Goal: Task Accomplishment & Management: Use online tool/utility

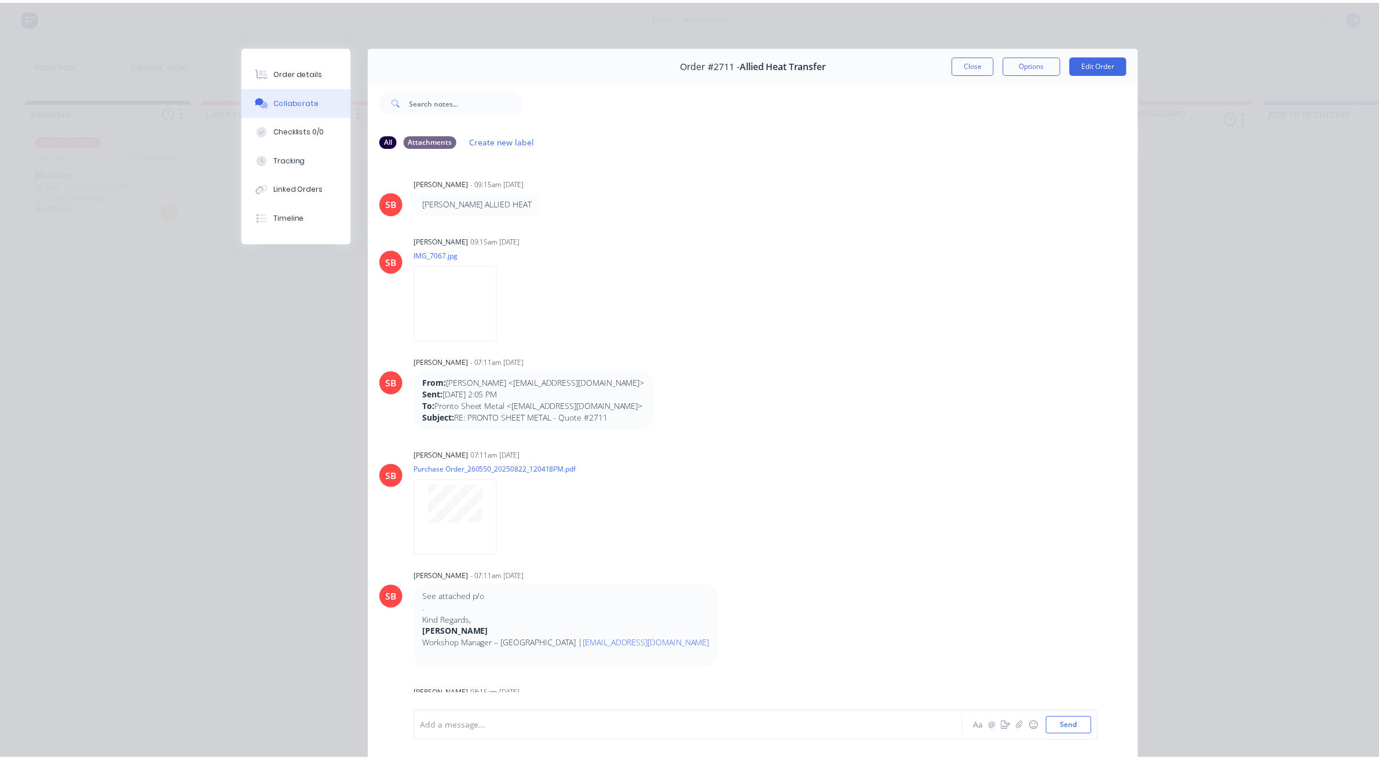
scroll to position [6, 0]
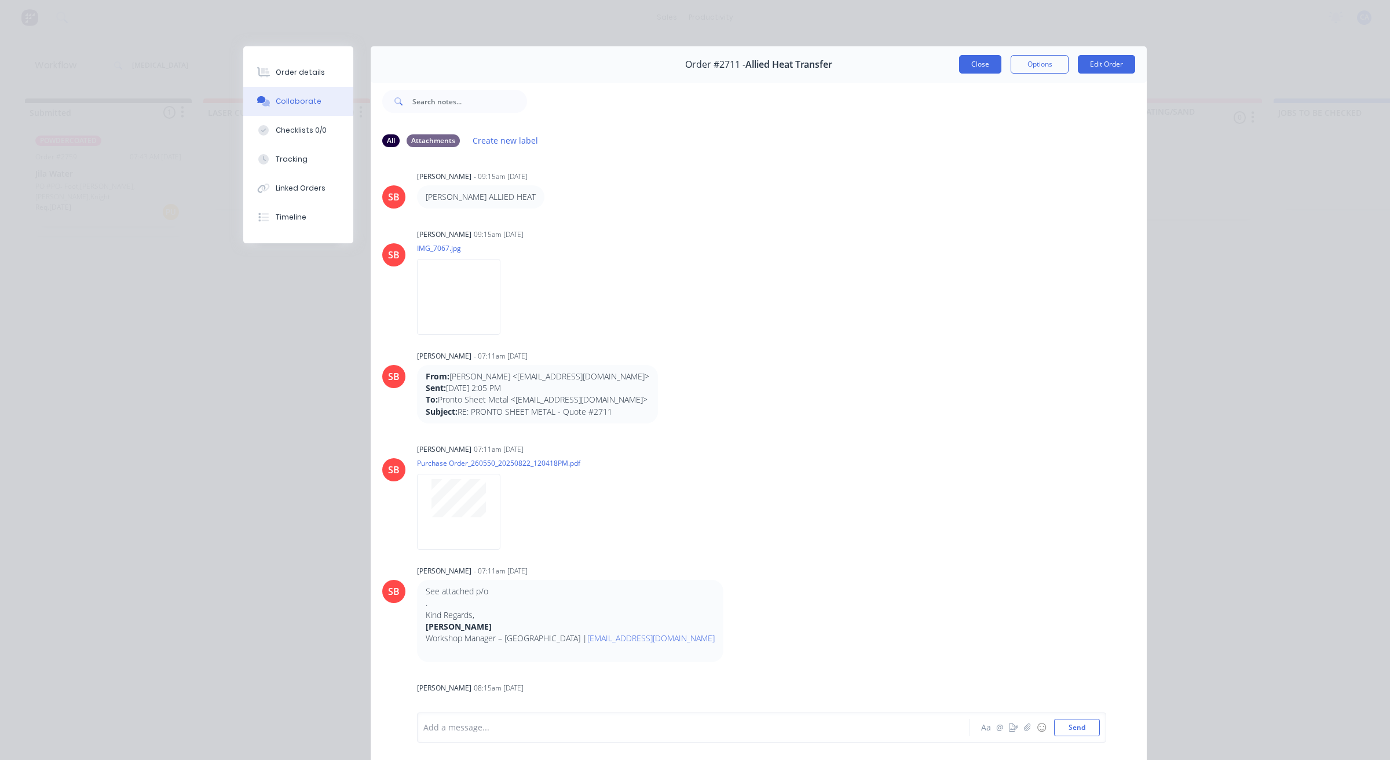
click at [963, 64] on button "Close" at bounding box center [980, 64] width 42 height 19
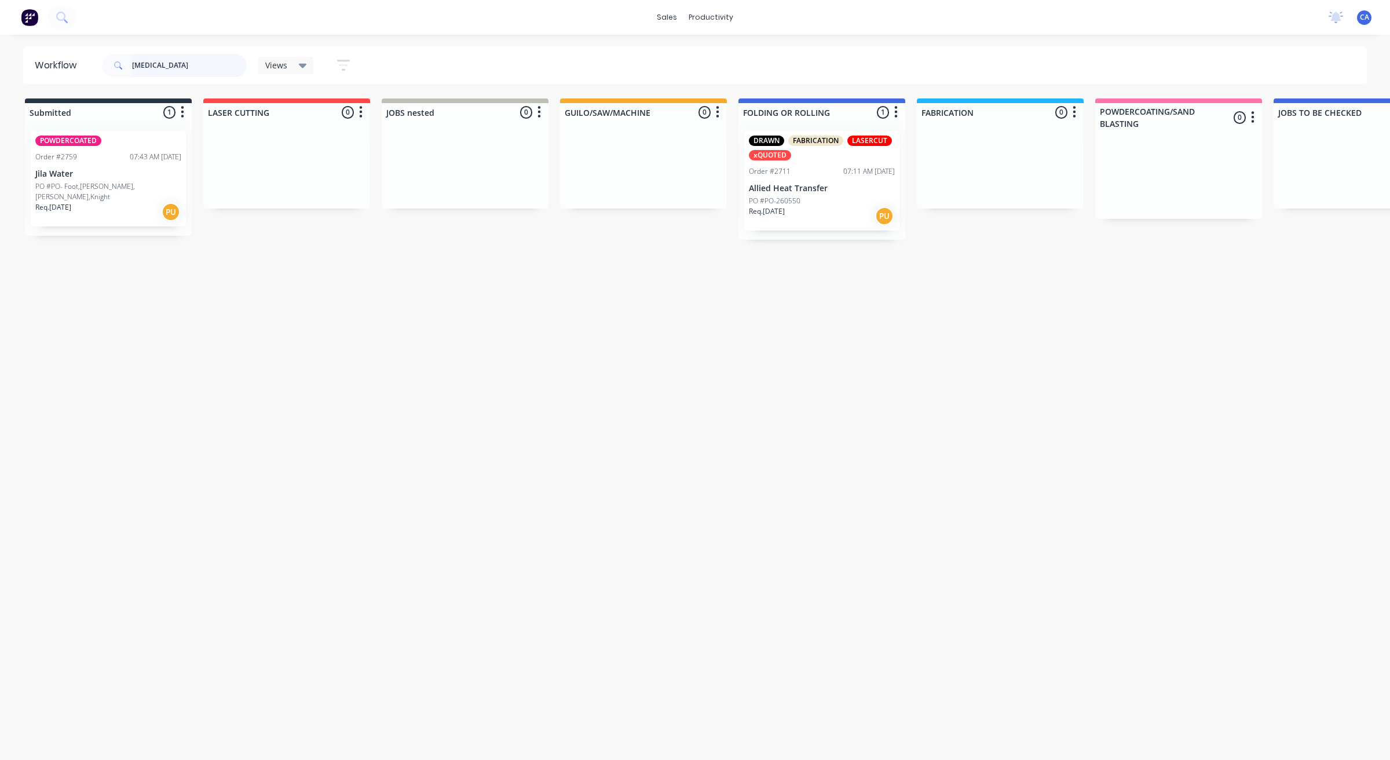
click at [204, 71] on input "[MEDICAL_DATA]" at bounding box center [189, 65] width 115 height 23
type input "a"
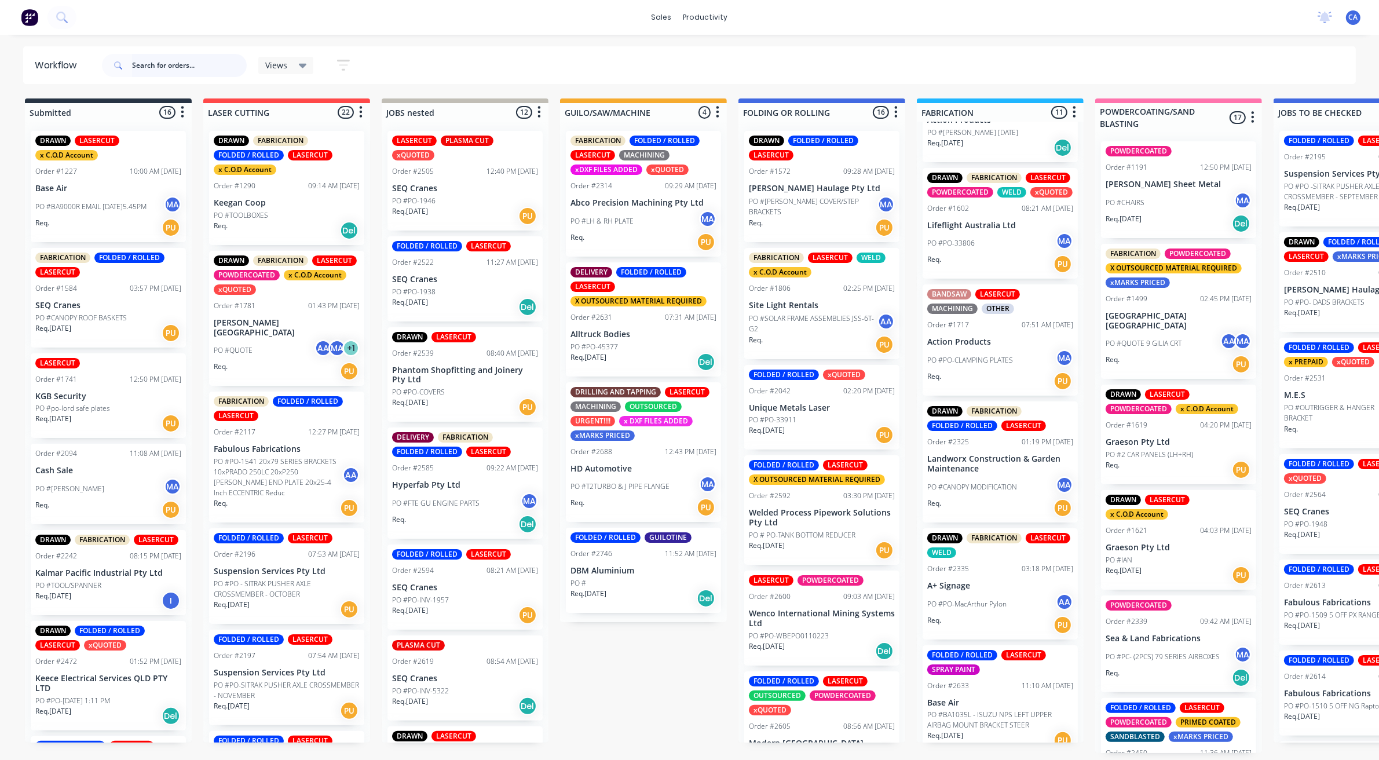
scroll to position [136, 0]
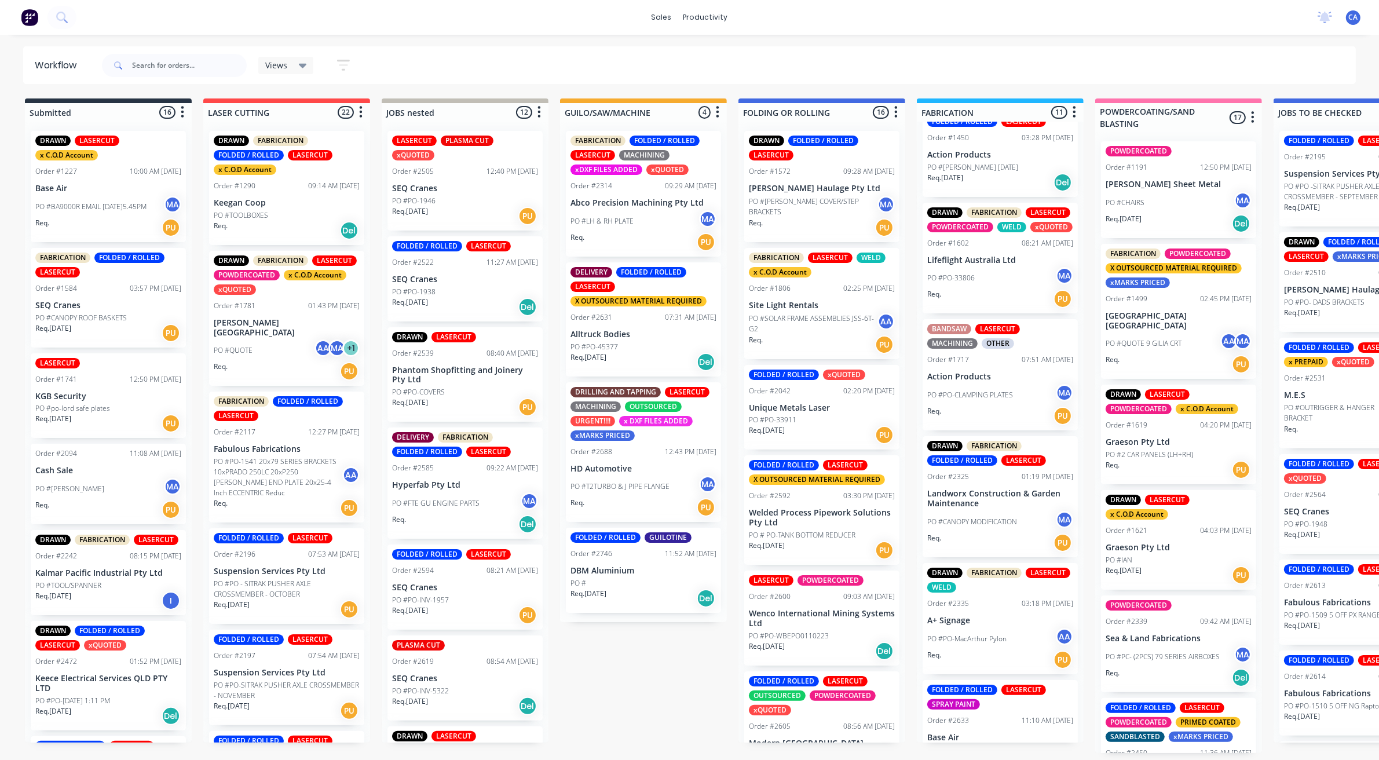
click at [1017, 650] on div "PO #PO-MacArthur Pylon AA" at bounding box center [1000, 639] width 146 height 22
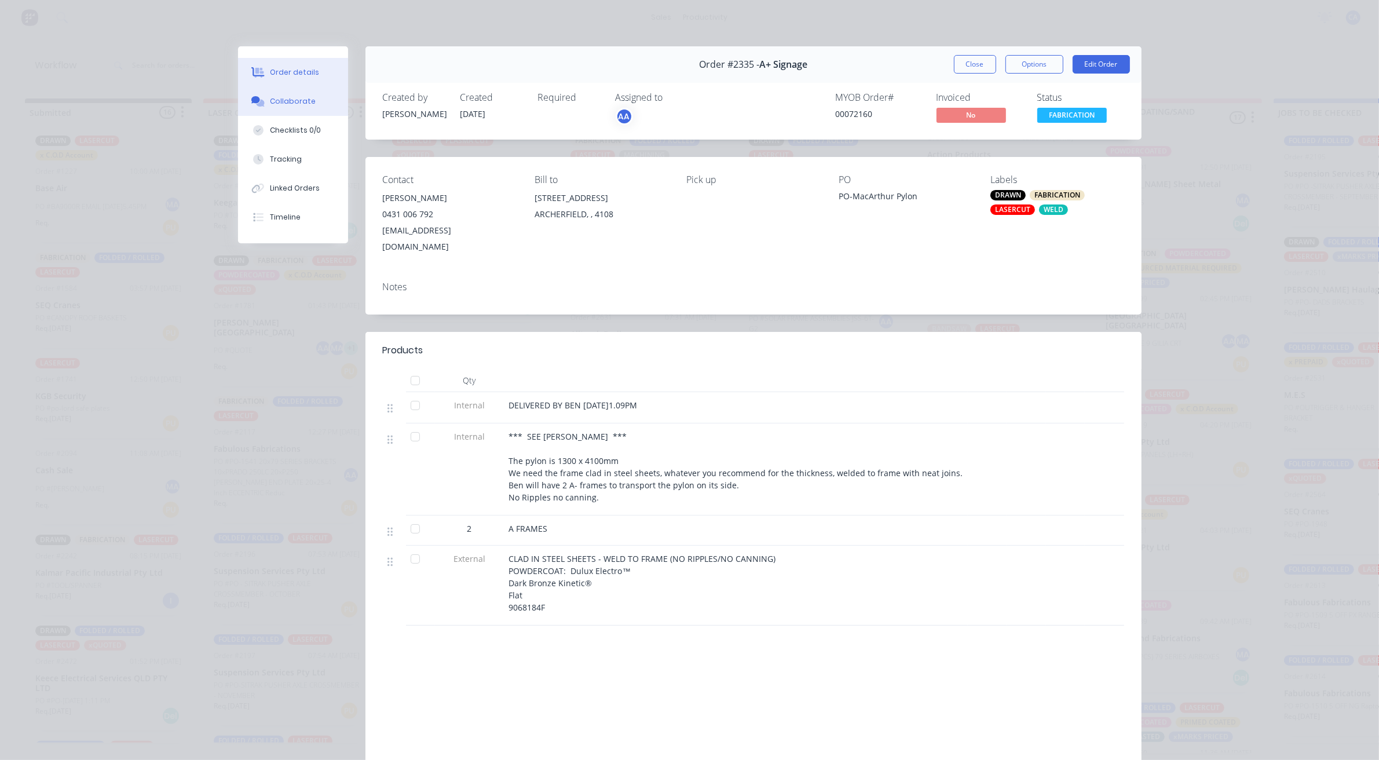
click at [288, 102] on div "Collaborate" at bounding box center [293, 101] width 46 height 10
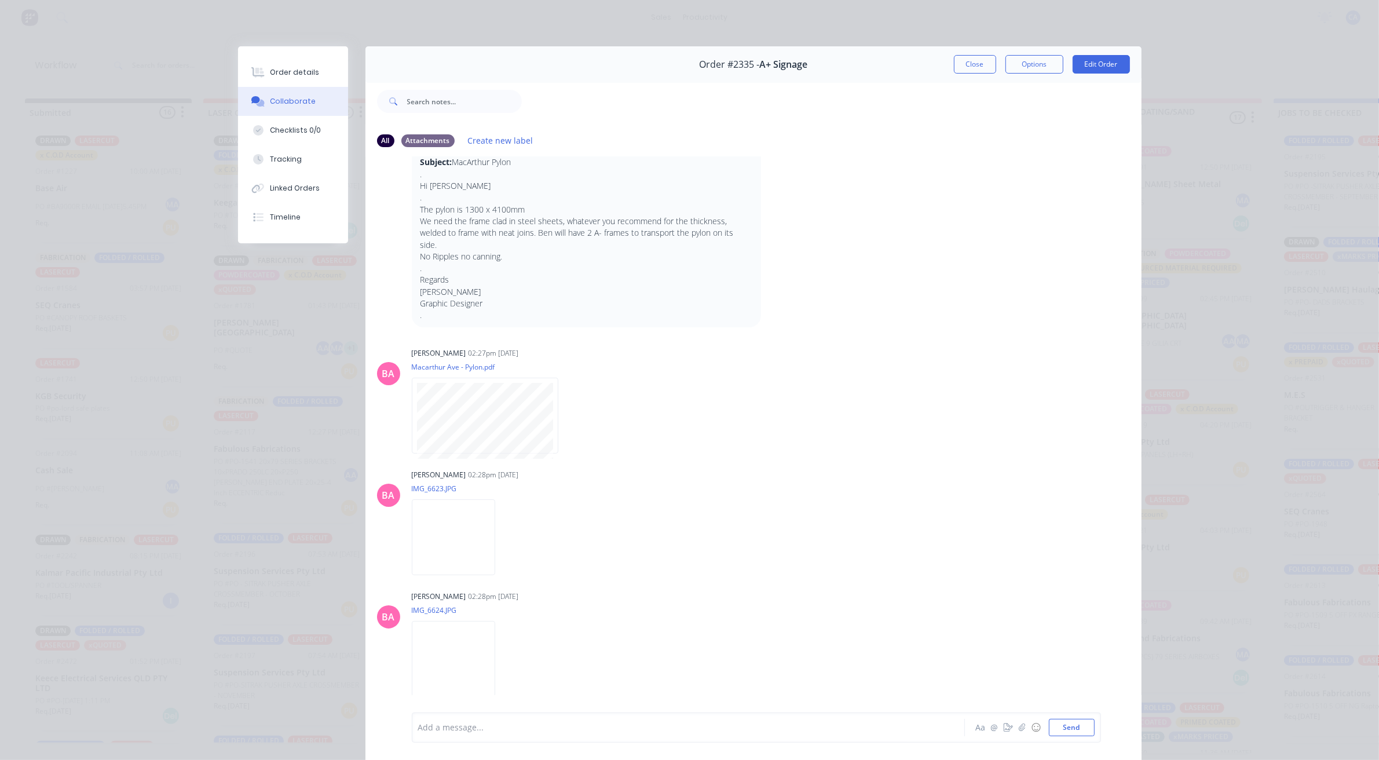
scroll to position [0, 0]
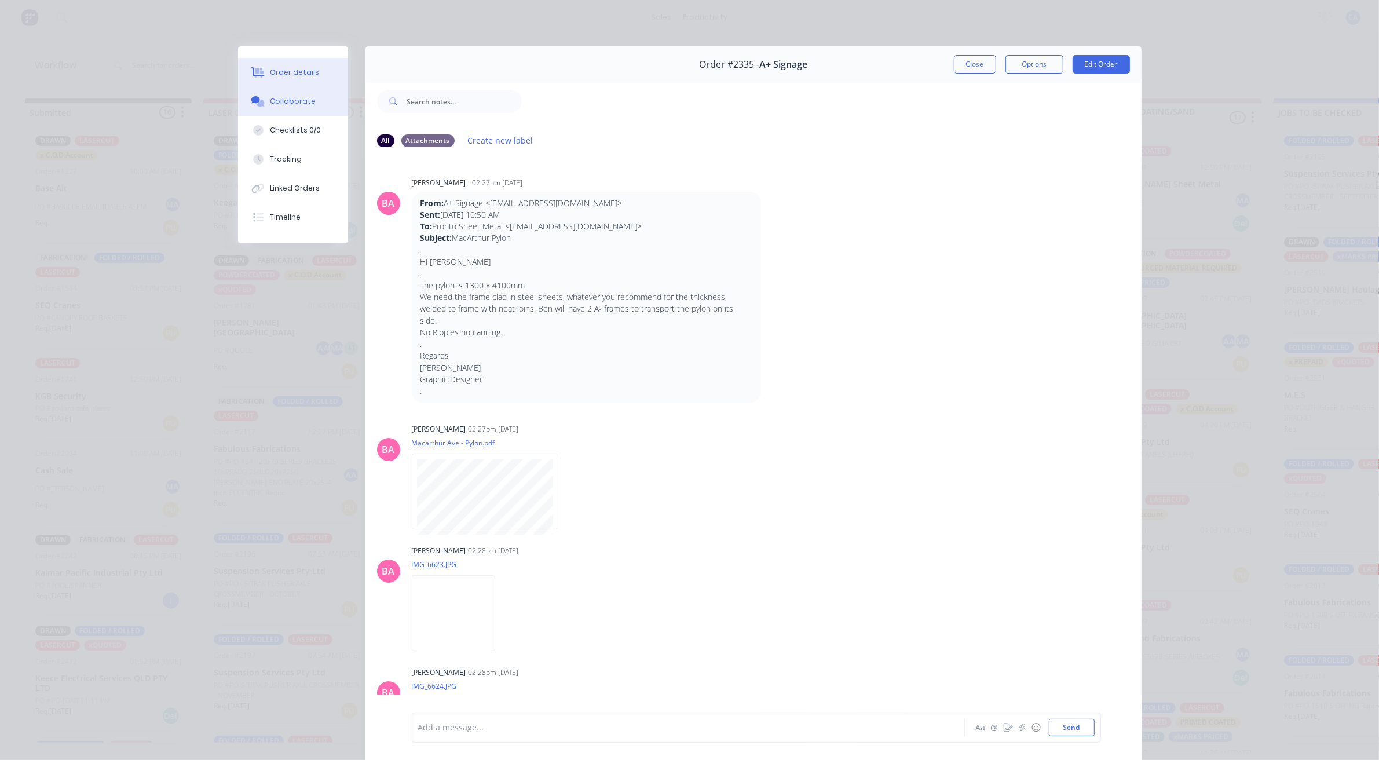
click at [294, 75] on div "Order details" at bounding box center [294, 72] width 49 height 10
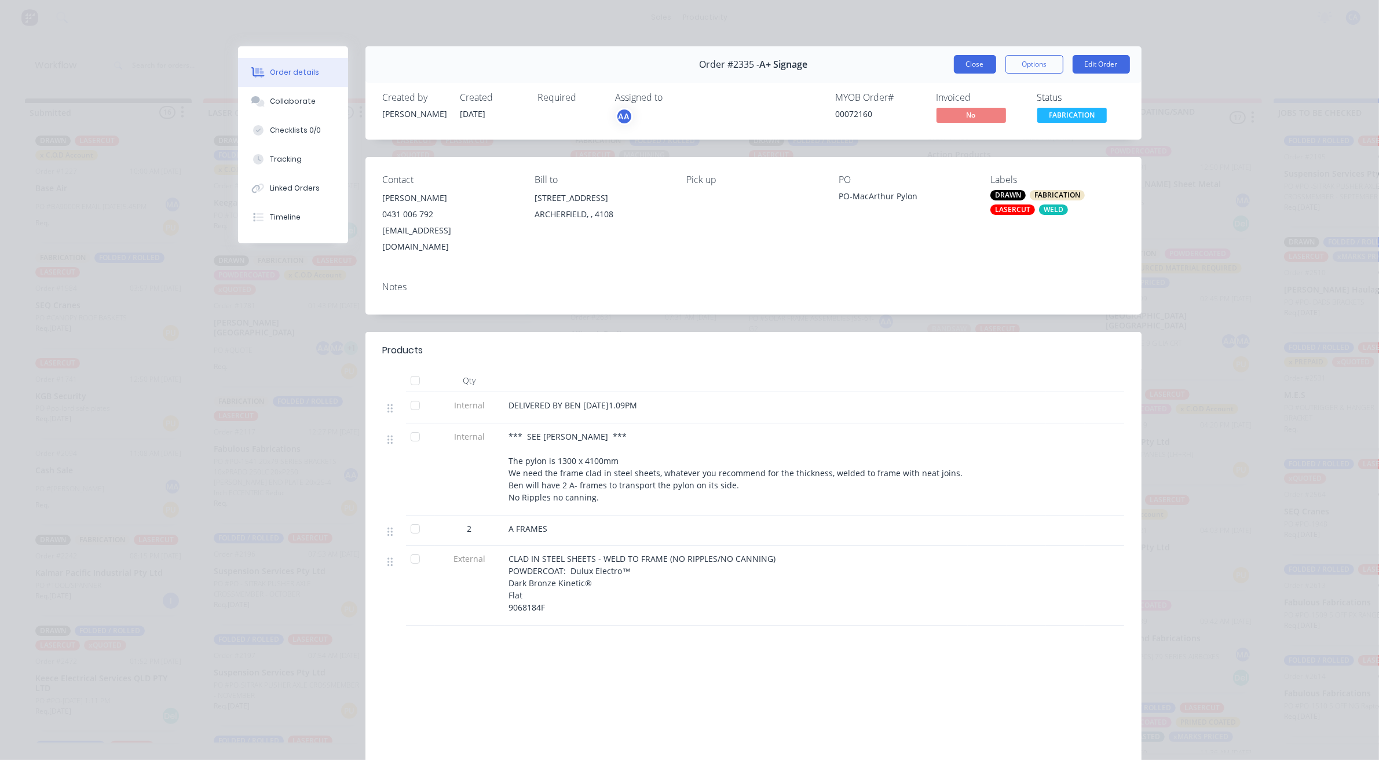
click at [957, 68] on button "Close" at bounding box center [975, 64] width 42 height 19
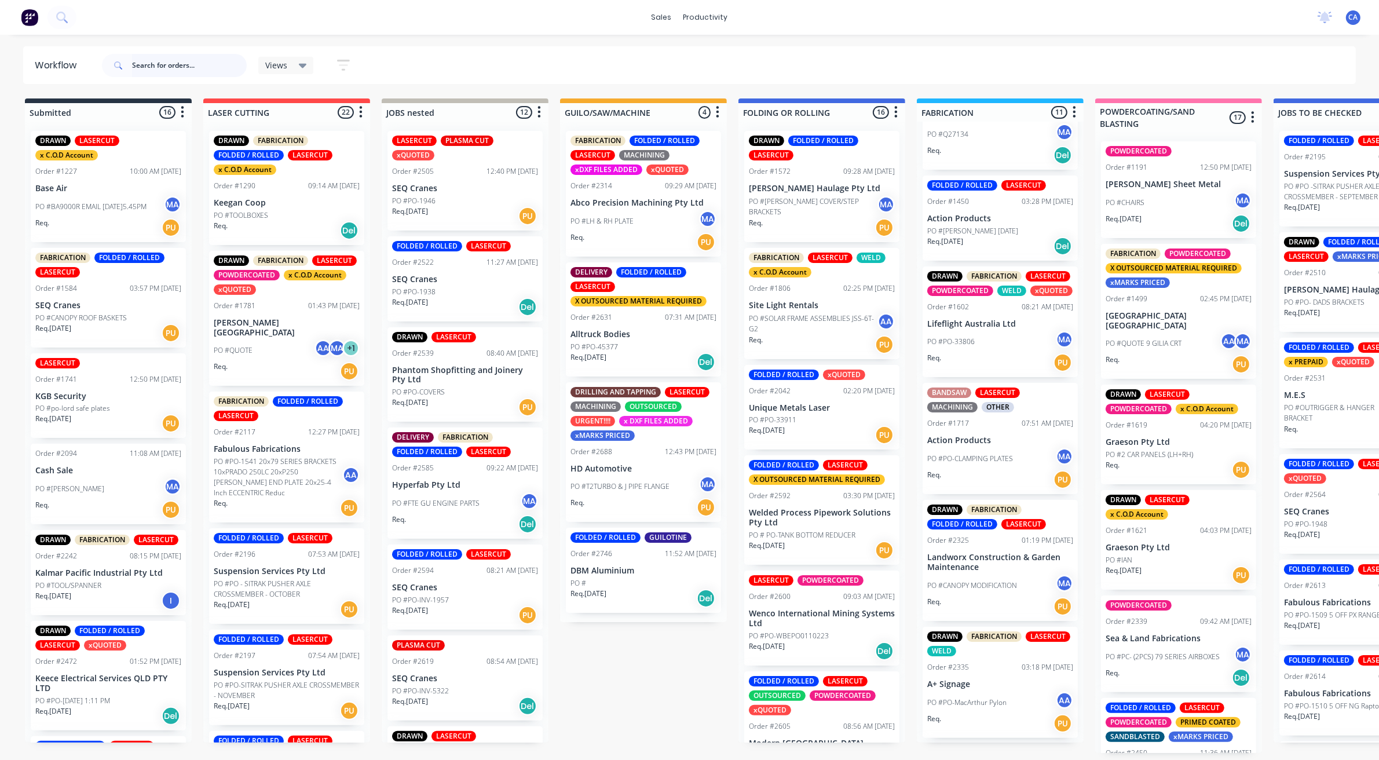
scroll to position [145, 0]
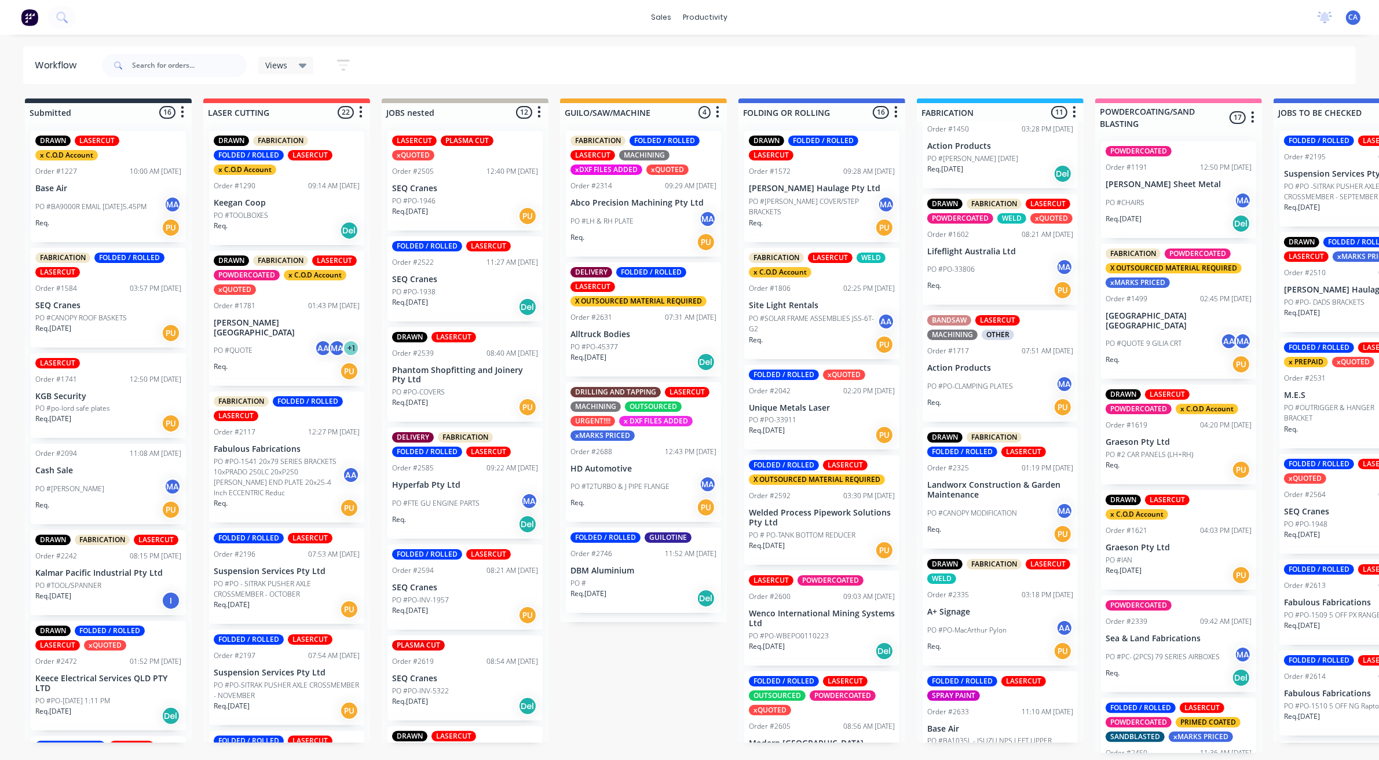
click at [1020, 417] on div "Req. PU" at bounding box center [1000, 407] width 146 height 20
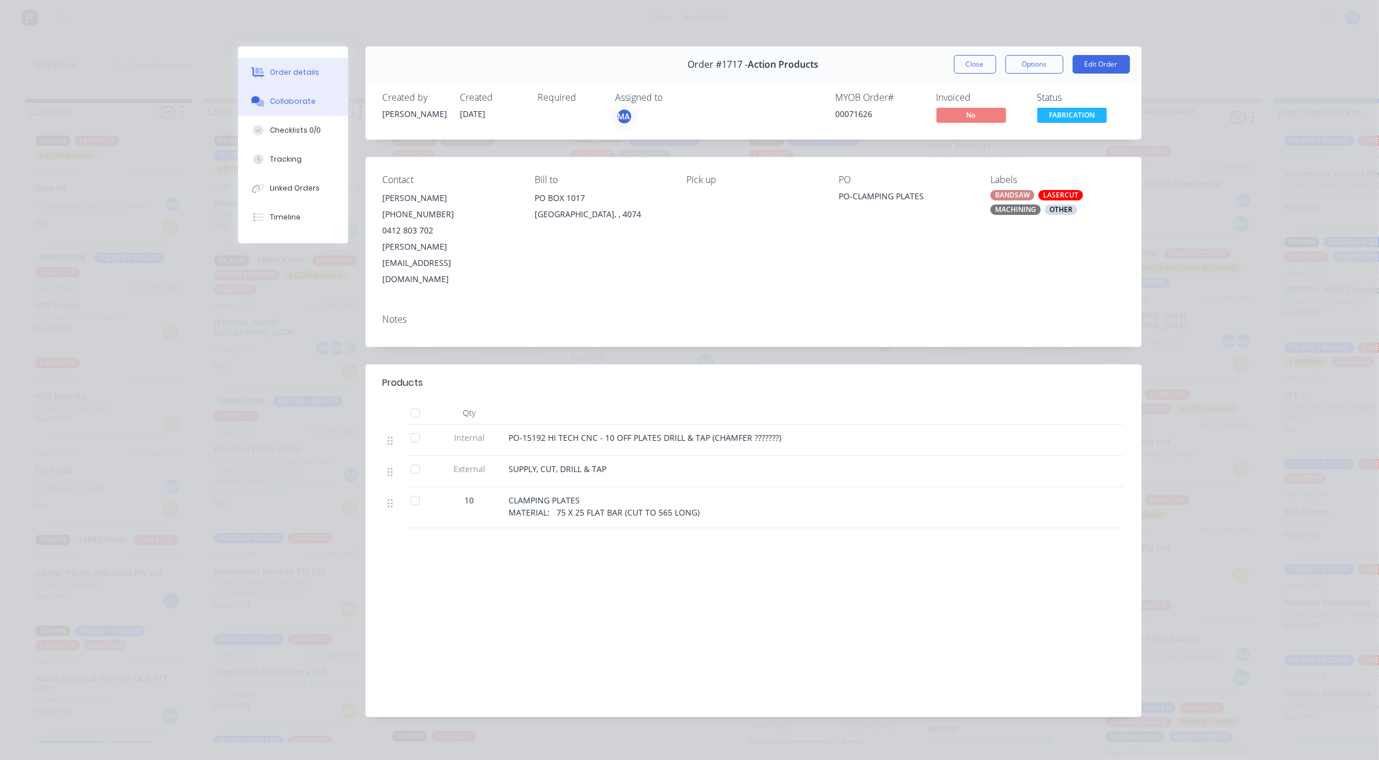
click at [302, 112] on button "Collaborate" at bounding box center [293, 101] width 110 height 29
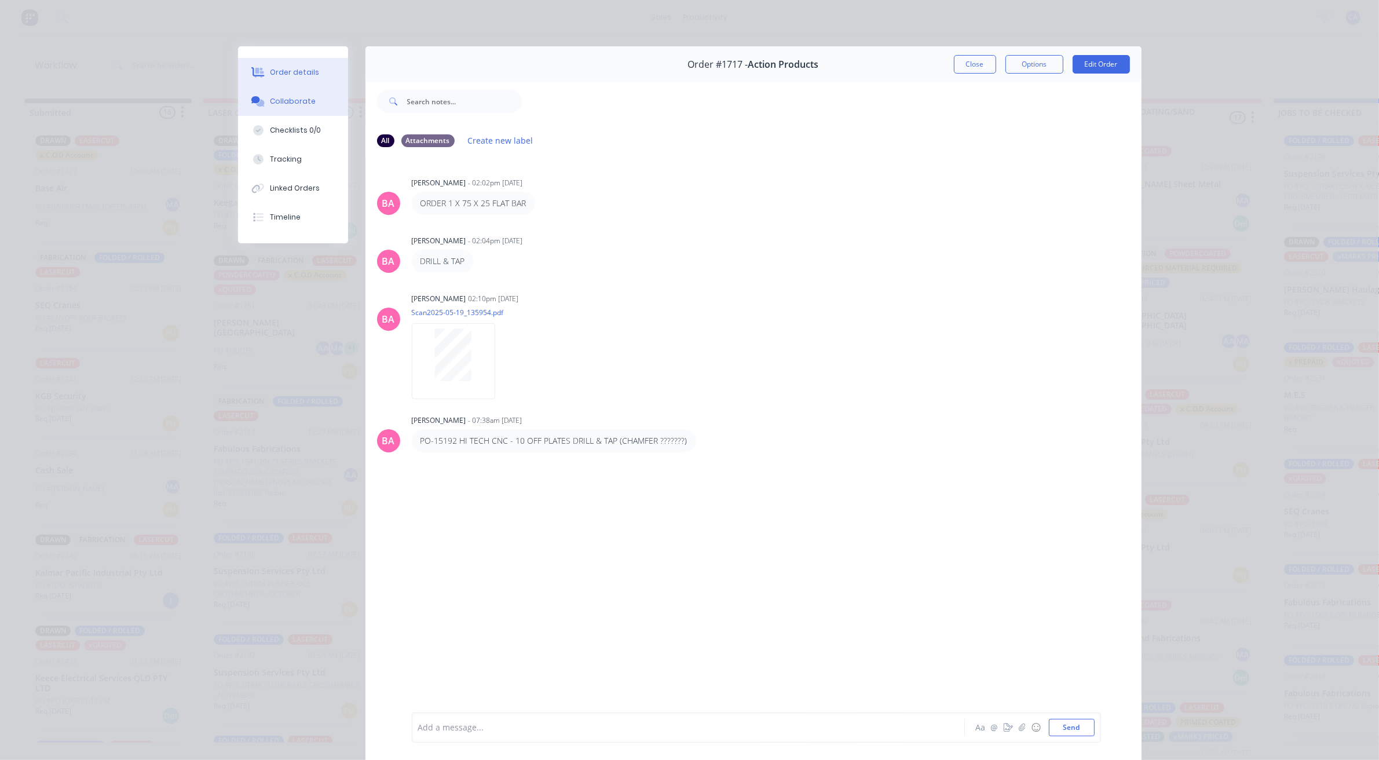
click at [302, 75] on div "Order details" at bounding box center [294, 72] width 49 height 10
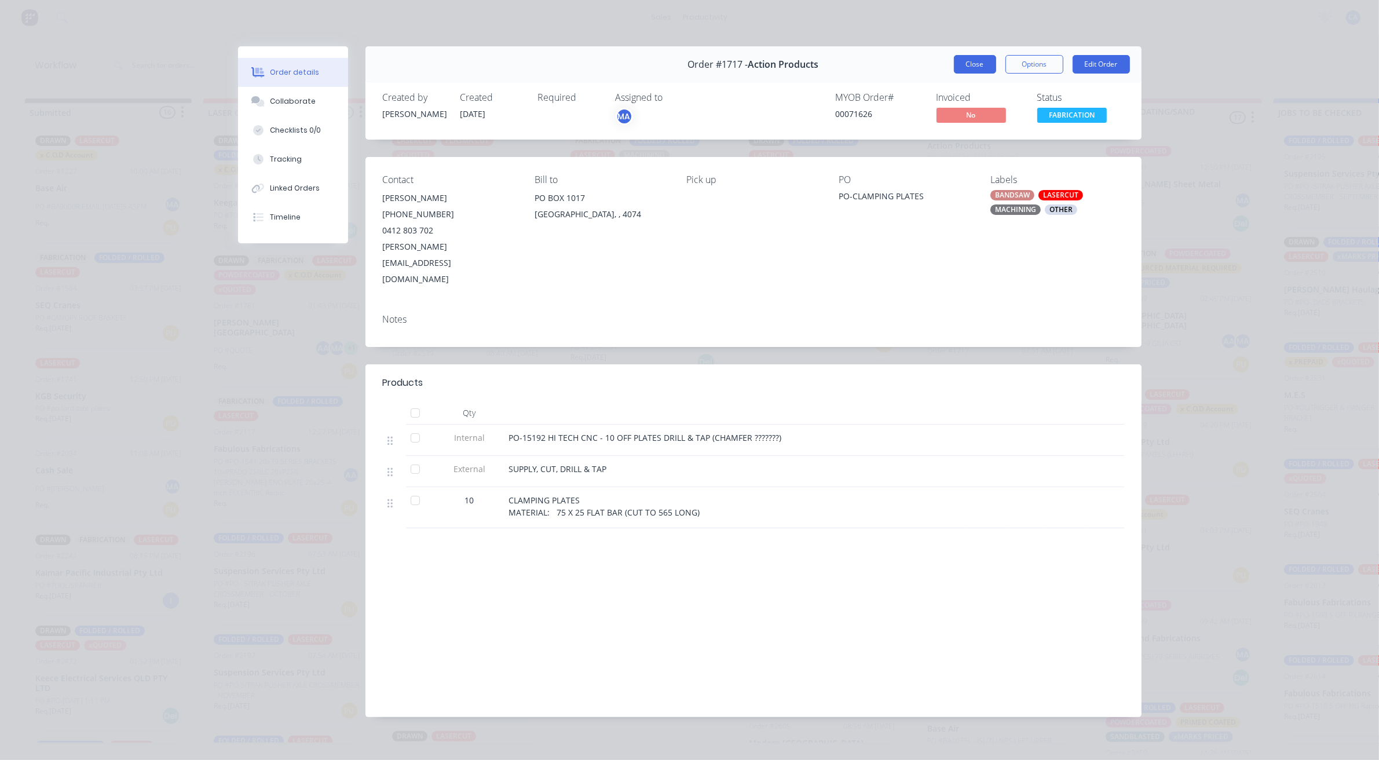
click at [960, 58] on button "Close" at bounding box center [975, 64] width 42 height 19
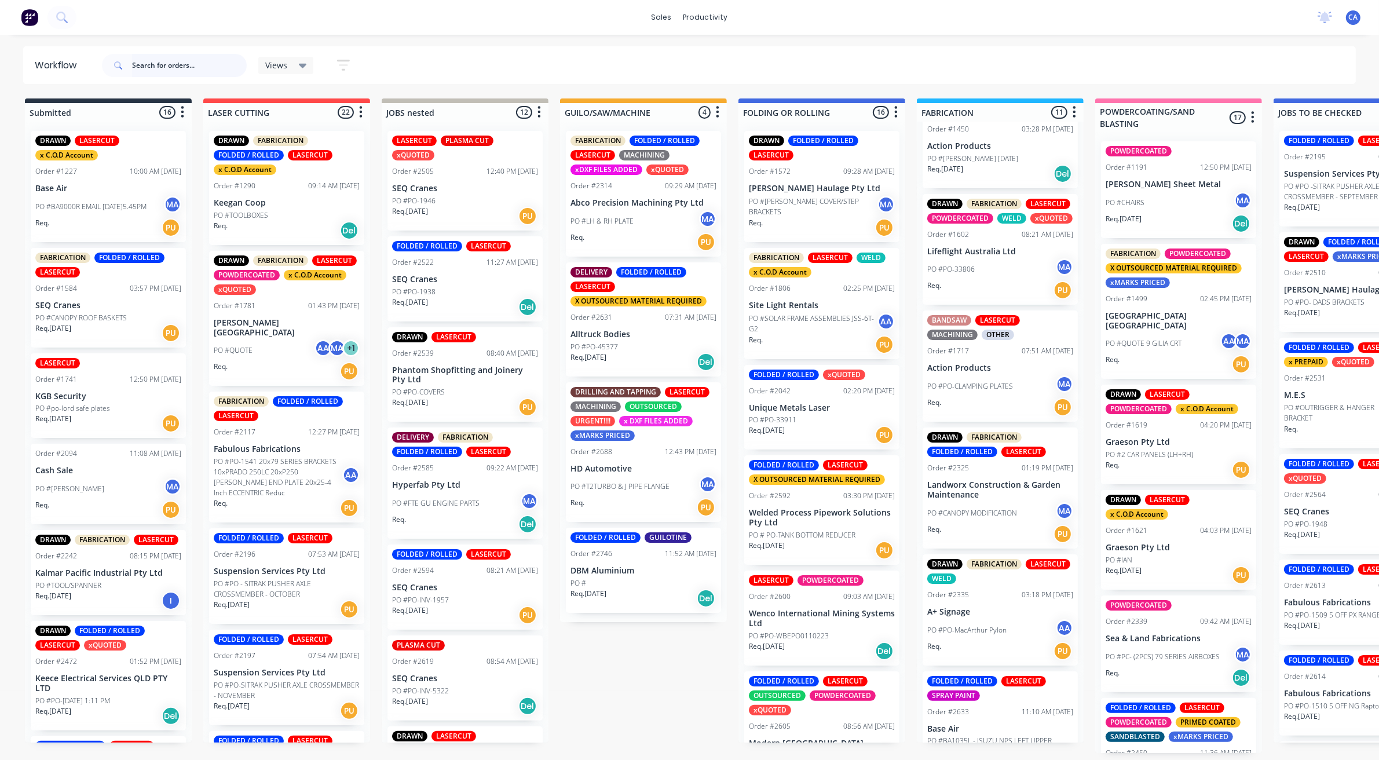
scroll to position [0, 0]
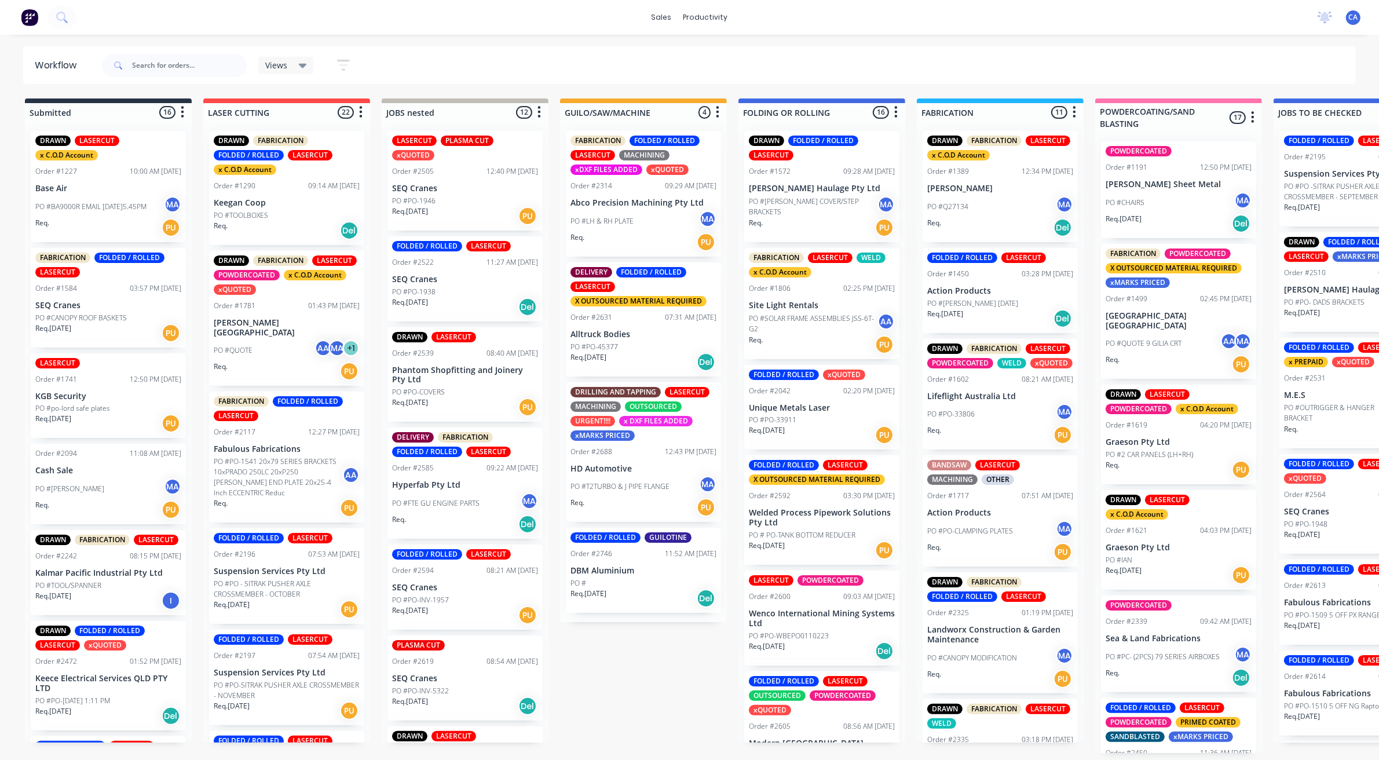
click at [1017, 224] on div "Req. Del" at bounding box center [1000, 228] width 146 height 20
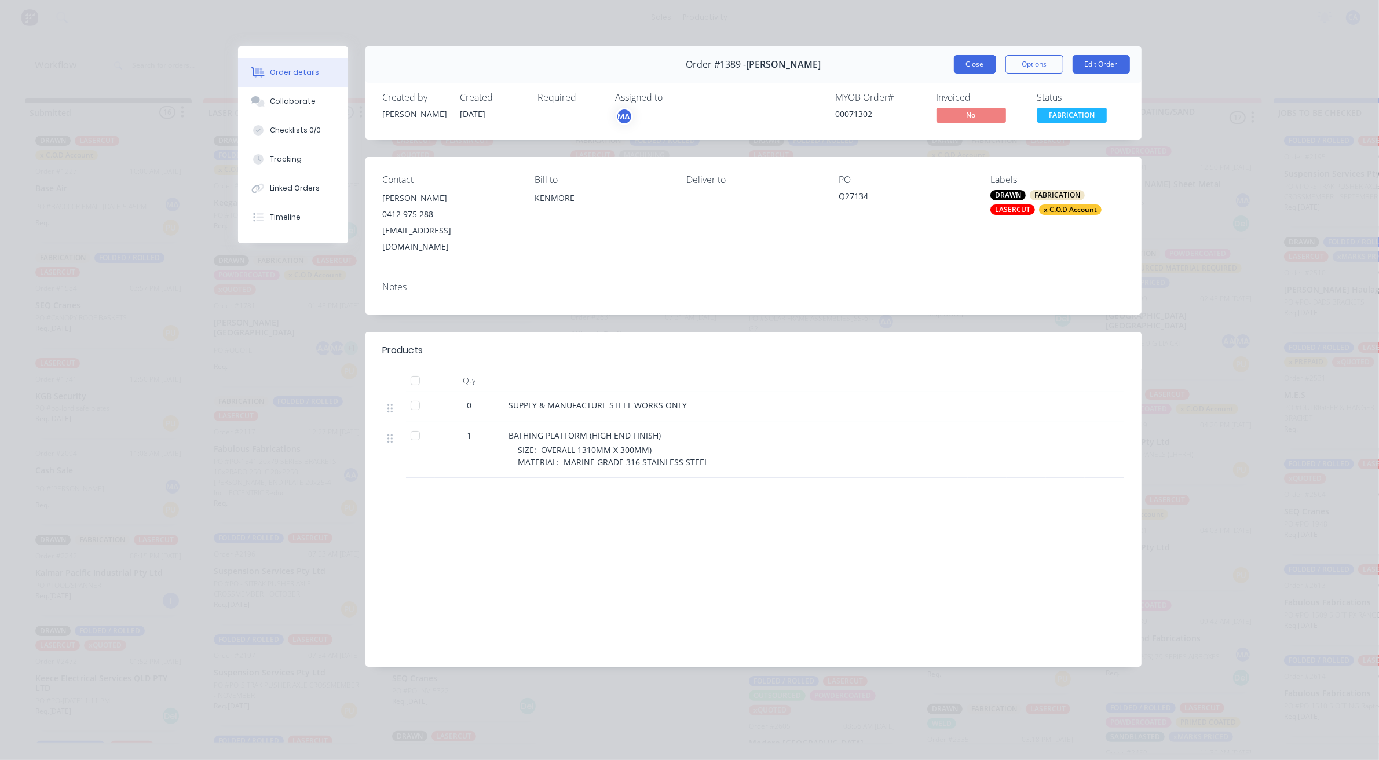
click at [988, 64] on button "Close" at bounding box center [975, 64] width 42 height 19
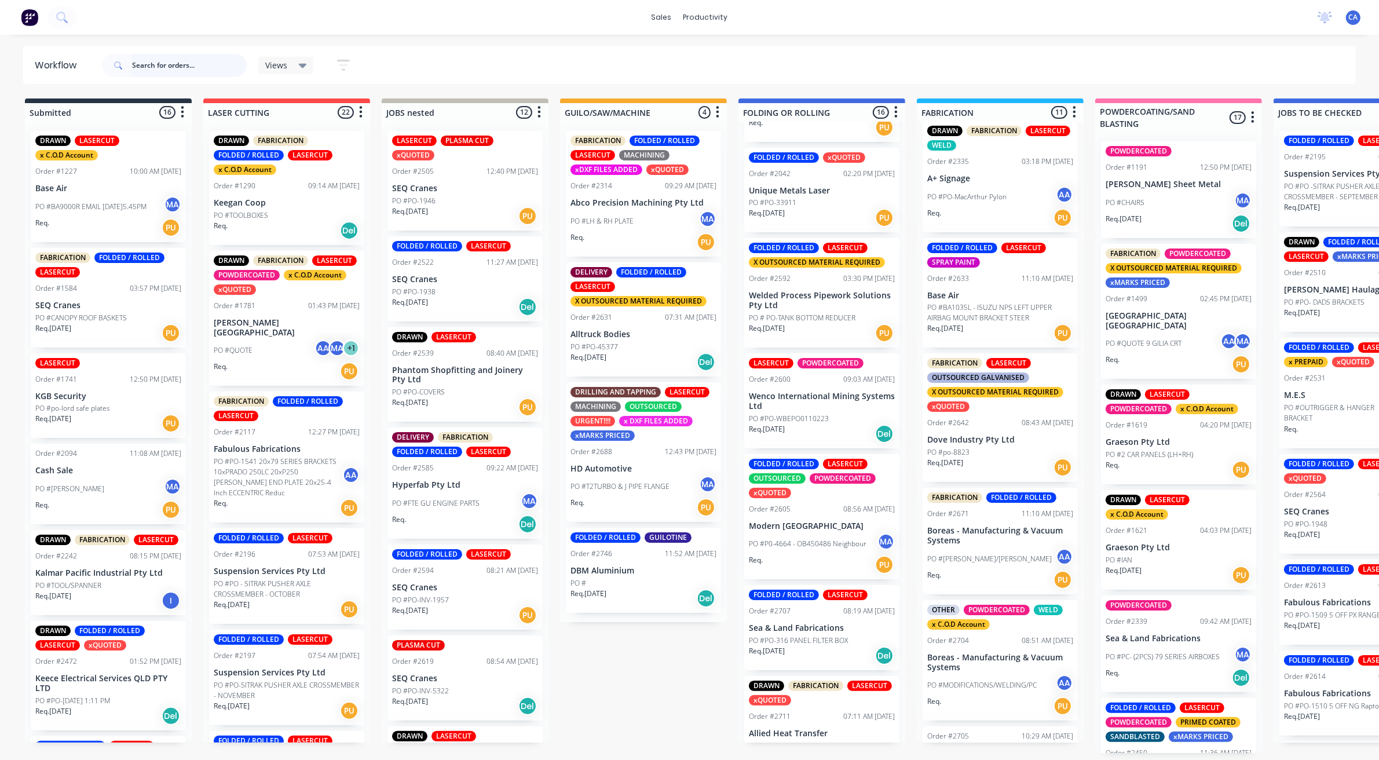
scroll to position [643, 0]
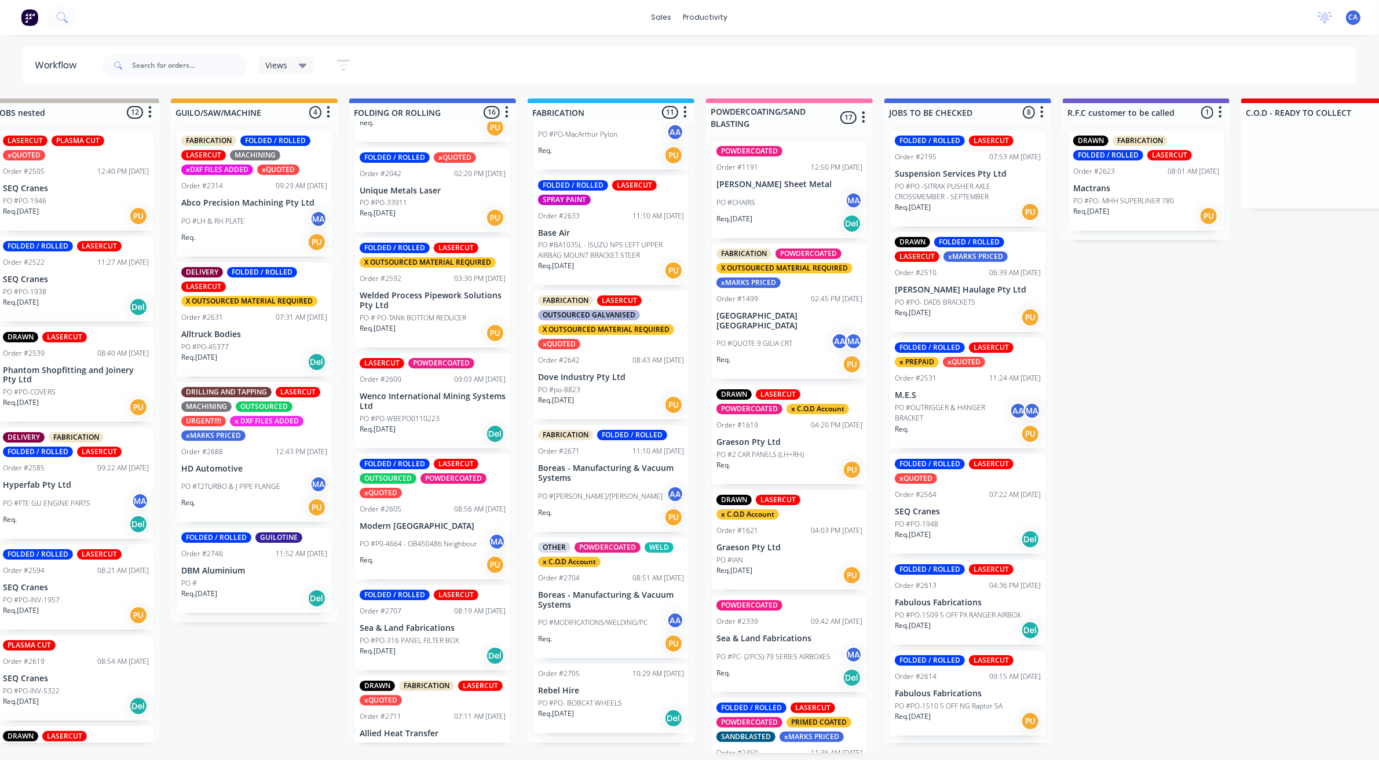
drag, startPoint x: 1044, startPoint y: 412, endPoint x: 1159, endPoint y: 415, distance: 114.7
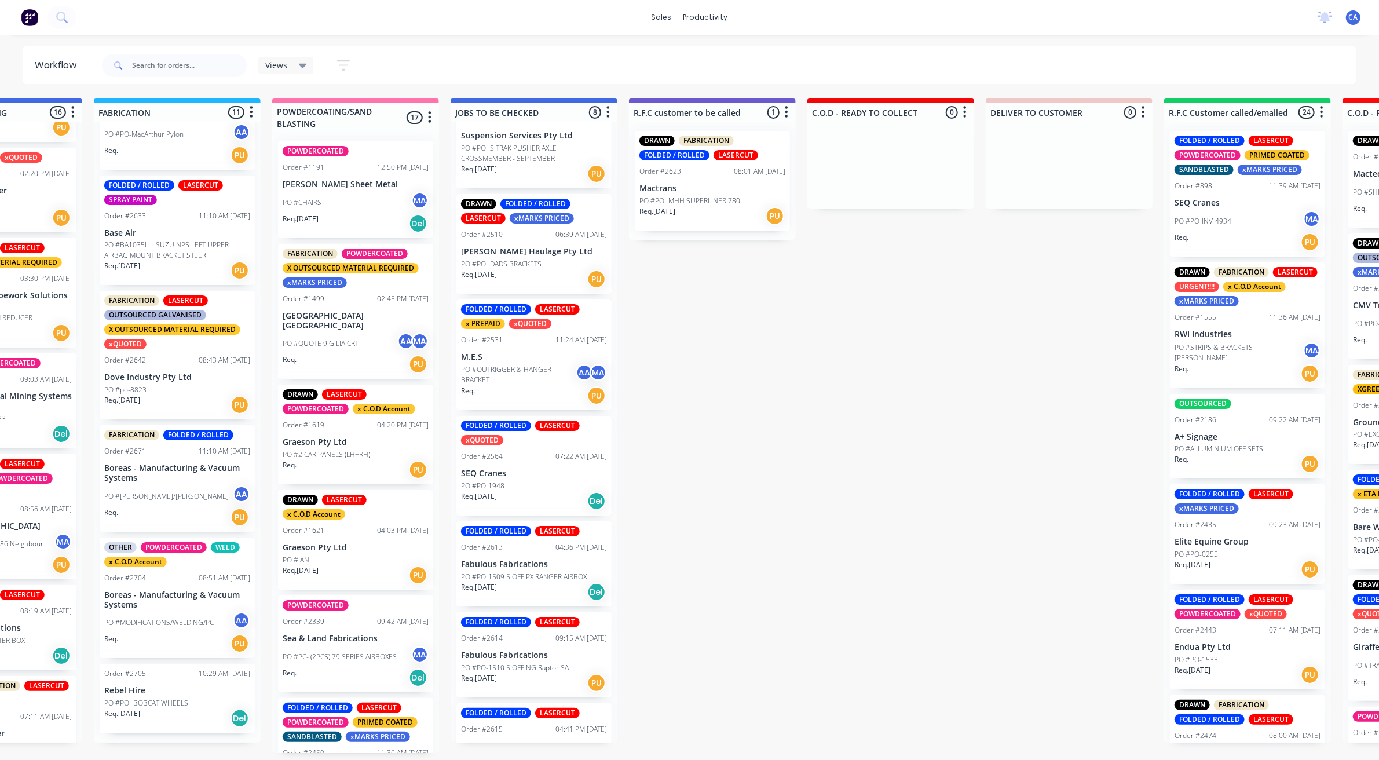
scroll to position [0, 0]
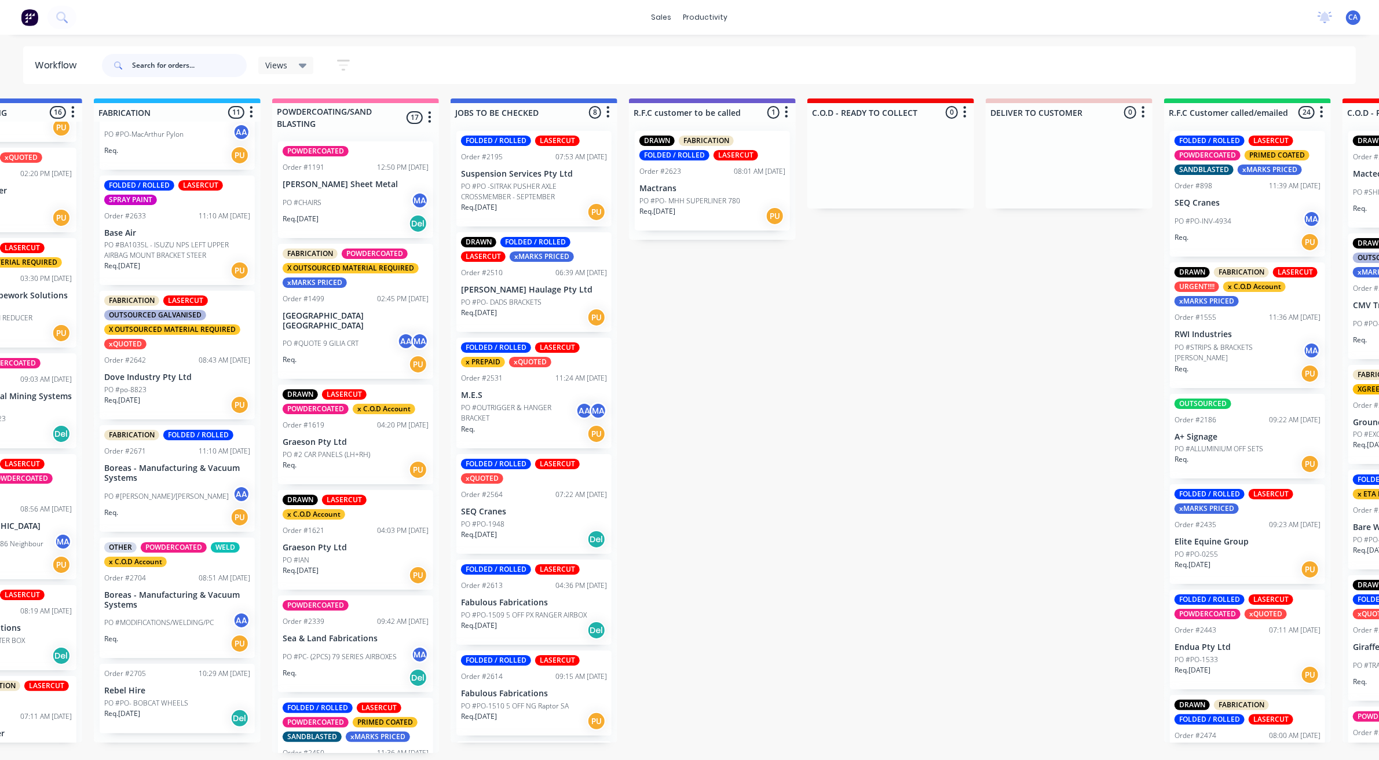
click at [170, 62] on input "text" at bounding box center [189, 65] width 115 height 23
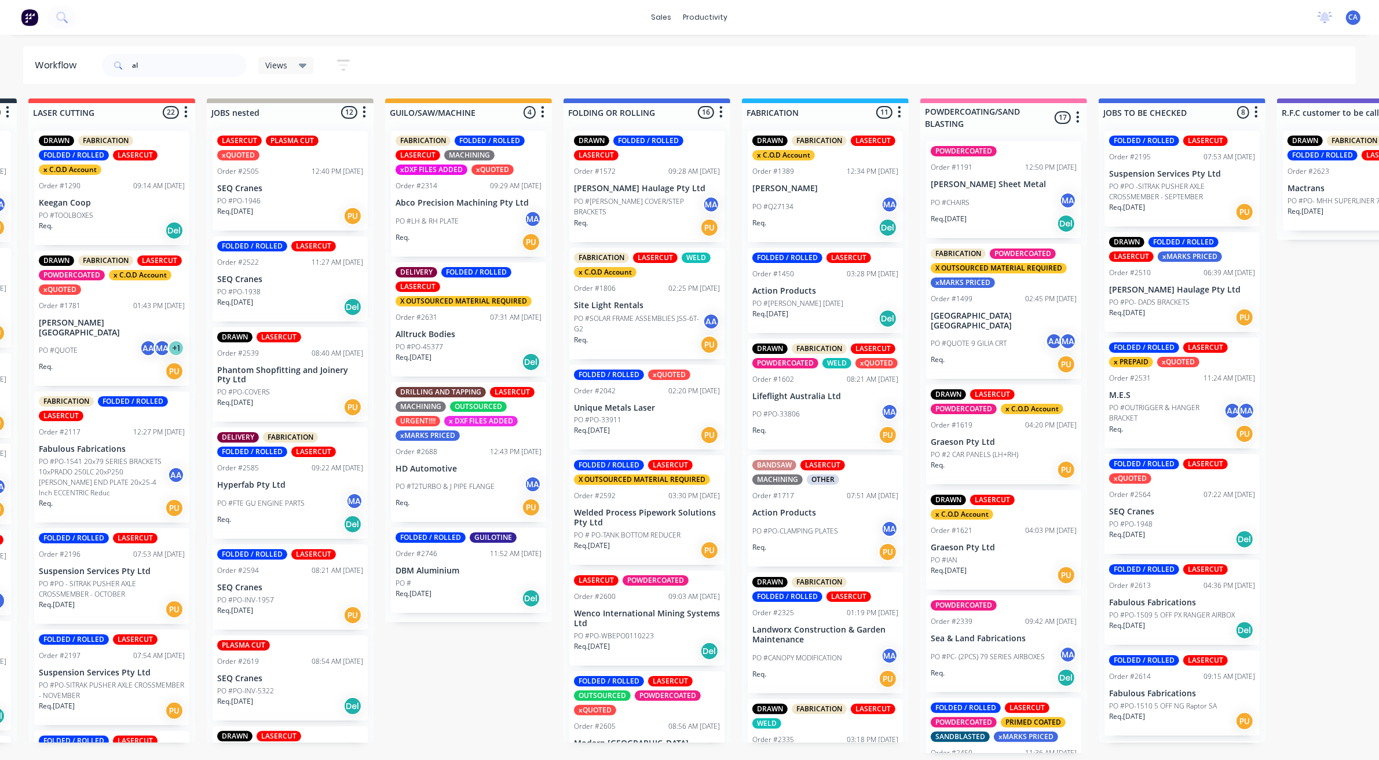
scroll to position [0, 778]
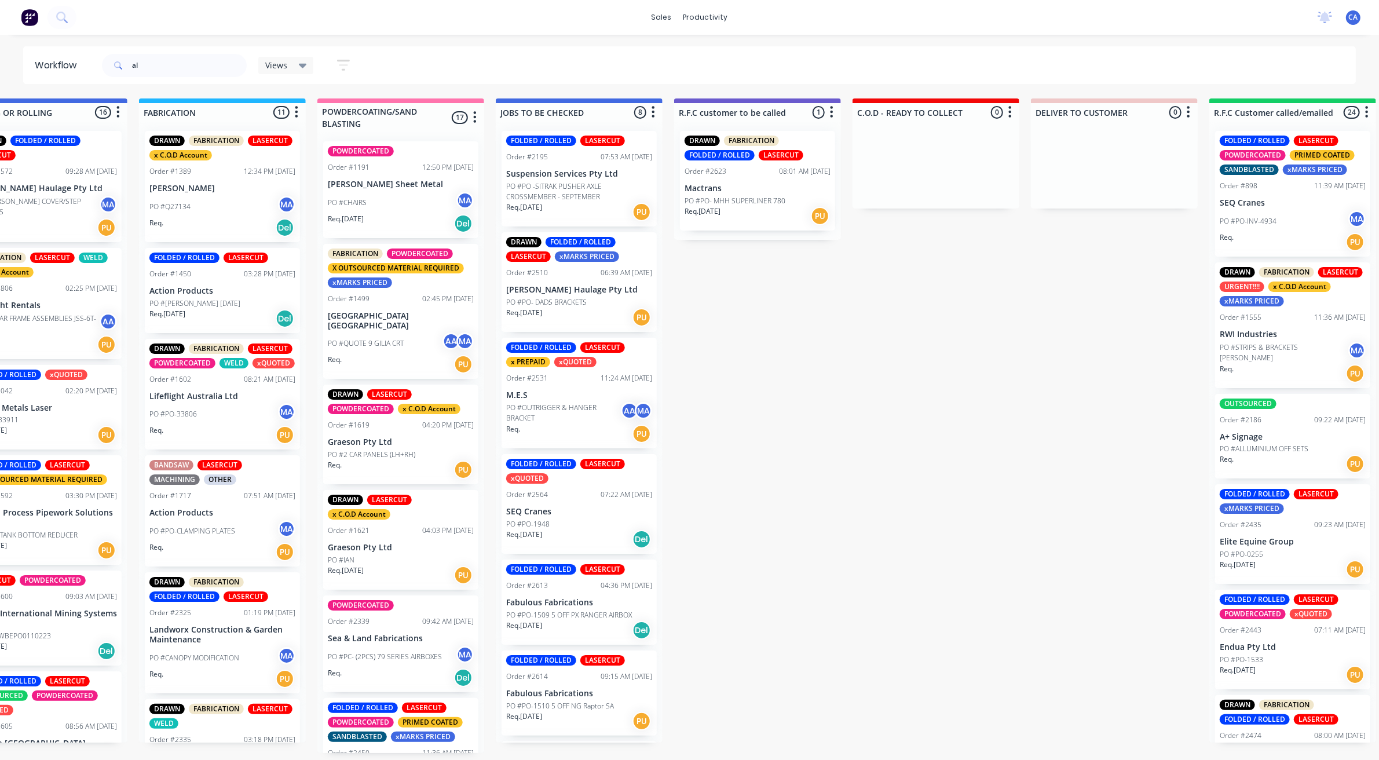
drag, startPoint x: 602, startPoint y: 504, endPoint x: 771, endPoint y: 514, distance: 169.3
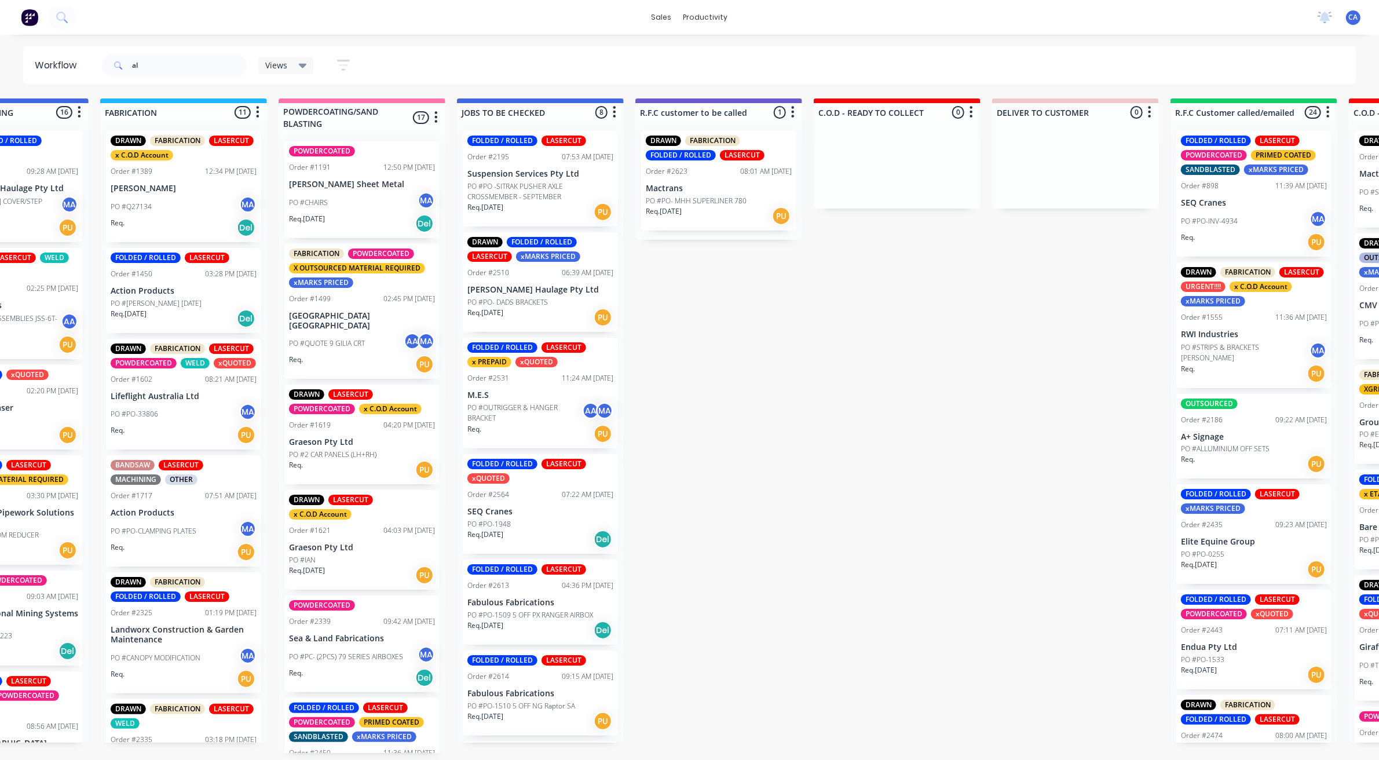
drag, startPoint x: 499, startPoint y: 446, endPoint x: 404, endPoint y: 450, distance: 95.1
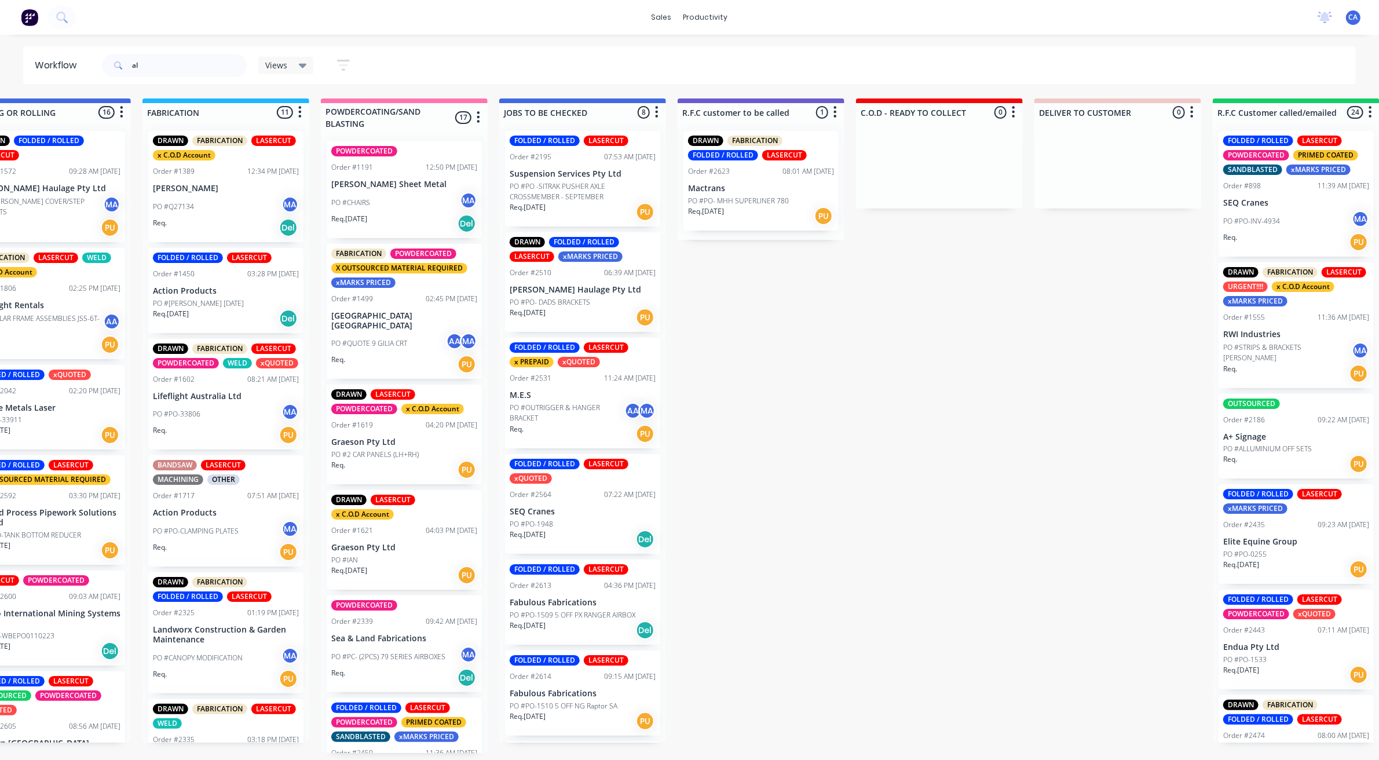
scroll to position [0, 774]
click at [171, 69] on input "al" at bounding box center [189, 65] width 115 height 23
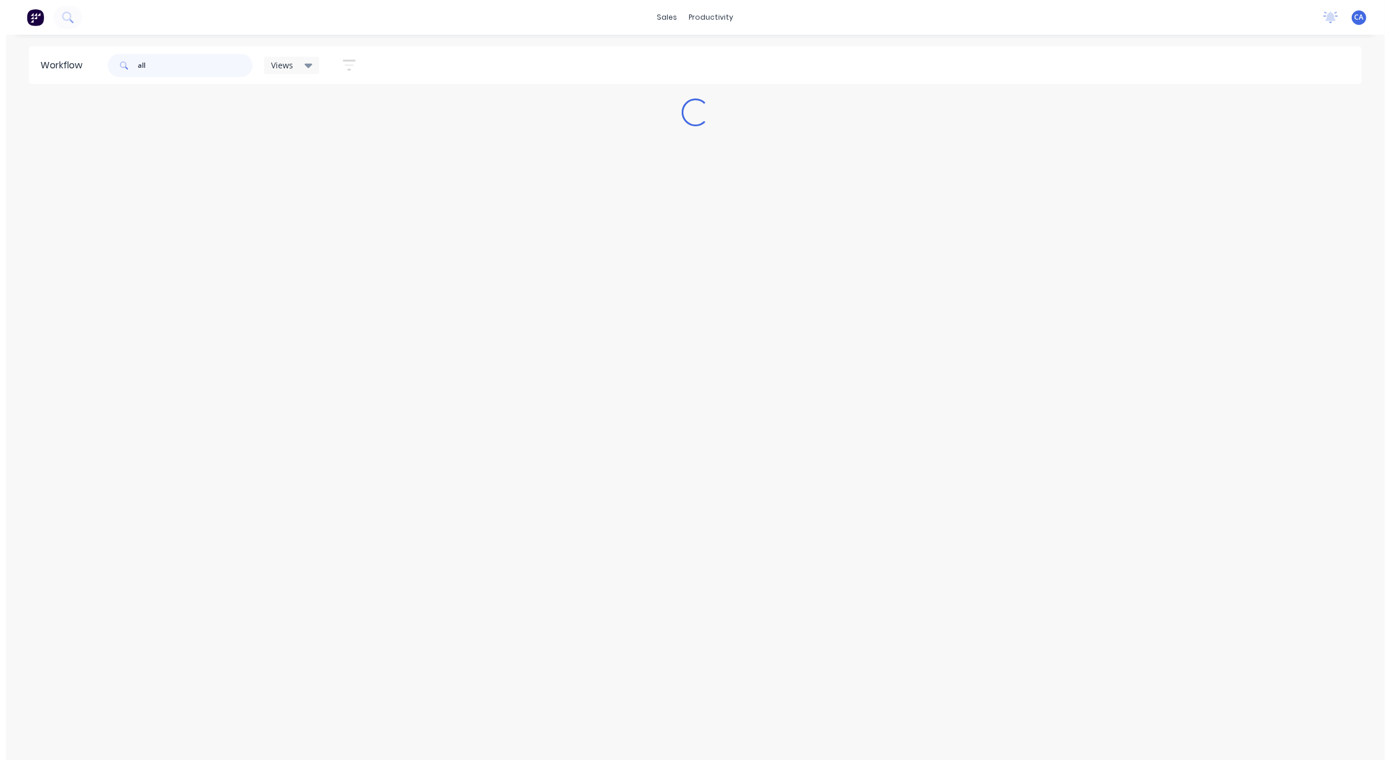
scroll to position [0, 0]
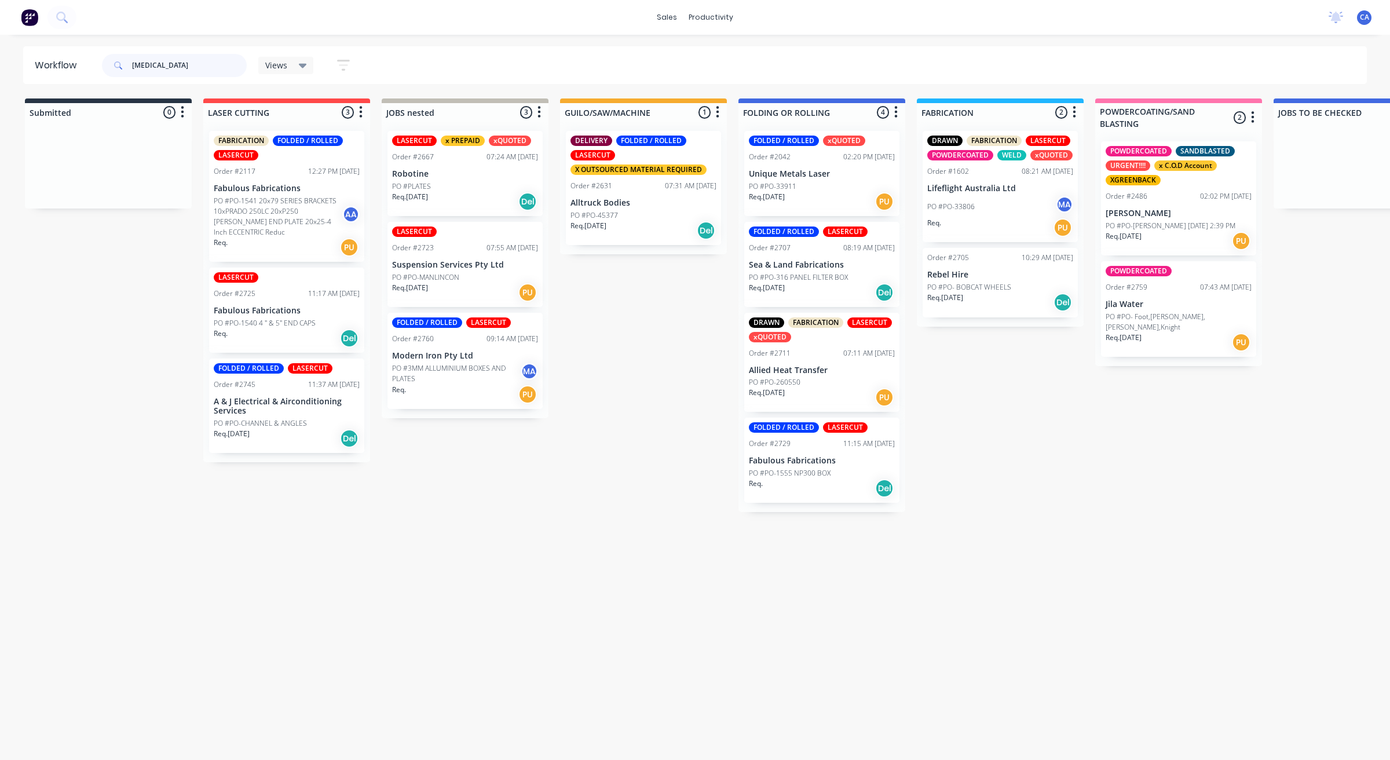
type input "[MEDICAL_DATA]"
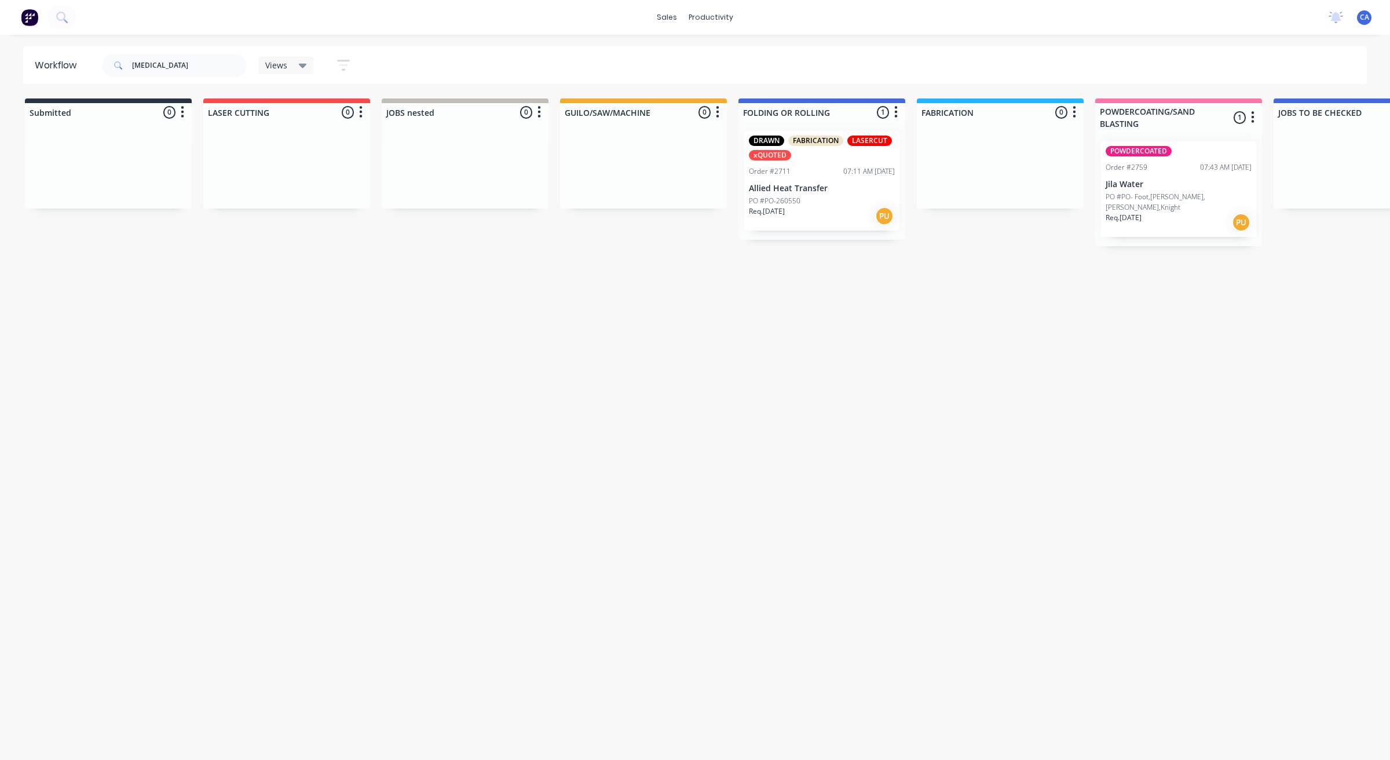
drag, startPoint x: 463, startPoint y: 414, endPoint x: 544, endPoint y: 413, distance: 81.1
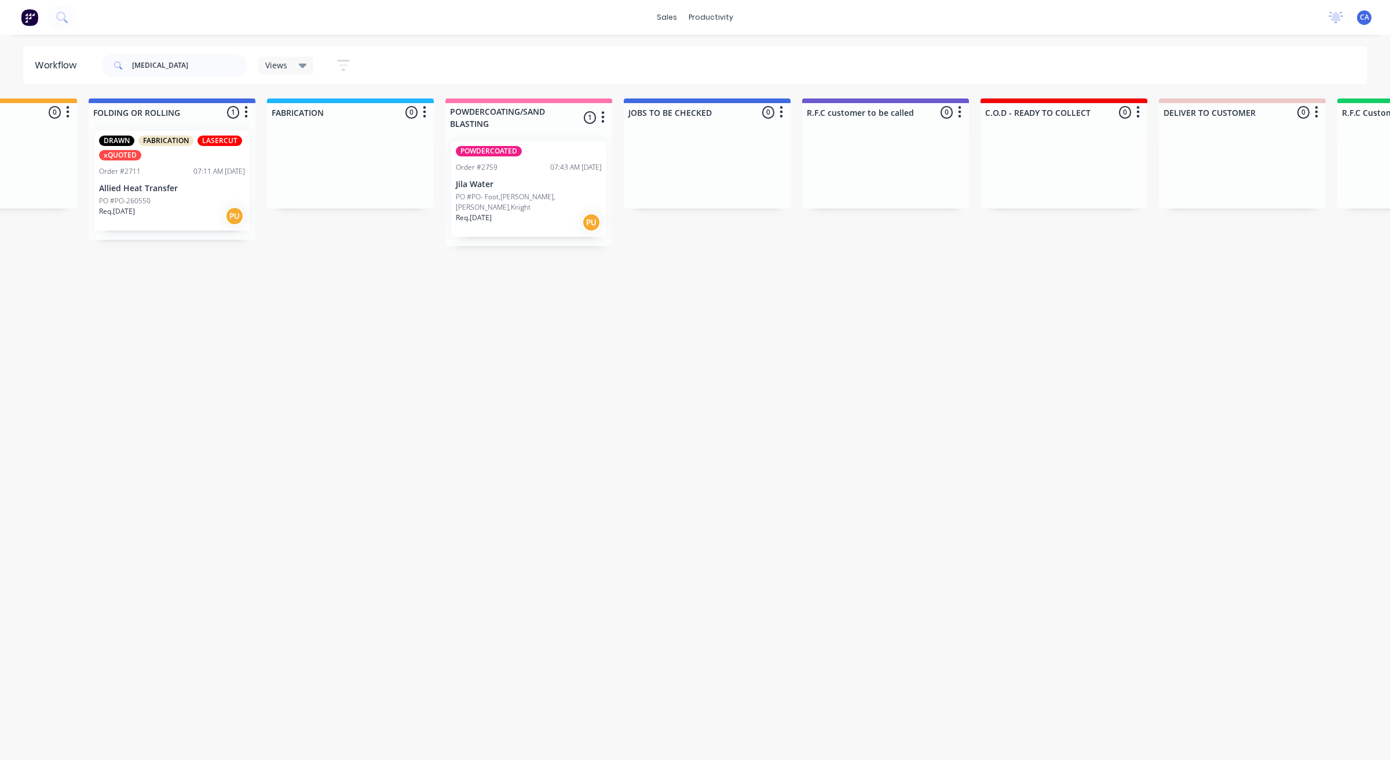
drag, startPoint x: 599, startPoint y: 398, endPoint x: 716, endPoint y: 383, distance: 117.3
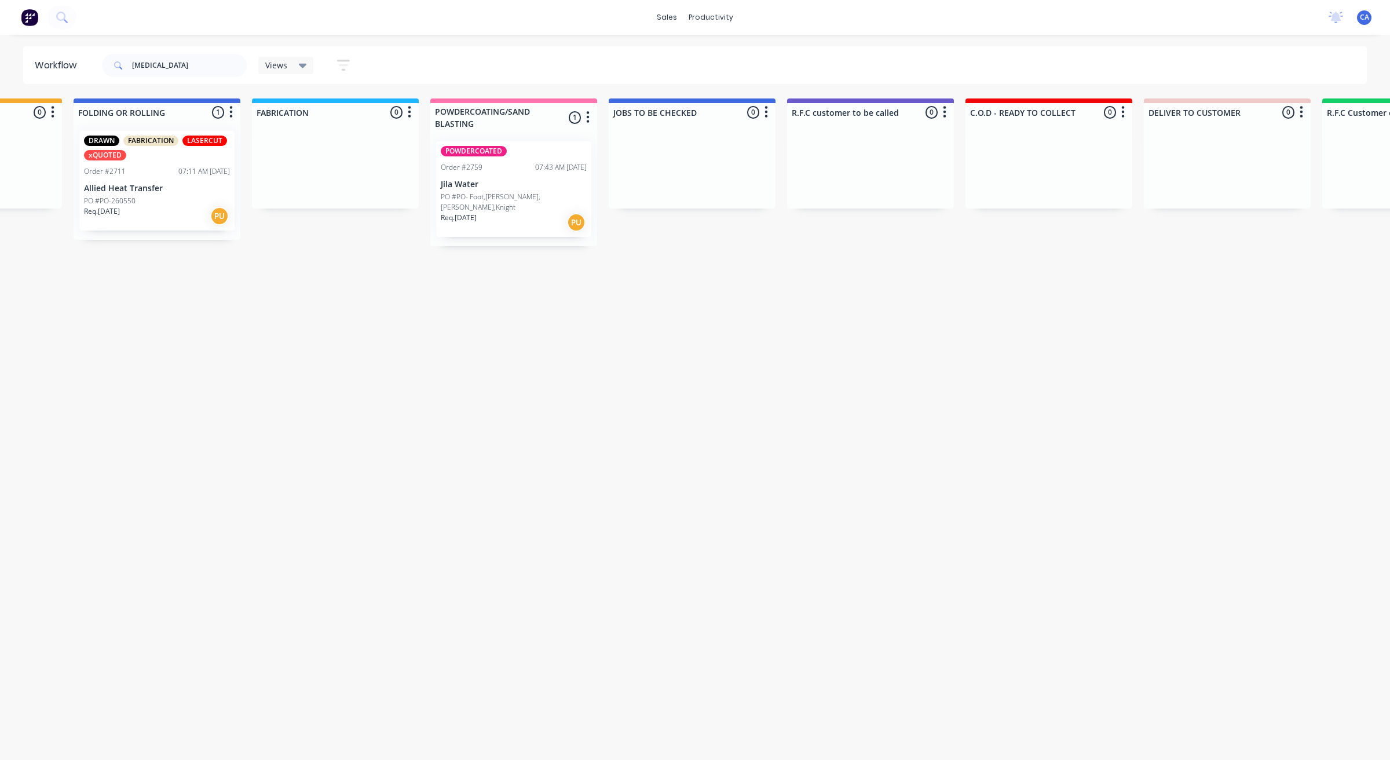
scroll to position [0, 651]
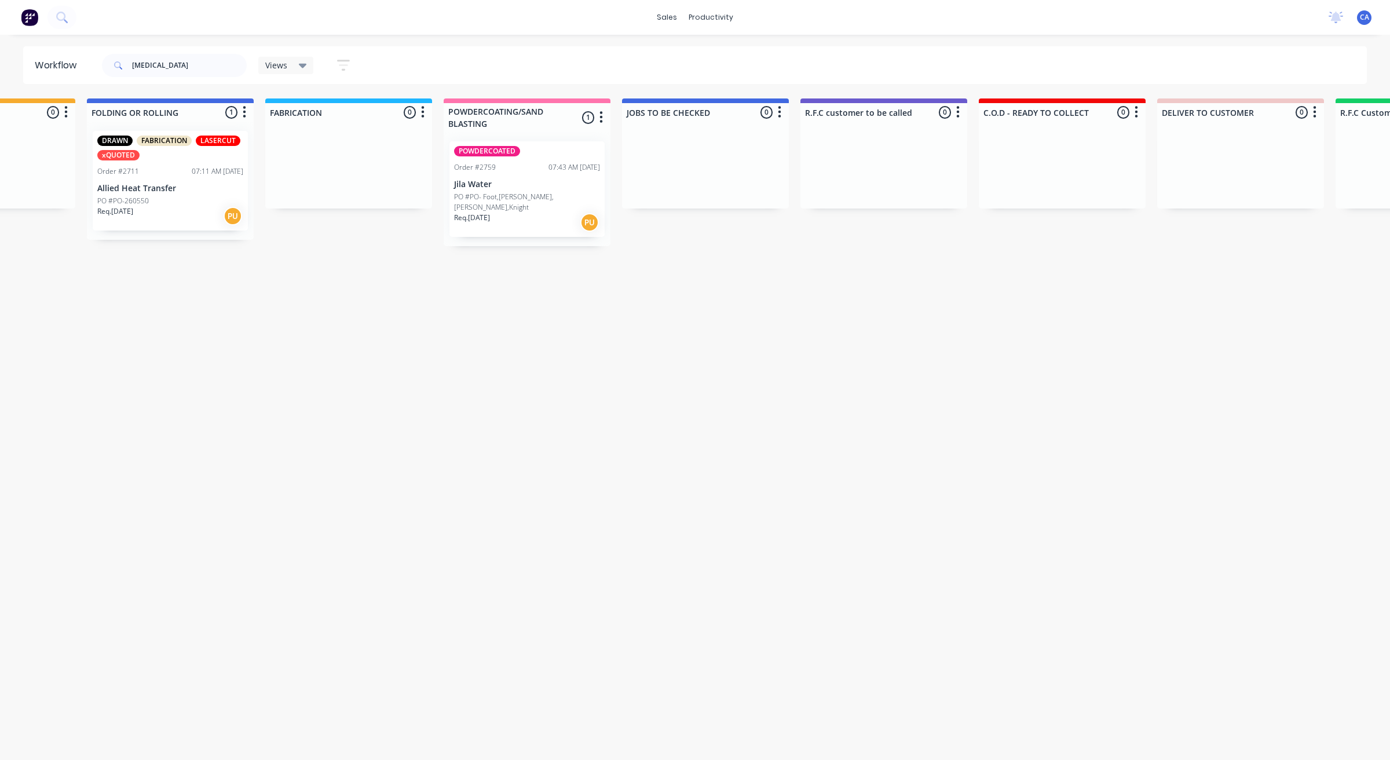
click at [166, 186] on p "Allied Heat Transfer" at bounding box center [170, 189] width 146 height 10
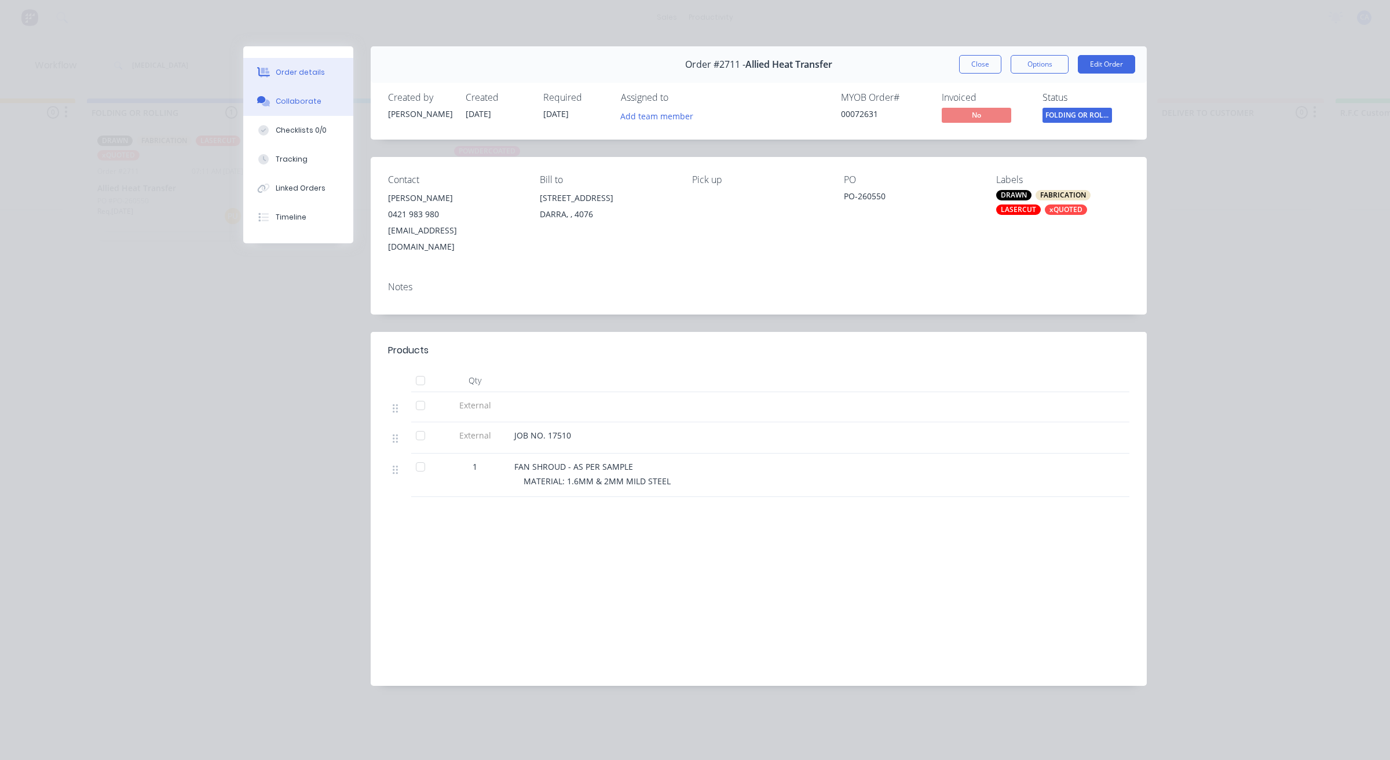
click at [317, 100] on button "Collaborate" at bounding box center [298, 101] width 110 height 29
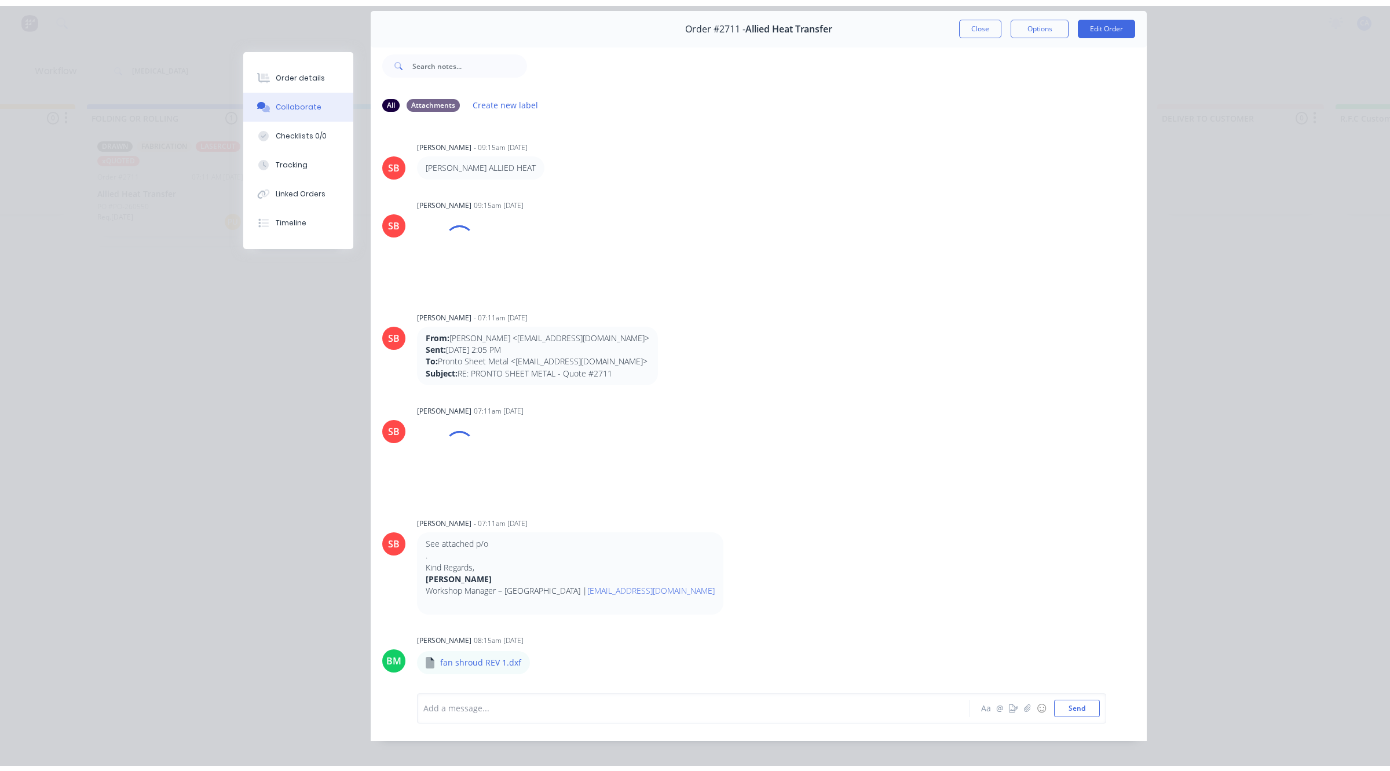
scroll to position [64, 0]
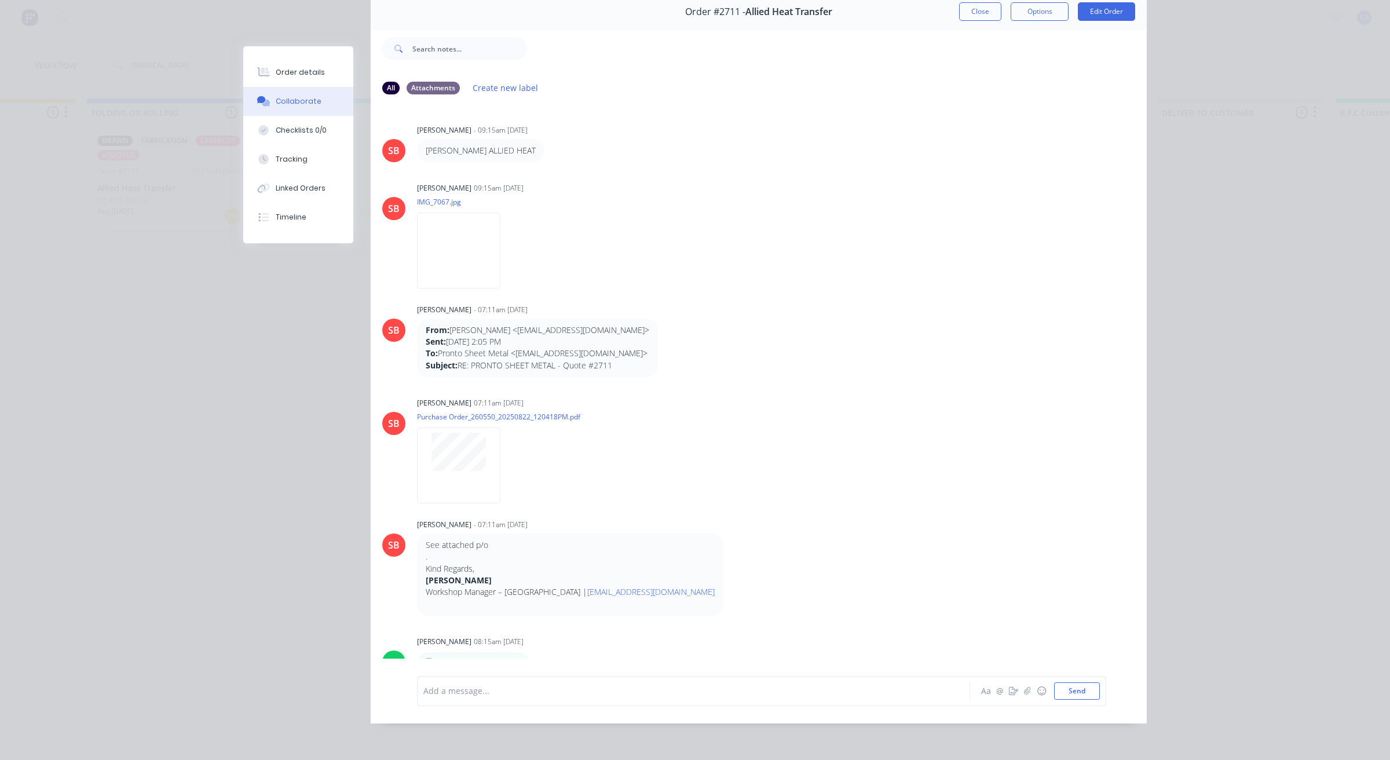
click at [574, 690] on div at bounding box center [677, 690] width 507 height 12
click at [1009, 692] on icon "button" at bounding box center [1013, 691] width 9 height 8
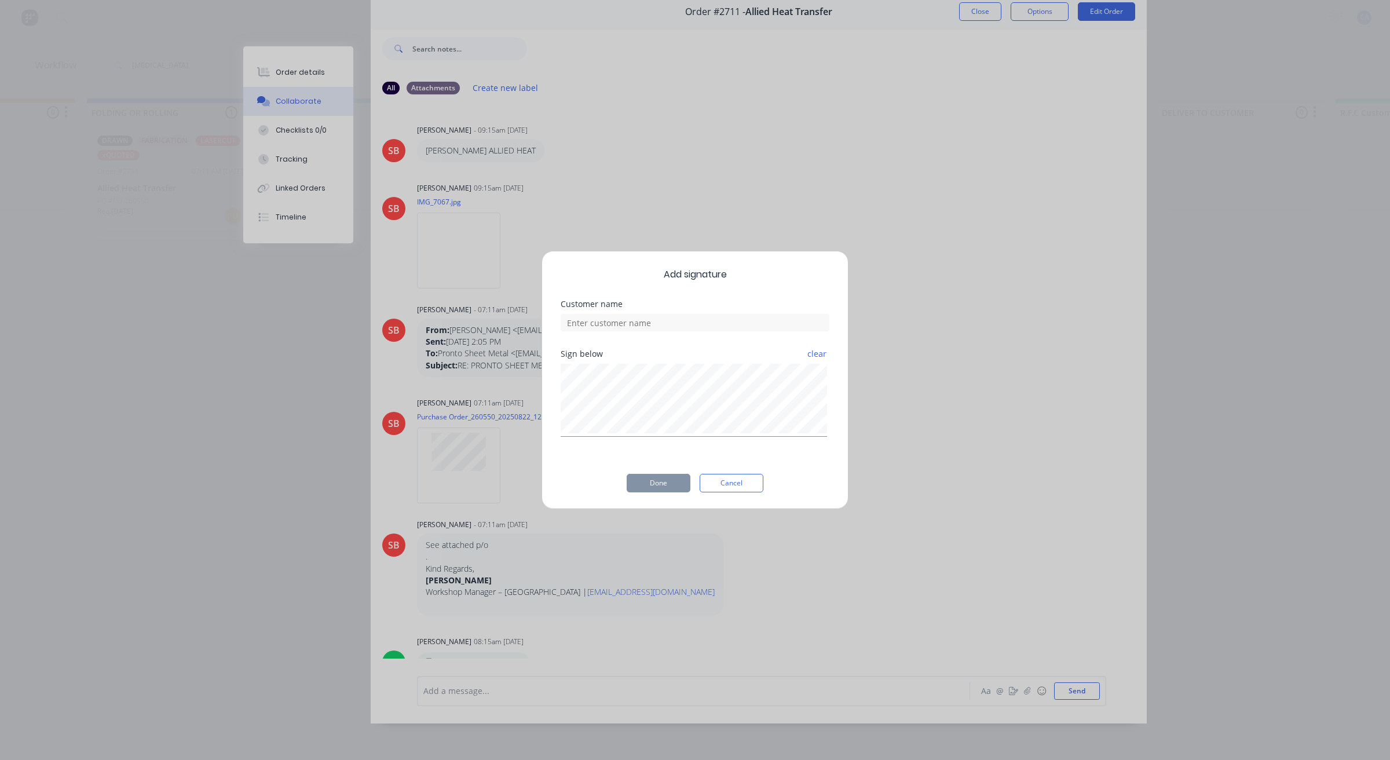
scroll to position [53, 0]
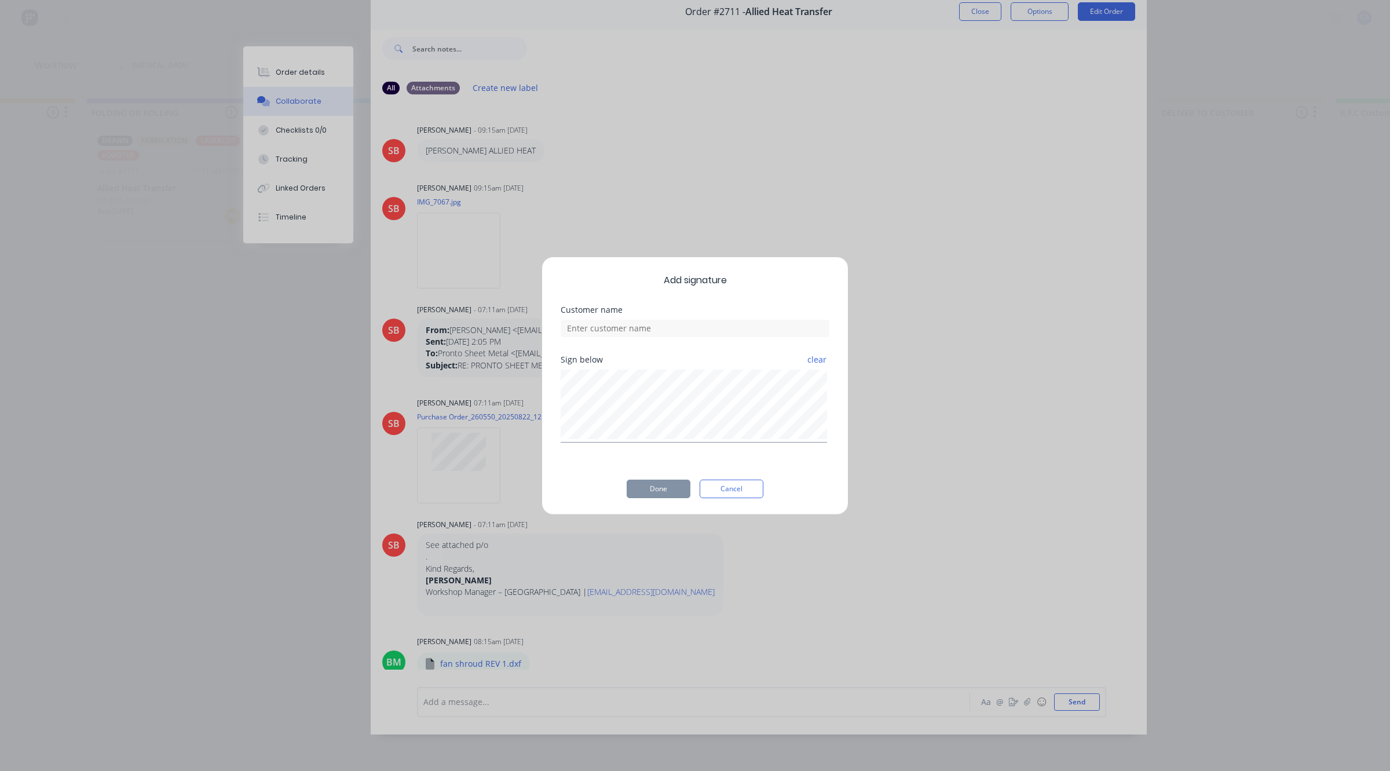
click at [666, 336] on div "Customer name" at bounding box center [694, 331] width 269 height 50
click at [670, 328] on input at bounding box center [694, 328] width 269 height 17
type input "[PERSON_NAME] CHECKED"
click at [679, 492] on button "Done" at bounding box center [658, 488] width 64 height 19
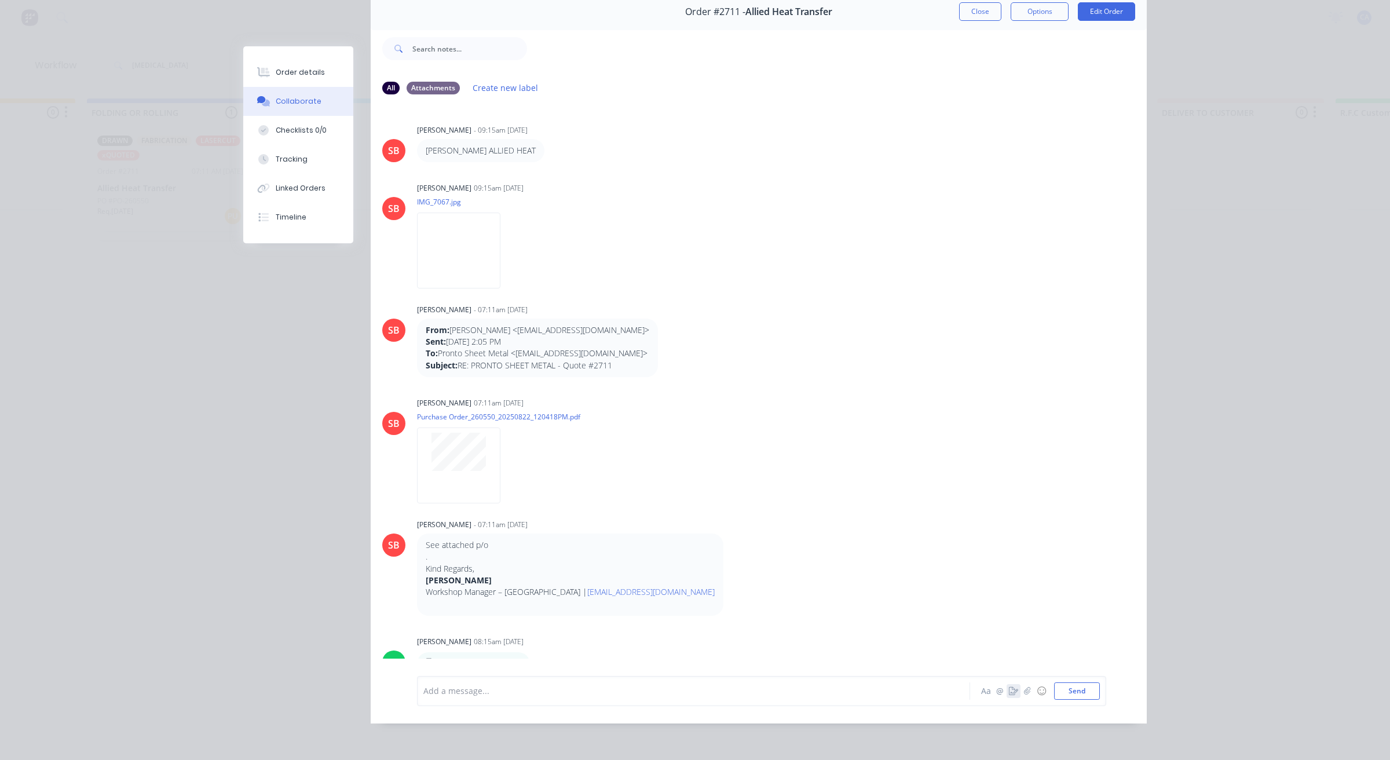
scroll to position [6, 0]
click at [973, 15] on button "Close" at bounding box center [980, 11] width 42 height 19
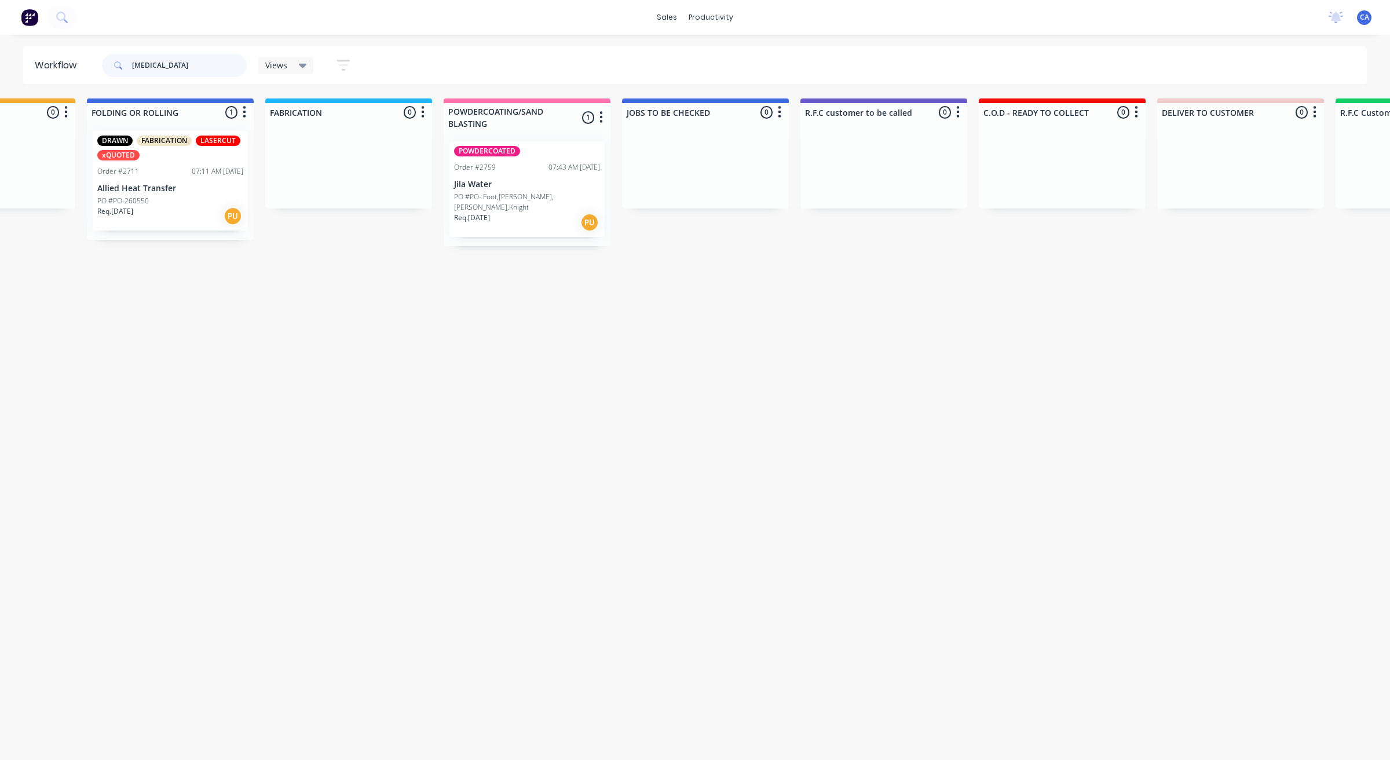
drag, startPoint x: 204, startPoint y: 67, endPoint x: 73, endPoint y: 68, distance: 131.4
click at [73, 68] on header "Workflow [MEDICAL_DATA] Views Save new view None (Default) edit Show/Hide statu…" at bounding box center [695, 65] width 1344 height 38
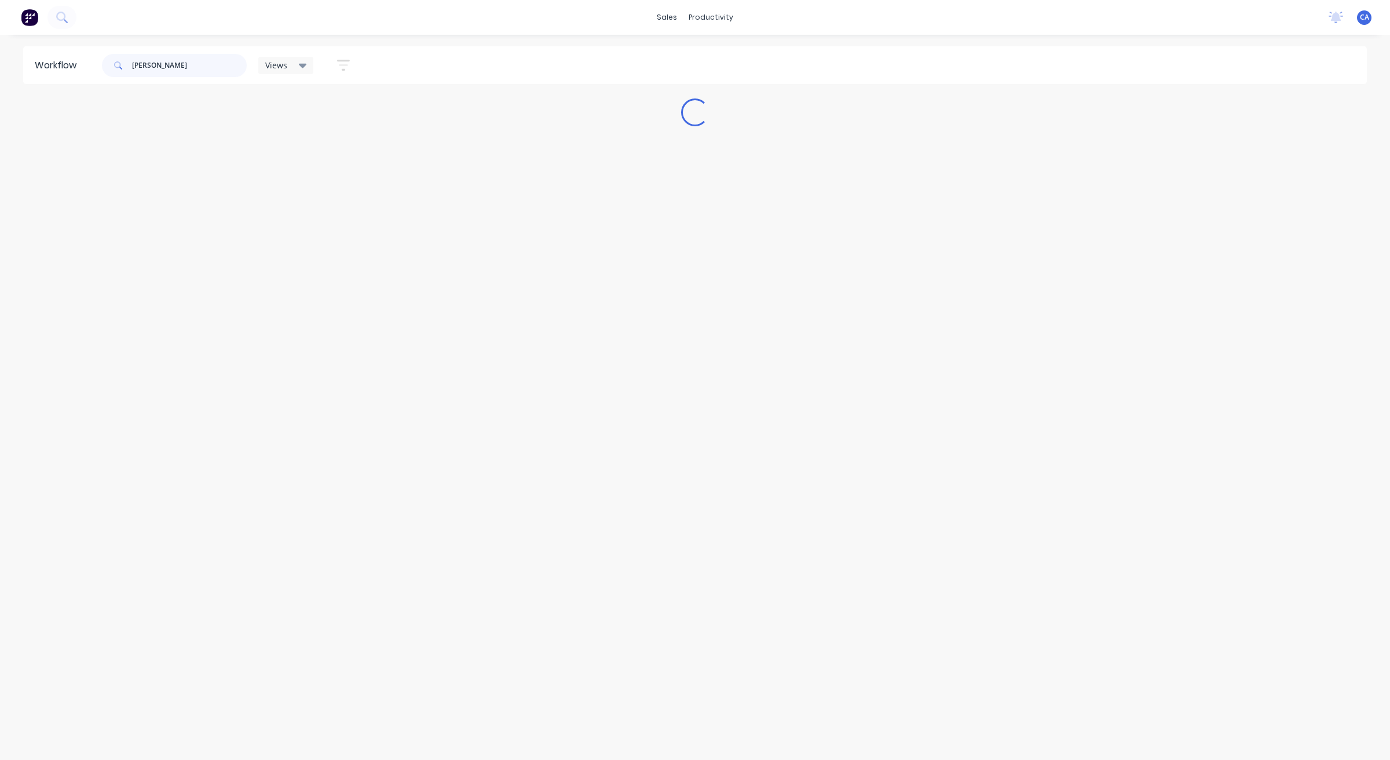
scroll to position [0, 0]
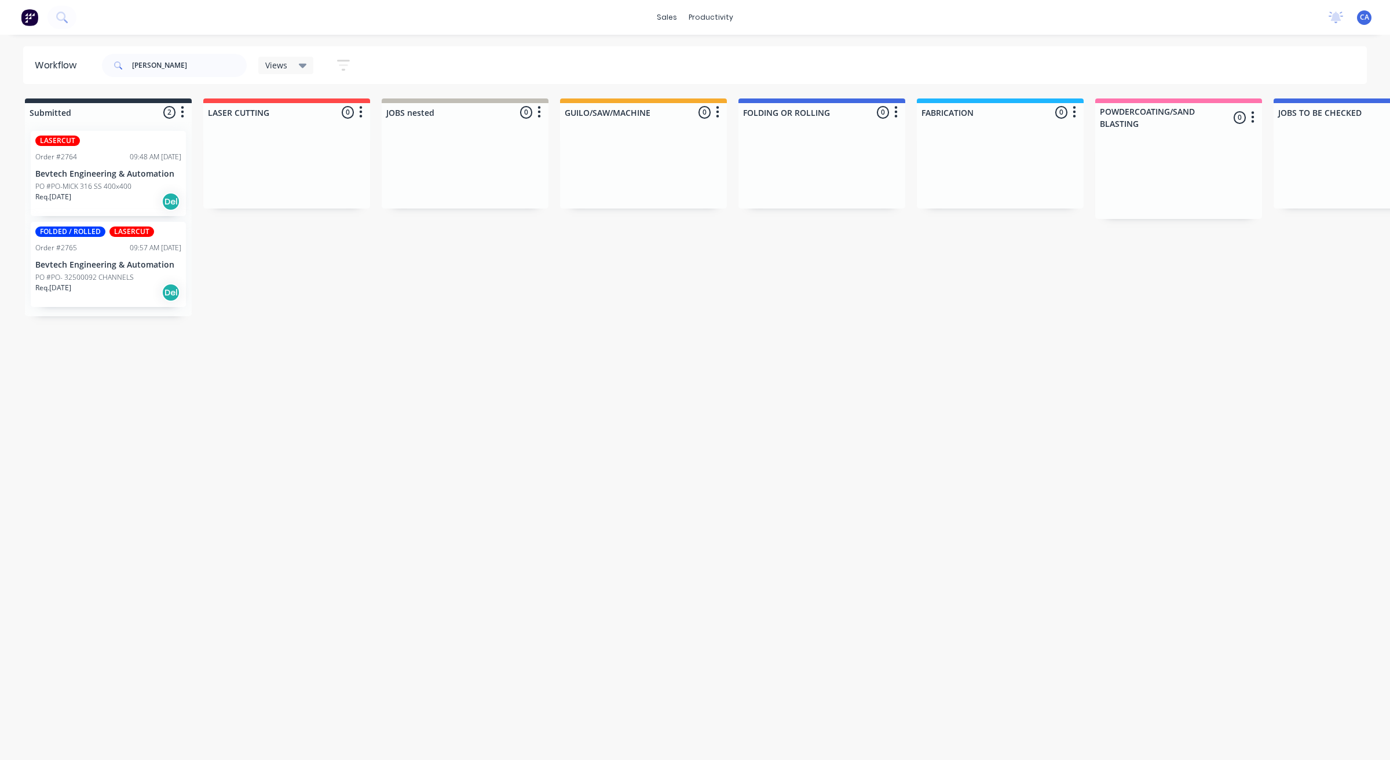
click at [116, 178] on p "Bevtech Engineering & Automation" at bounding box center [108, 174] width 146 height 10
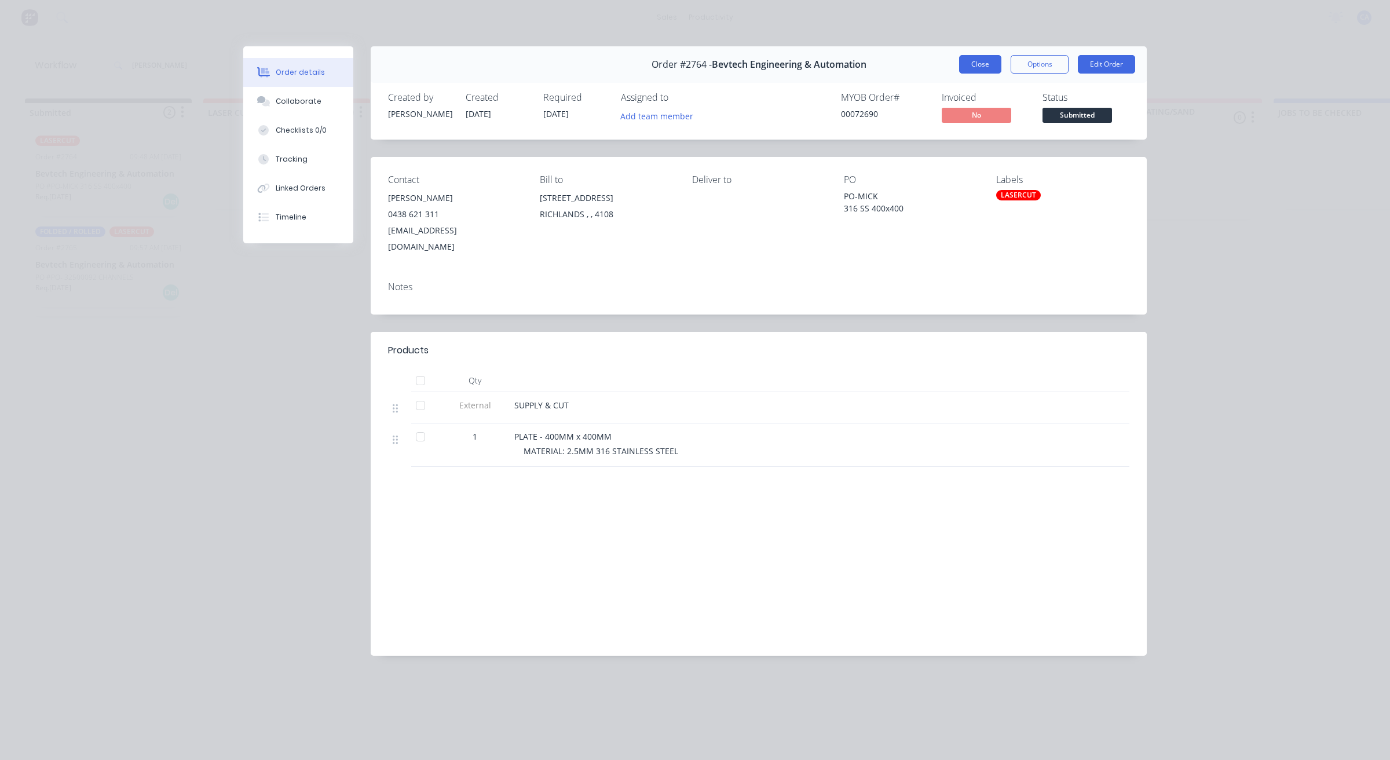
click at [990, 53] on div "Order #2764 - Bevtech Engineering & Automation Close Options Edit Order" at bounding box center [759, 64] width 776 height 36
click at [989, 57] on button "Close" at bounding box center [980, 64] width 42 height 19
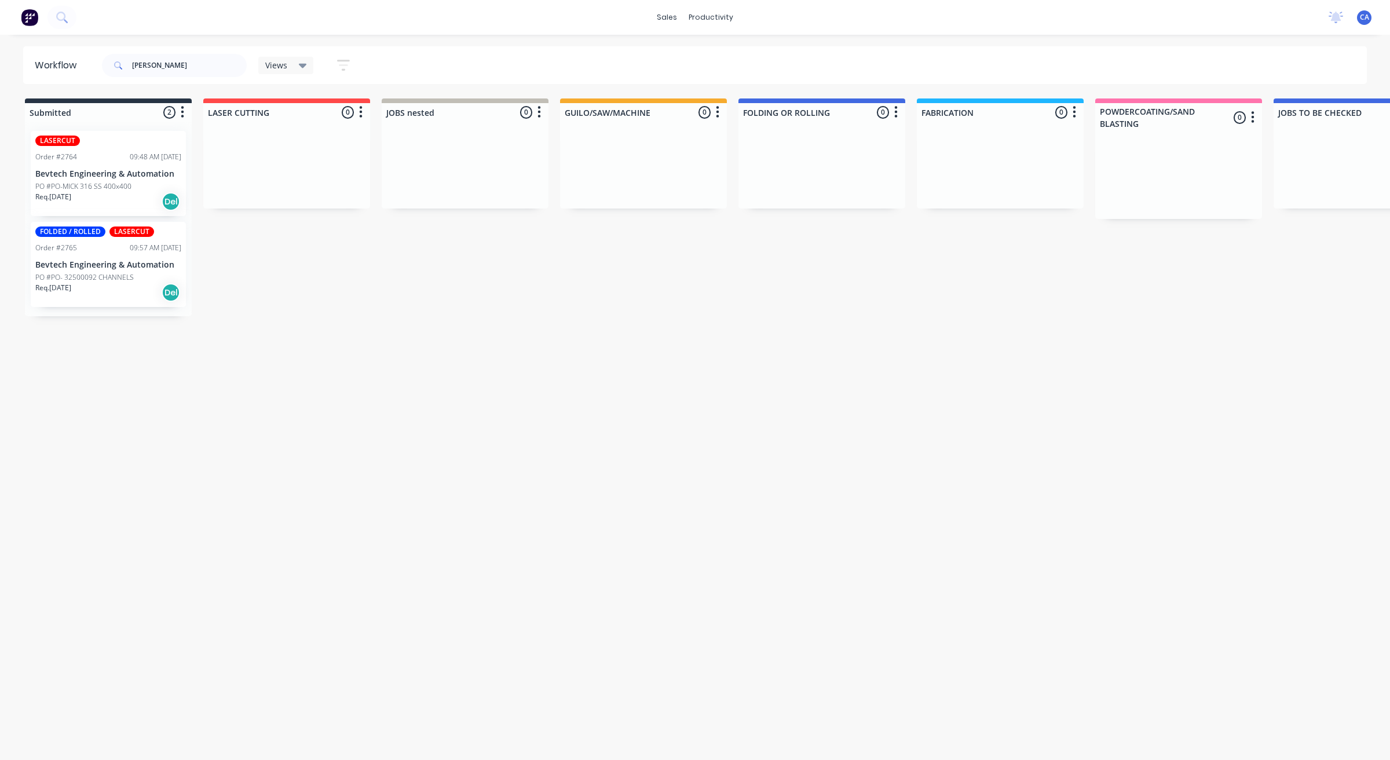
click at [106, 256] on div "FOLDED / ROLLED LASERCUT Order #2765 09:57 AM [DATE] Bevtech Engineering & Auto…" at bounding box center [108, 264] width 155 height 85
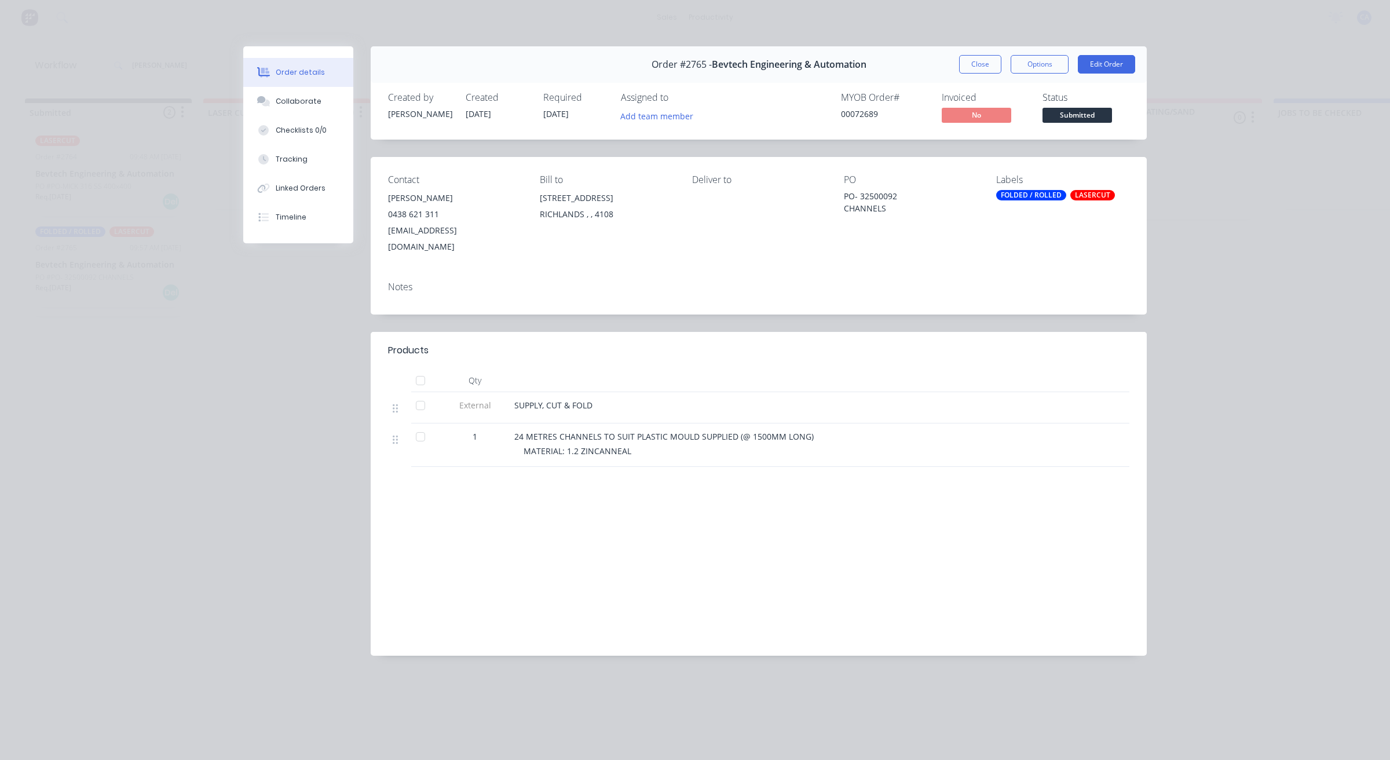
click at [971, 61] on button "Close" at bounding box center [980, 64] width 42 height 19
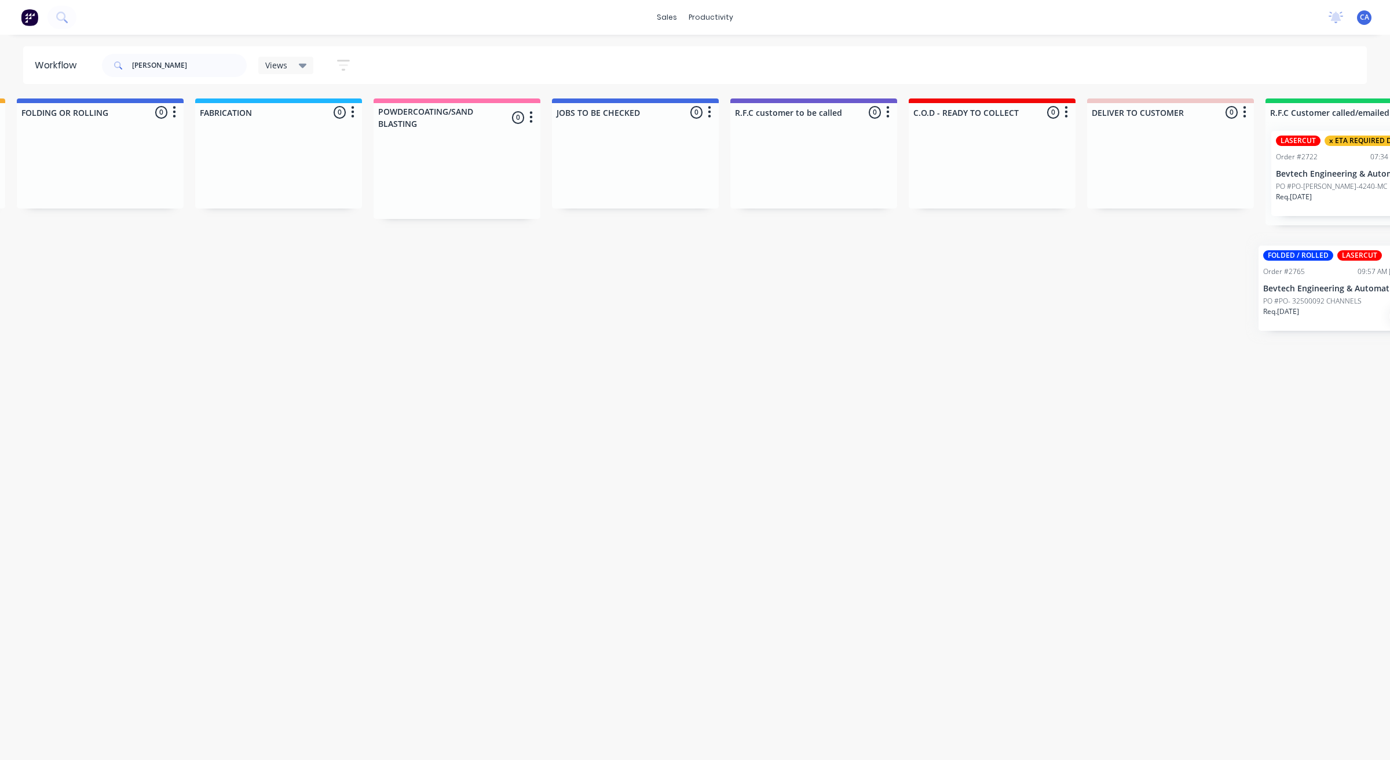
scroll to position [0, 754]
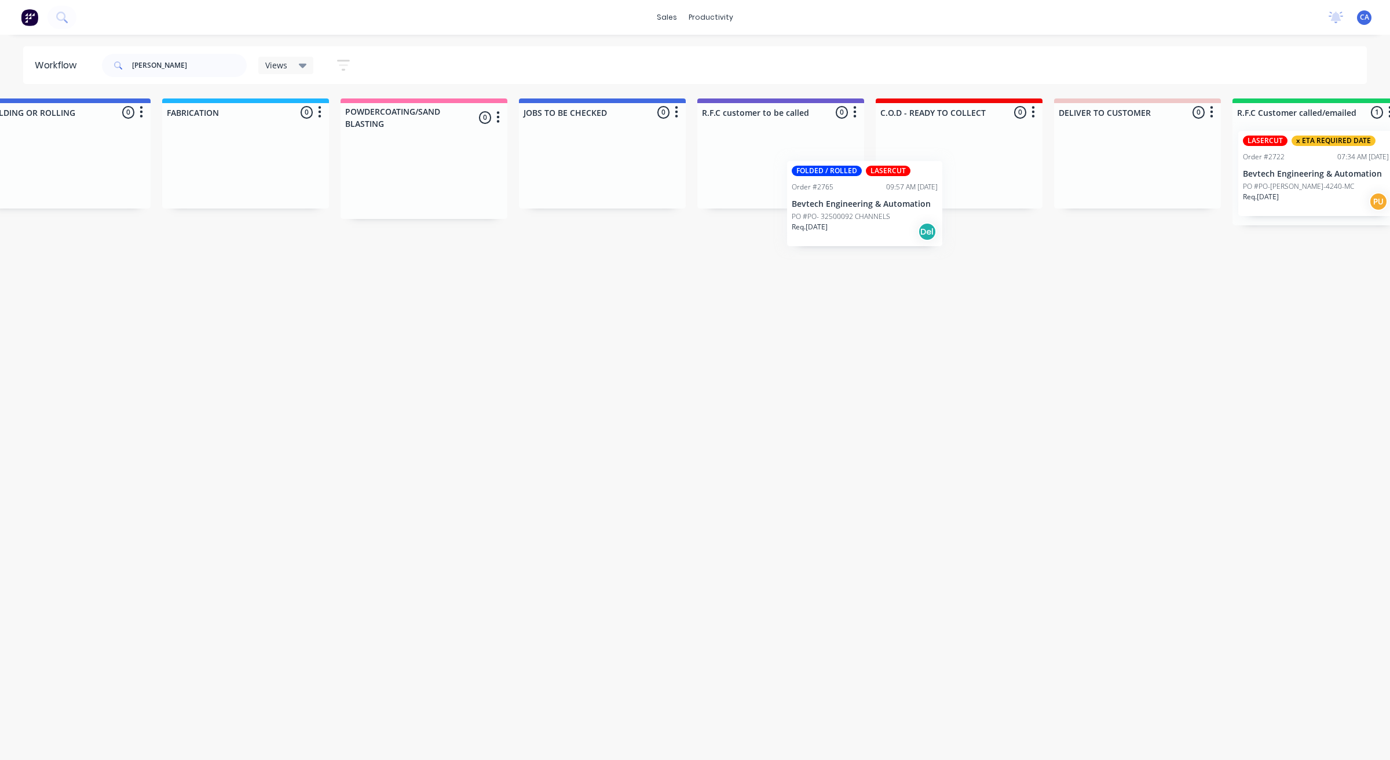
drag, startPoint x: 217, startPoint y: 241, endPoint x: 816, endPoint y: 181, distance: 602.3
click at [816, 181] on div "Submitted 2 Sort By Created date Required date Order number Customer name Most …" at bounding box center [958, 259] width 3442 height 323
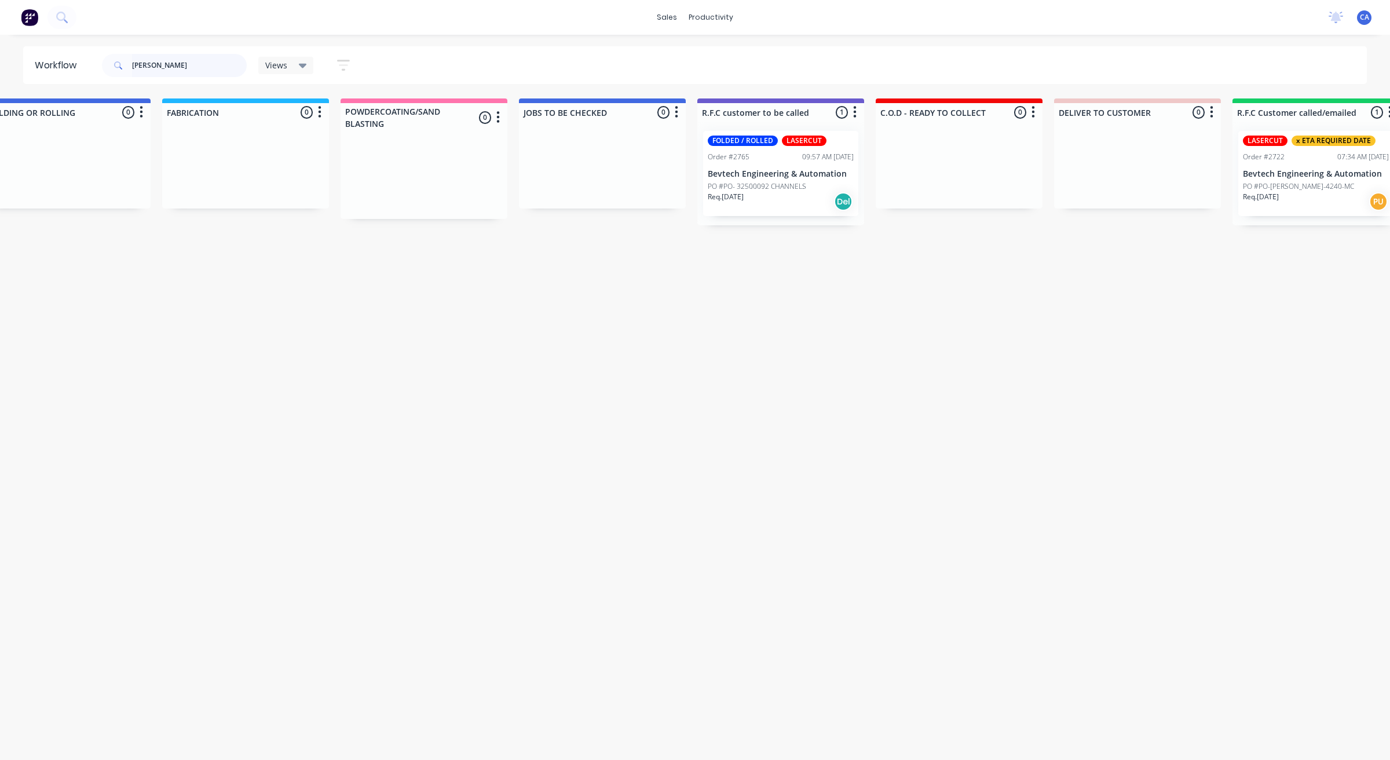
drag, startPoint x: 197, startPoint y: 55, endPoint x: 52, endPoint y: 42, distance: 145.9
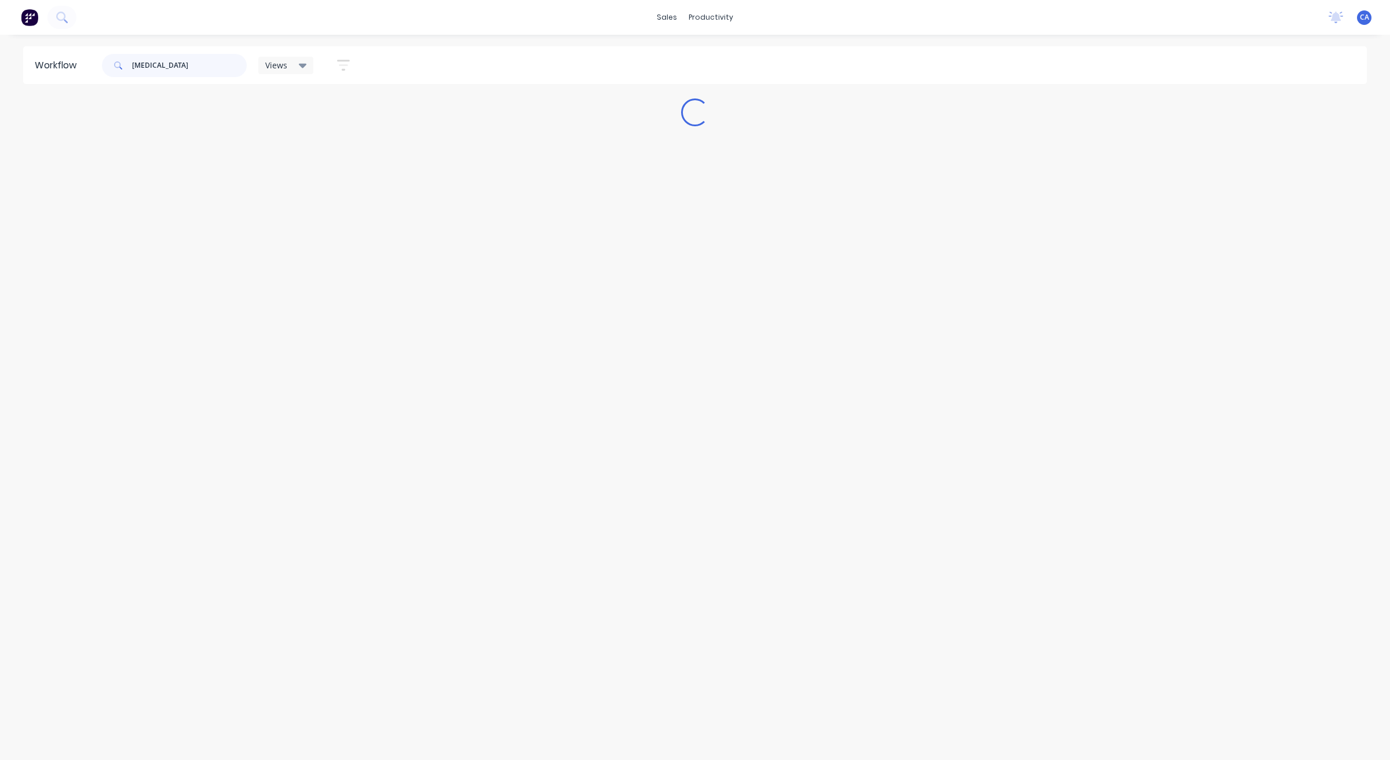
scroll to position [0, 0]
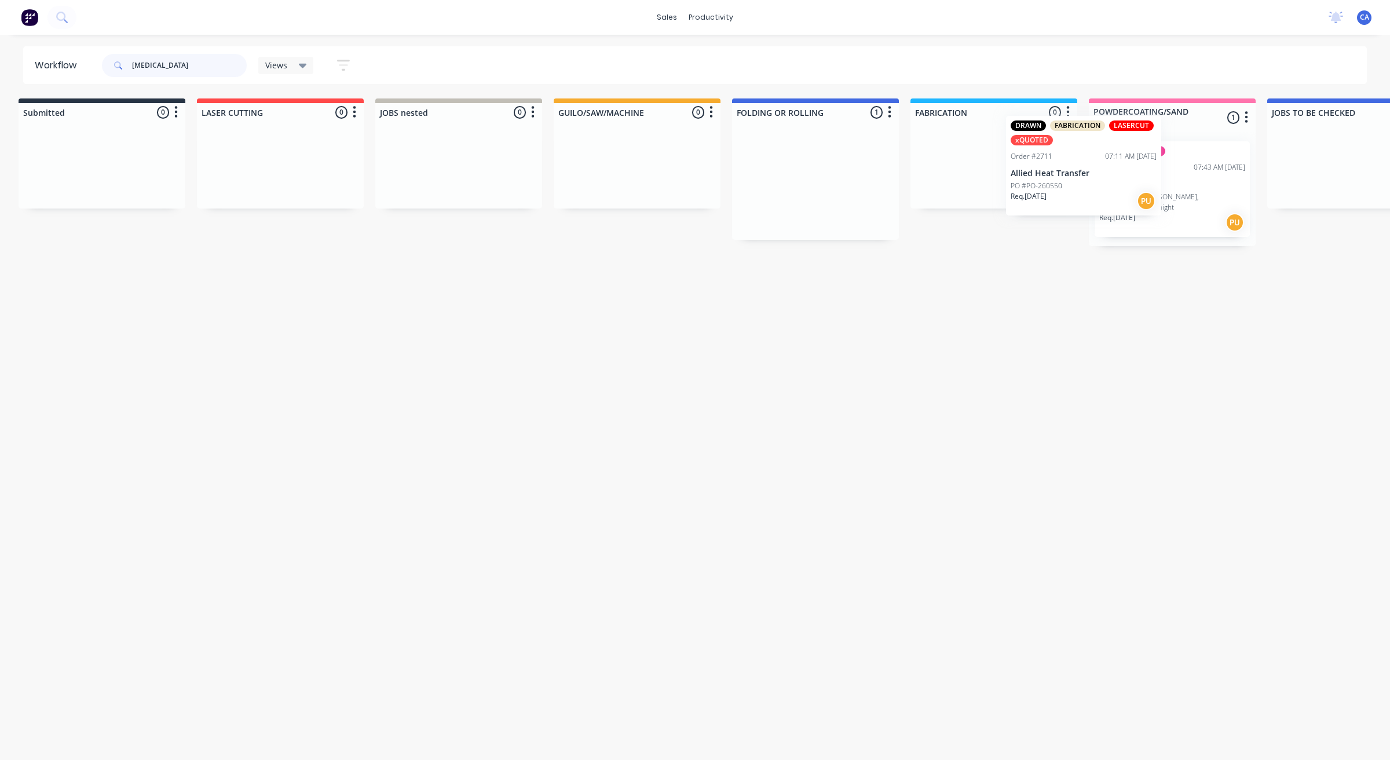
drag, startPoint x: 818, startPoint y: 184, endPoint x: 1158, endPoint y: 179, distance: 339.9
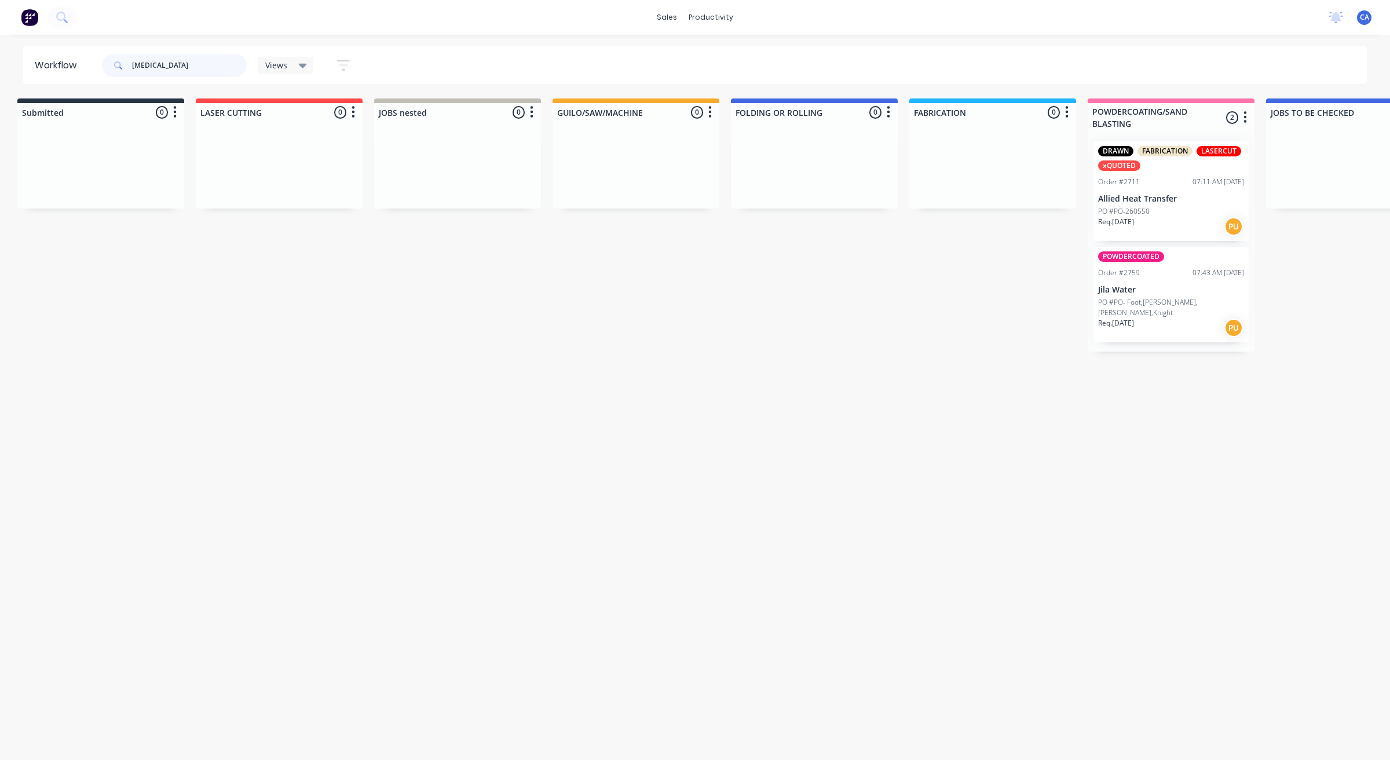
type input "[MEDICAL_DATA]"
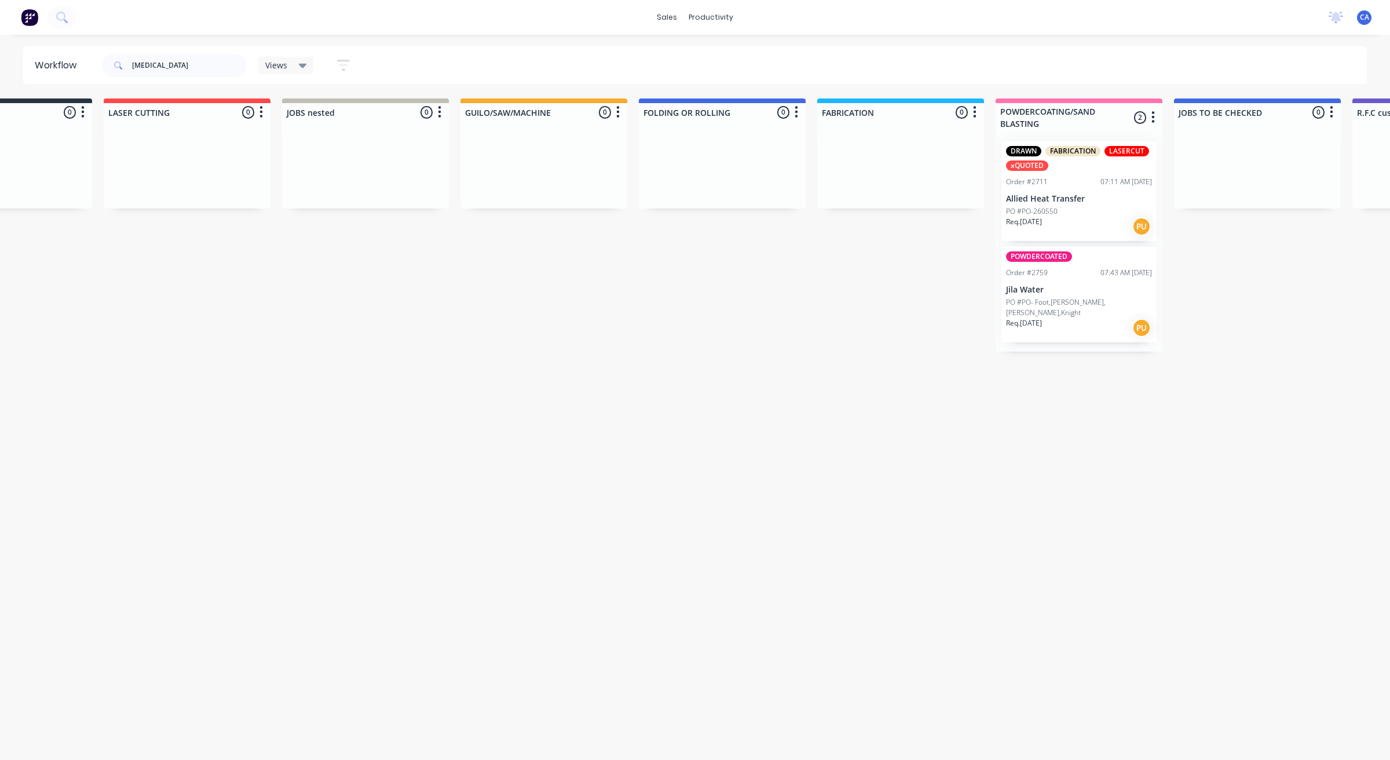
scroll to position [0, 307]
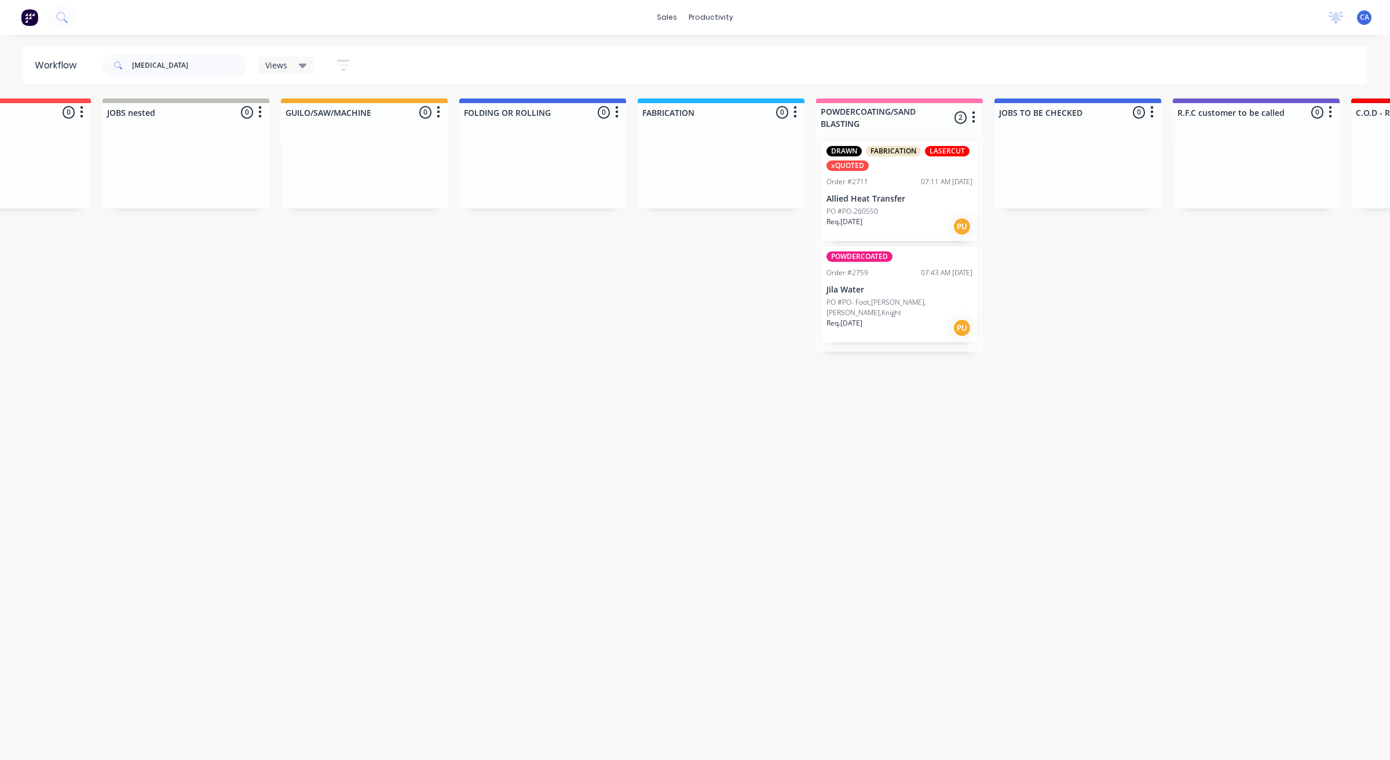
drag, startPoint x: 1063, startPoint y: 368, endPoint x: 1008, endPoint y: 256, distance: 125.1
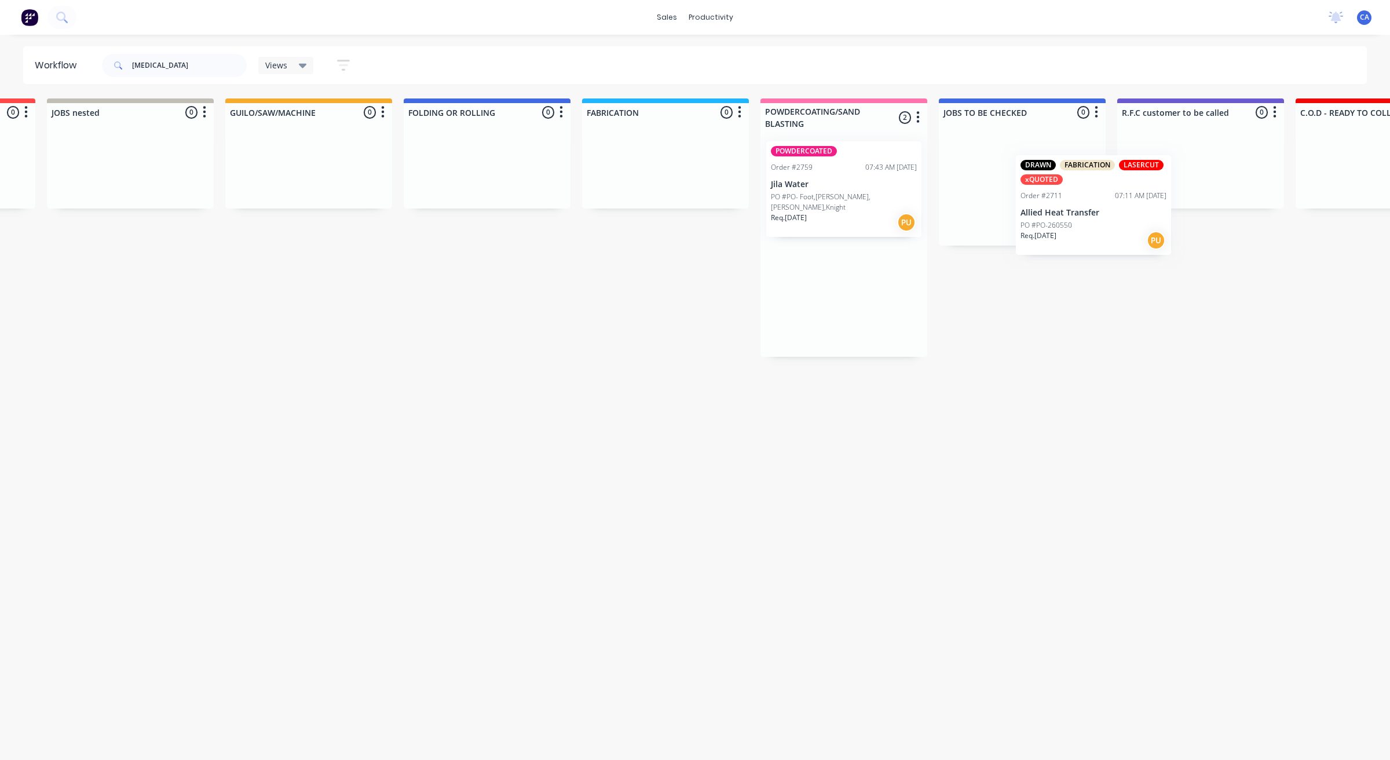
drag, startPoint x: 996, startPoint y: 184, endPoint x: 1180, endPoint y: 161, distance: 184.9
click at [1181, 163] on div "Submitted 0 Sort By Created date Required date Order number Customer name Most …" at bounding box center [1378, 227] width 3442 height 258
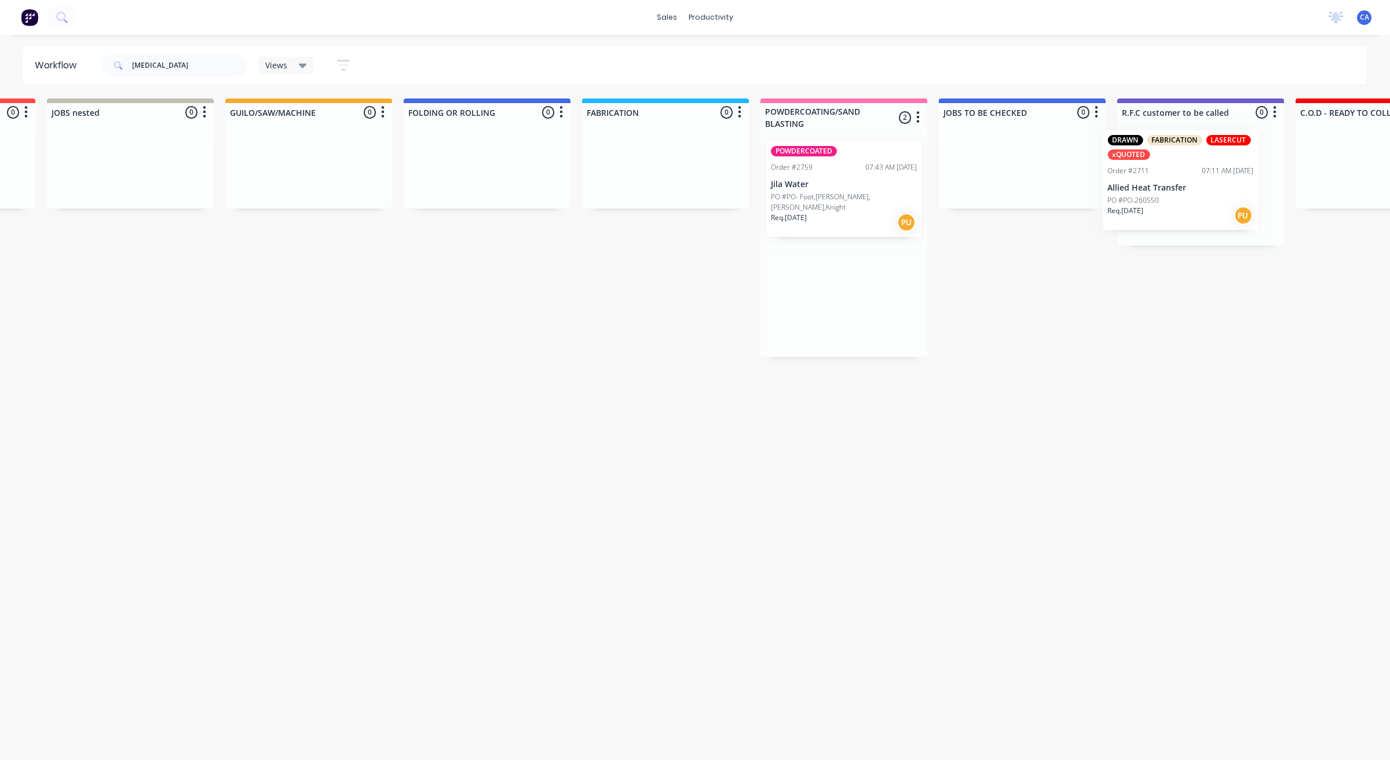
scroll to position [0, 354]
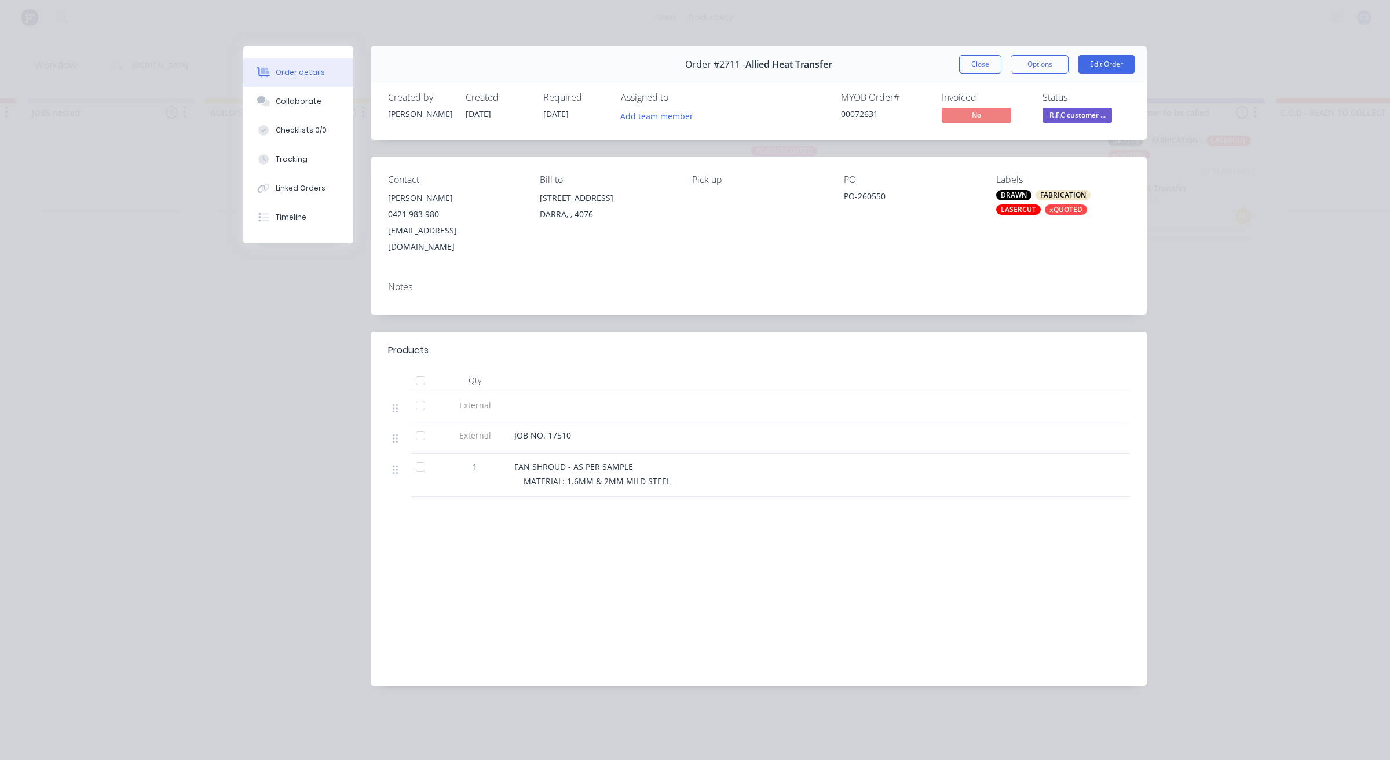
drag, startPoint x: 974, startPoint y: 61, endPoint x: 947, endPoint y: 73, distance: 29.3
click at [976, 61] on button "Close" at bounding box center [980, 64] width 42 height 19
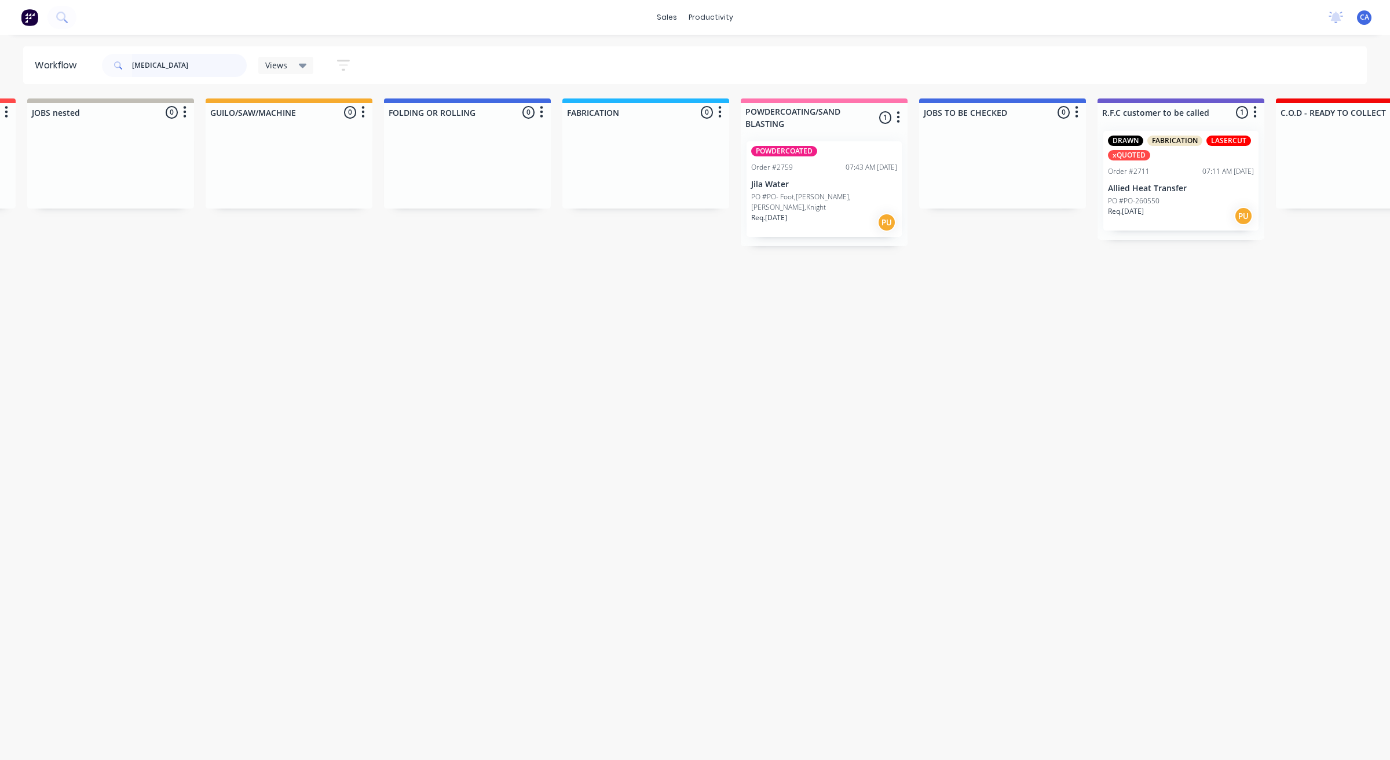
drag, startPoint x: 114, startPoint y: 65, endPoint x: 74, endPoint y: 61, distance: 40.7
click at [82, 62] on header "Workflow [MEDICAL_DATA] Views Save new view None (Default) edit Show/Hide statu…" at bounding box center [695, 65] width 1344 height 38
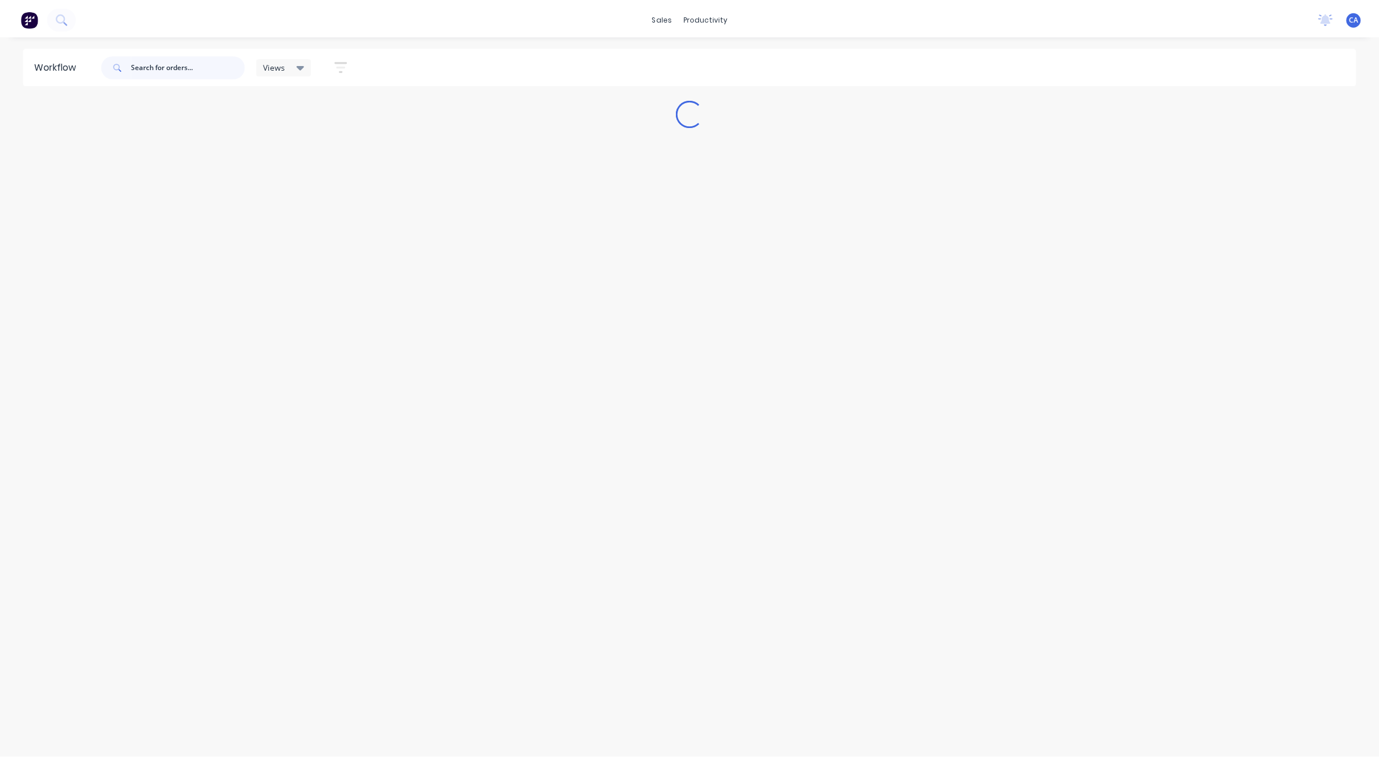
scroll to position [0, 0]
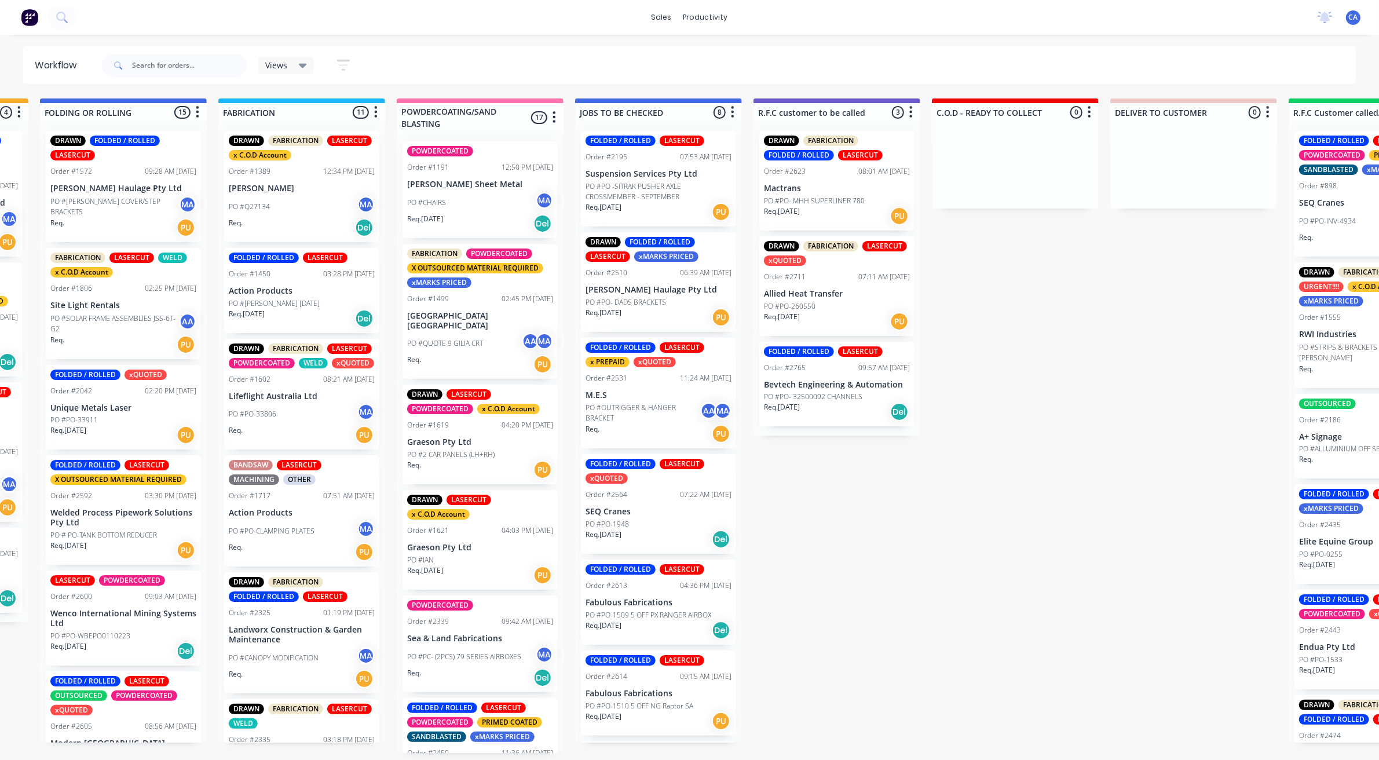
drag, startPoint x: 1003, startPoint y: 277, endPoint x: 1083, endPoint y: 288, distance: 80.7
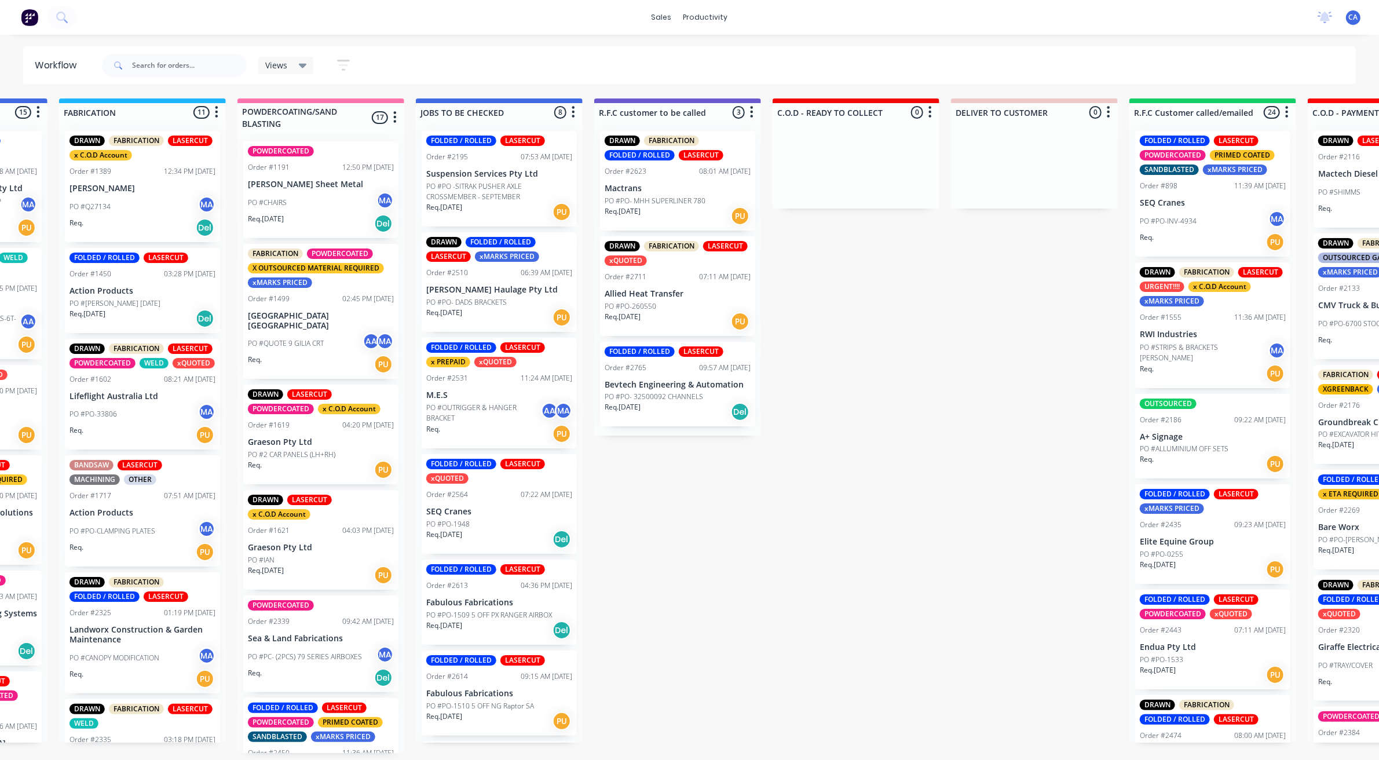
click at [685, 402] on div "Req. [DATE] Del" at bounding box center [677, 412] width 146 height 20
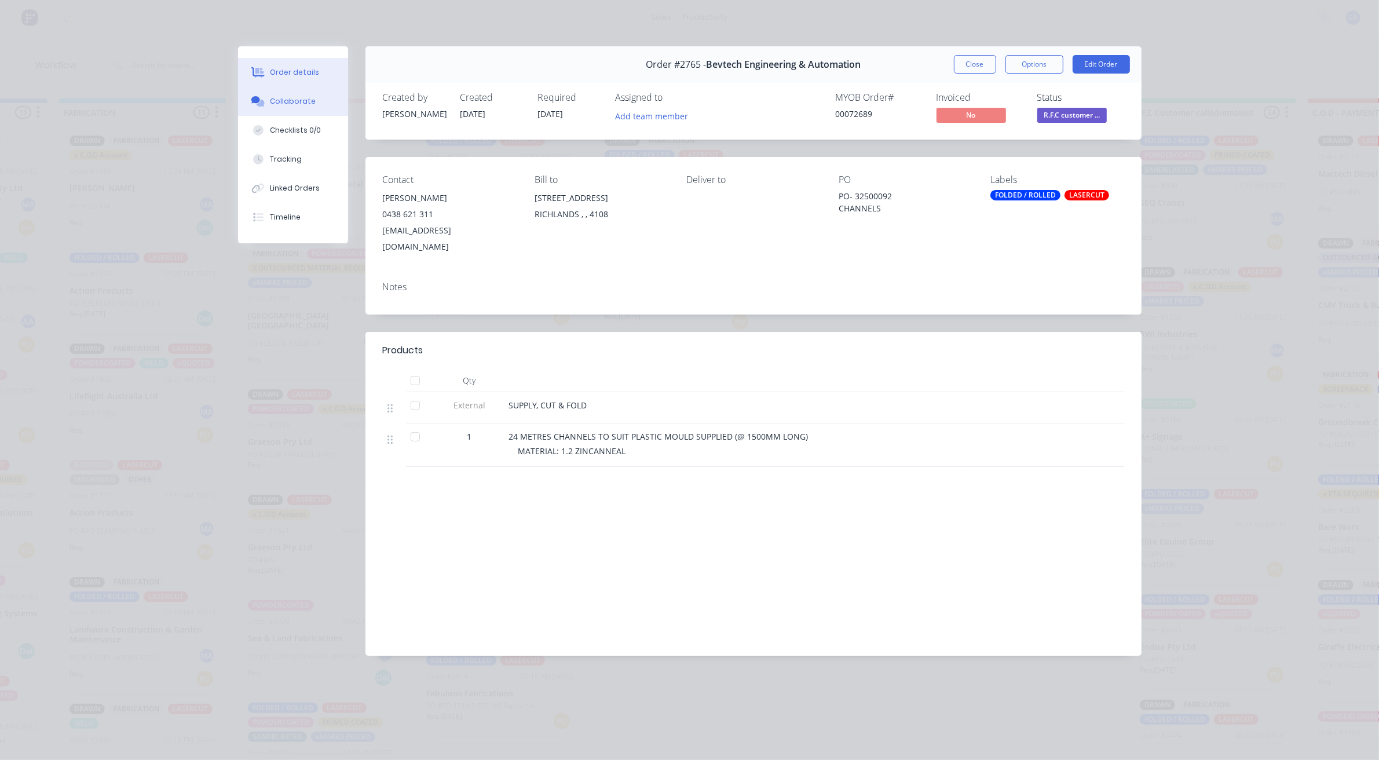
click at [277, 109] on button "Collaborate" at bounding box center [293, 101] width 110 height 29
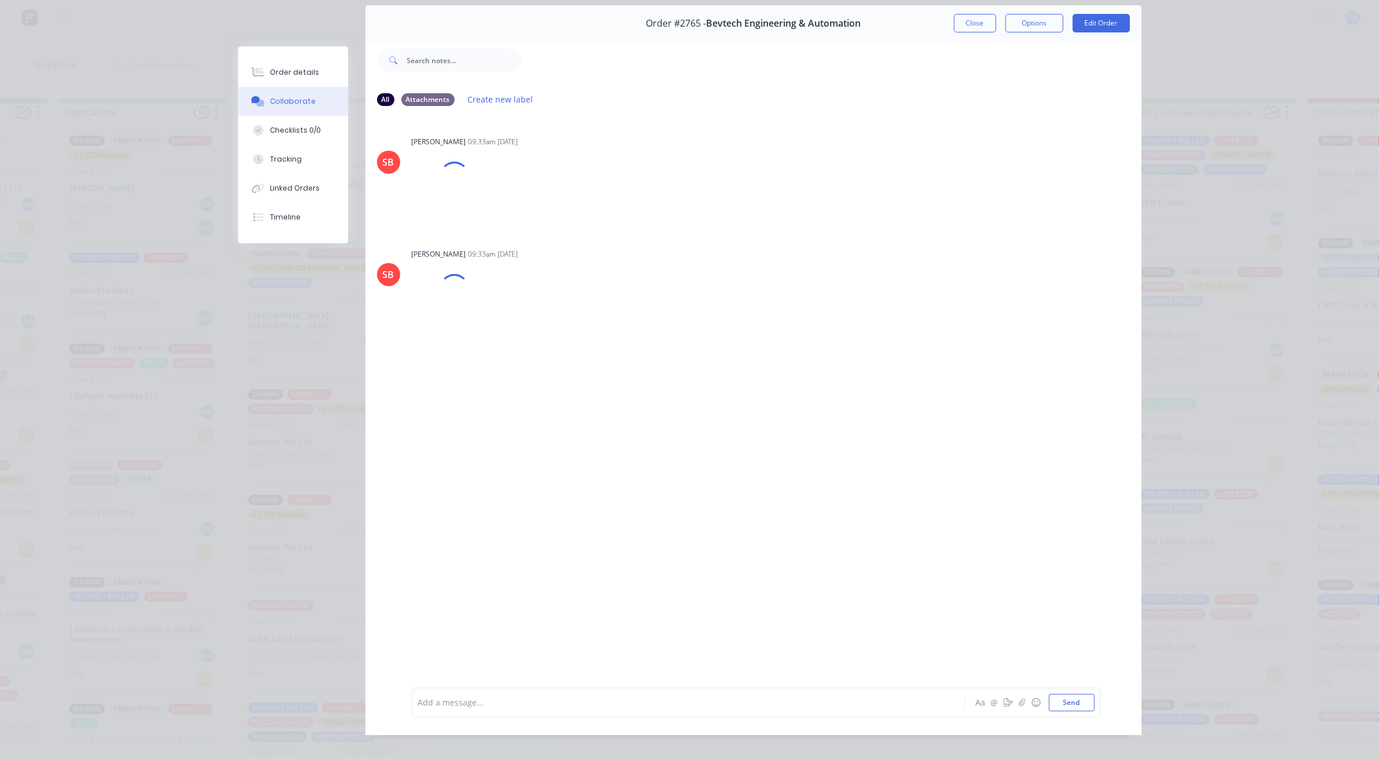
scroll to position [64, 0]
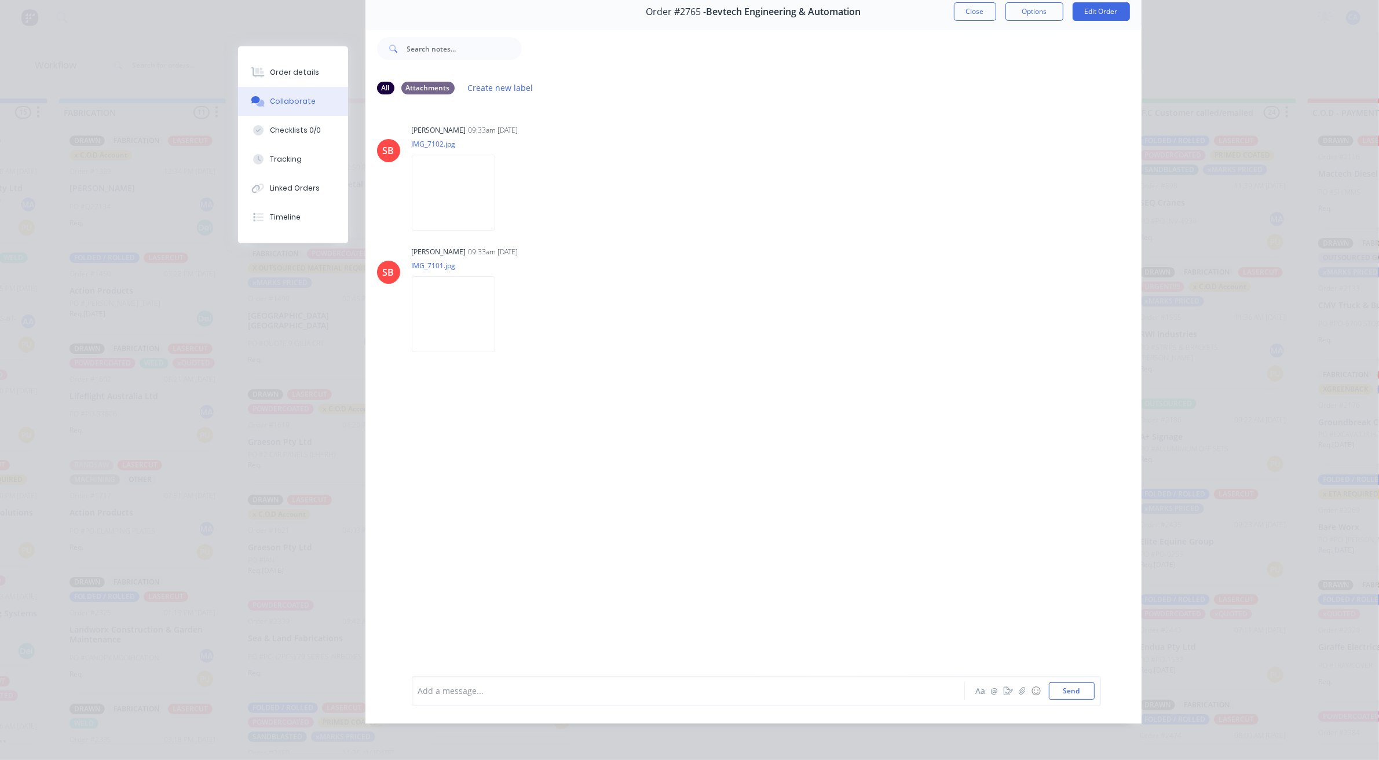
click at [500, 682] on div "Add a message..." at bounding box center [671, 690] width 507 height 17
click at [1003, 689] on icon "button" at bounding box center [1007, 691] width 9 height 8
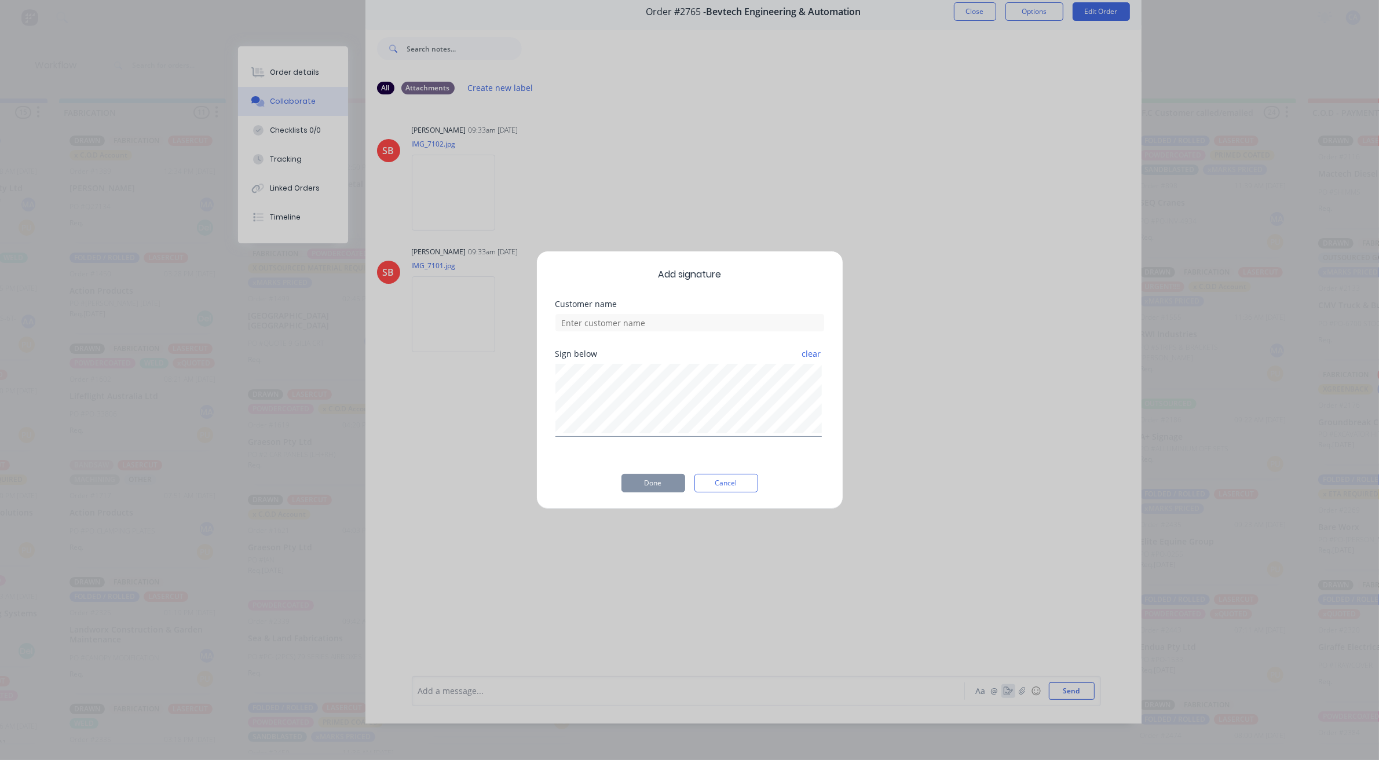
scroll to position [53, 0]
click at [734, 367] on div "clear" at bounding box center [694, 405] width 269 height 76
click at [725, 338] on div "Customer name" at bounding box center [694, 331] width 269 height 50
click at [724, 334] on input at bounding box center [694, 328] width 269 height 17
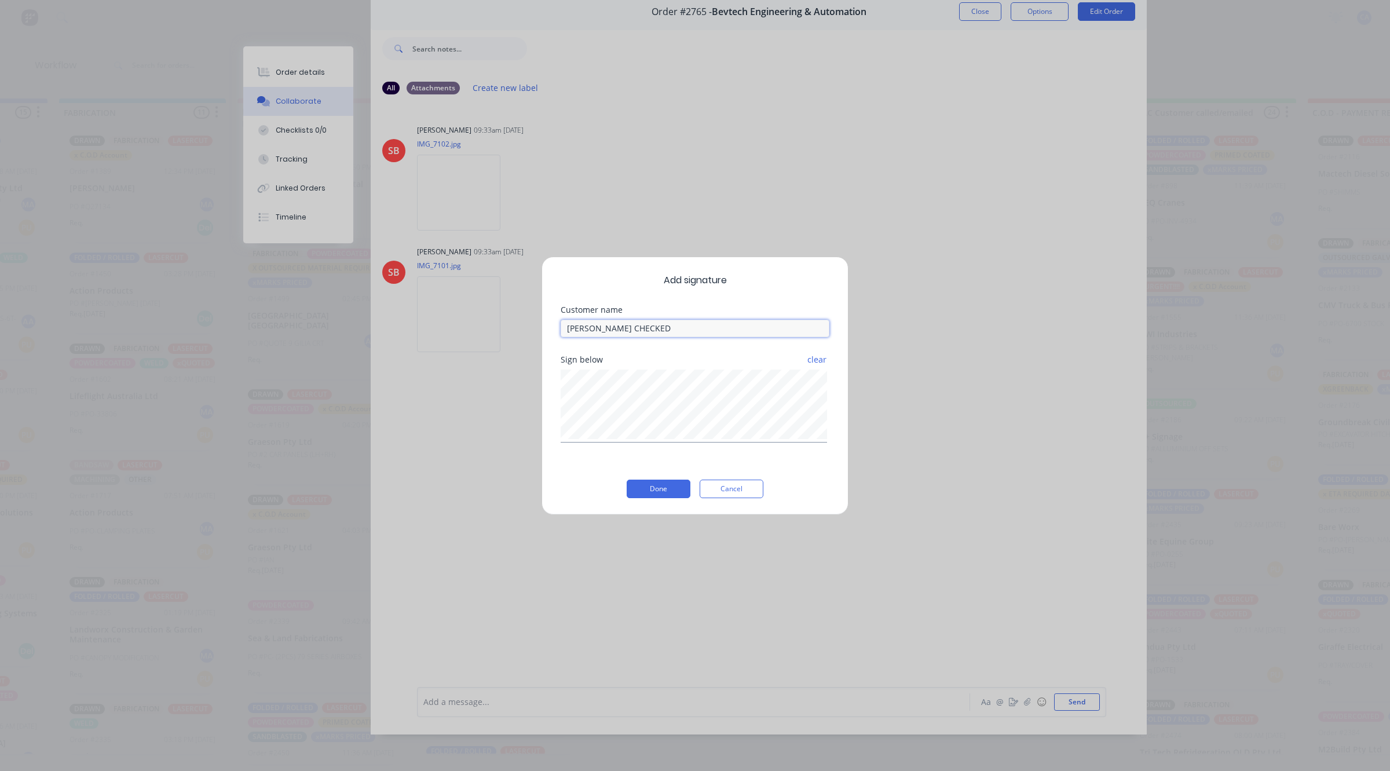
type input "[PERSON_NAME] CHECKED"
click at [666, 489] on button "Done" at bounding box center [658, 488] width 64 height 19
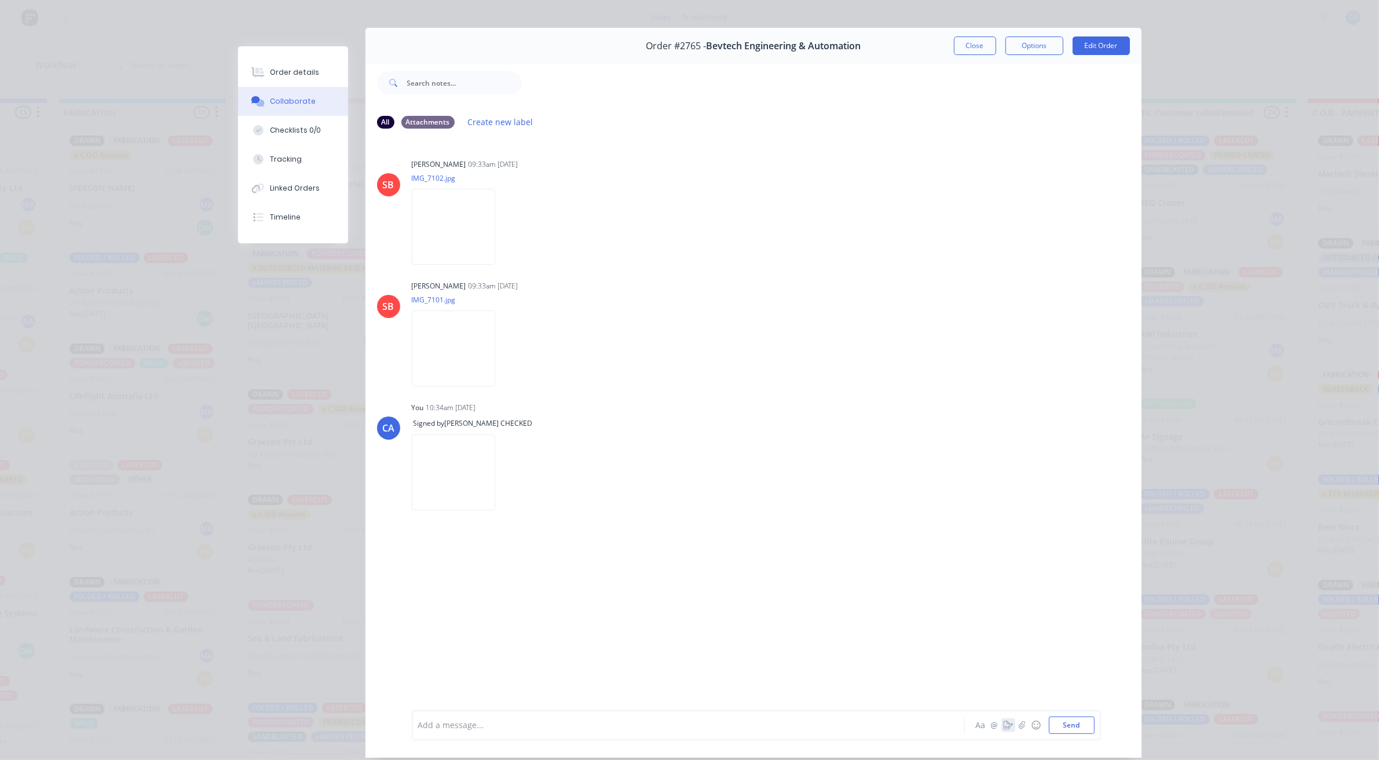
scroll to position [0, 0]
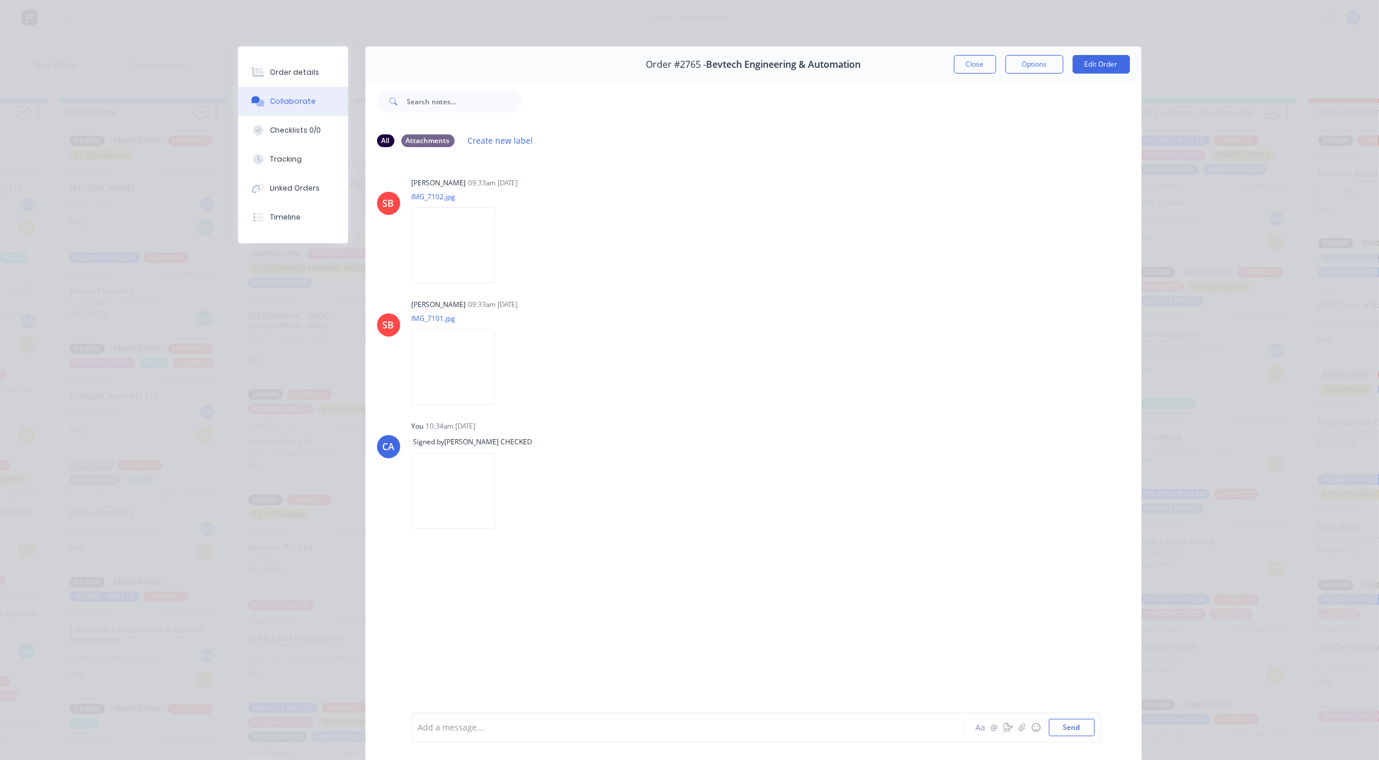
click at [973, 74] on div "Order #2765 - Bevtech Engineering & Automation Close Options Edit Order" at bounding box center [753, 64] width 776 height 36
click at [973, 73] on button "Close" at bounding box center [975, 64] width 42 height 19
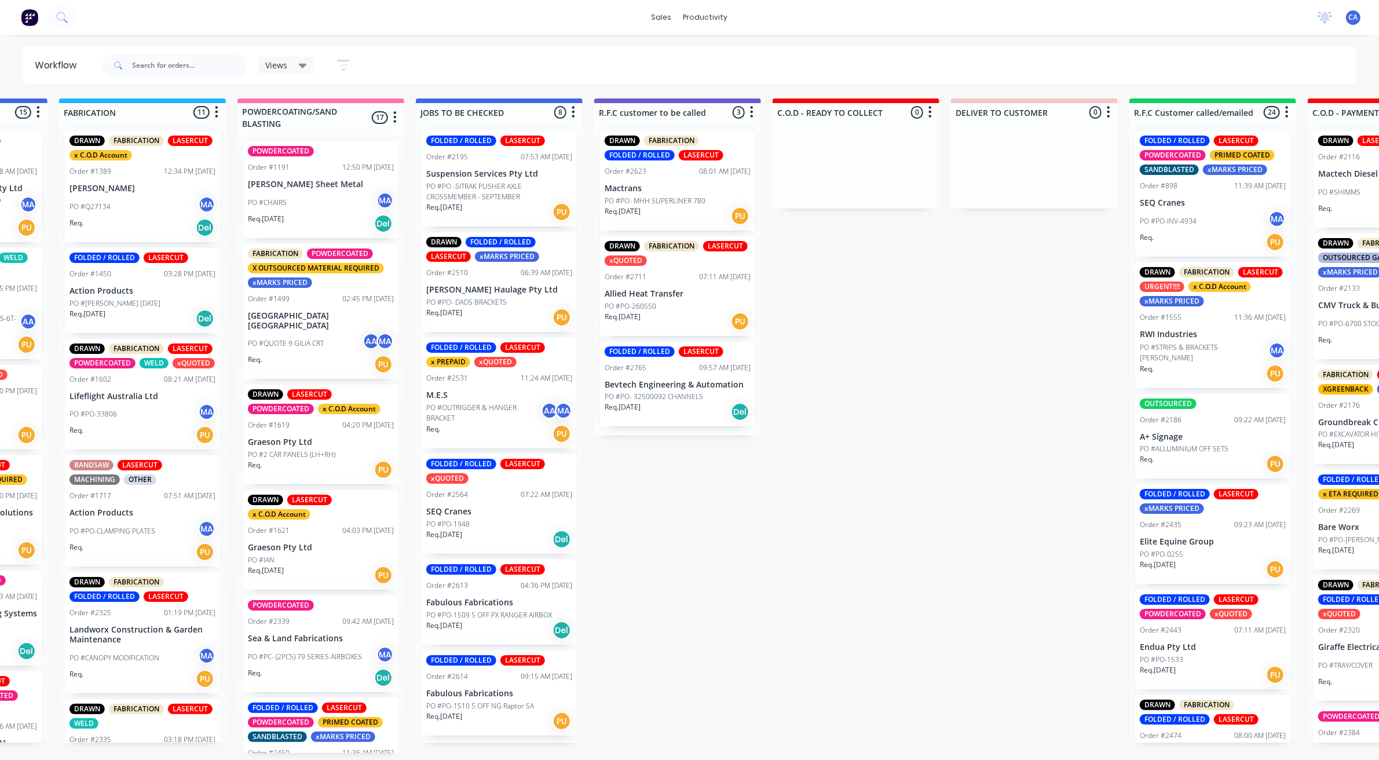
click at [666, 292] on p "Allied Heat Transfer" at bounding box center [677, 294] width 146 height 10
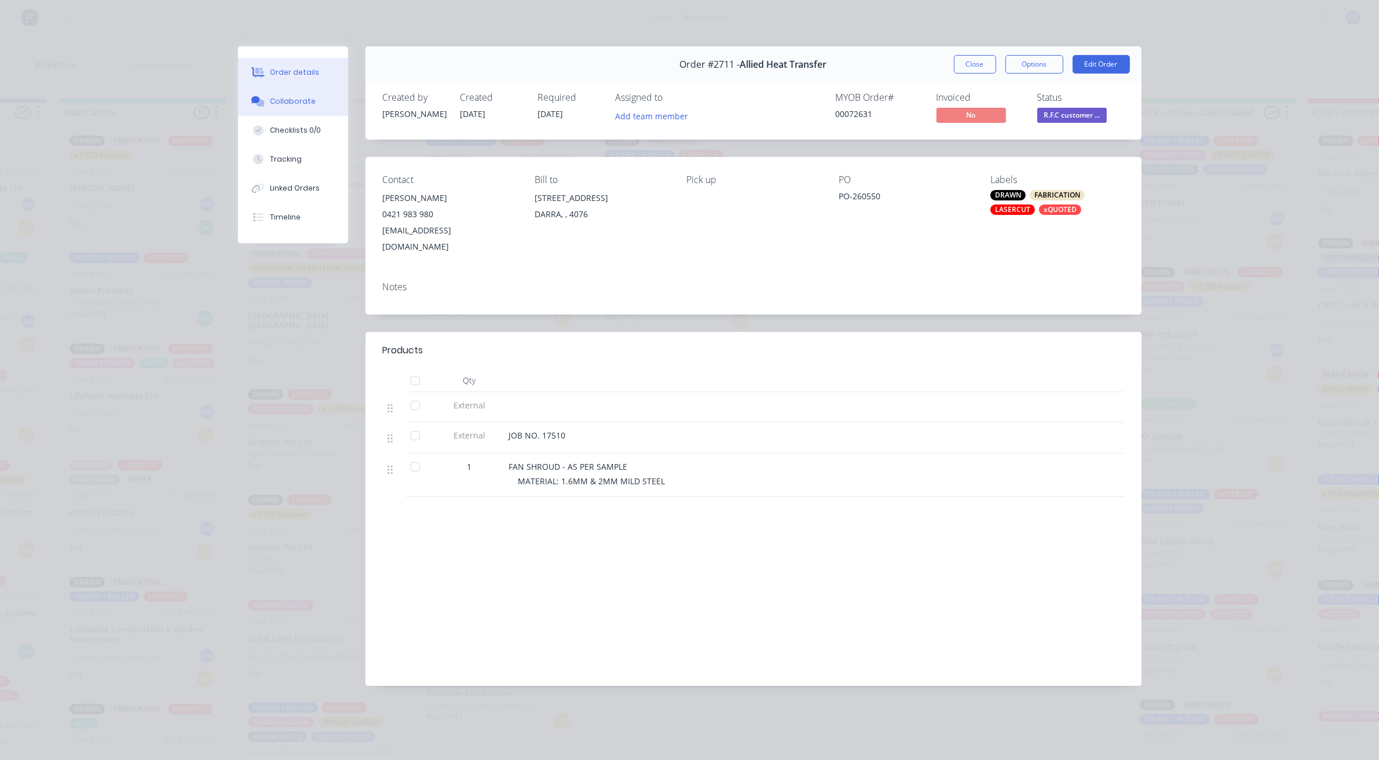
click at [276, 110] on button "Collaborate" at bounding box center [293, 101] width 110 height 29
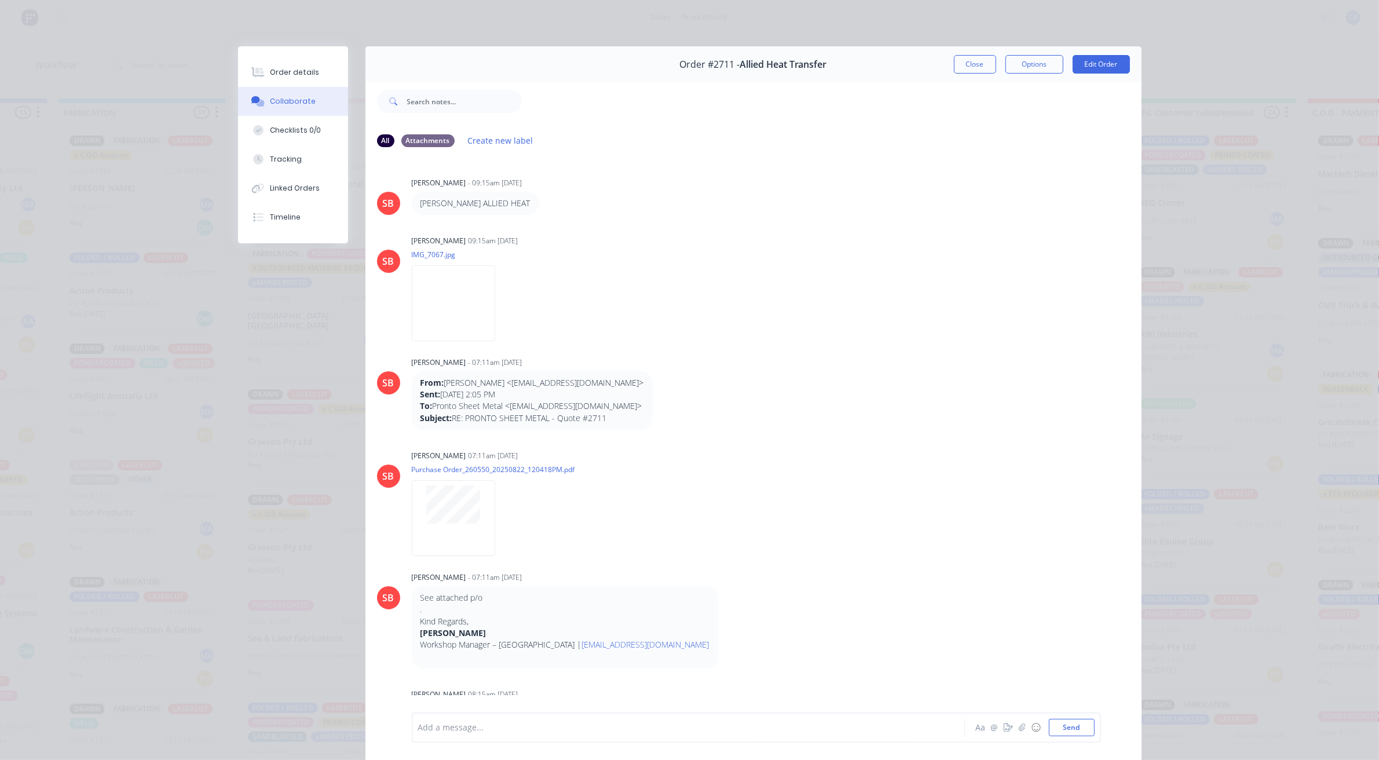
click at [977, 53] on div "Order #2711 - Allied Heat Transfer Close Options Edit Order" at bounding box center [753, 64] width 776 height 36
click at [962, 68] on button "Close" at bounding box center [975, 64] width 42 height 19
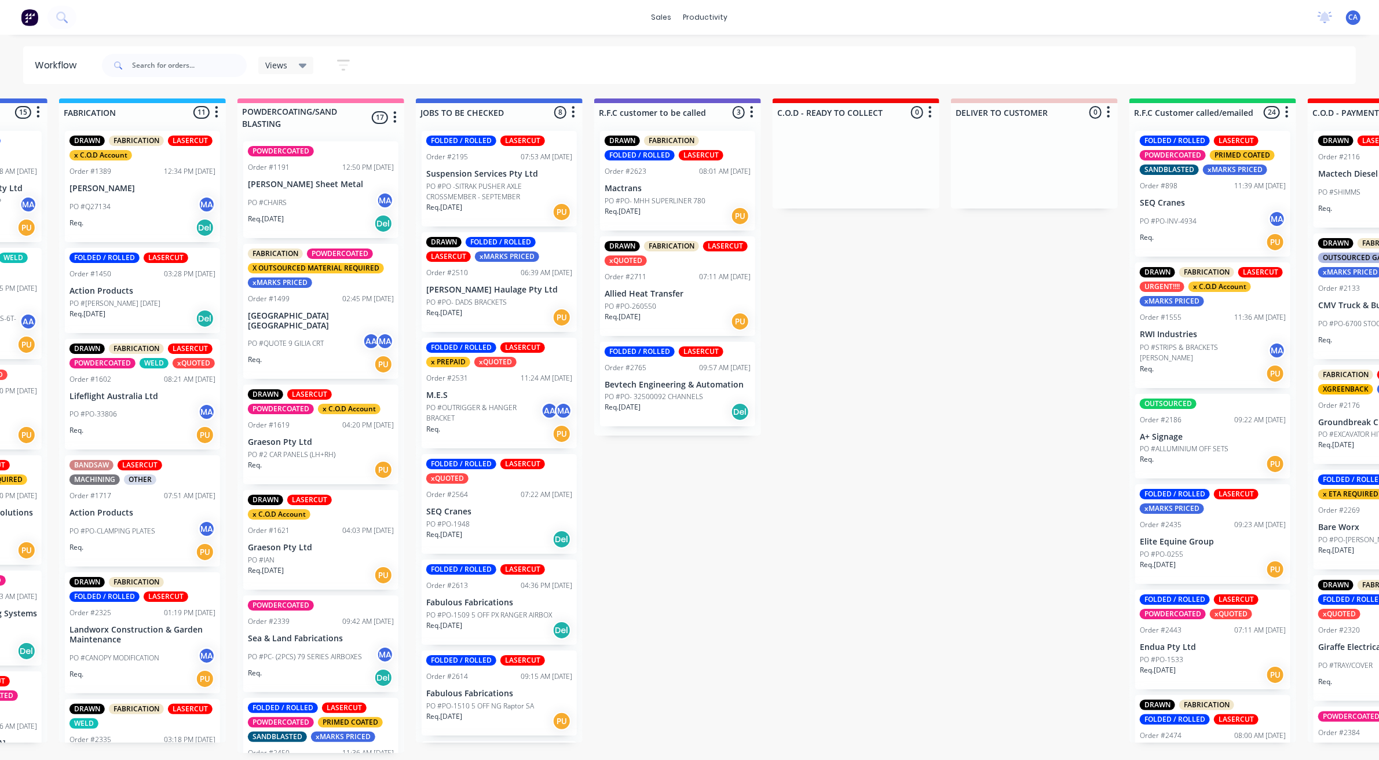
click at [675, 174] on div "Order #2623 08:01 AM [DATE]" at bounding box center [677, 171] width 146 height 10
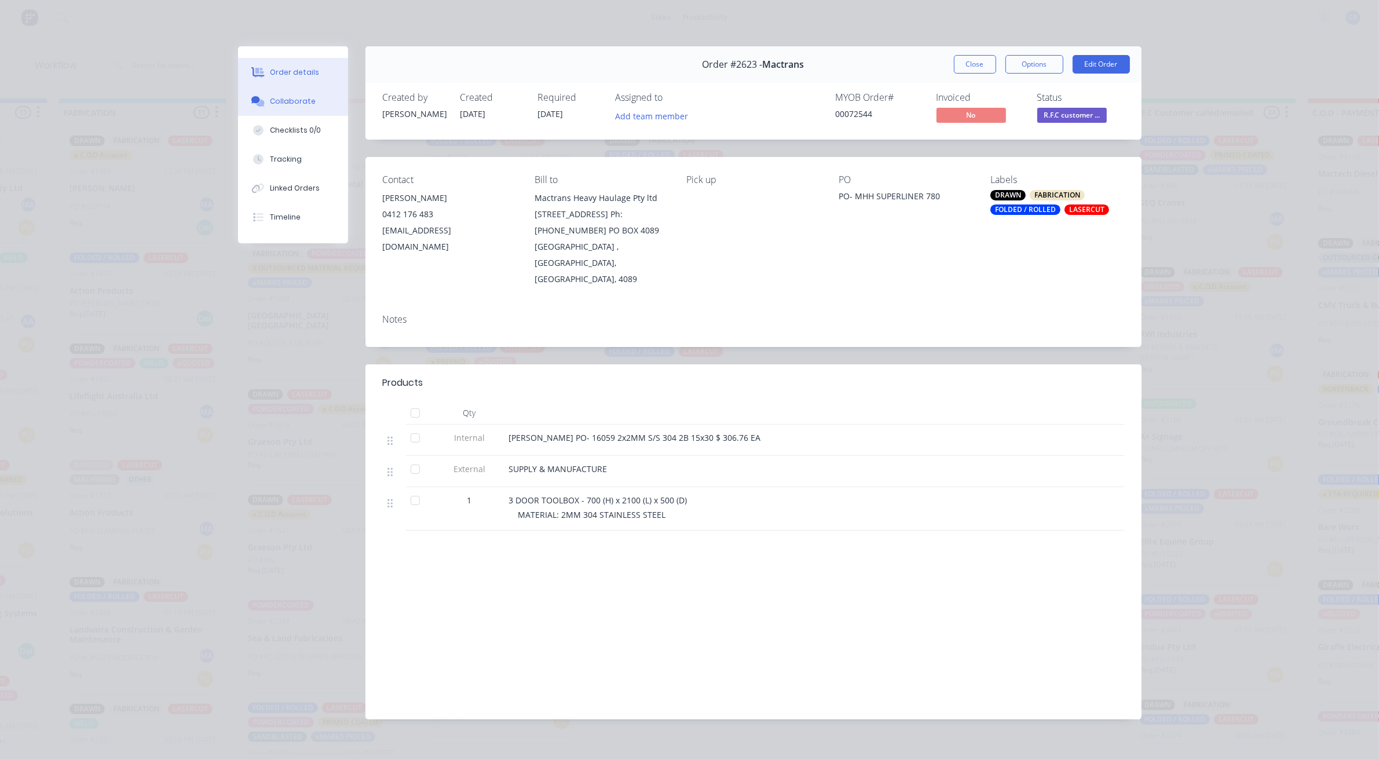
click at [309, 114] on button "Collaborate" at bounding box center [293, 101] width 110 height 29
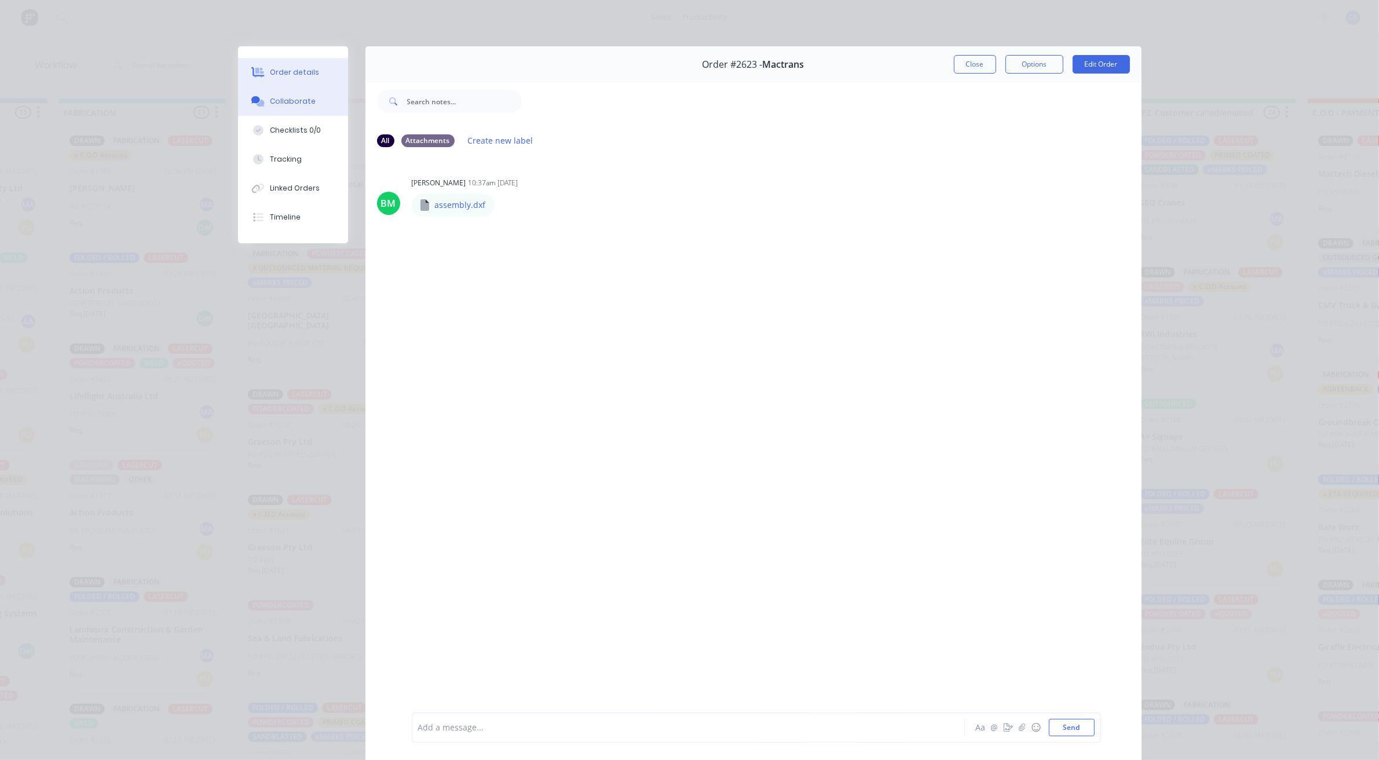
click at [251, 77] on icon at bounding box center [257, 72] width 13 height 10
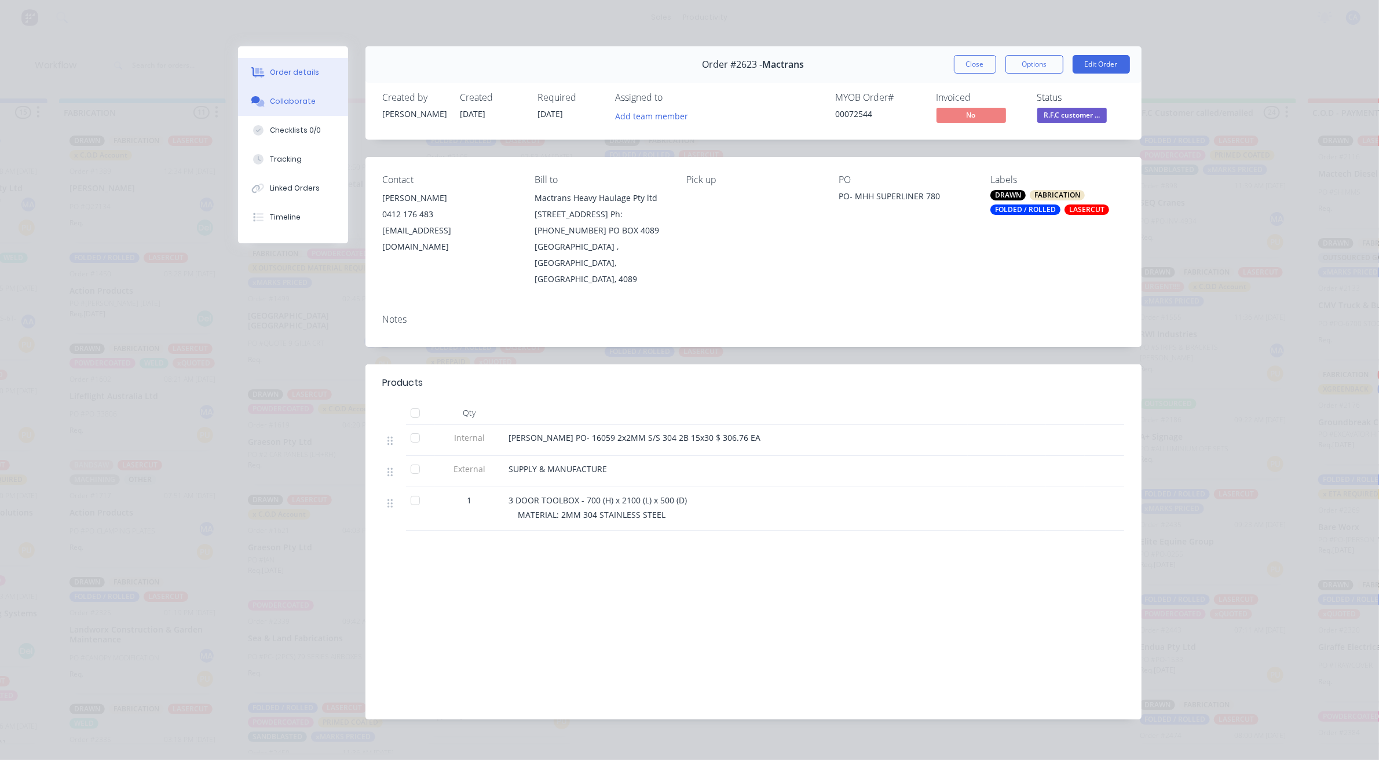
click at [310, 103] on button "Collaborate" at bounding box center [293, 101] width 110 height 29
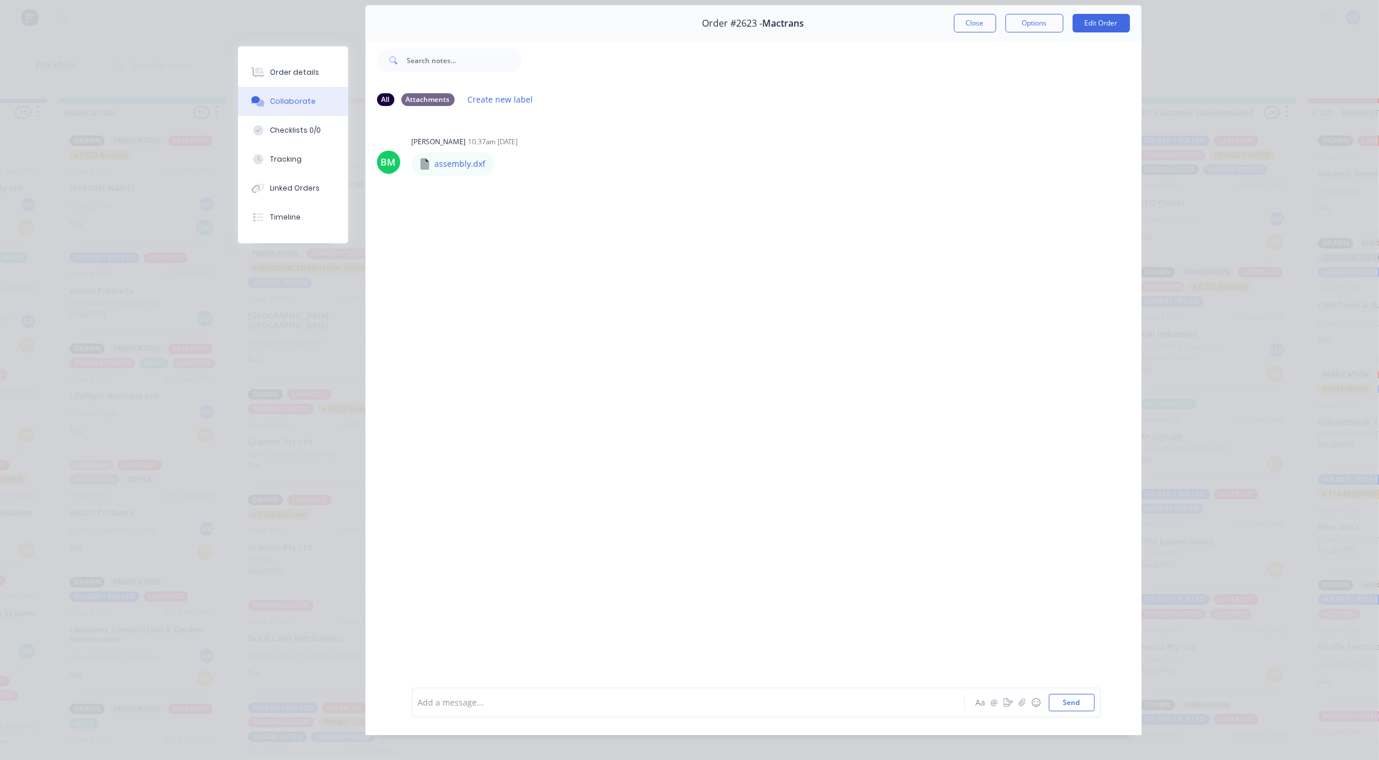
scroll to position [64, 0]
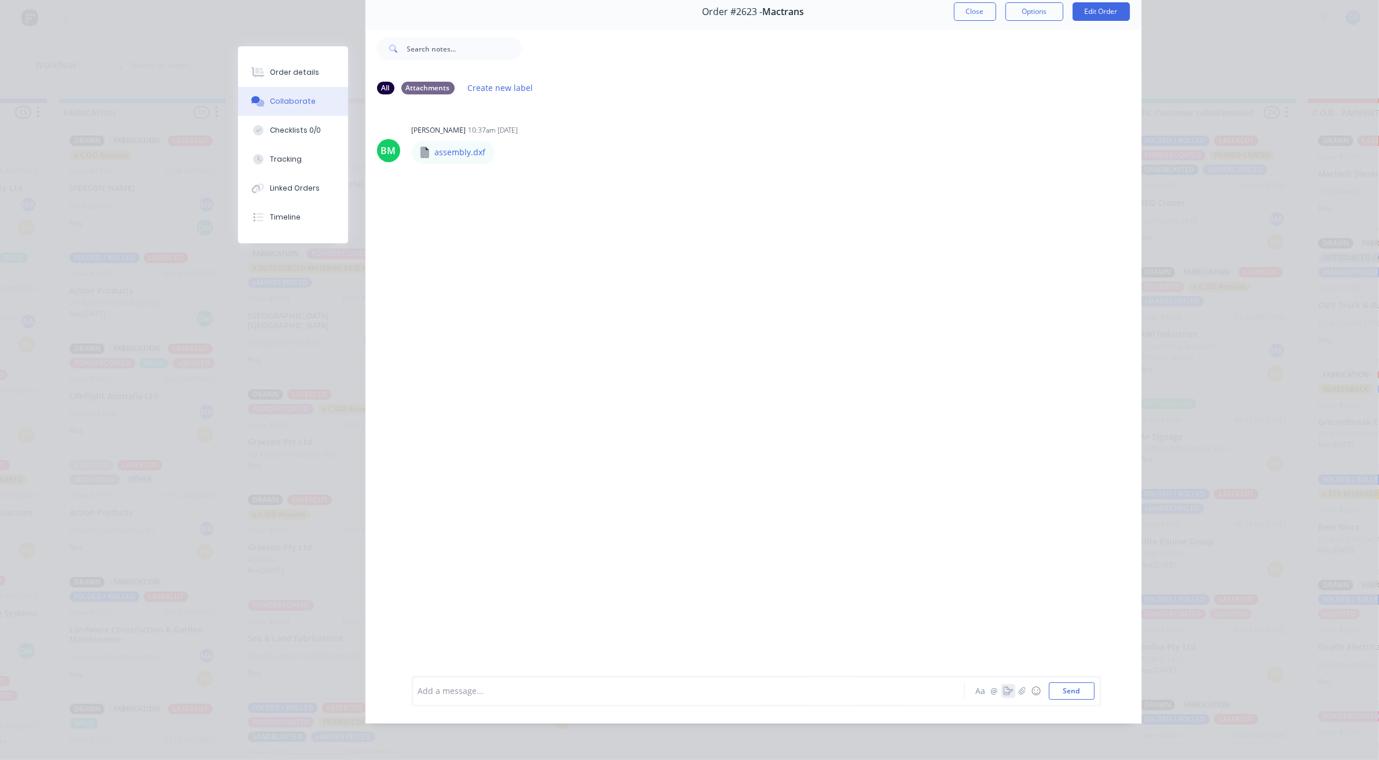
click at [1003, 687] on icon "button" at bounding box center [1007, 691] width 9 height 8
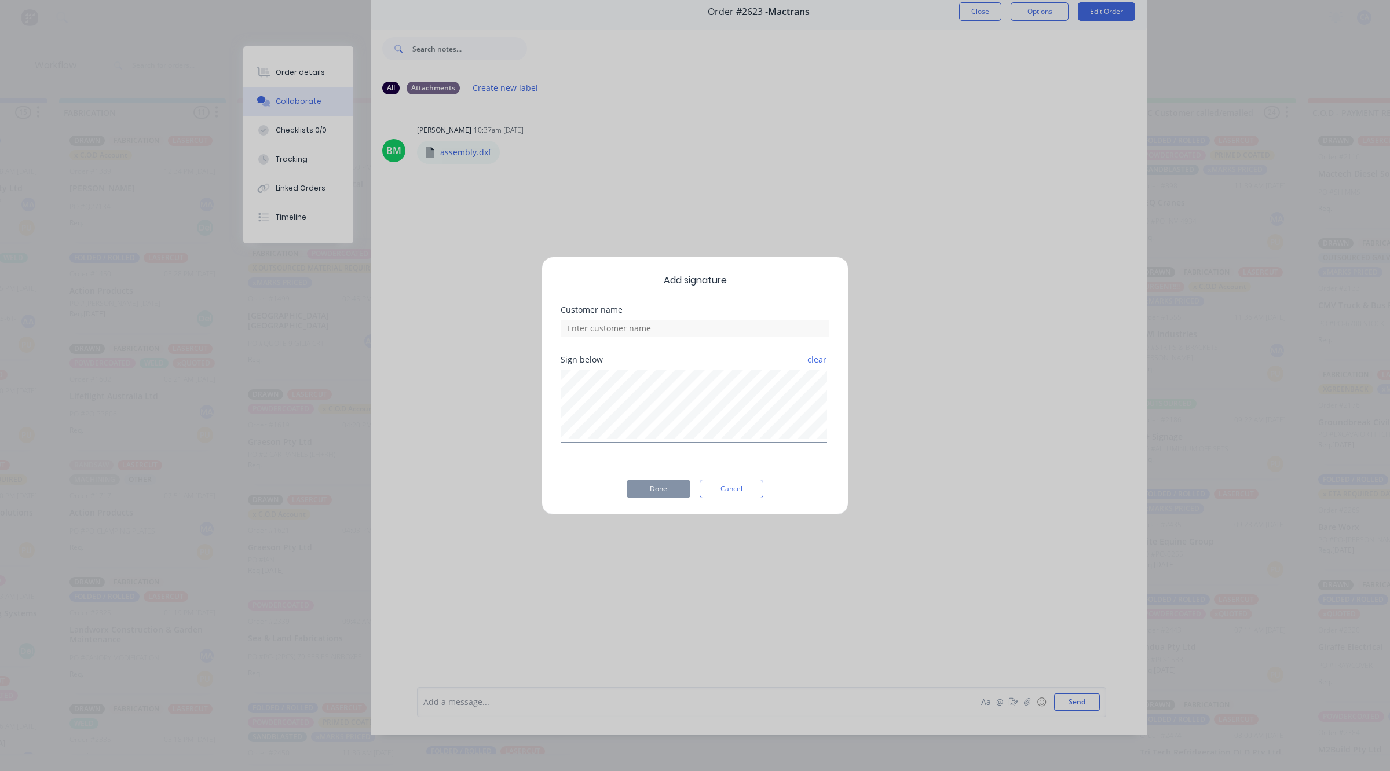
click at [717, 360] on div "Sign below clear" at bounding box center [694, 399] width 269 height 87
click at [701, 328] on input at bounding box center [694, 328] width 269 height 17
type input "[PERSON_NAME] CHECKED"
click at [625, 485] on div "Done Cancel" at bounding box center [694, 488] width 269 height 19
click at [630, 485] on button "Done" at bounding box center [658, 488] width 64 height 19
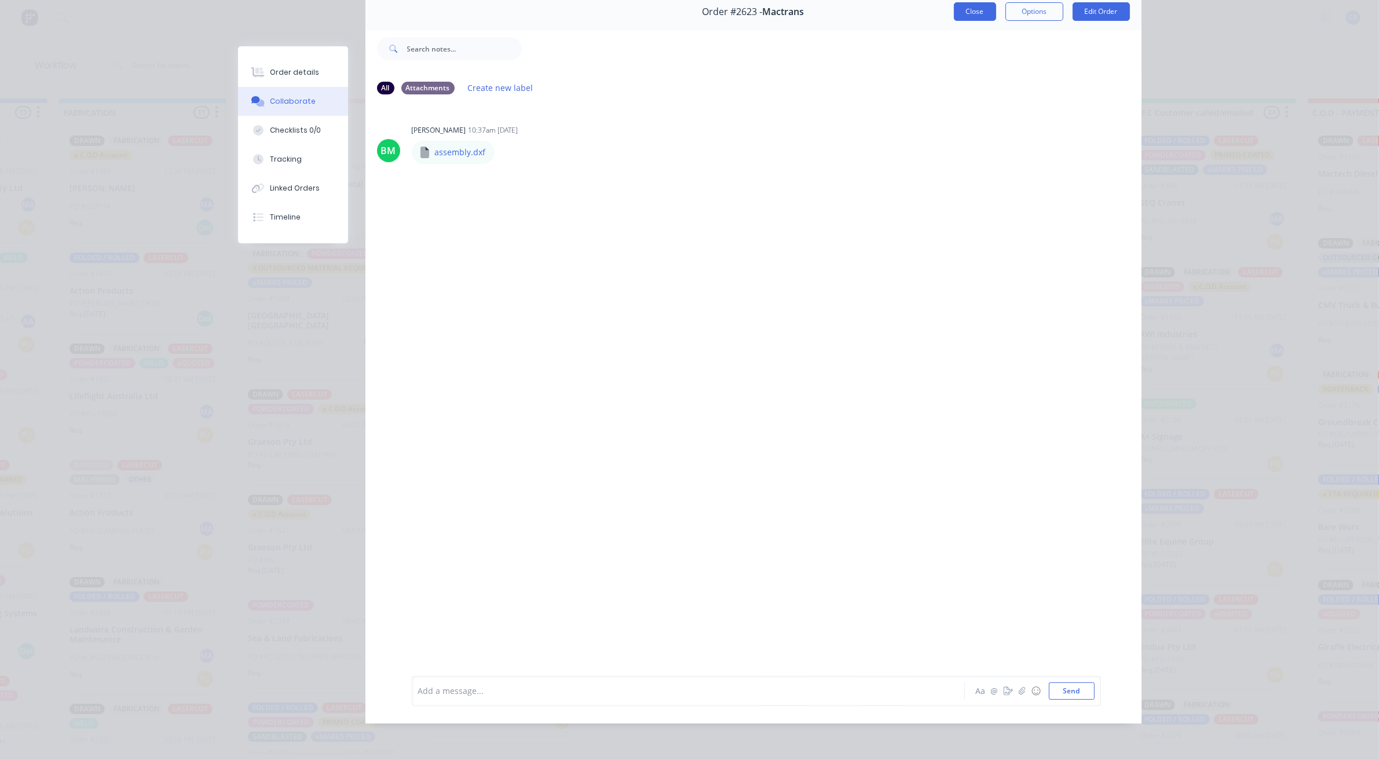
click at [973, 13] on button "Close" at bounding box center [975, 11] width 42 height 19
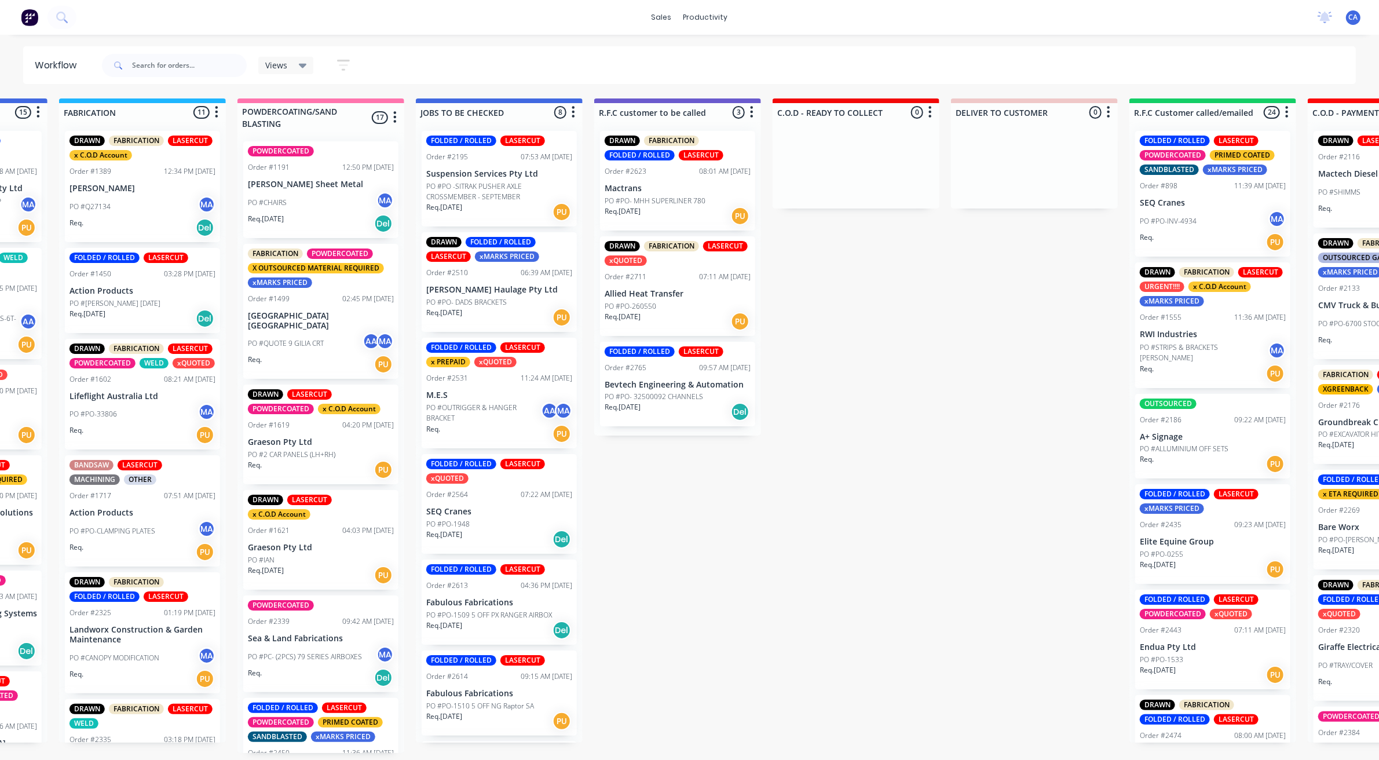
click at [496, 184] on p "PO #PO -SITRAK PUSHER AXLE CROSSMEMBER - SEPTEMBER" at bounding box center [499, 191] width 146 height 21
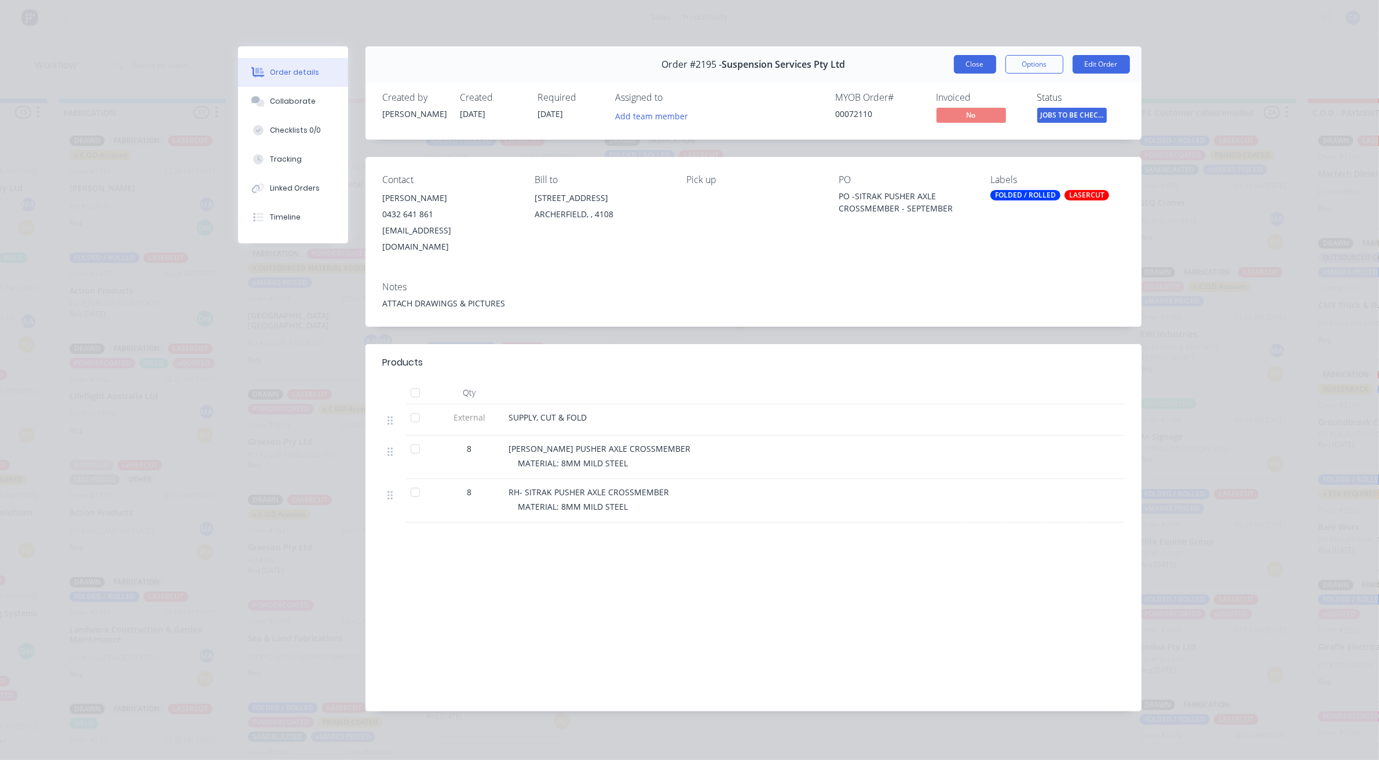
click at [985, 67] on button "Close" at bounding box center [975, 64] width 42 height 19
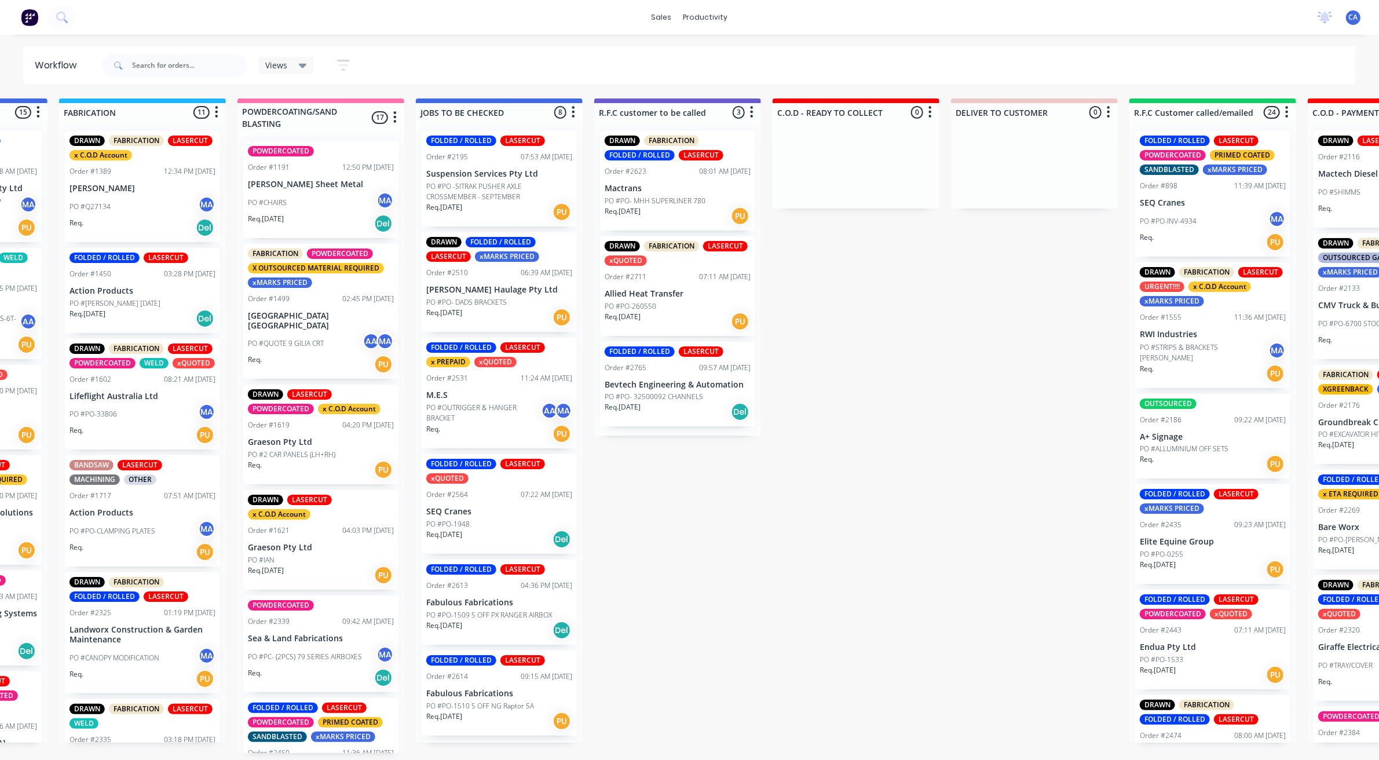
scroll to position [3, 858]
click at [488, 181] on p "PO #PO -SITRAK PUSHER AXLE CROSSMEMBER - SEPTEMBER" at bounding box center [499, 191] width 146 height 21
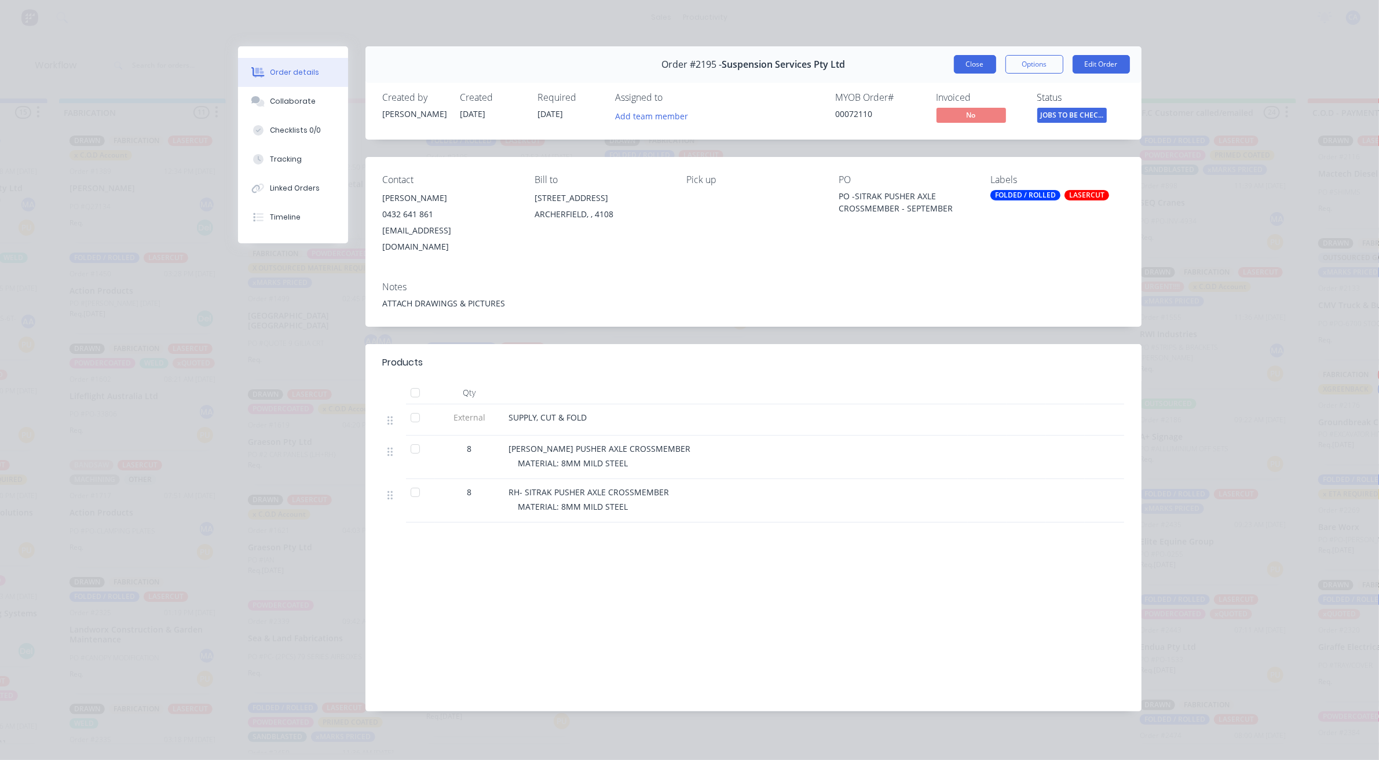
click at [976, 61] on button "Close" at bounding box center [975, 64] width 42 height 19
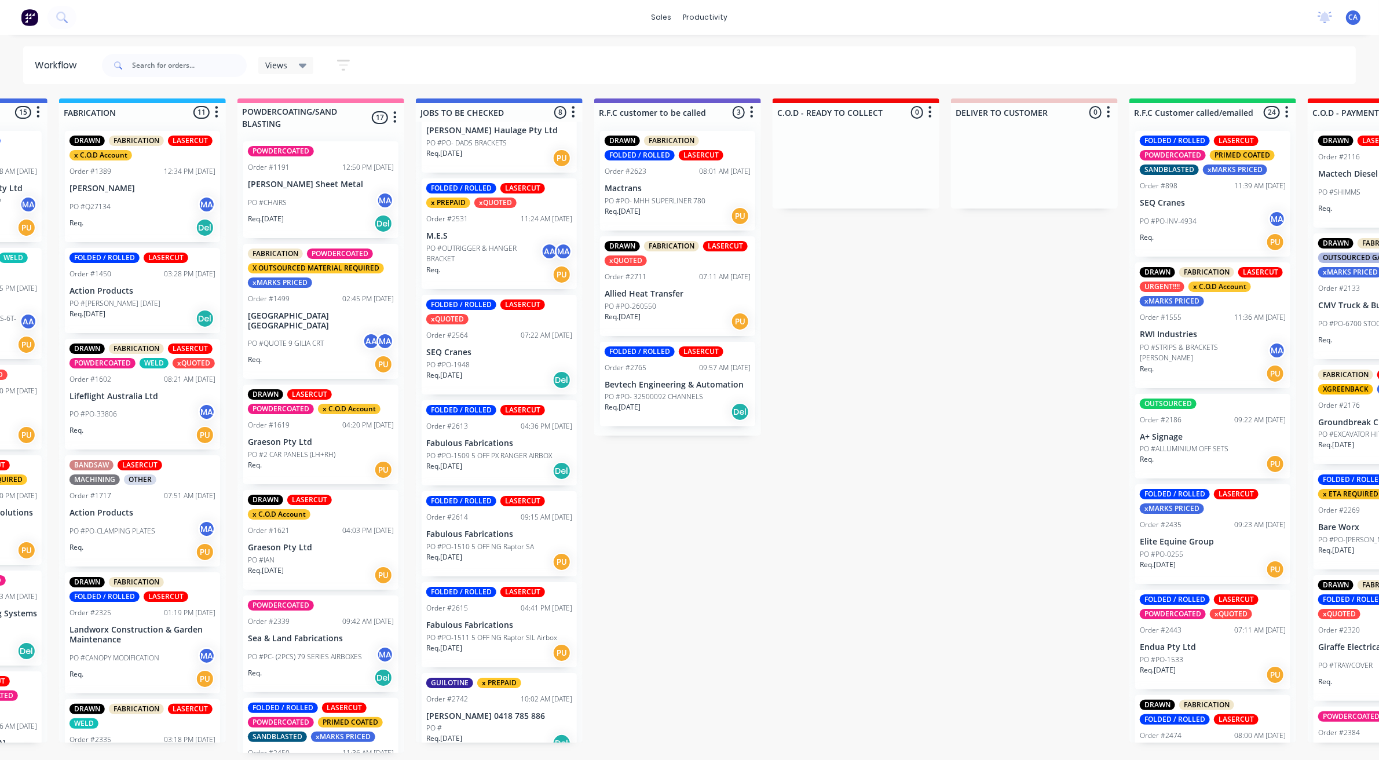
scroll to position [171, 0]
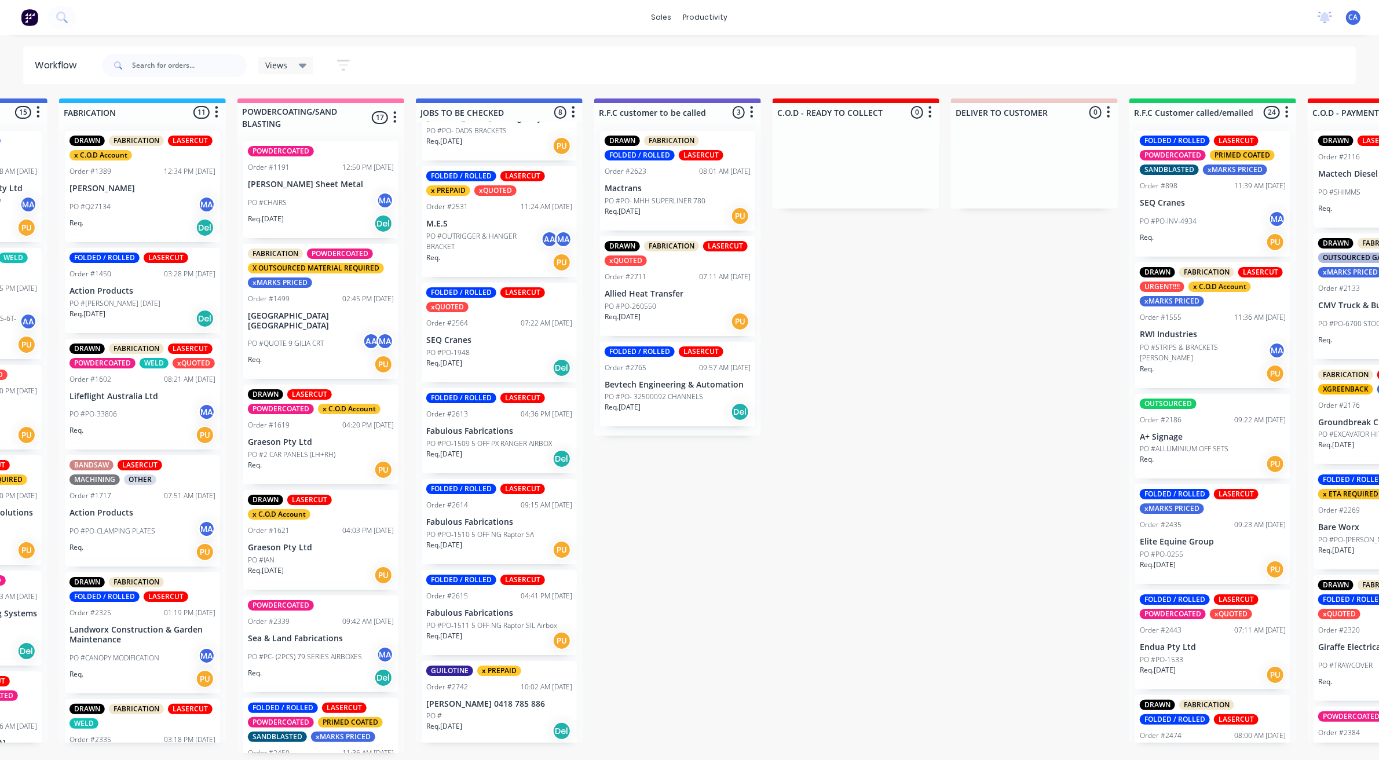
click at [505, 699] on p "[PERSON_NAME] 0418 785 886" at bounding box center [499, 704] width 146 height 10
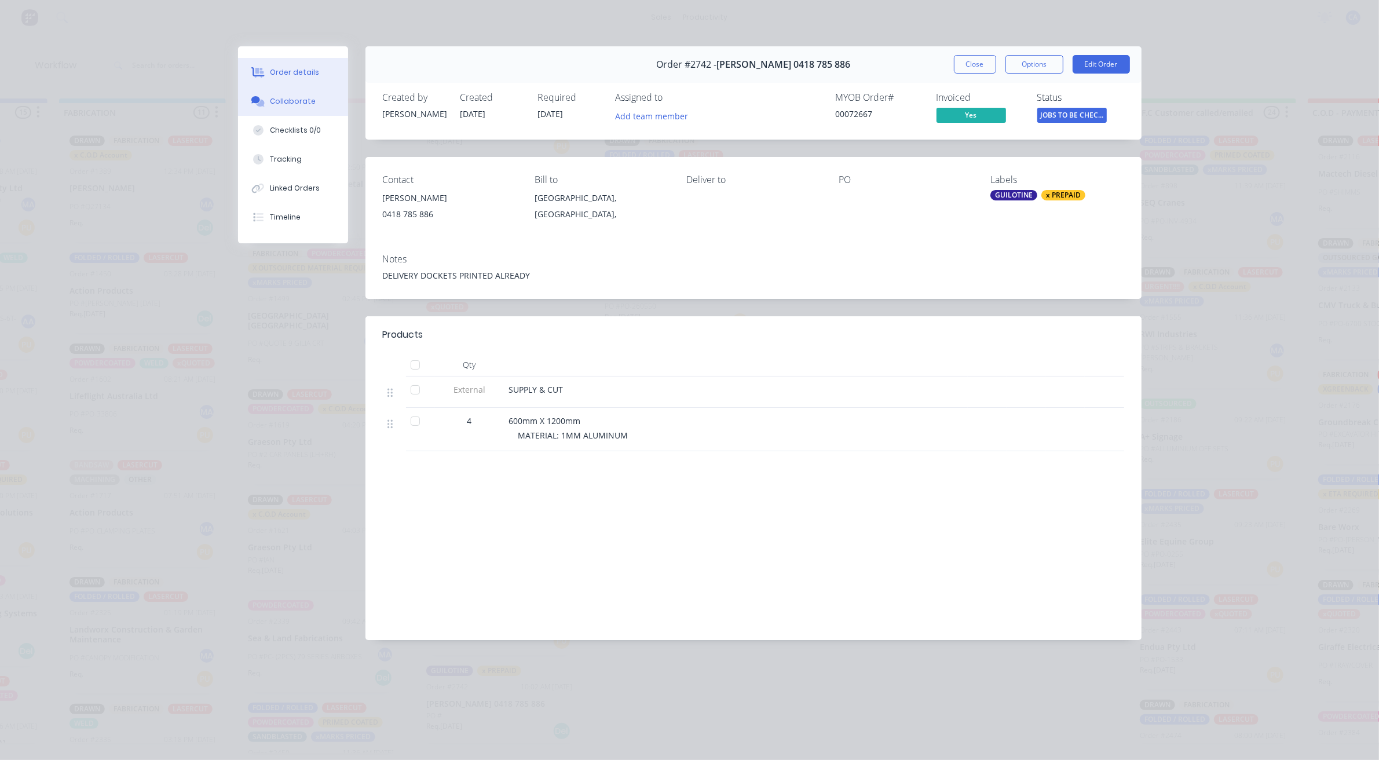
click at [295, 105] on div "Collaborate" at bounding box center [293, 101] width 46 height 10
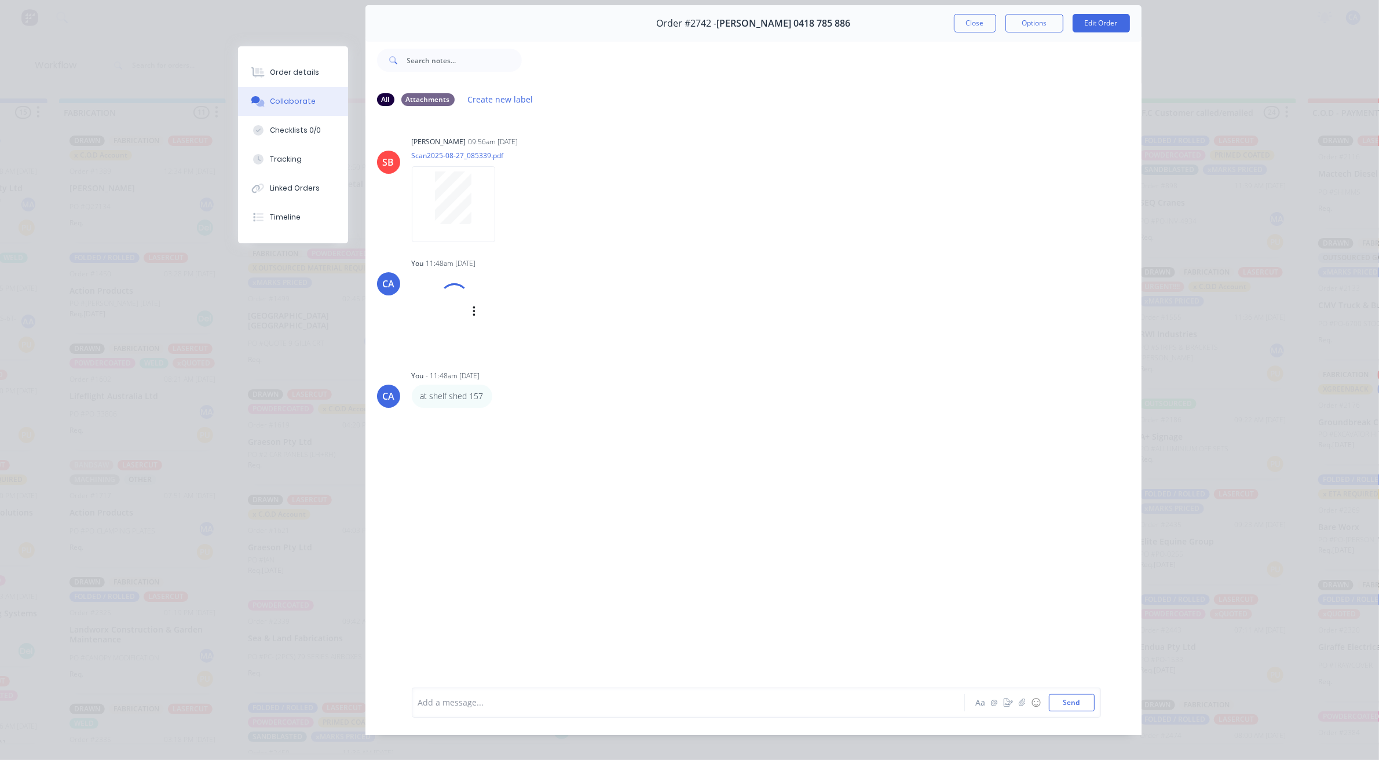
scroll to position [64, 0]
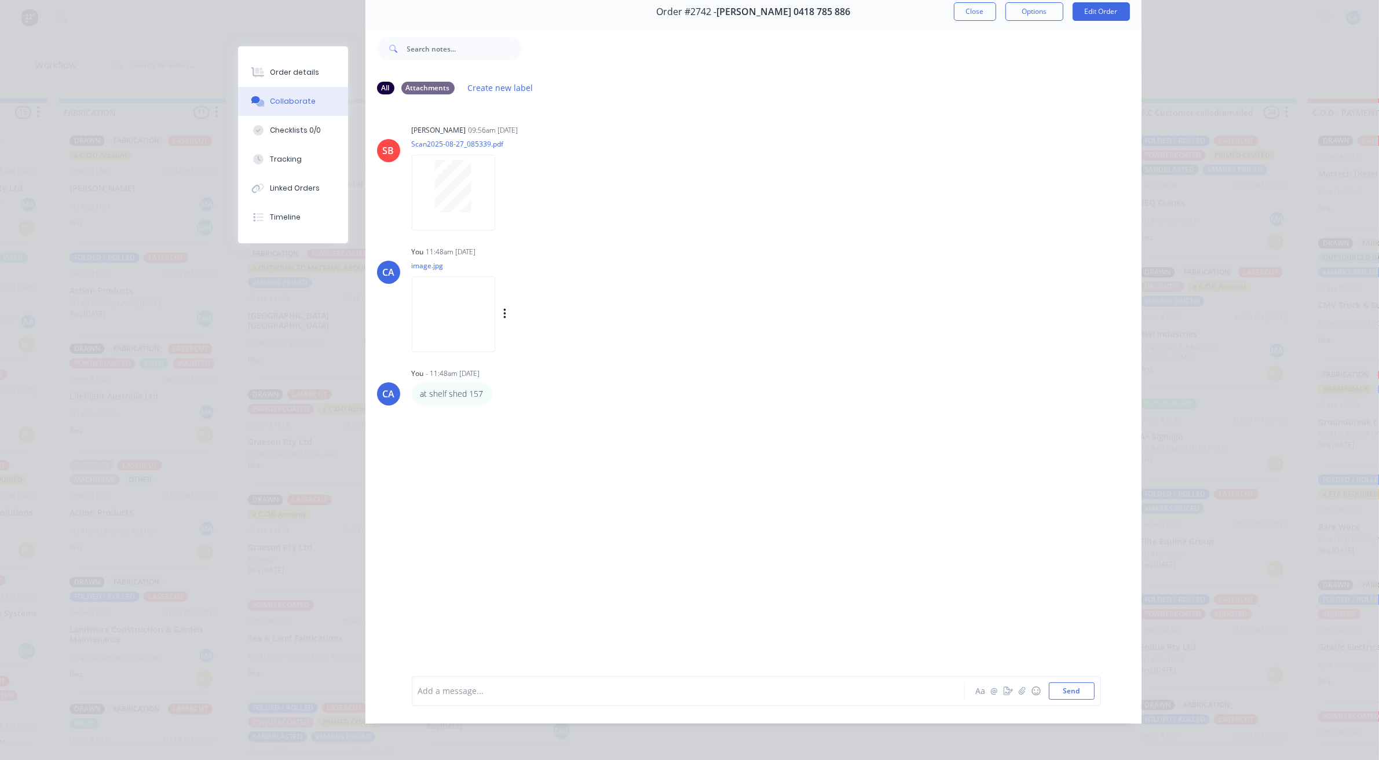
click at [455, 291] on img at bounding box center [453, 314] width 83 height 76
click at [475, 695] on div at bounding box center [672, 690] width 507 height 12
click at [1007, 694] on button "button" at bounding box center [1008, 691] width 14 height 14
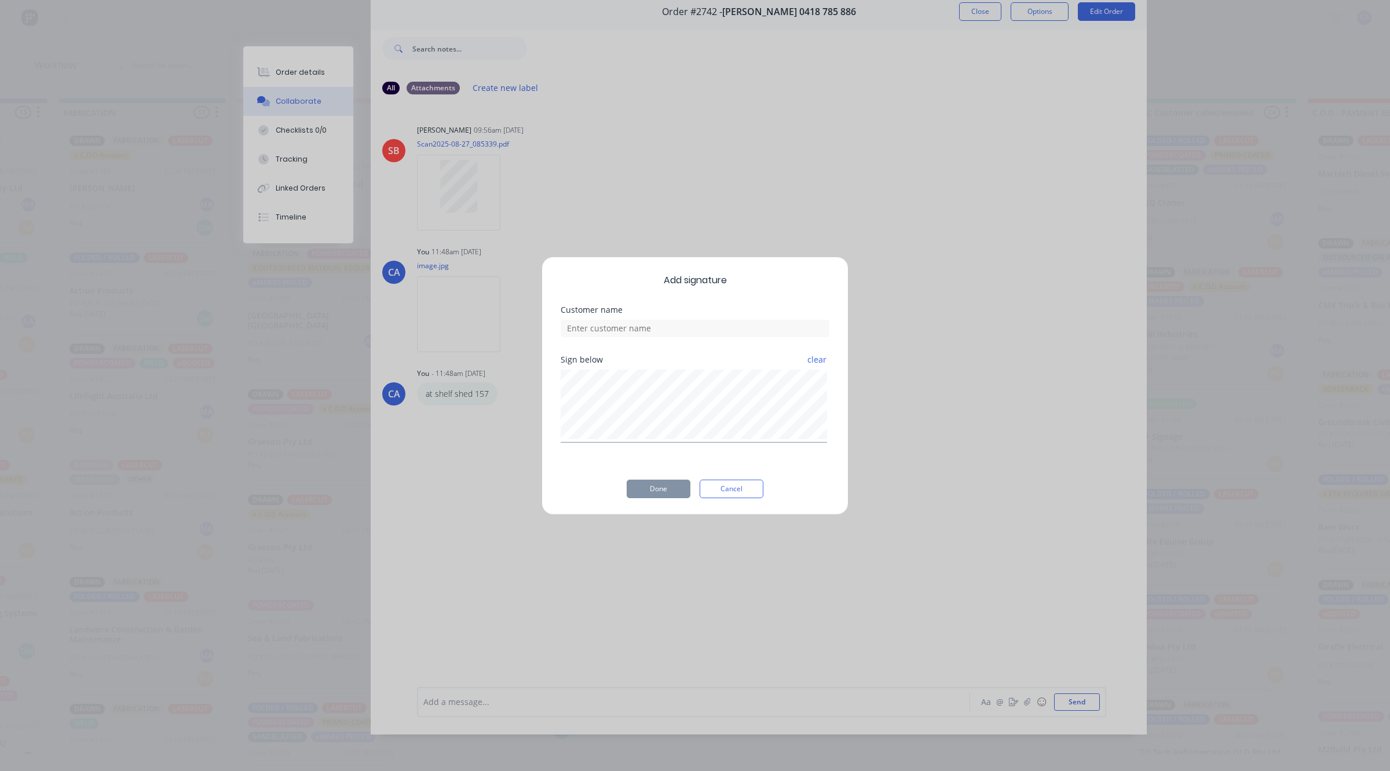
click at [681, 336] on div "Customer name" at bounding box center [694, 331] width 269 height 50
click at [680, 334] on input at bounding box center [694, 328] width 269 height 17
type input "[PERSON_NAME] CHECKED"
click at [655, 487] on button "Done" at bounding box center [658, 488] width 64 height 19
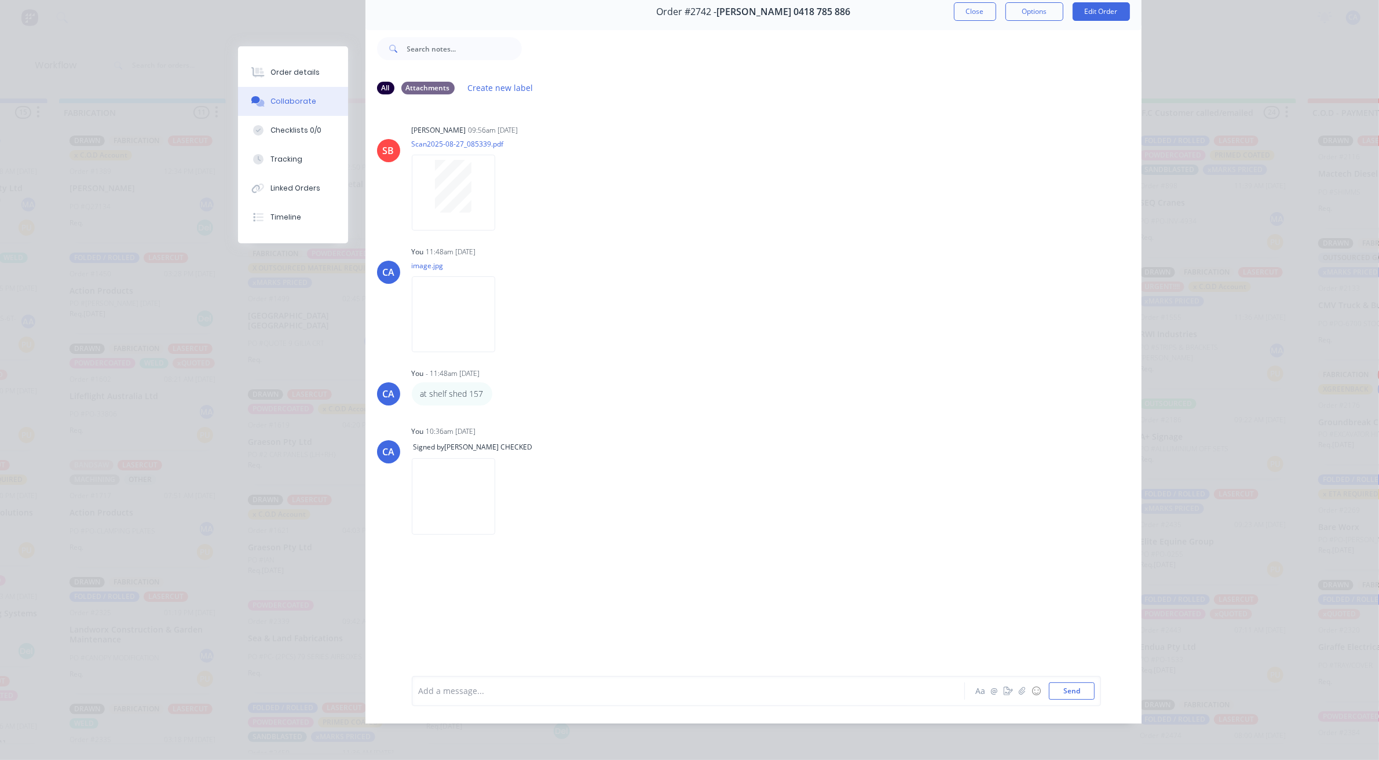
click at [966, 16] on button "Close" at bounding box center [975, 11] width 42 height 19
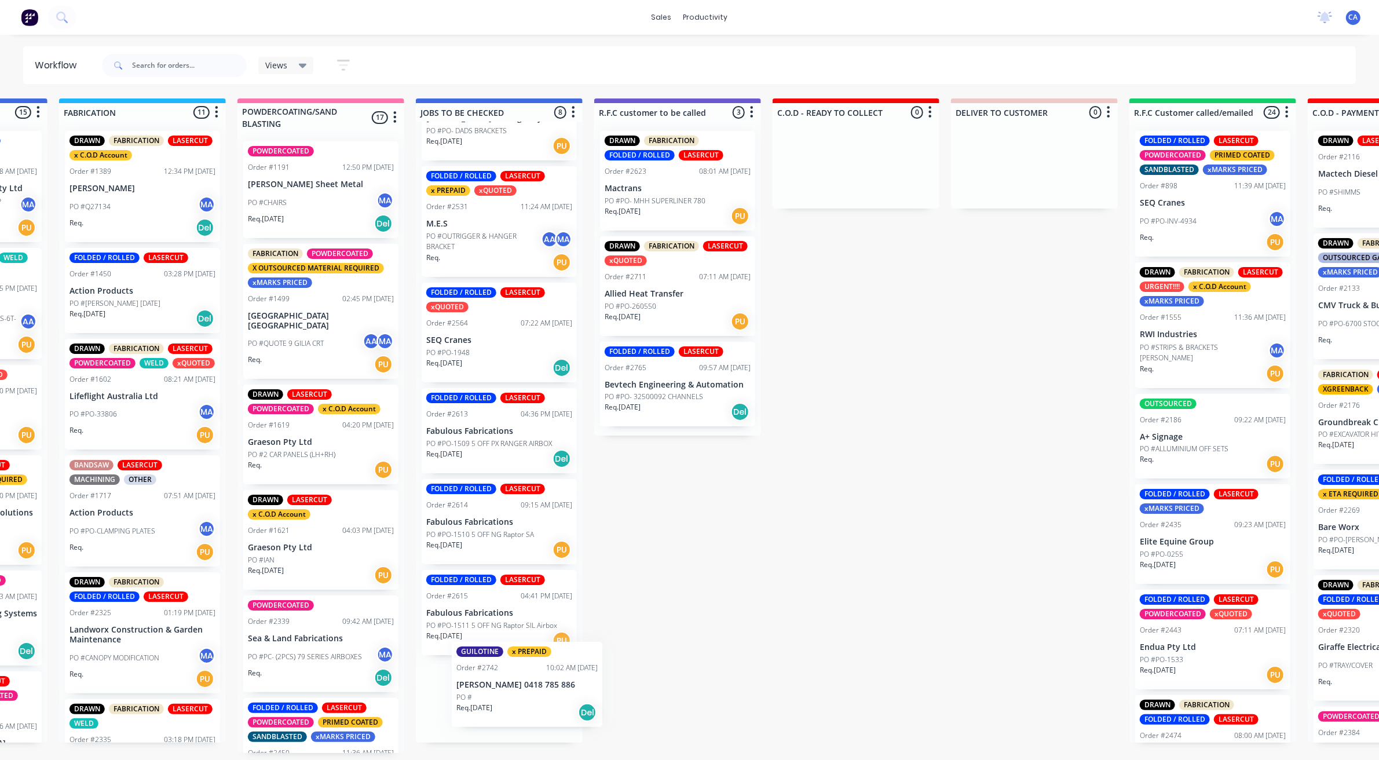
scroll to position [3, 858]
drag, startPoint x: 510, startPoint y: 701, endPoint x: 709, endPoint y: 352, distance: 402.2
click at [709, 356] on div "Submitted 15 Sort By Created date Required date Order number Customer name Most…" at bounding box center [855, 425] width 3442 height 654
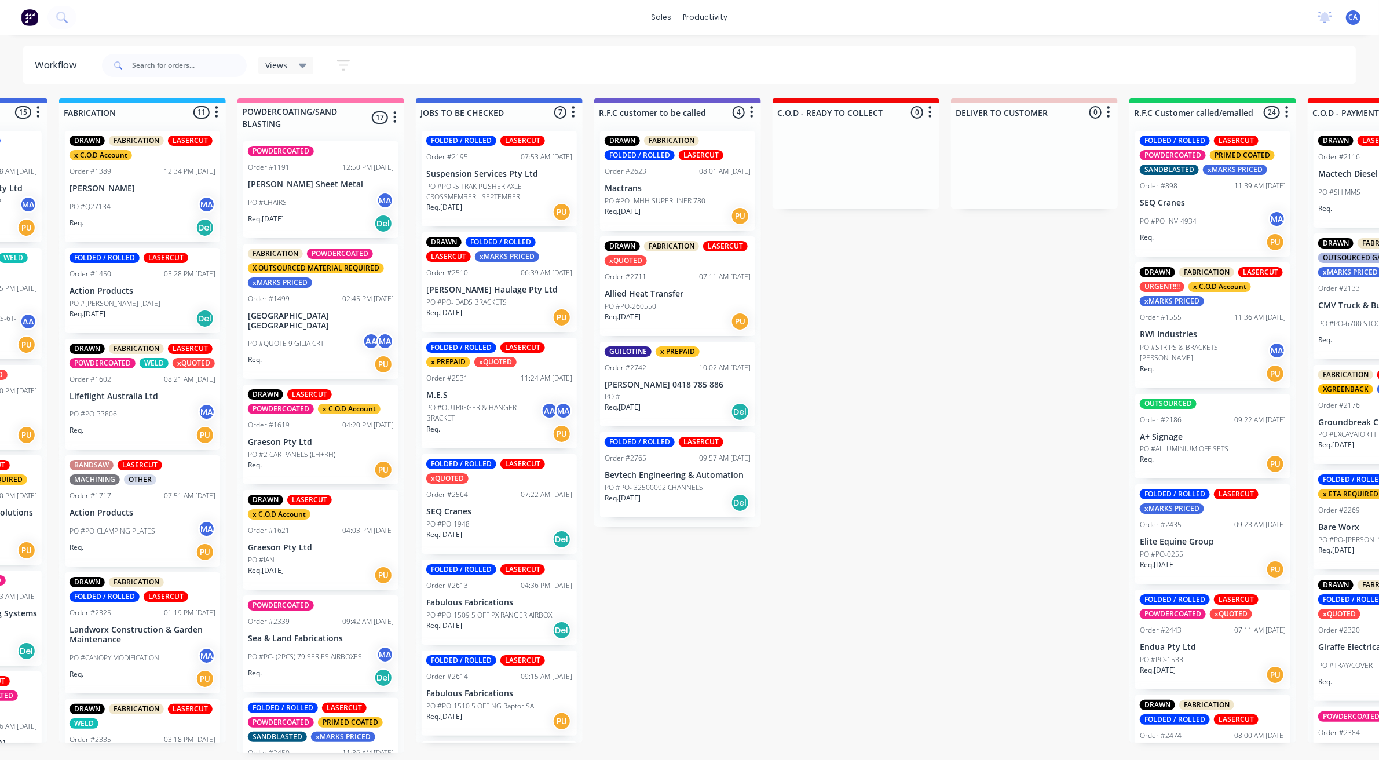
scroll to position [0, 858]
click at [481, 375] on div "Order #2531 11:24 AM [DATE]" at bounding box center [499, 378] width 146 height 10
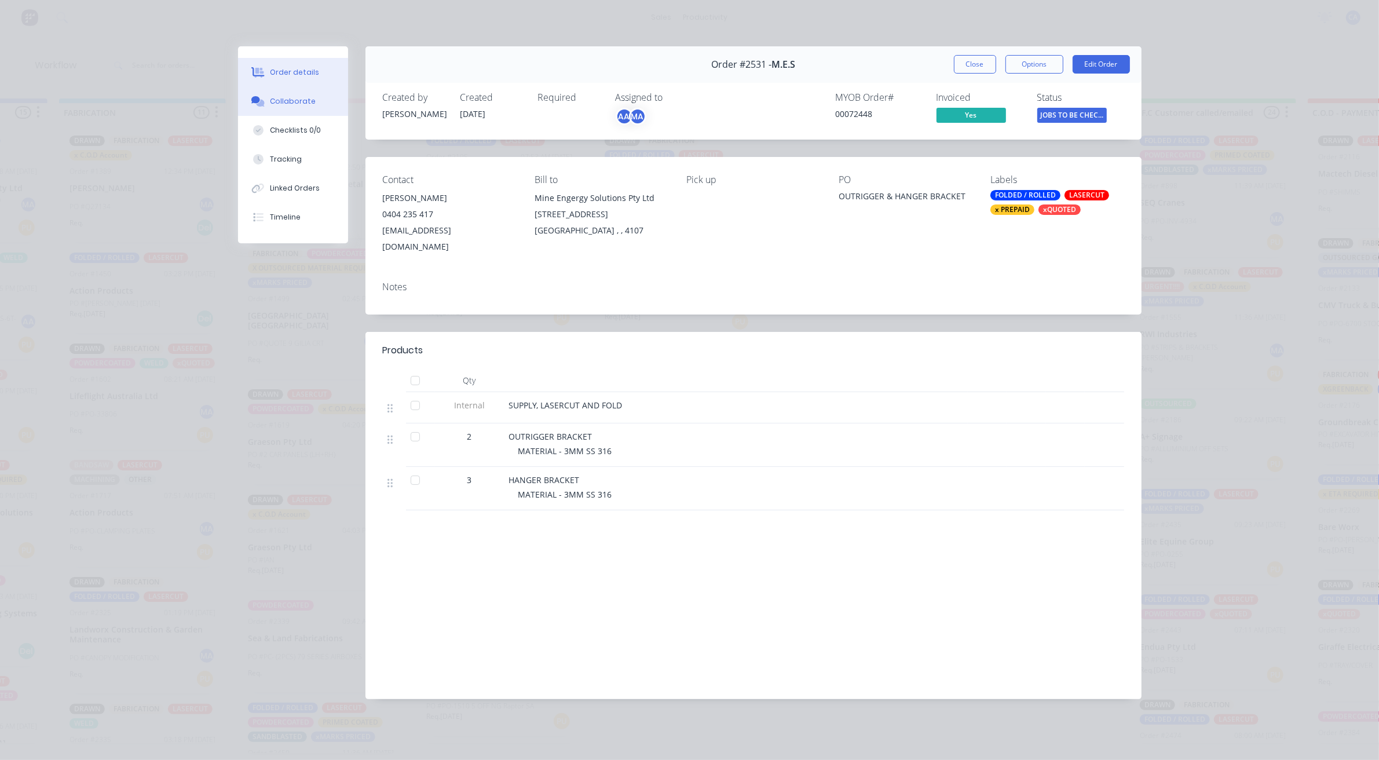
click at [303, 97] on div "Collaborate" at bounding box center [293, 101] width 46 height 10
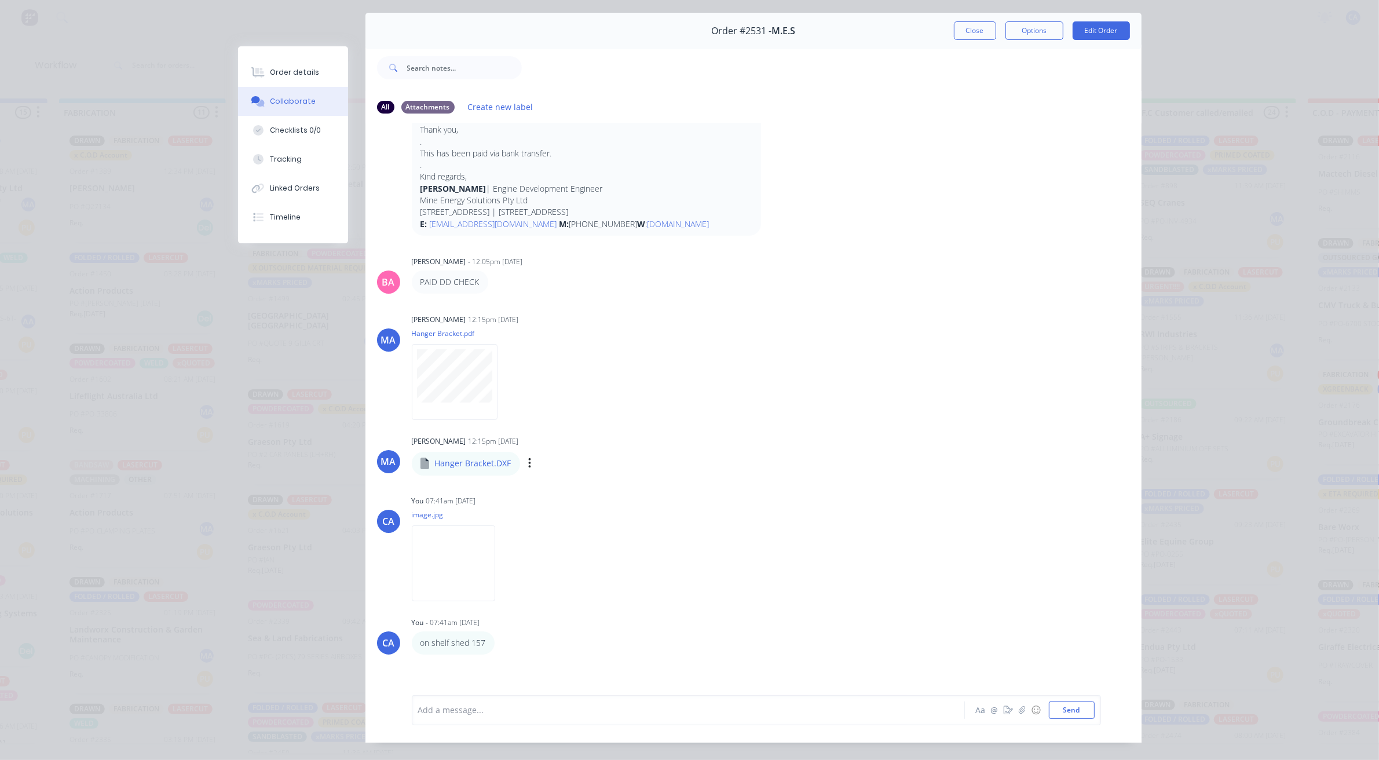
scroll to position [64, 0]
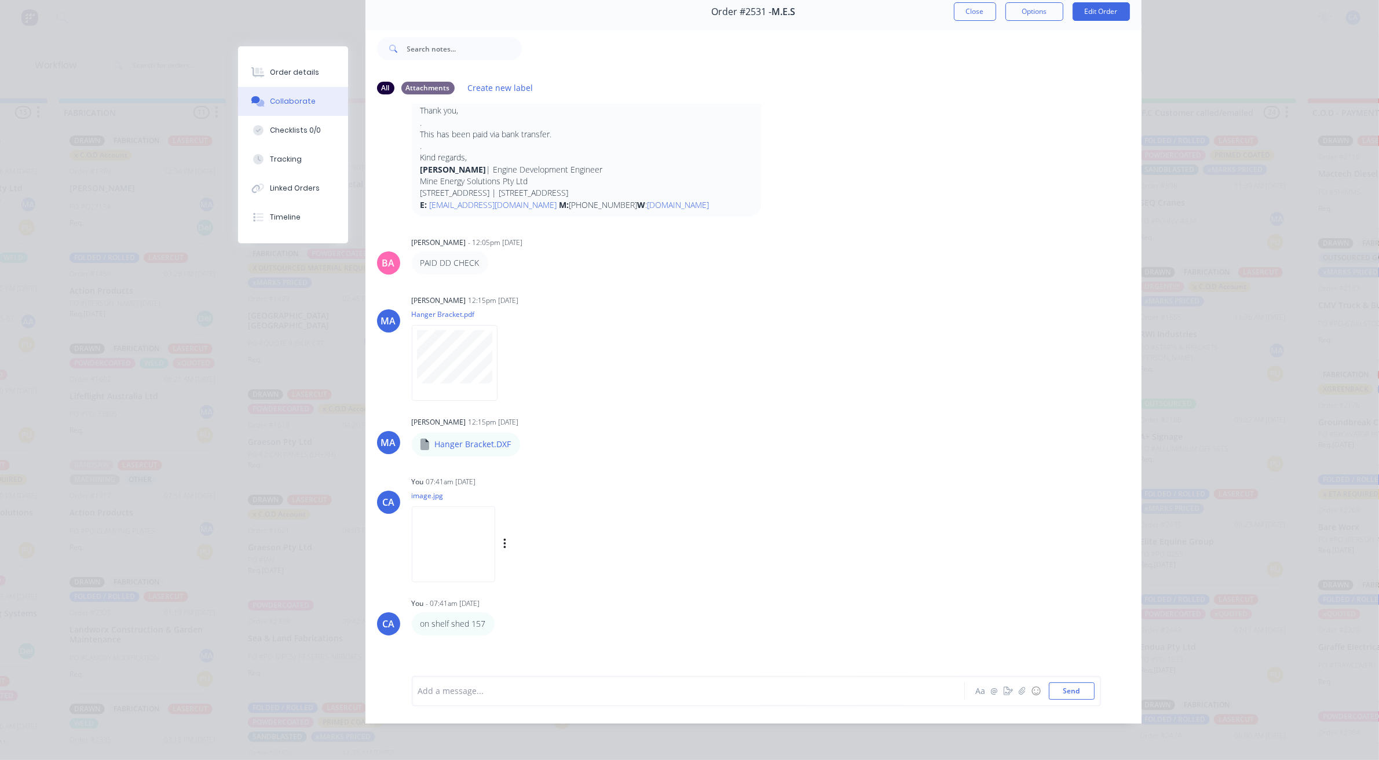
click at [439, 506] on img at bounding box center [453, 544] width 83 height 76
click at [991, 690] on button "@" at bounding box center [994, 691] width 14 height 14
click at [1003, 690] on icon "button" at bounding box center [1007, 691] width 9 height 8
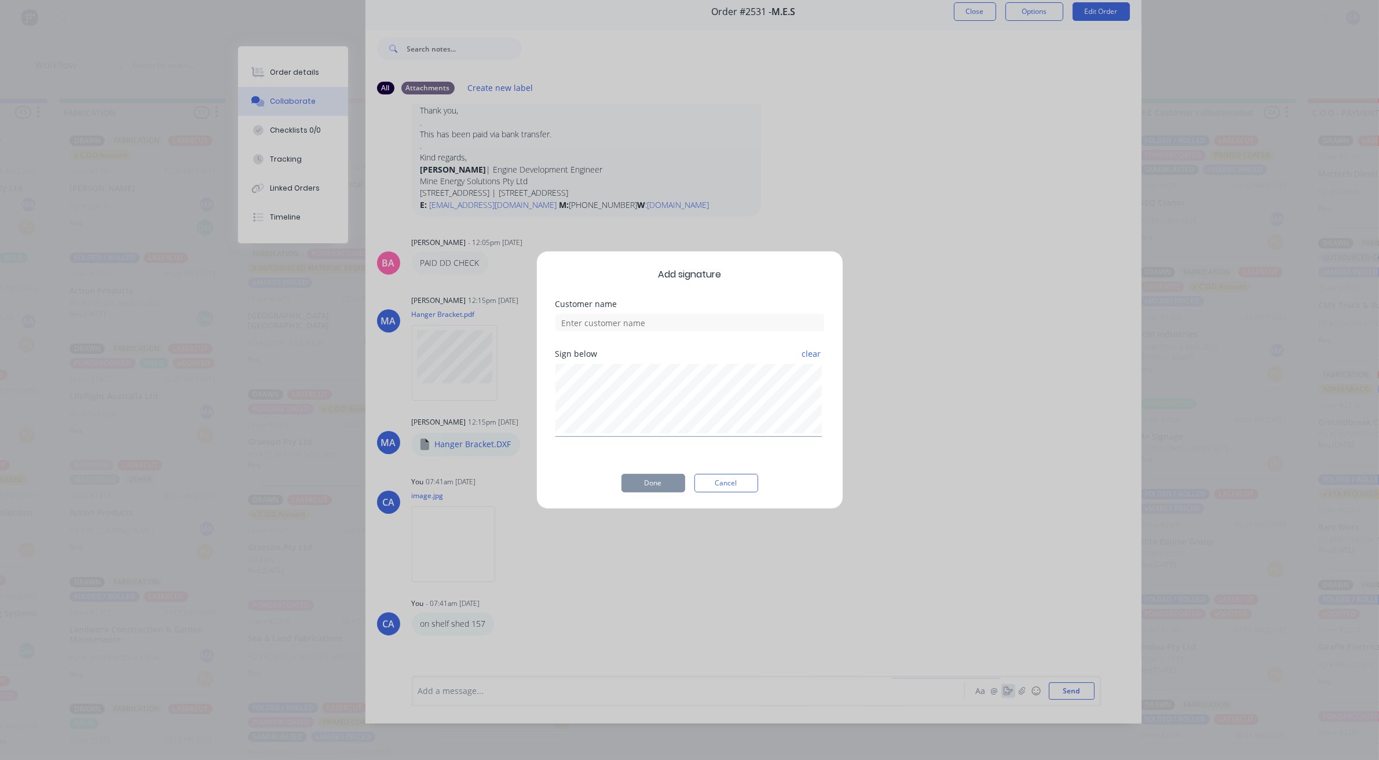
scroll to position [0, 858]
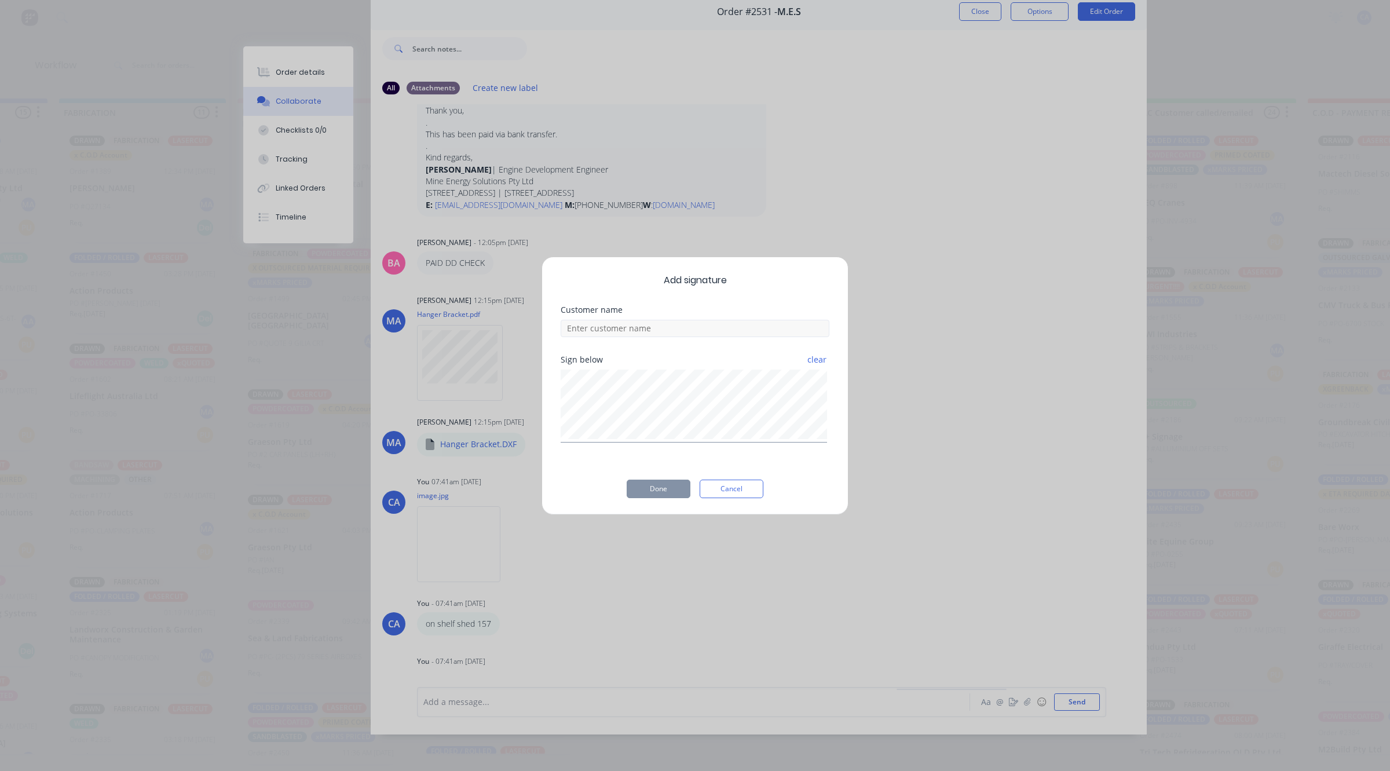
click at [698, 339] on div "Customer name" at bounding box center [694, 331] width 269 height 50
click at [692, 330] on input at bounding box center [694, 328] width 269 height 17
type input "[PERSON_NAME] CHECKED"
click at [658, 499] on div "Add signature Customer name [PERSON_NAME] CHECKED Sign below clear Done Cancel" at bounding box center [694, 385] width 307 height 258
click at [662, 493] on button "Done" at bounding box center [658, 488] width 64 height 19
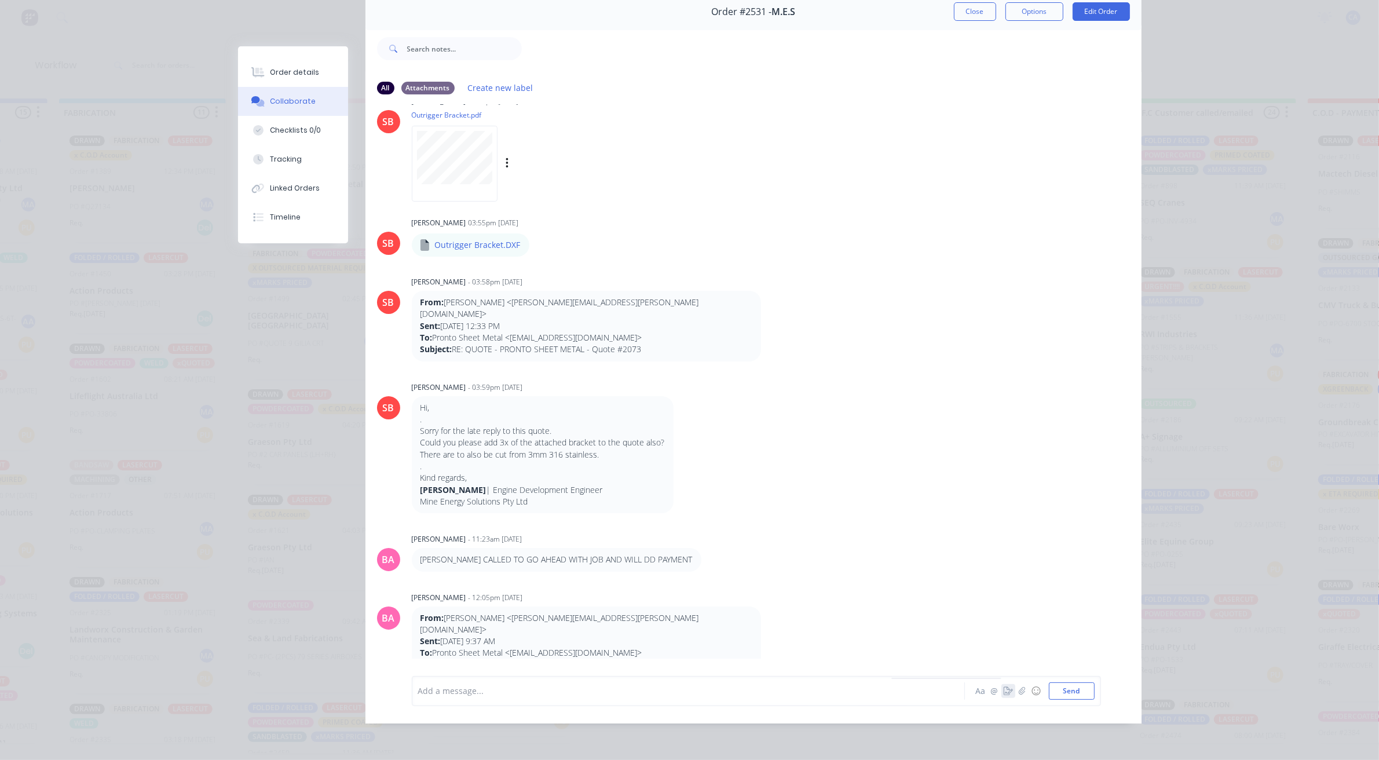
scroll to position [0, 0]
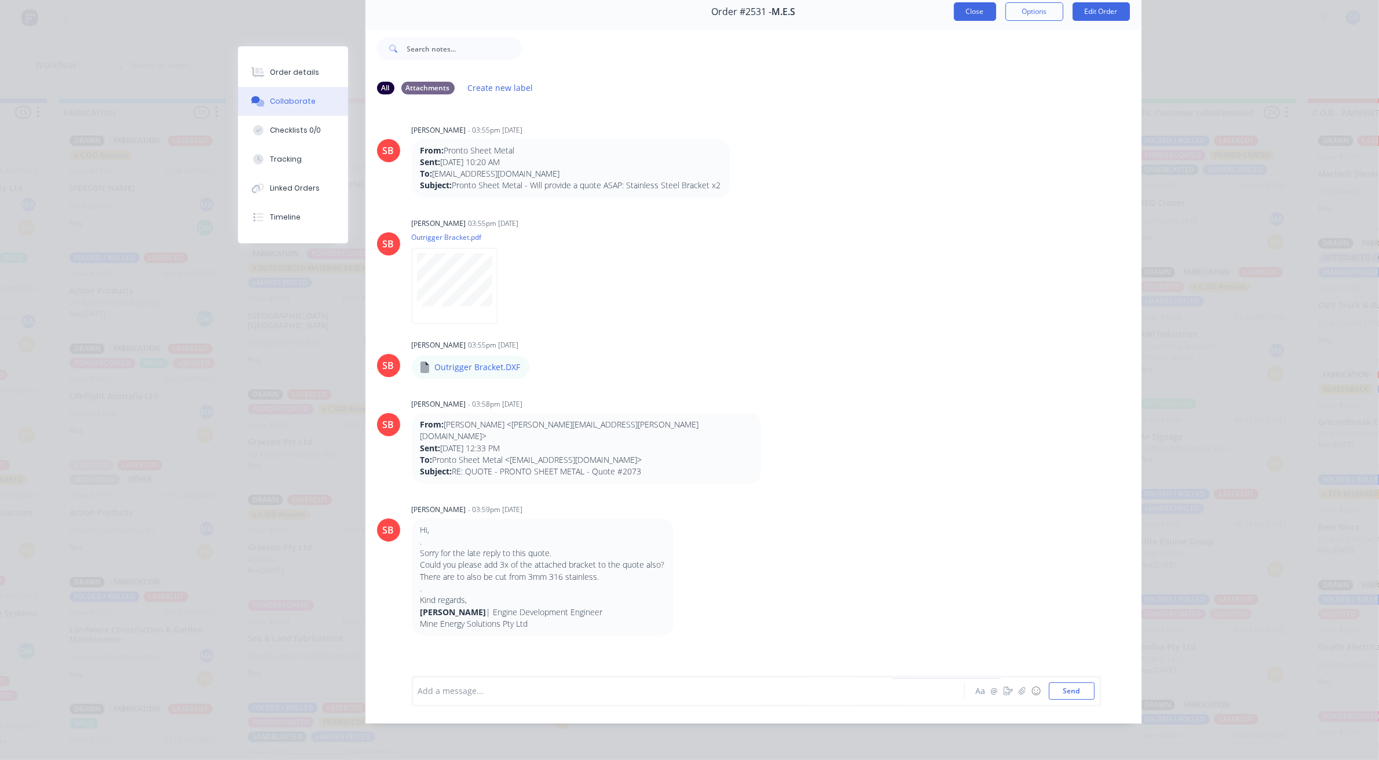
click at [980, 12] on button "Close" at bounding box center [975, 11] width 42 height 19
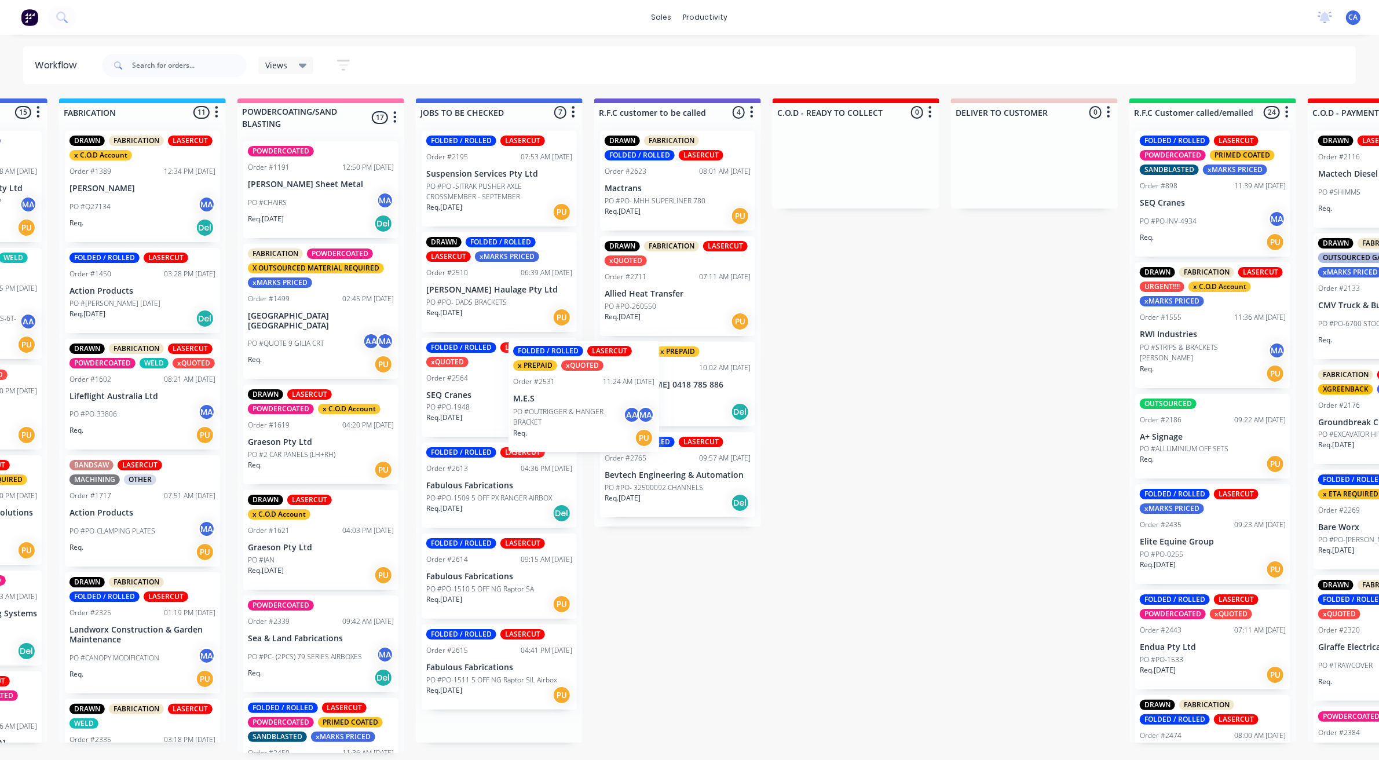
drag, startPoint x: 580, startPoint y: 415, endPoint x: 677, endPoint y: 409, distance: 98.1
click at [672, 409] on div "Submitted 15 Sort By Created date Required date Order number Customer name Most…" at bounding box center [855, 425] width 3442 height 654
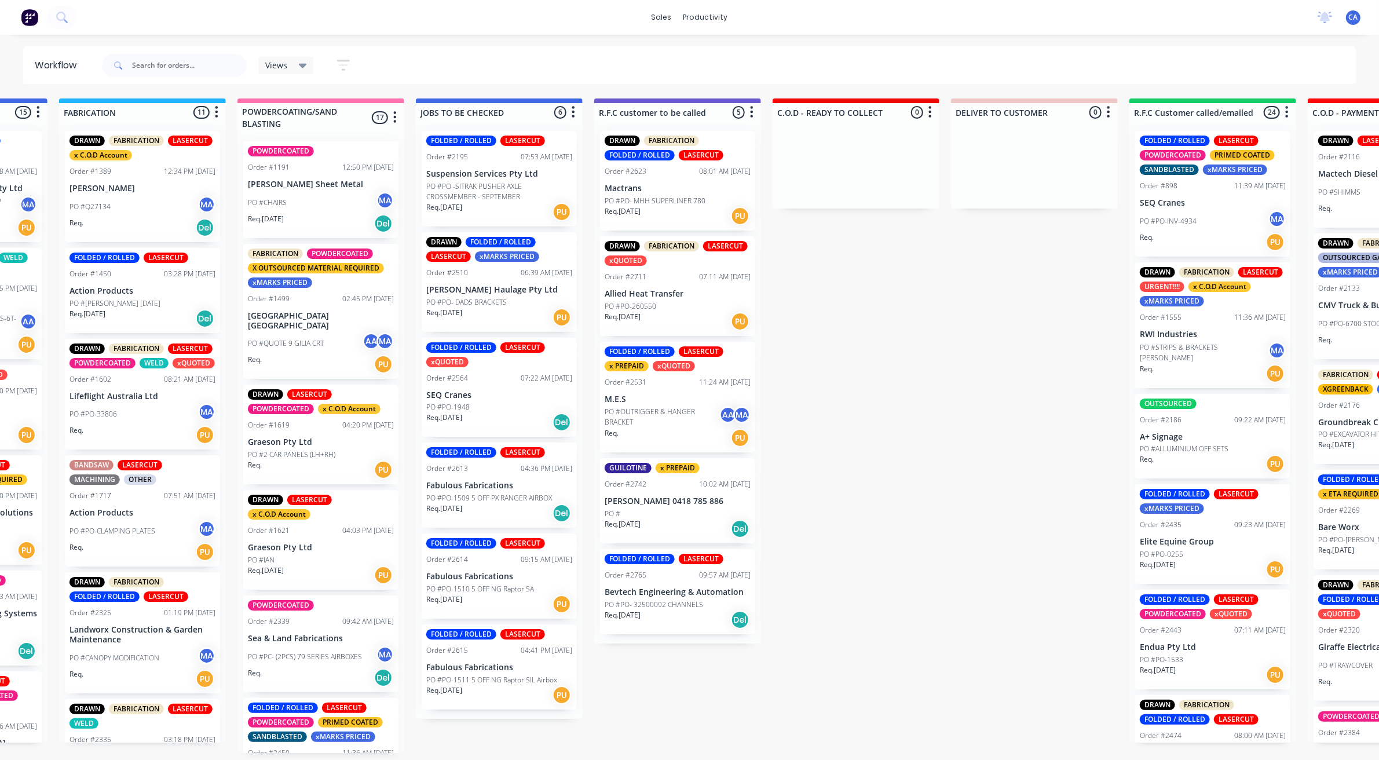
click at [483, 202] on div "Req. [DATE] PU" at bounding box center [499, 212] width 146 height 20
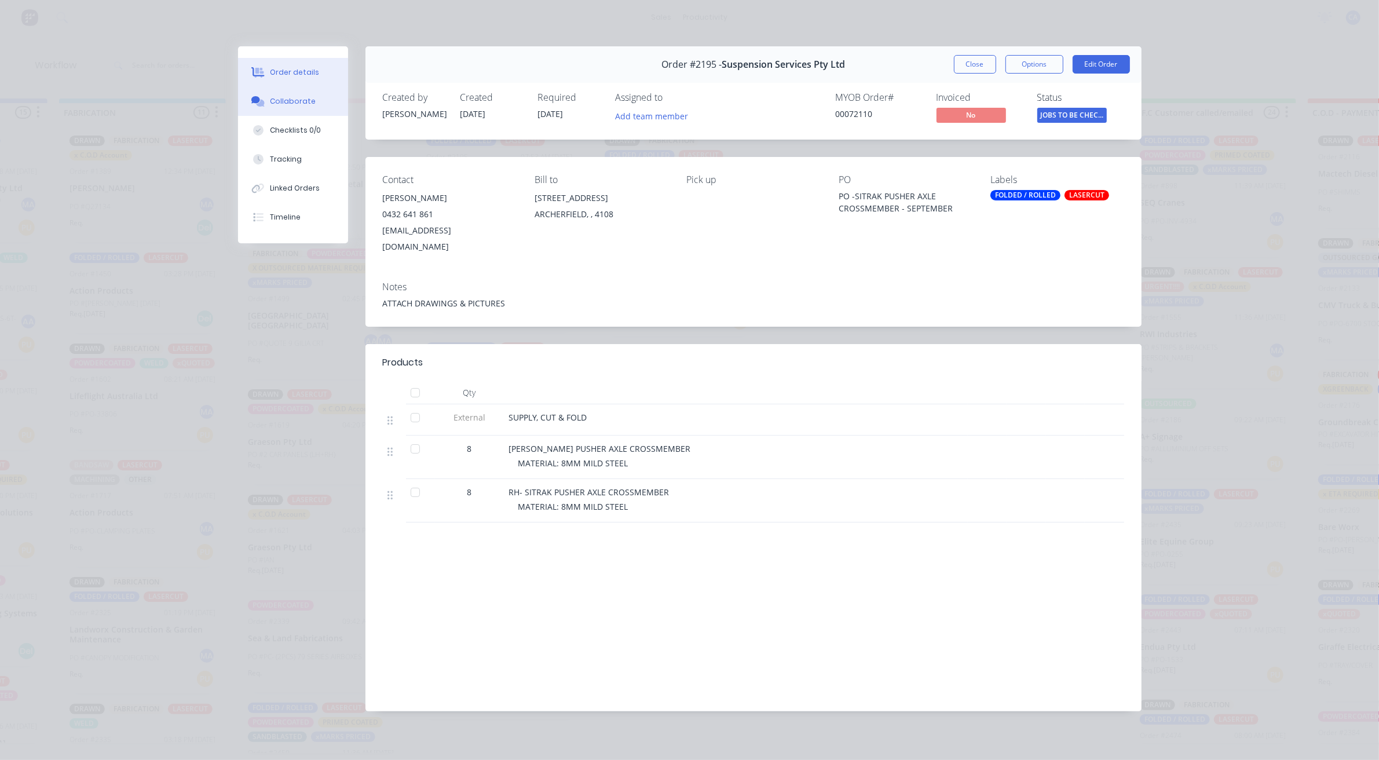
click at [276, 108] on button "Collaborate" at bounding box center [293, 101] width 110 height 29
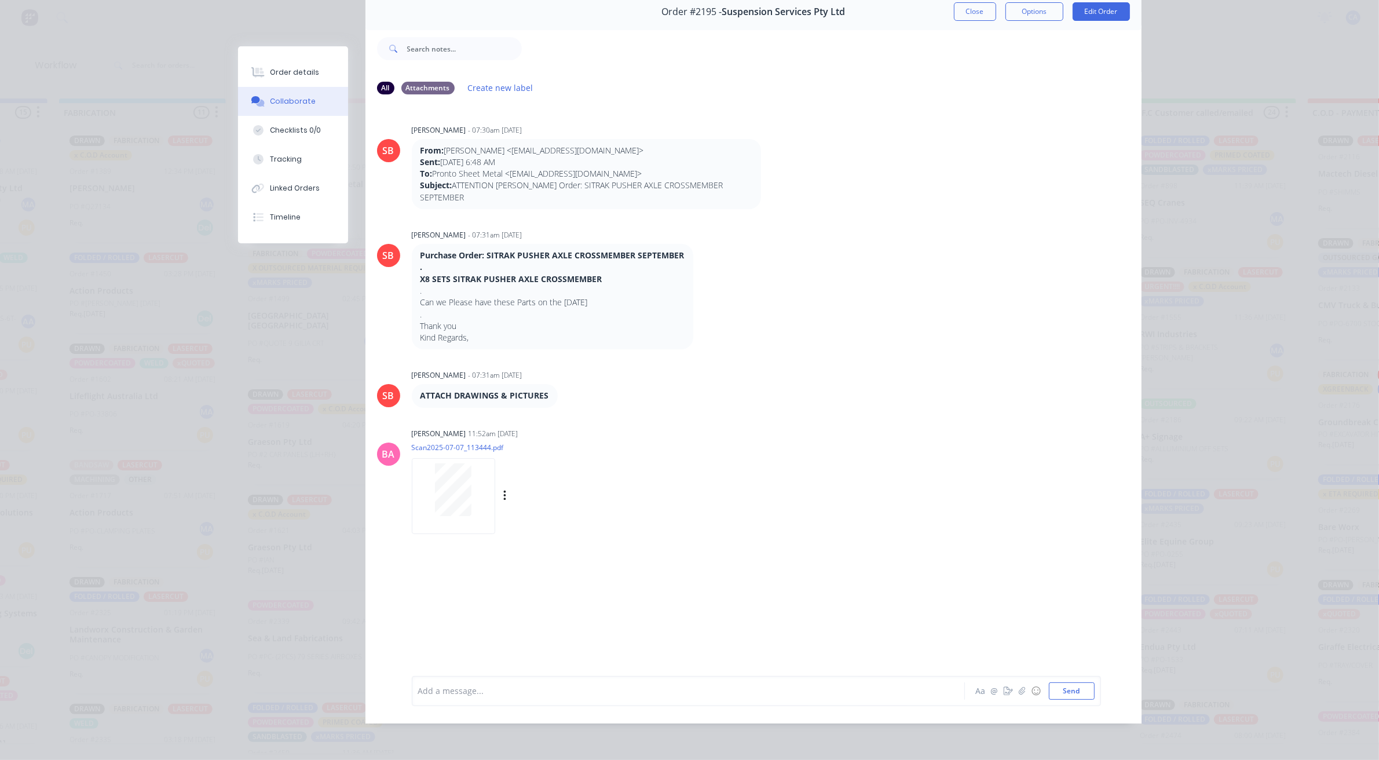
scroll to position [3, 858]
click at [574, 682] on div "Add a message..." at bounding box center [671, 690] width 507 height 17
drag, startPoint x: 1072, startPoint y: 690, endPoint x: 1062, endPoint y: 687, distance: 10.3
click at [1072, 690] on button "Send" at bounding box center [1072, 690] width 46 height 17
click at [1001, 691] on button "button" at bounding box center [1008, 691] width 14 height 14
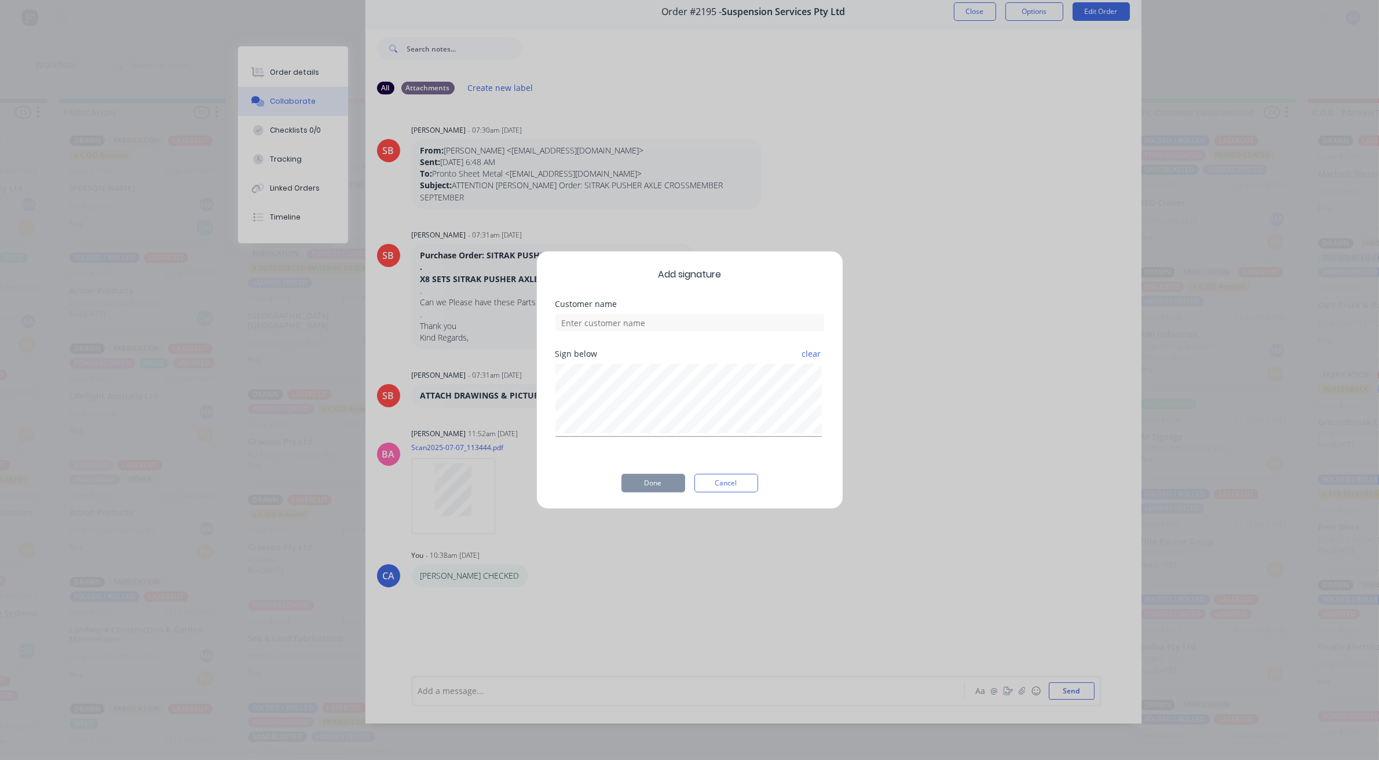
scroll to position [53, 0]
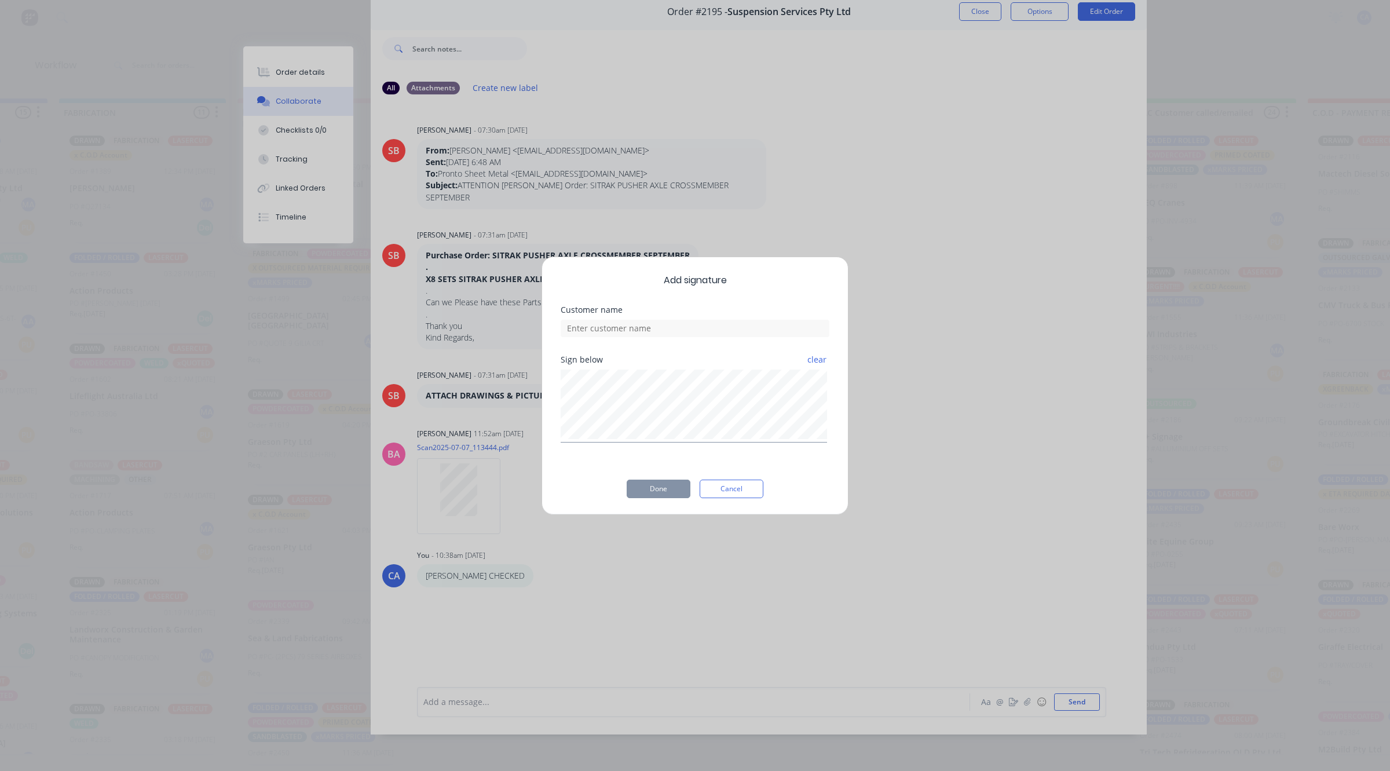
click at [681, 310] on div "Customer name" at bounding box center [694, 310] width 269 height 8
click at [681, 326] on input at bounding box center [694, 328] width 269 height 17
type input "[PERSON_NAME]"
click at [673, 488] on button "Done" at bounding box center [658, 488] width 64 height 19
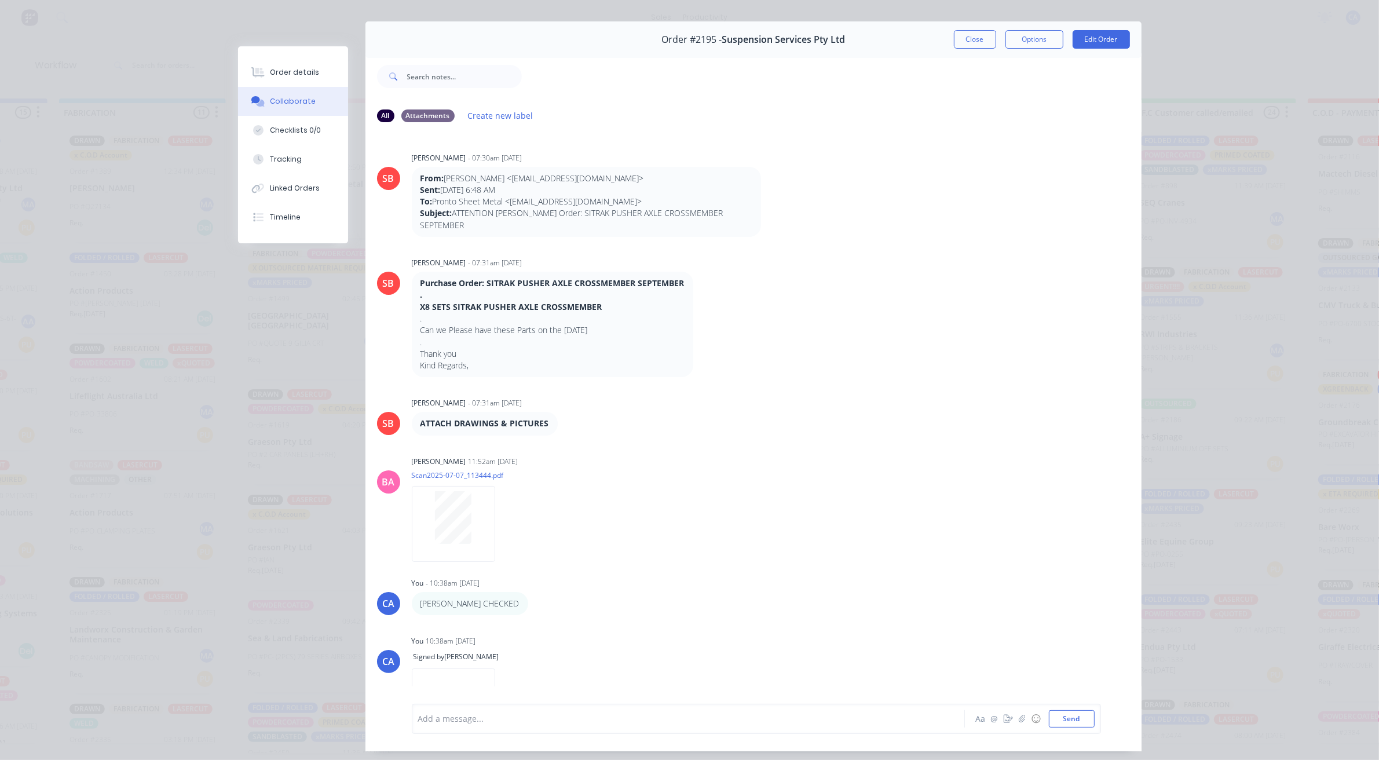
scroll to position [0, 0]
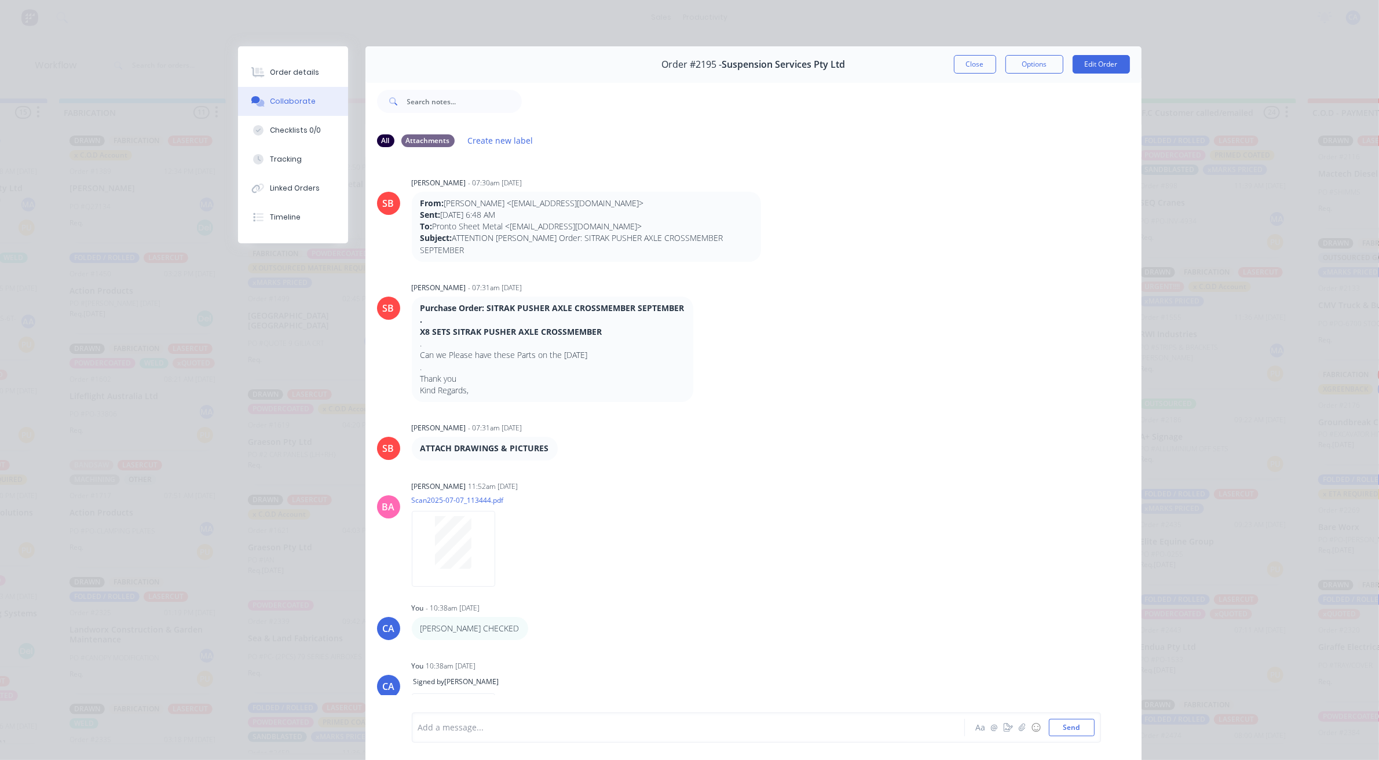
click at [955, 57] on button "Close" at bounding box center [975, 64] width 42 height 19
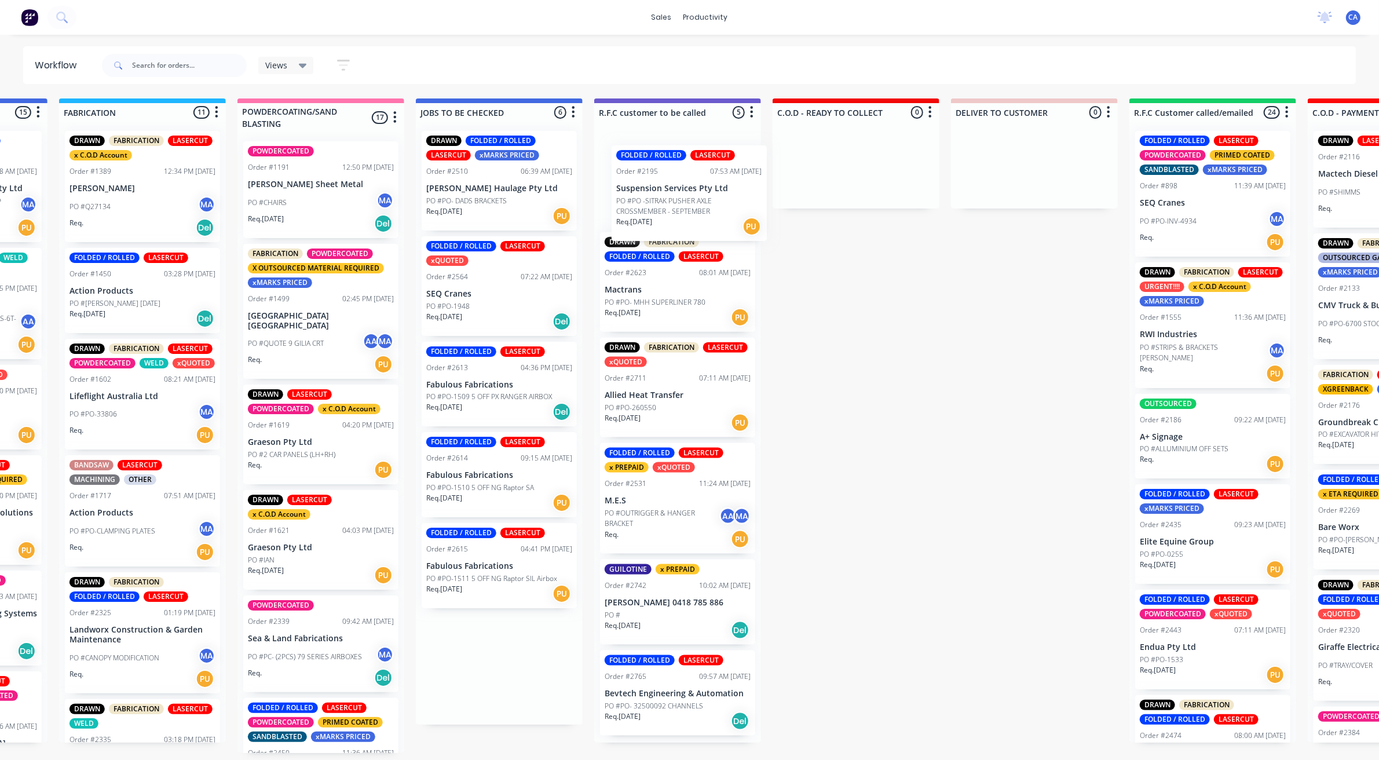
drag, startPoint x: 492, startPoint y: 192, endPoint x: 685, endPoint y: 207, distance: 193.4
click at [685, 207] on div "Submitted 15 Sort By Created date Required date Order number Customer name Most…" at bounding box center [855, 425] width 3442 height 654
click at [485, 289] on p "SEQ Cranes" at bounding box center [499, 294] width 146 height 10
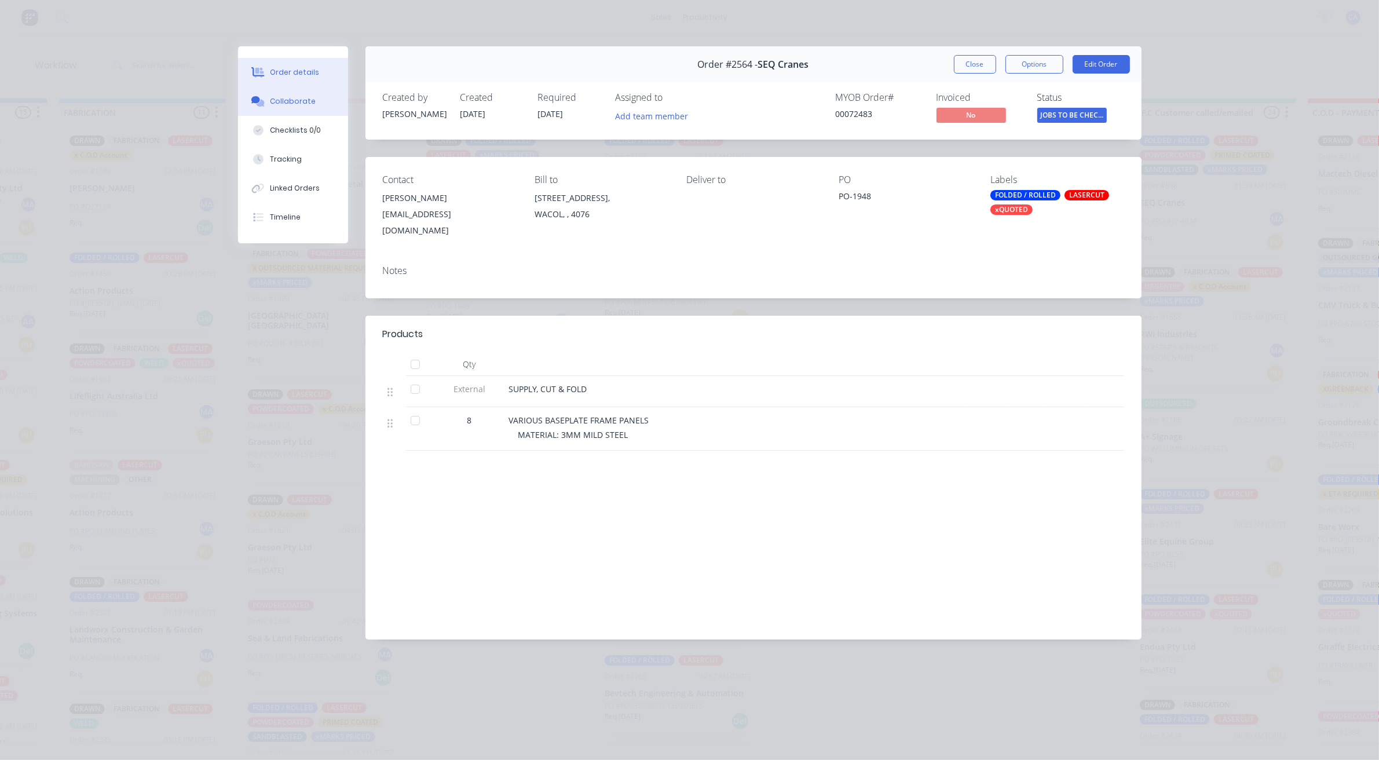
click at [287, 97] on div "Collaborate" at bounding box center [293, 101] width 46 height 10
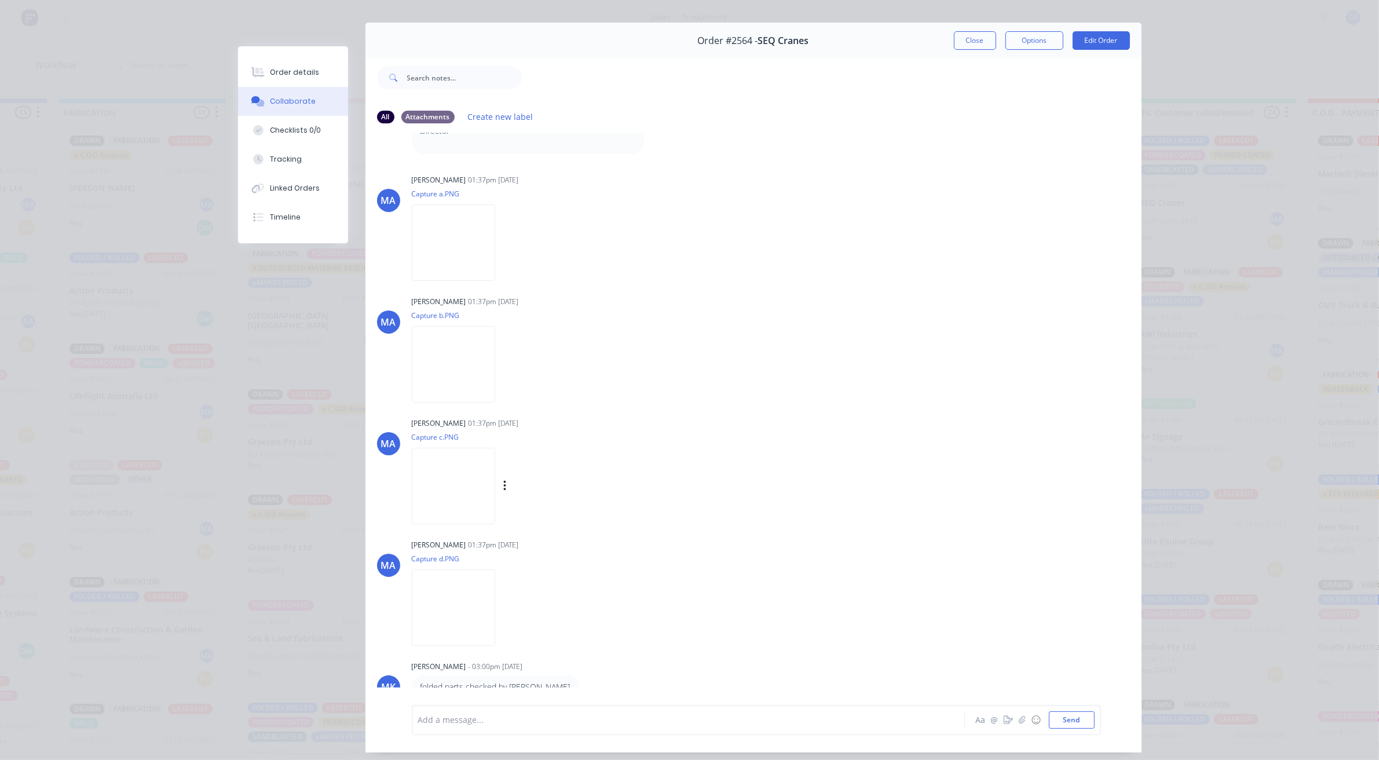
scroll to position [64, 0]
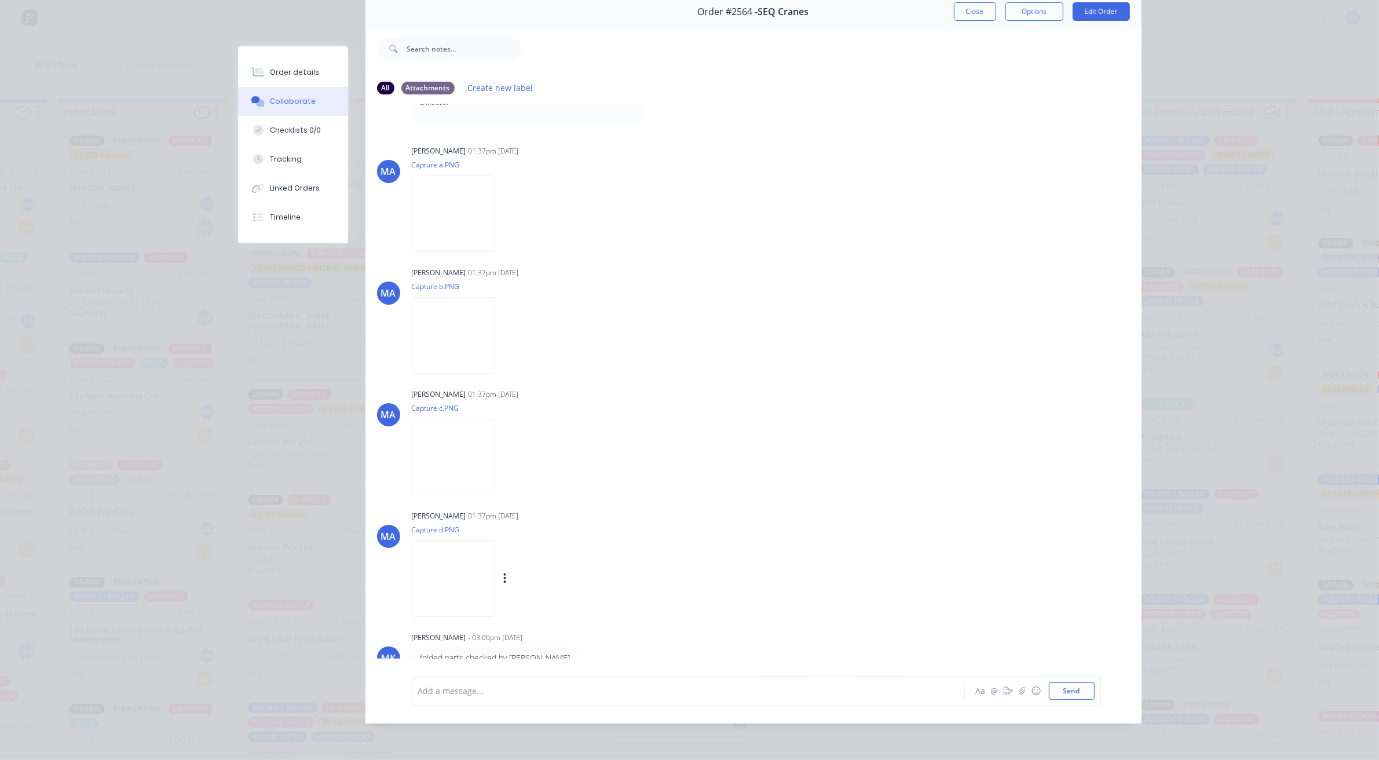
click at [457, 541] on img at bounding box center [453, 578] width 83 height 76
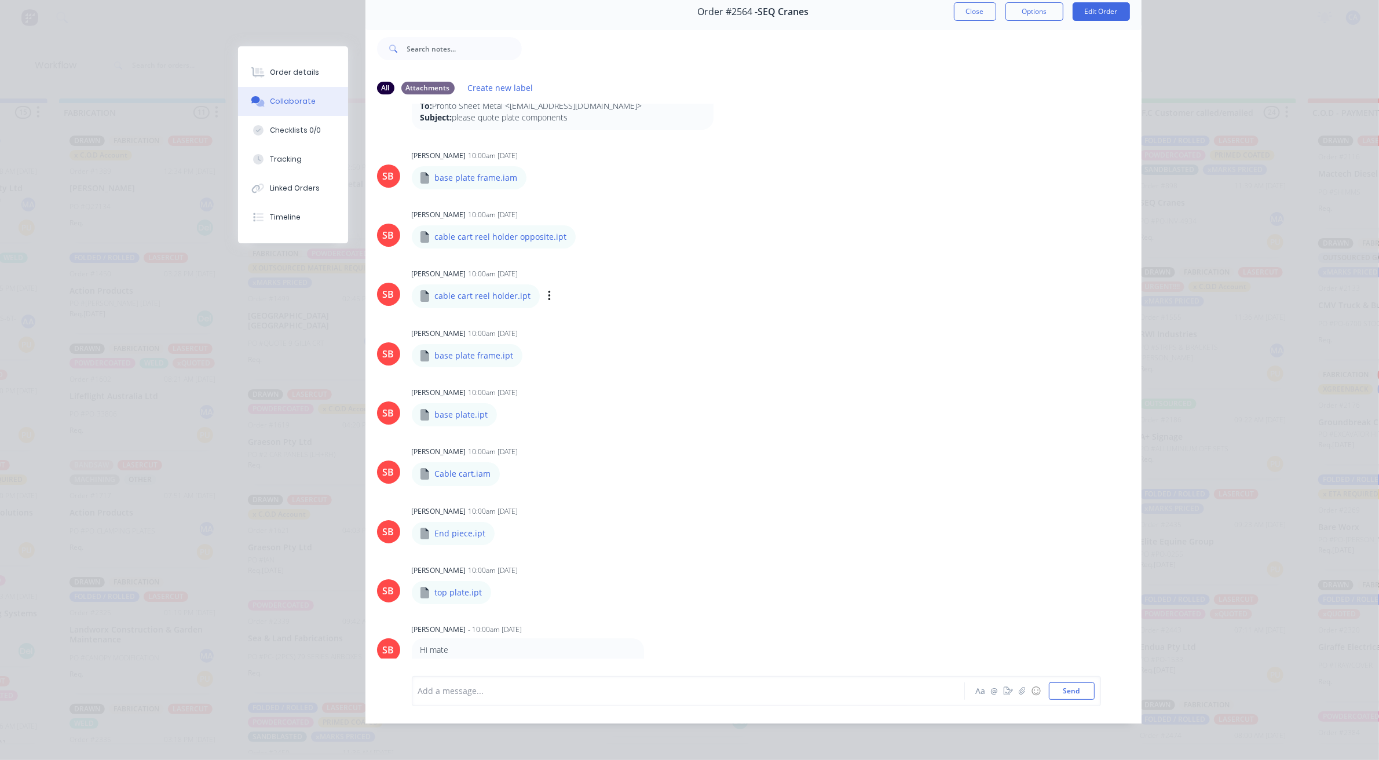
scroll to position [0, 0]
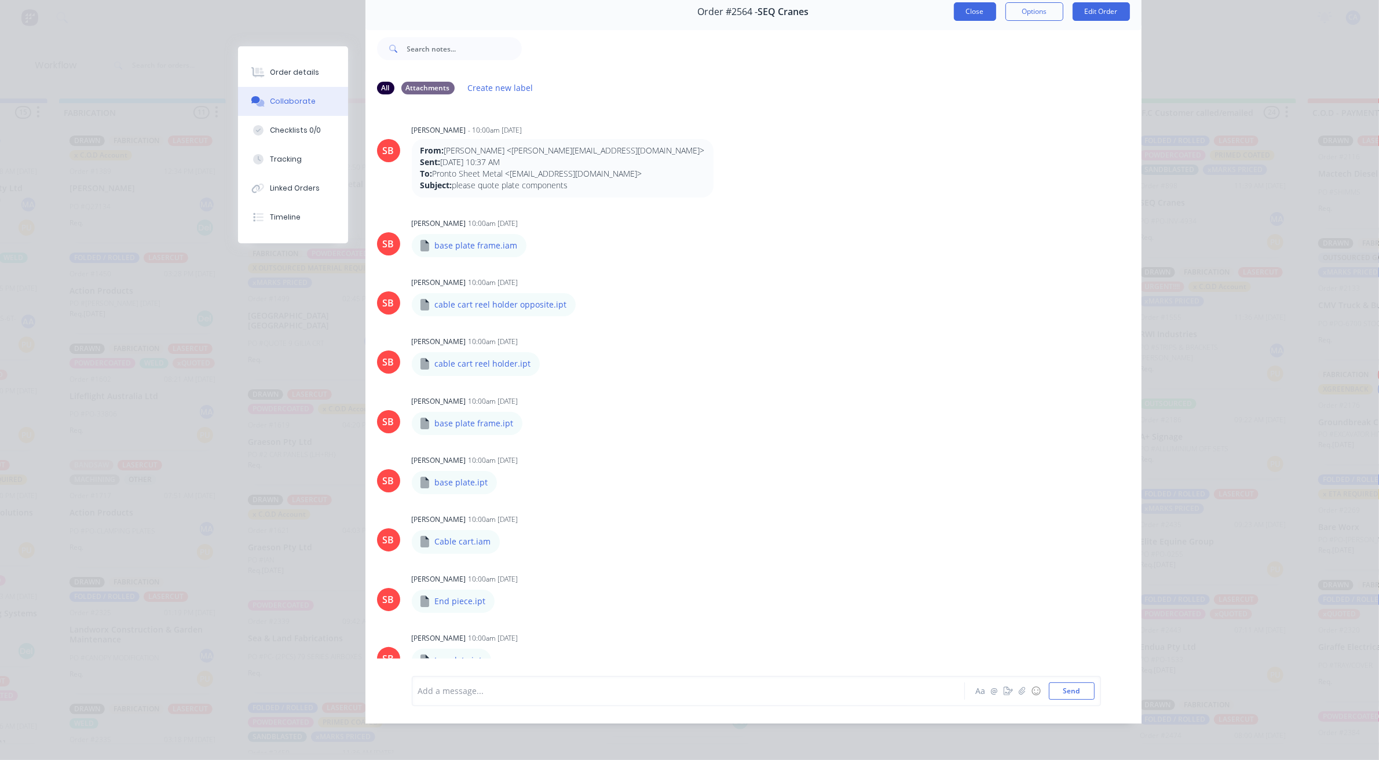
click at [959, 3] on button "Close" at bounding box center [975, 11] width 42 height 19
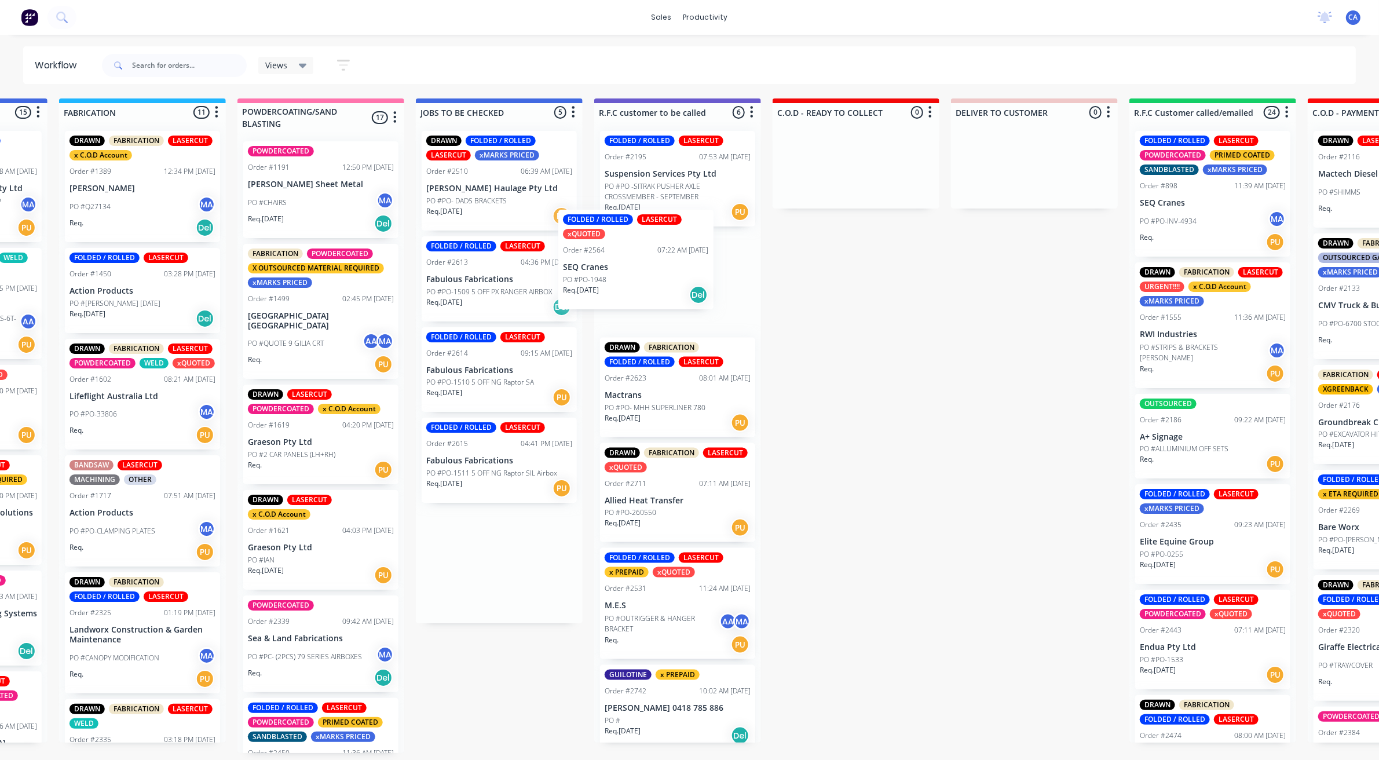
drag, startPoint x: 487, startPoint y: 304, endPoint x: 631, endPoint y: 279, distance: 146.3
click at [631, 279] on div "Submitted 15 Sort By Created date Required date Order number Customer name Most…" at bounding box center [855, 425] width 3442 height 654
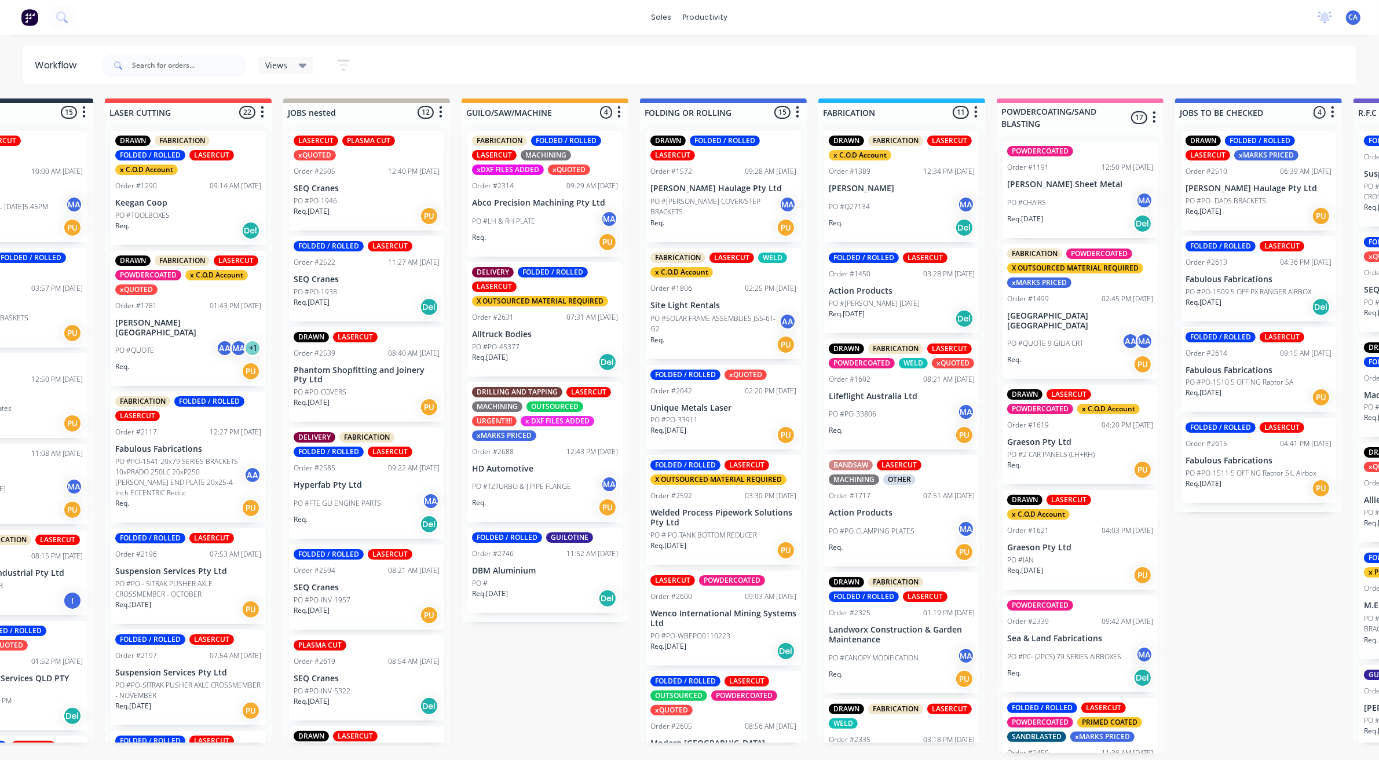
drag, startPoint x: 398, startPoint y: 505, endPoint x: 357, endPoint y: 512, distance: 41.8
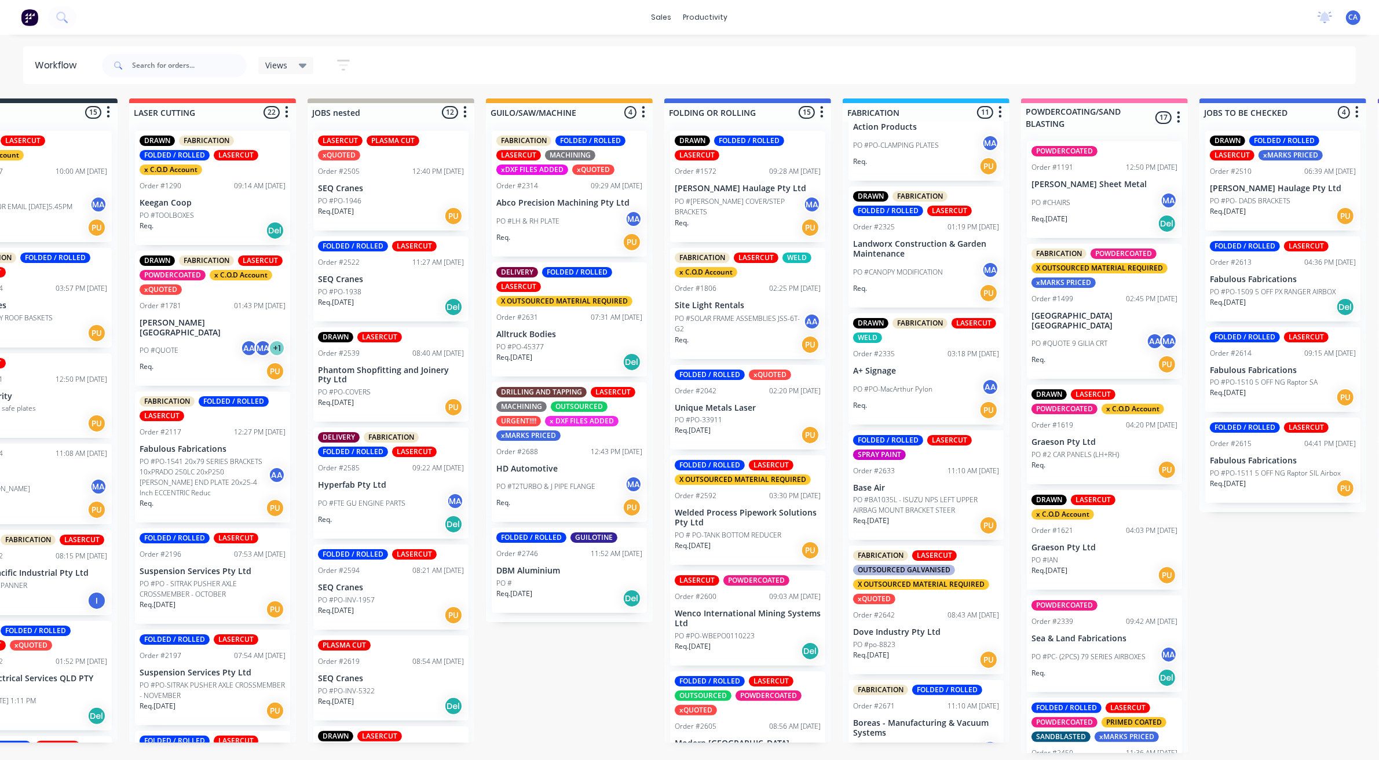
scroll to position [434, 0]
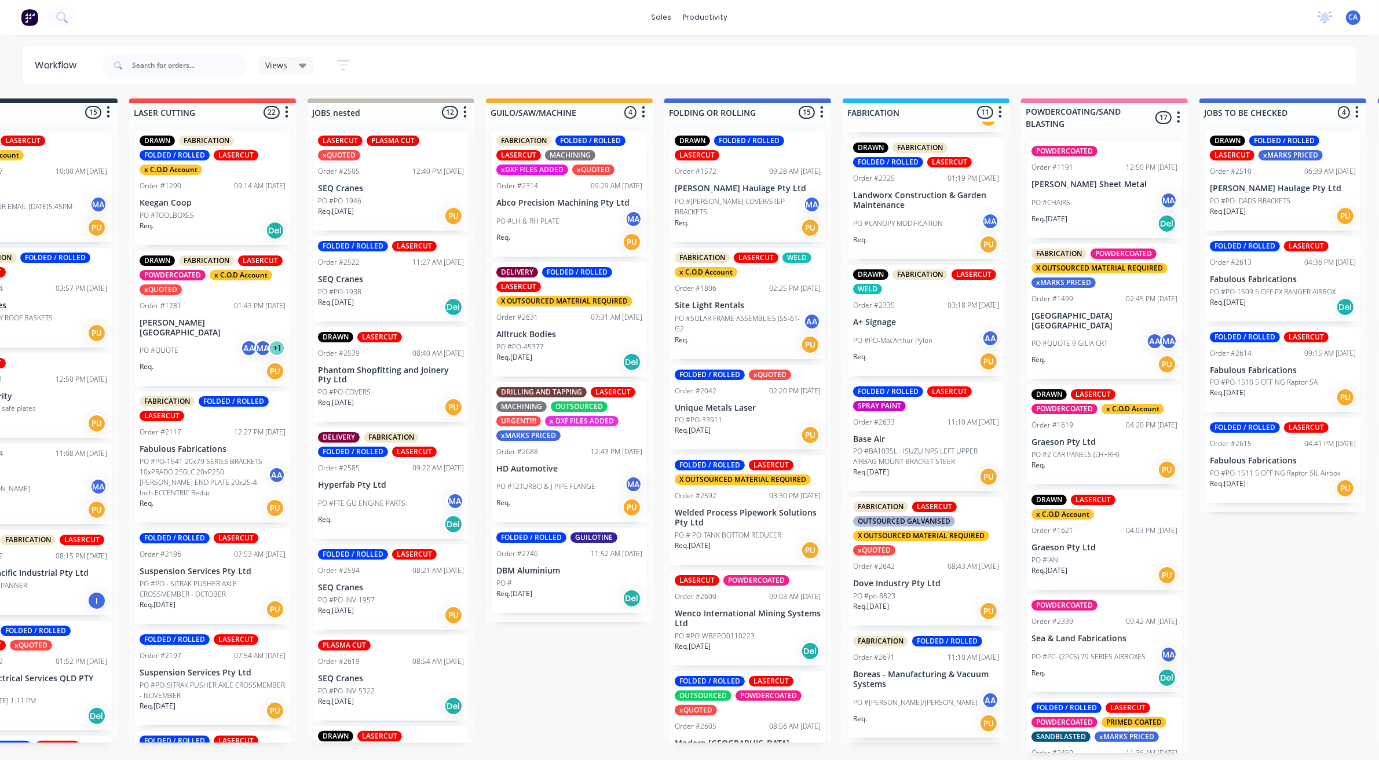
click at [938, 345] on div "PO #PO-MacArthur Pylon AA" at bounding box center [926, 340] width 146 height 22
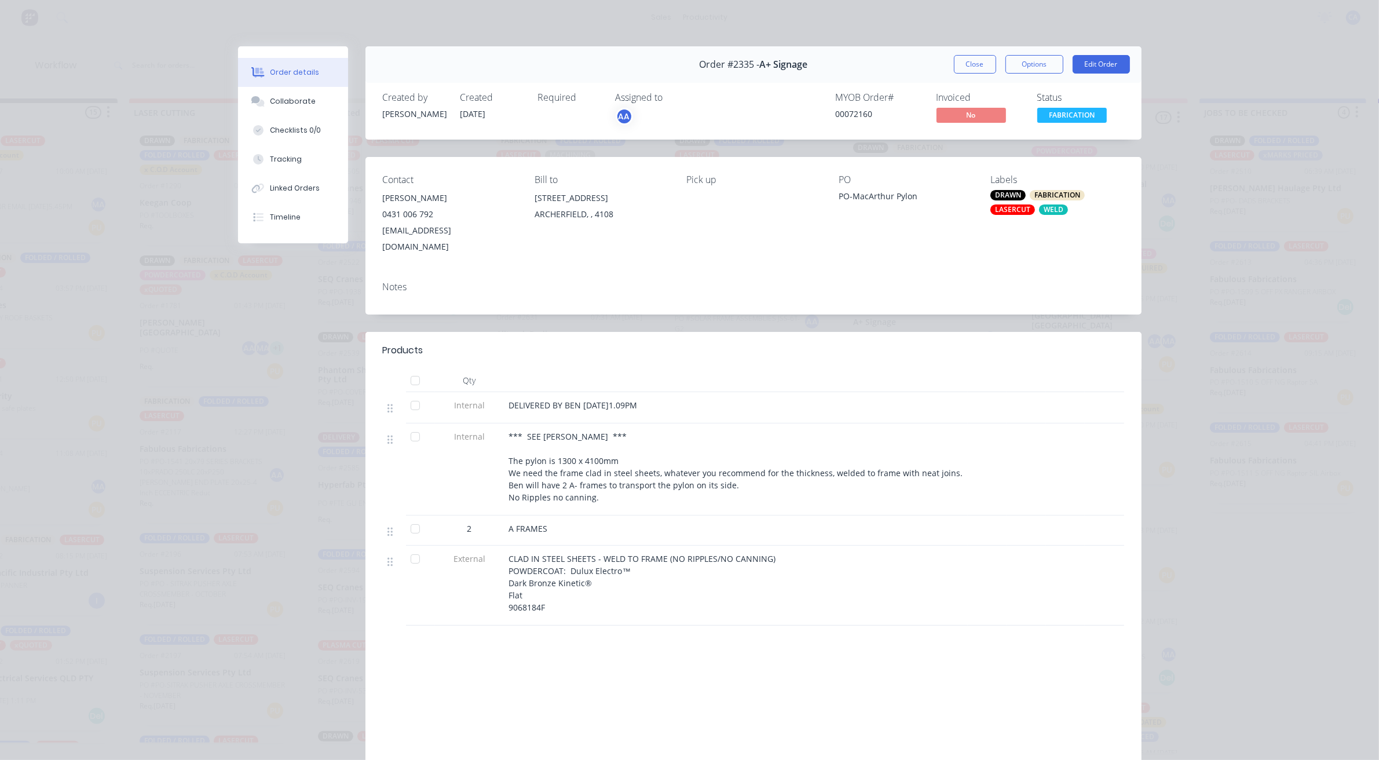
scroll to position [0, 74]
click at [968, 62] on button "Close" at bounding box center [975, 64] width 42 height 19
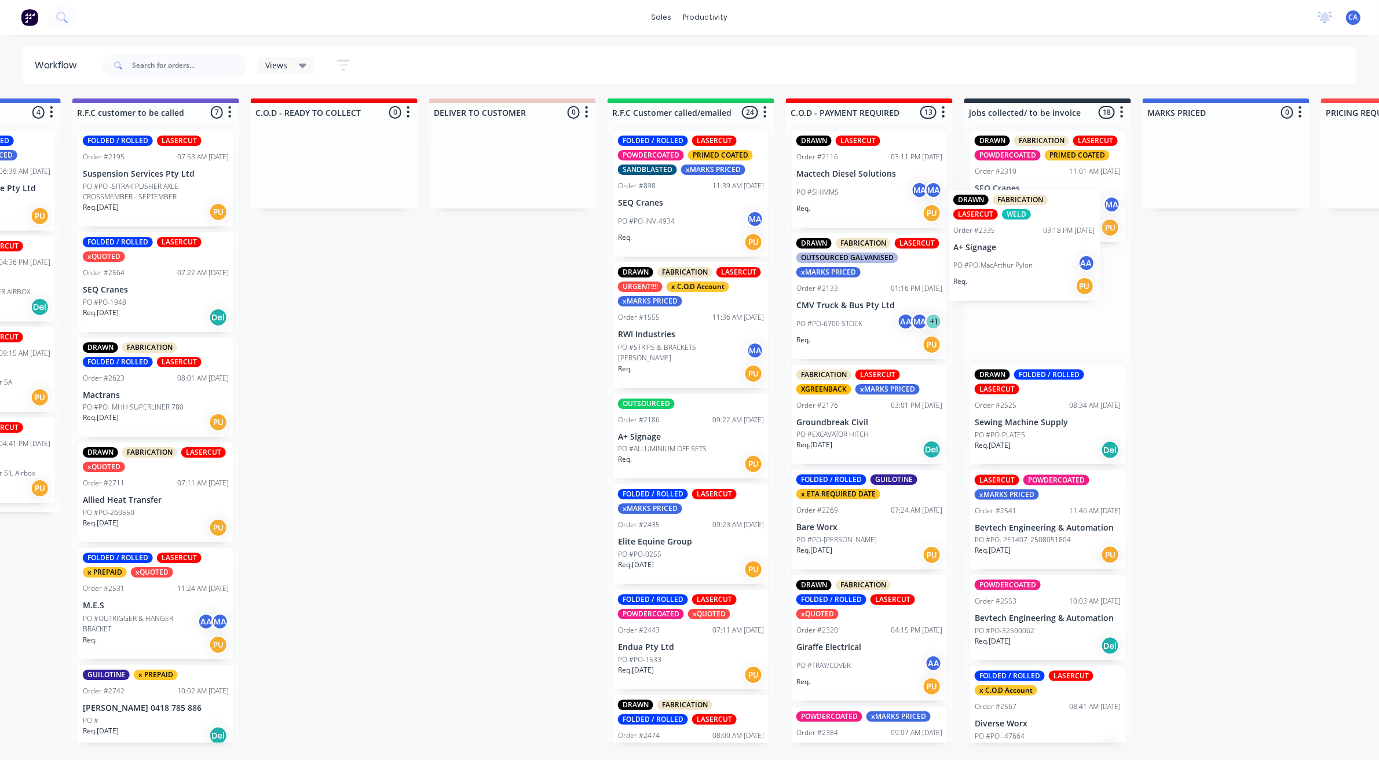
drag, startPoint x: 993, startPoint y: 365, endPoint x: 988, endPoint y: 269, distance: 96.3
click at [988, 269] on div "Submitted 15 Sort By Created date Required date Order number Customer name Most…" at bounding box center [333, 425] width 3442 height 654
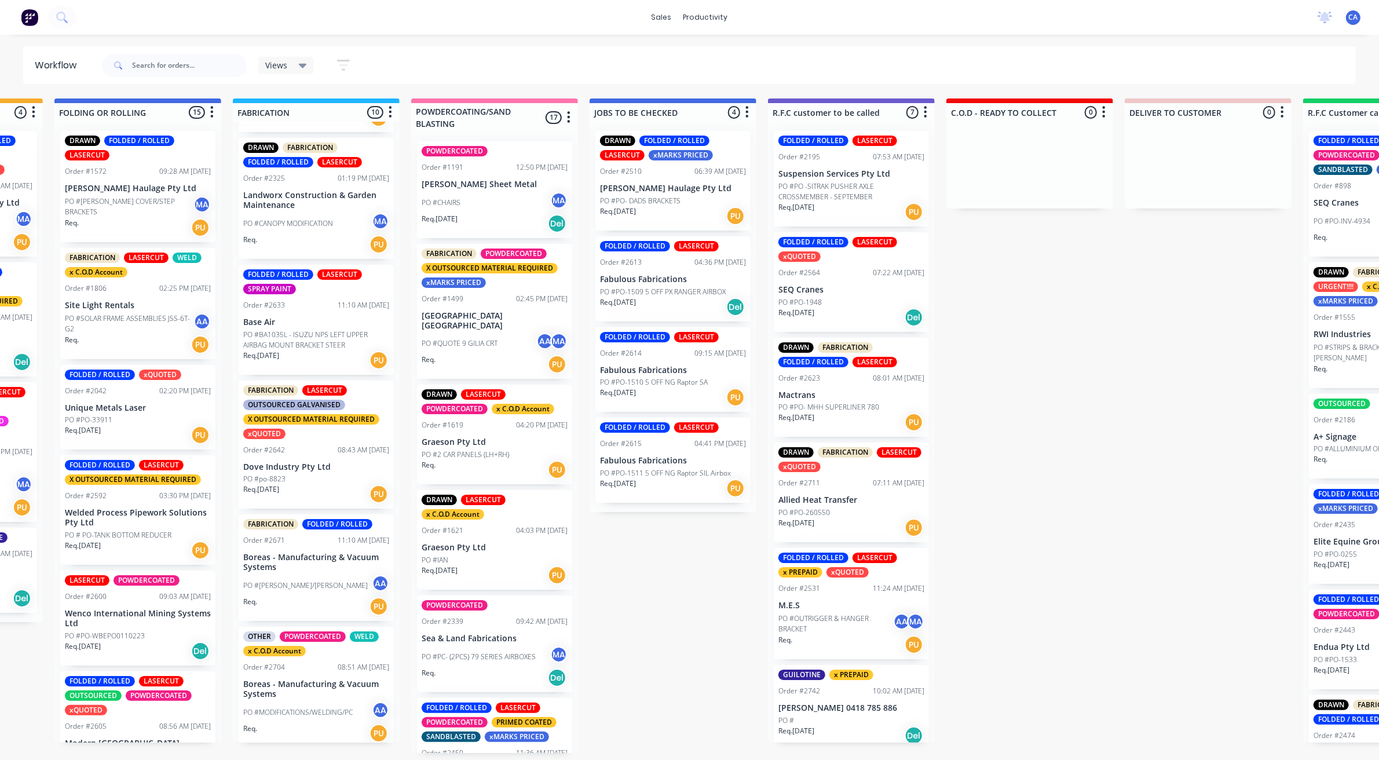
scroll to position [0, 47]
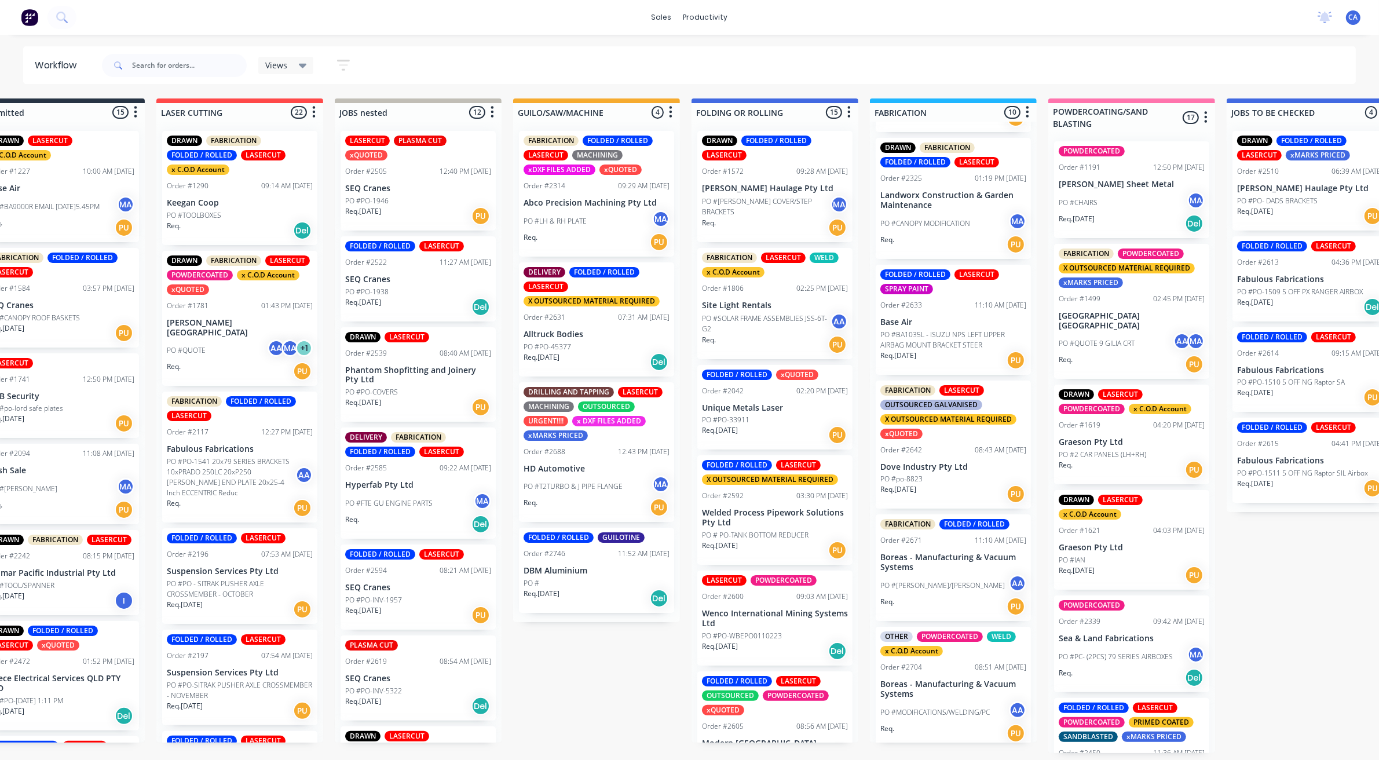
drag, startPoint x: 357, startPoint y: 485, endPoint x: 261, endPoint y: 475, distance: 97.2
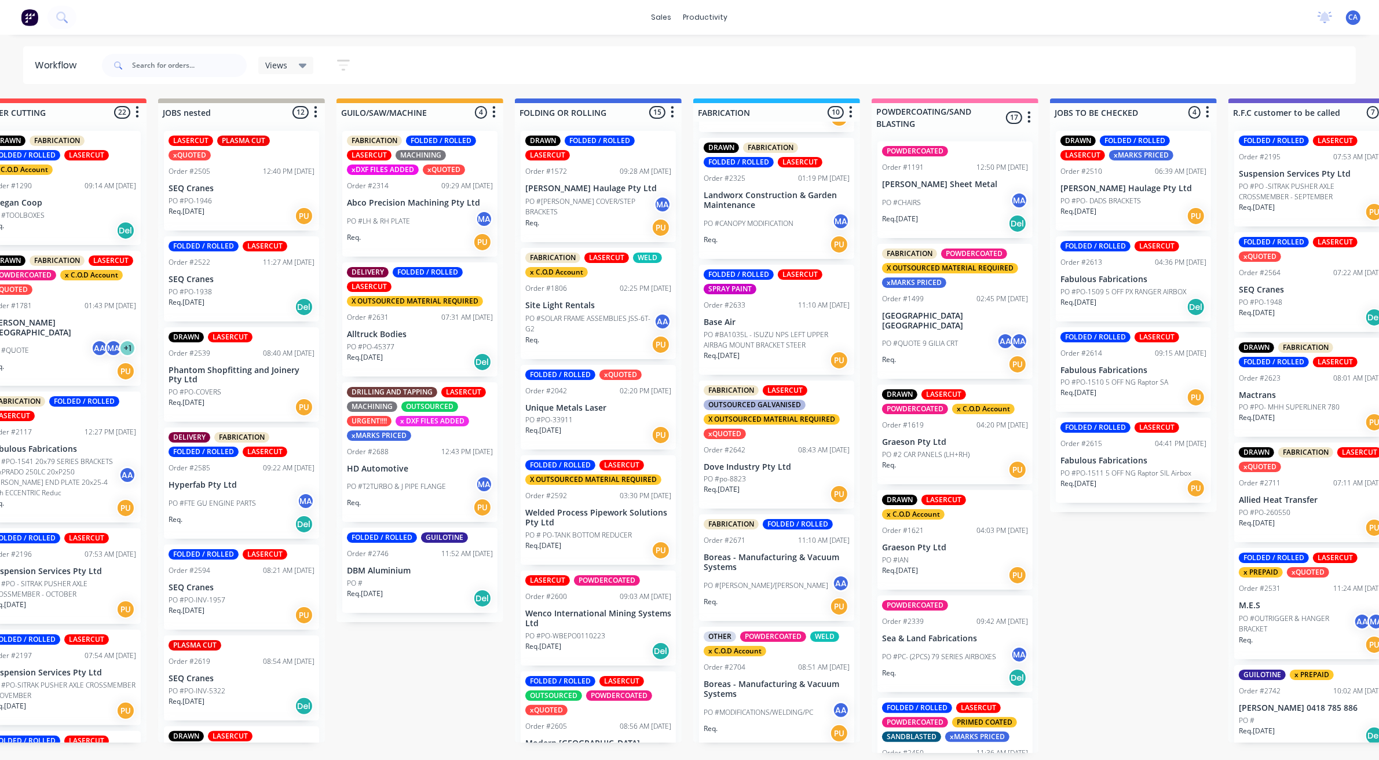
drag, startPoint x: 994, startPoint y: 478, endPoint x: 1024, endPoint y: 482, distance: 29.8
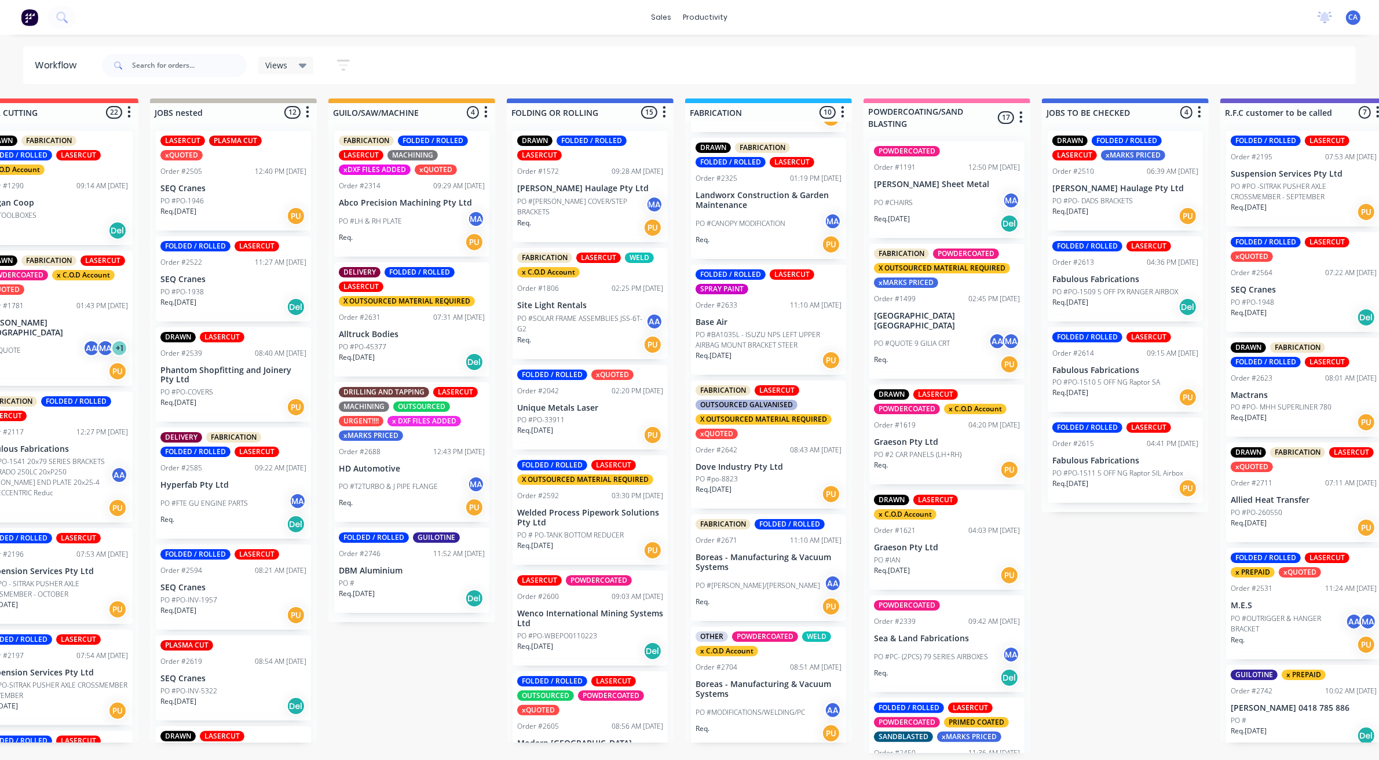
click at [790, 455] on div "08:43 AM [DATE]" at bounding box center [816, 450] width 52 height 10
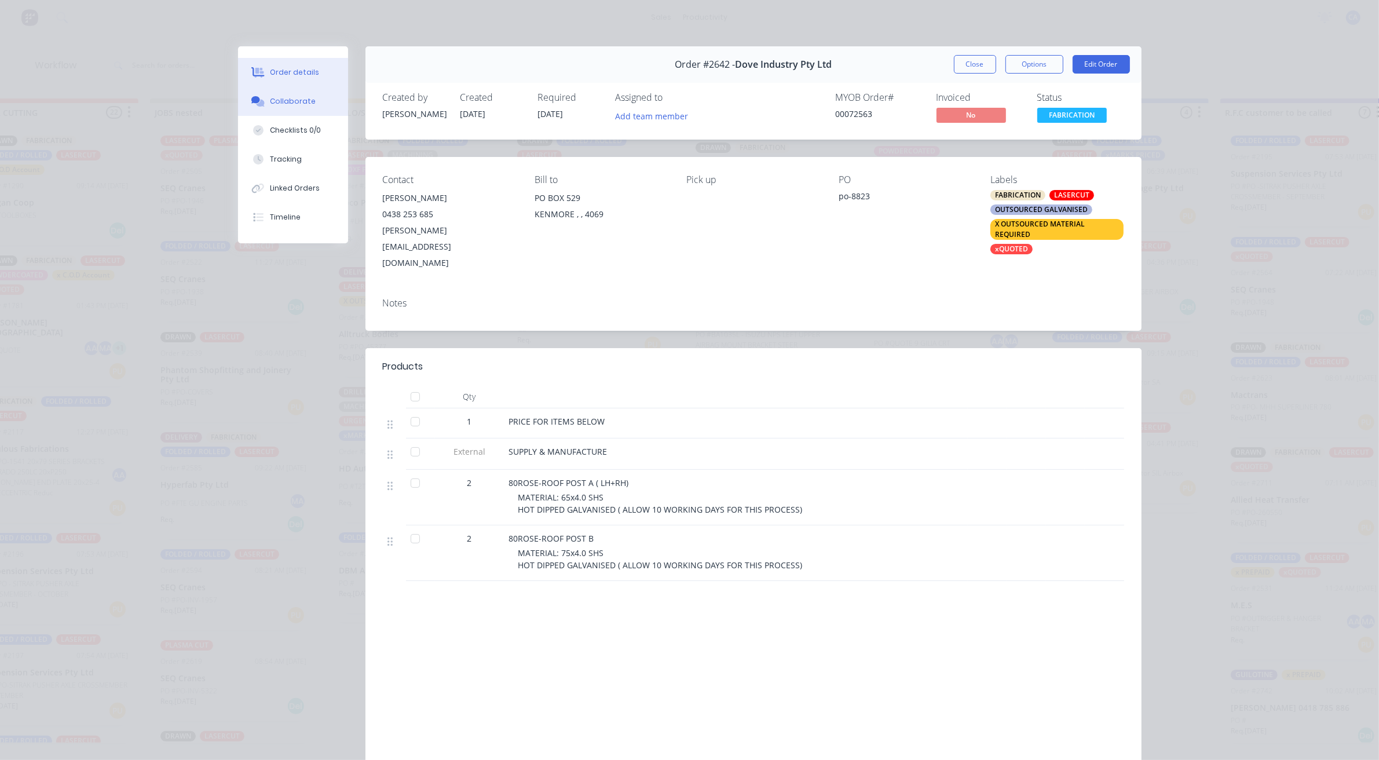
click at [295, 97] on div "Collaborate" at bounding box center [293, 101] width 46 height 10
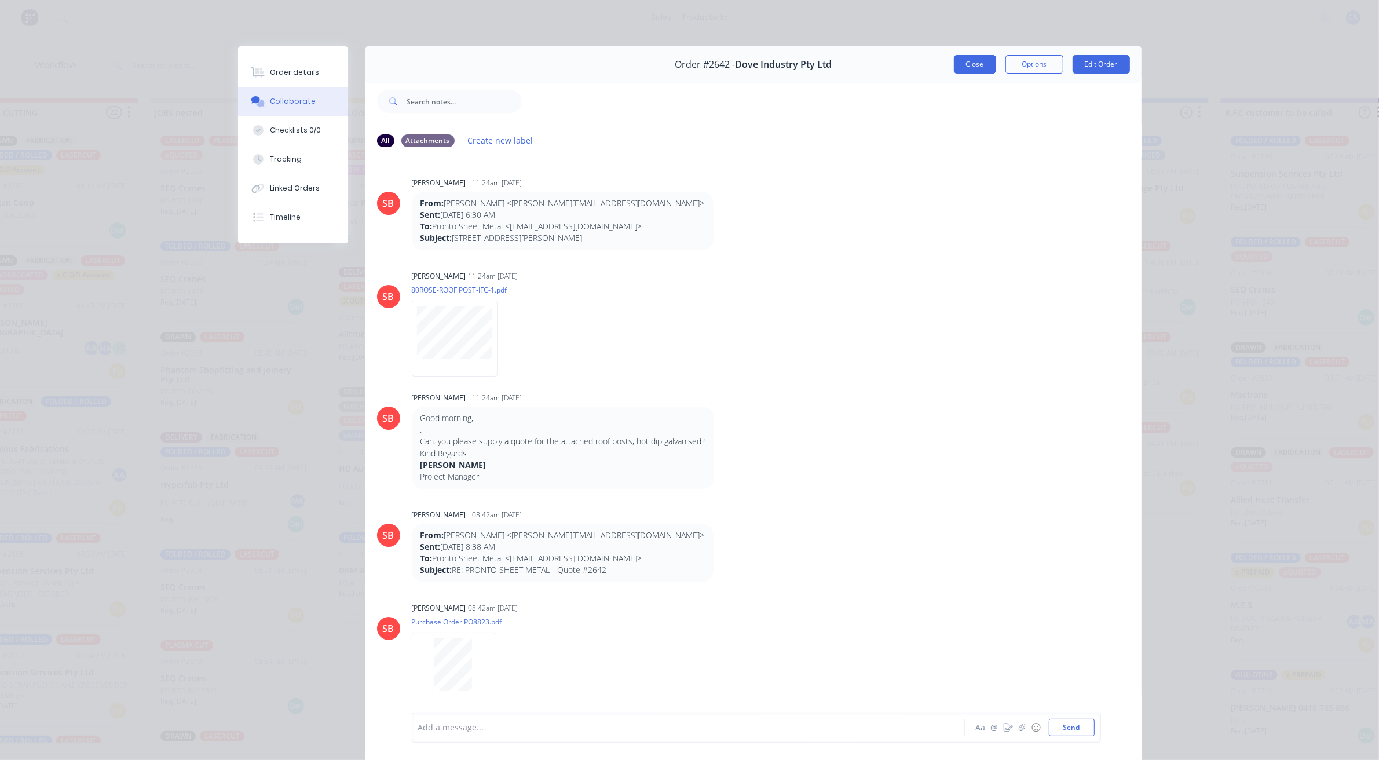
click at [954, 65] on button "Close" at bounding box center [975, 64] width 42 height 19
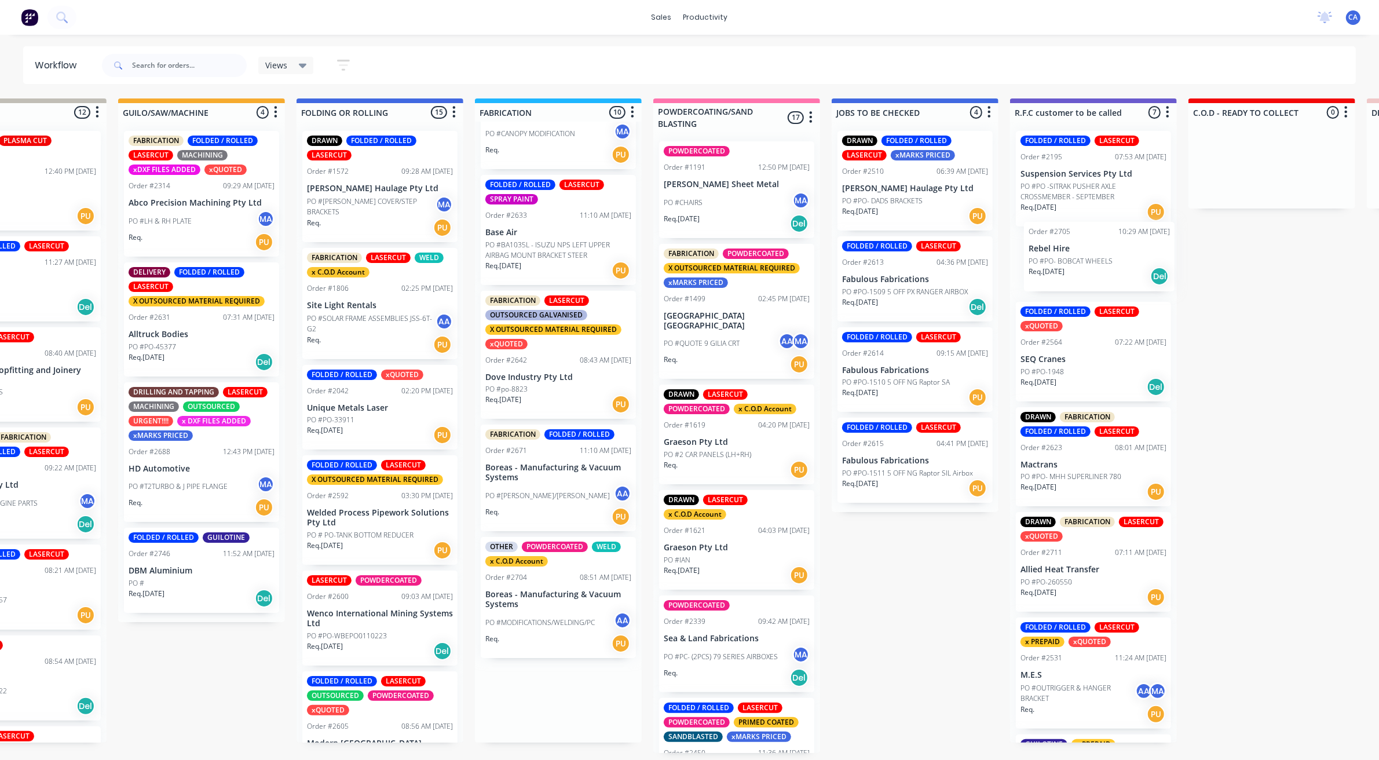
scroll to position [3, 452]
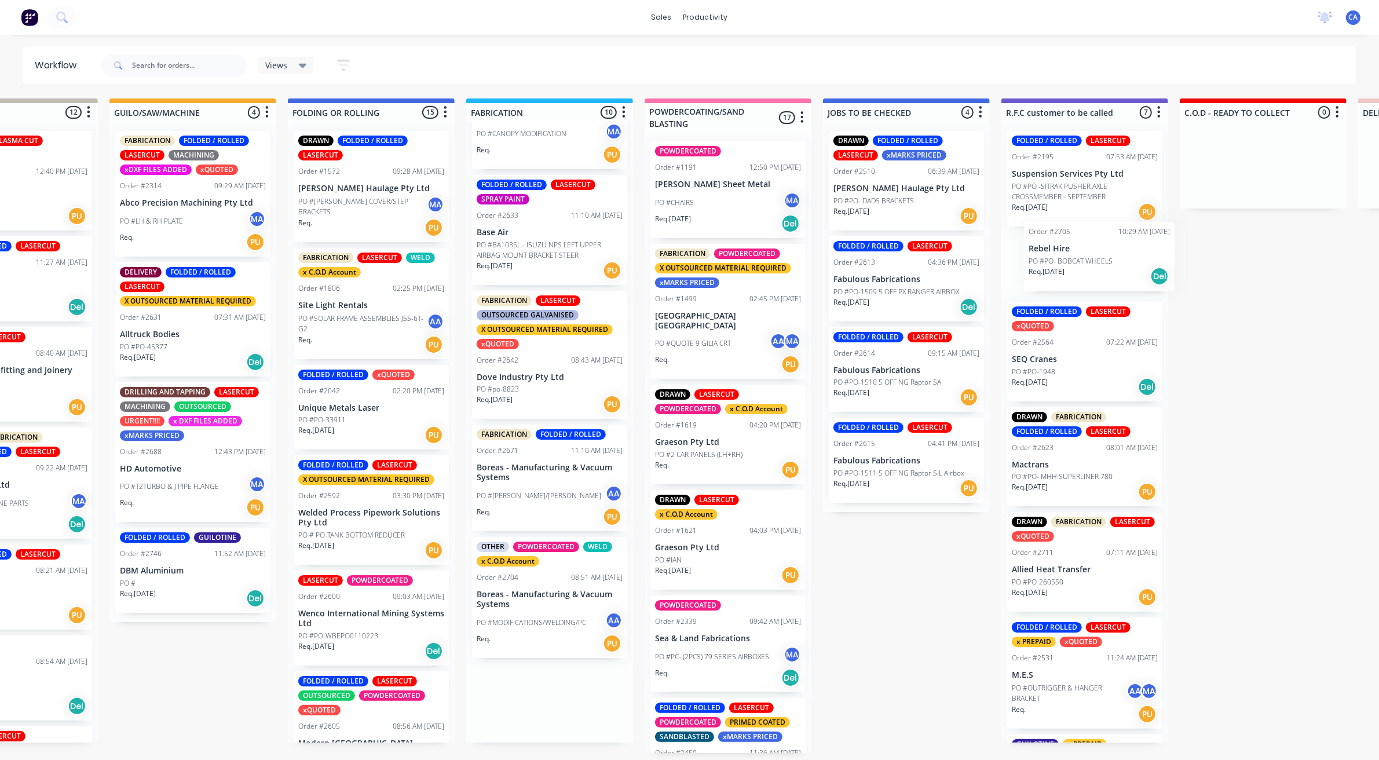
drag, startPoint x: 754, startPoint y: 721, endPoint x: 1093, endPoint y: 266, distance: 566.8
click at [1093, 266] on div "Submitted 15 Sort By Created date Required date Order number Customer name Most…" at bounding box center [1262, 425] width 3442 height 654
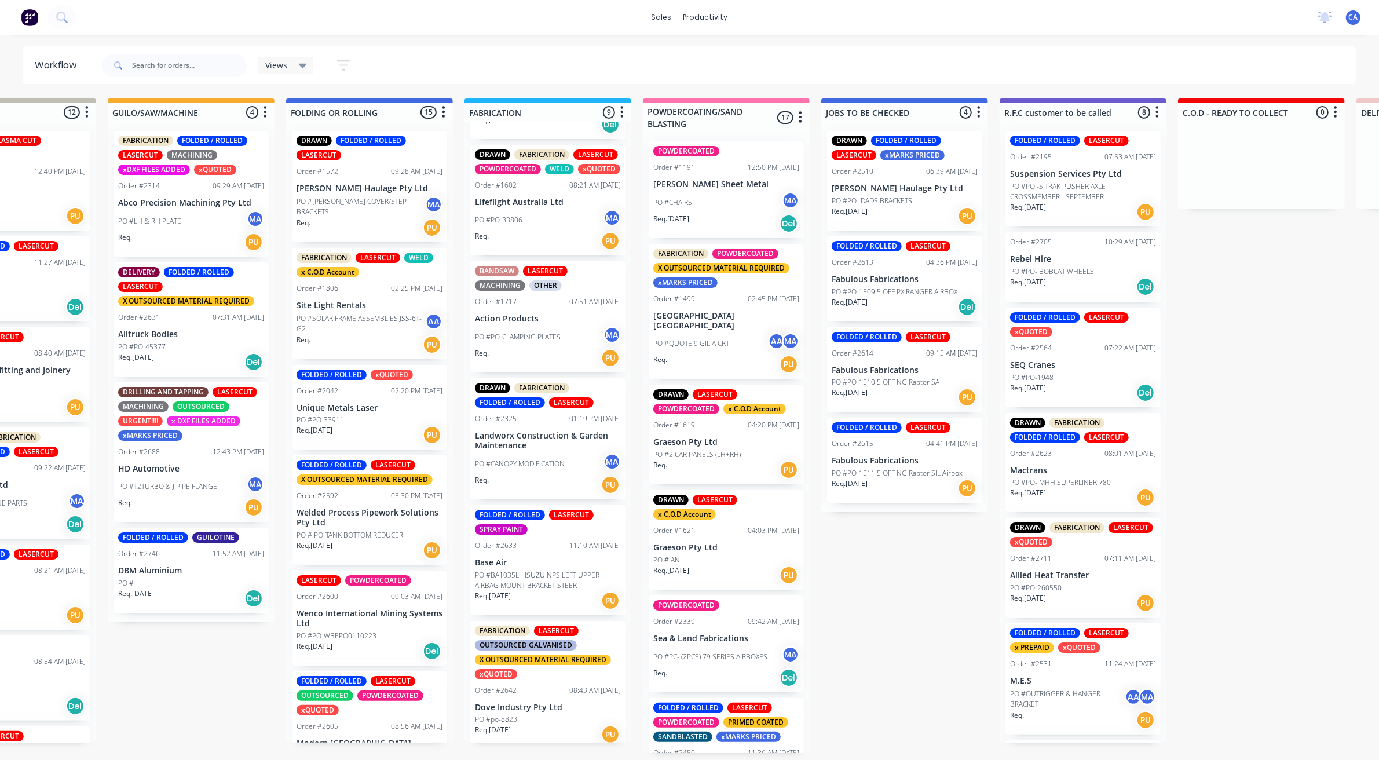
scroll to position [161, 0]
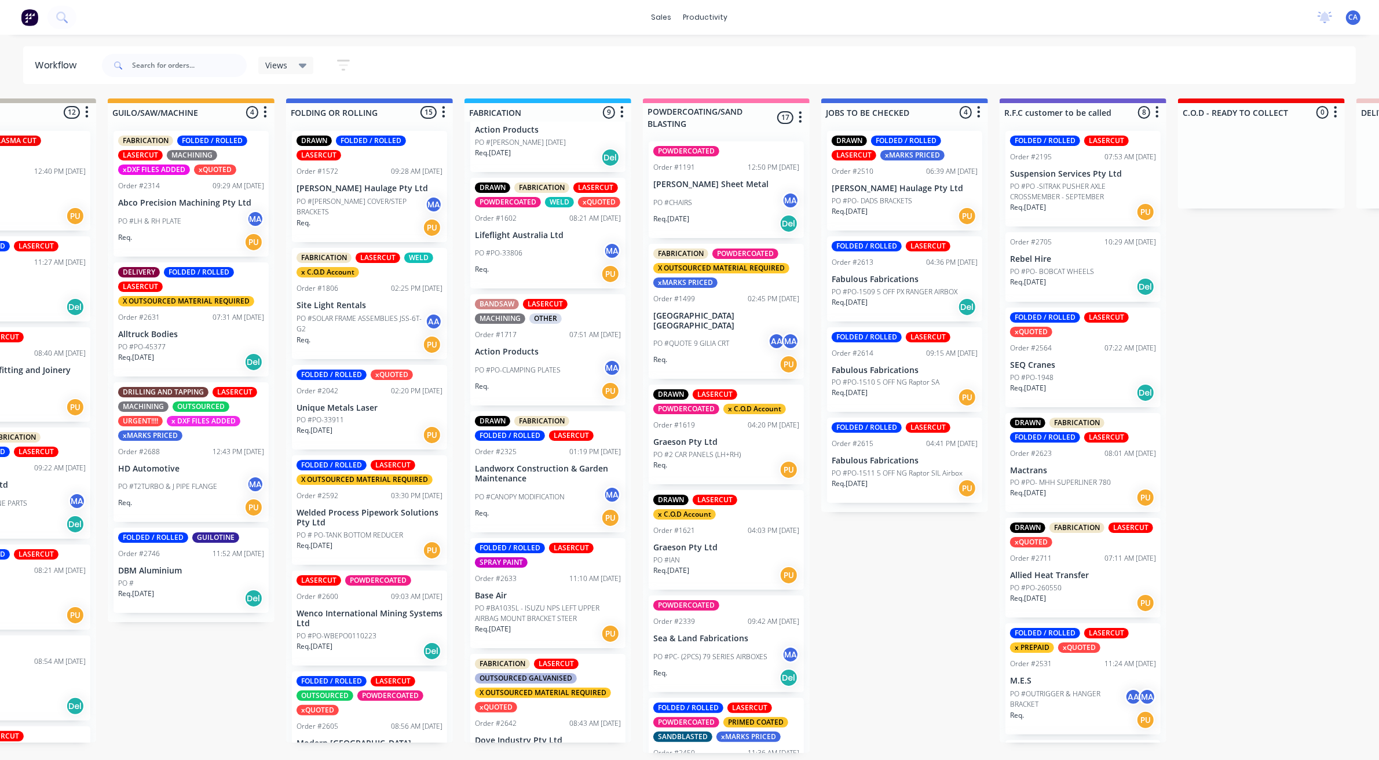
click at [536, 639] on div "Req. [DATE] PU" at bounding box center [548, 634] width 146 height 20
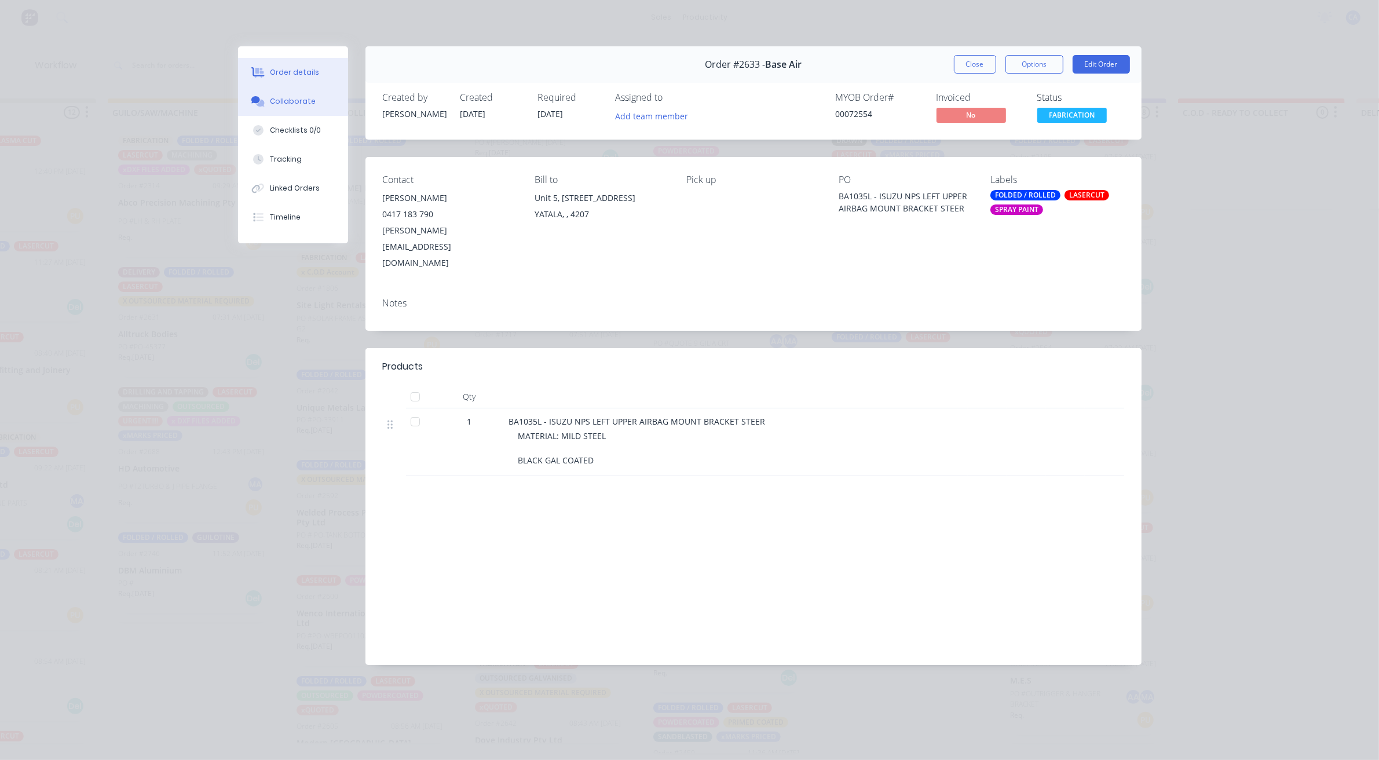
click at [287, 113] on button "Collaborate" at bounding box center [293, 101] width 110 height 29
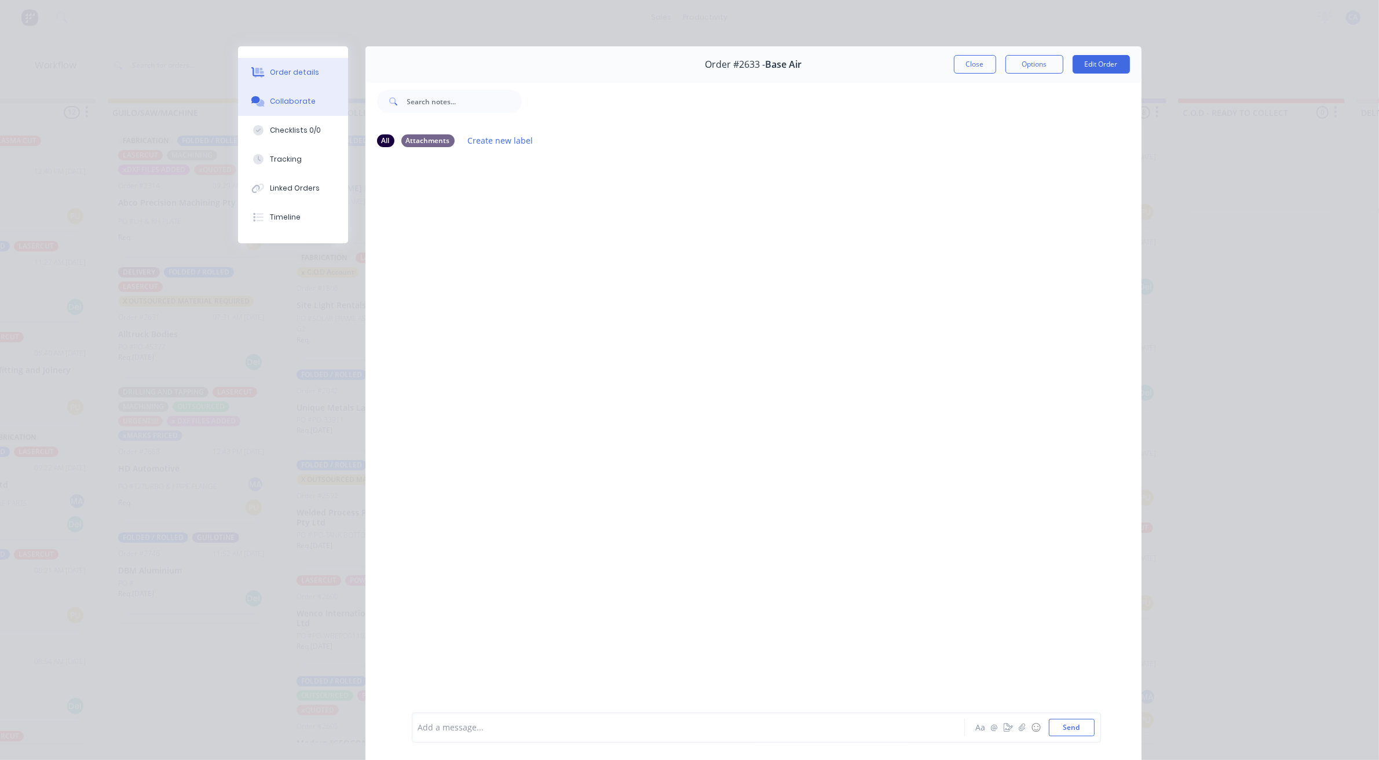
click at [309, 63] on button "Order details" at bounding box center [293, 72] width 110 height 29
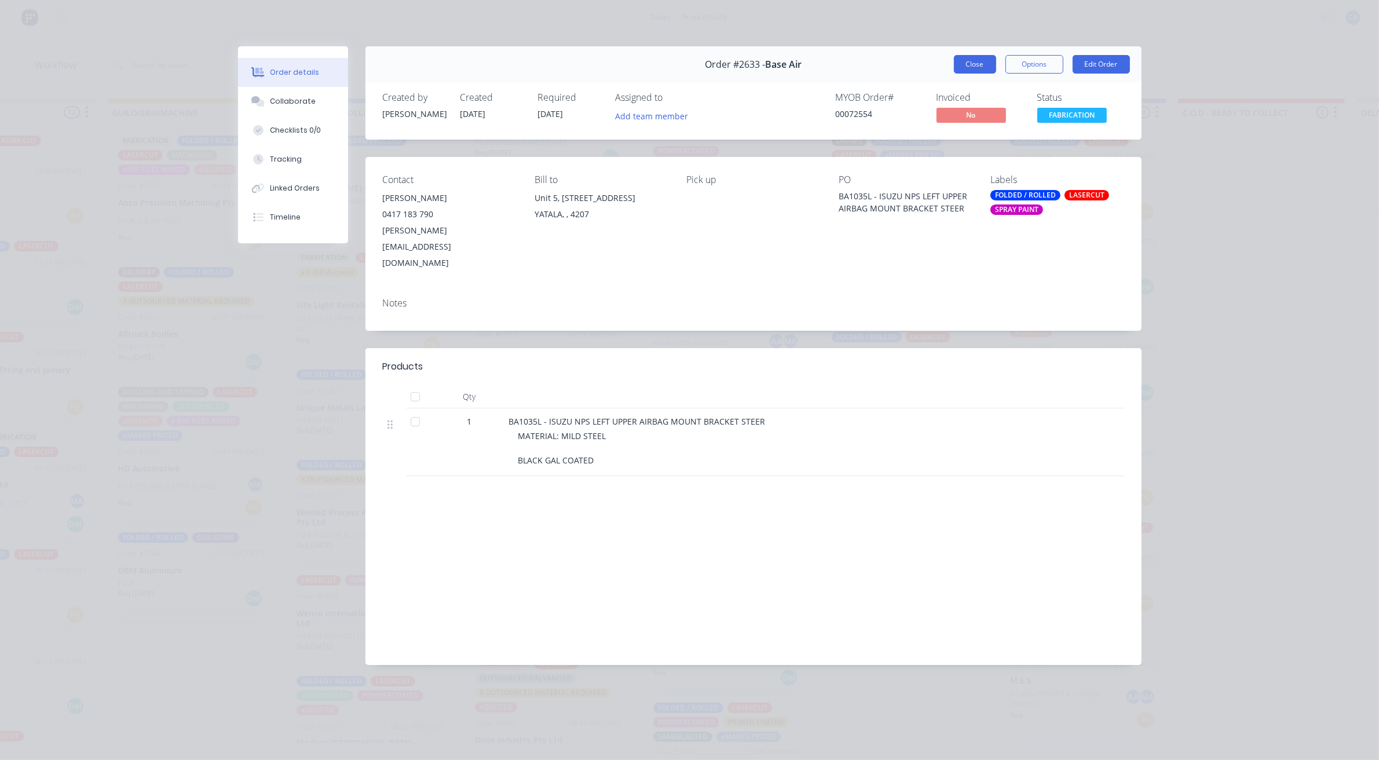
click at [967, 65] on button "Close" at bounding box center [975, 64] width 42 height 19
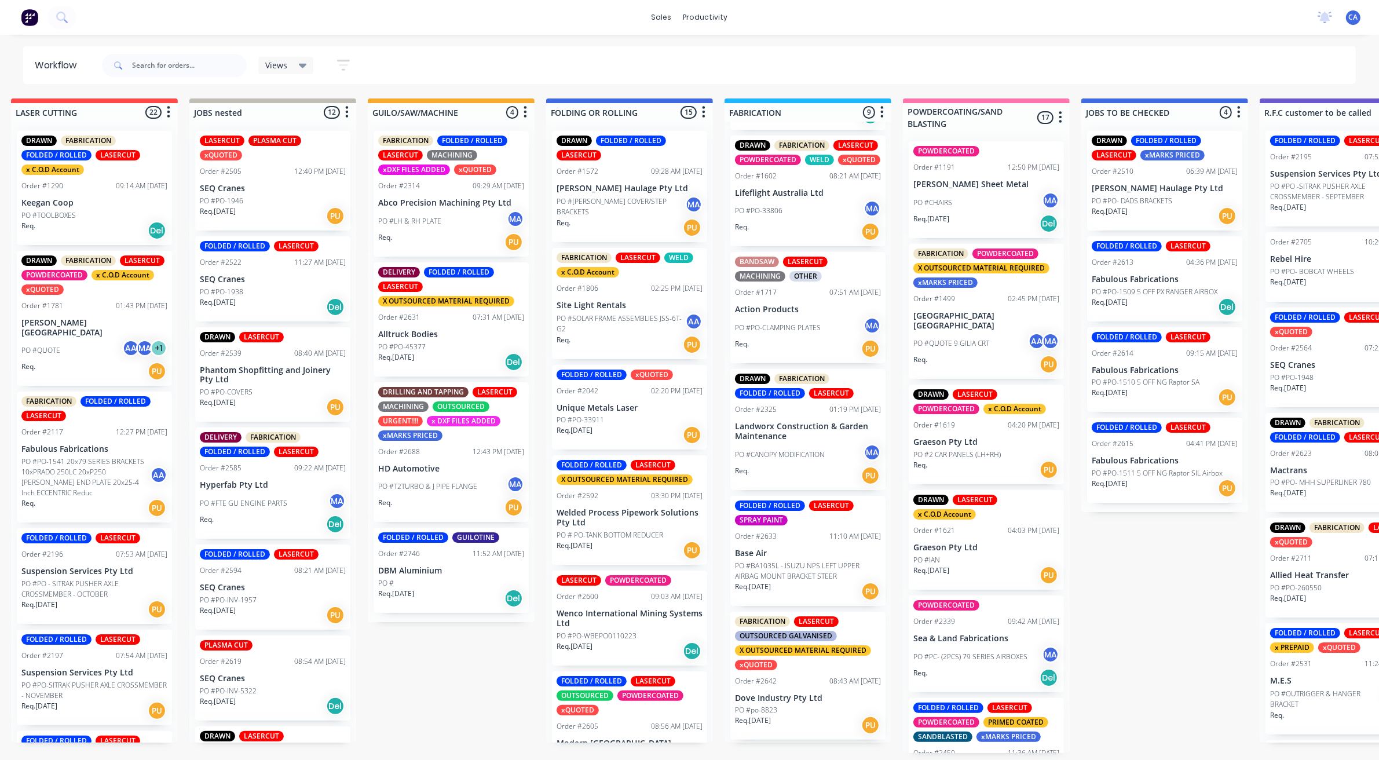
drag, startPoint x: 362, startPoint y: 371, endPoint x: 312, endPoint y: 383, distance: 52.4
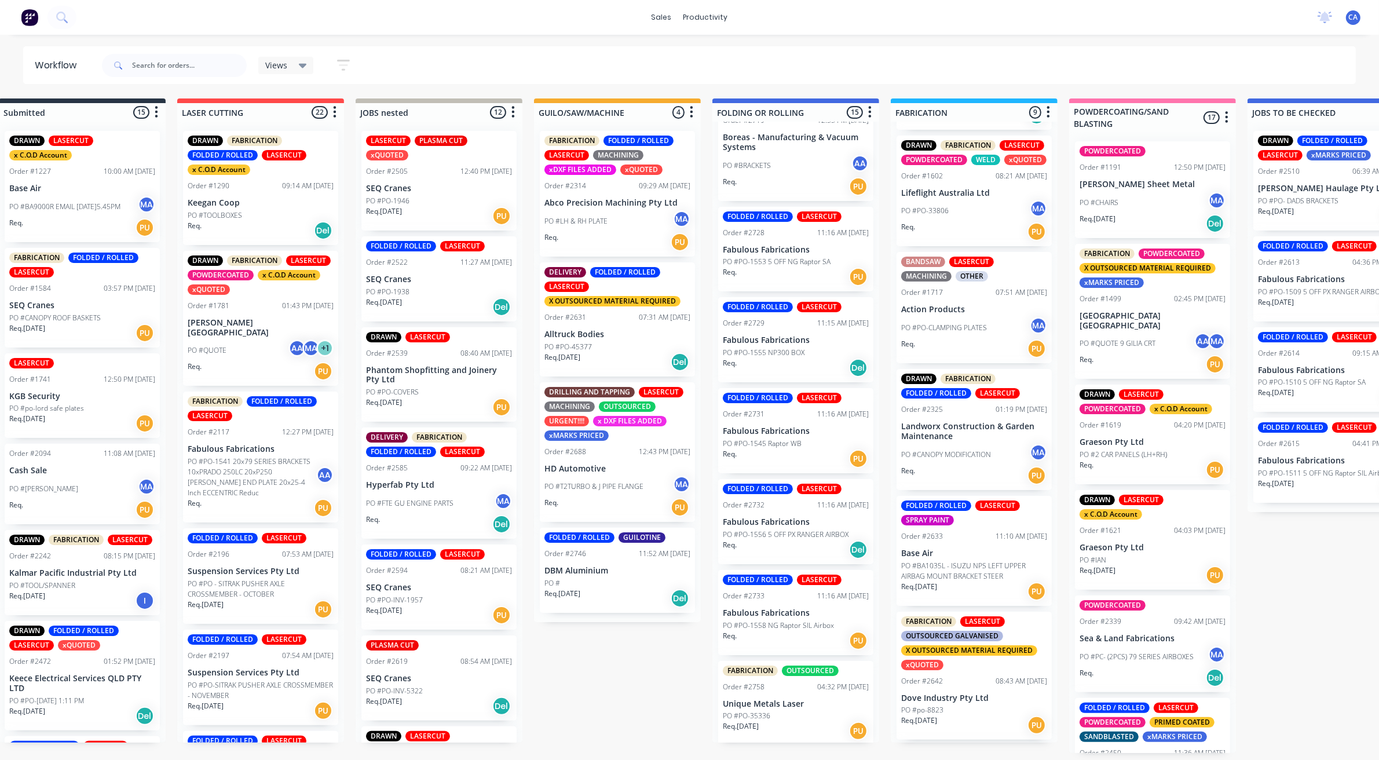
scroll to position [3, 0]
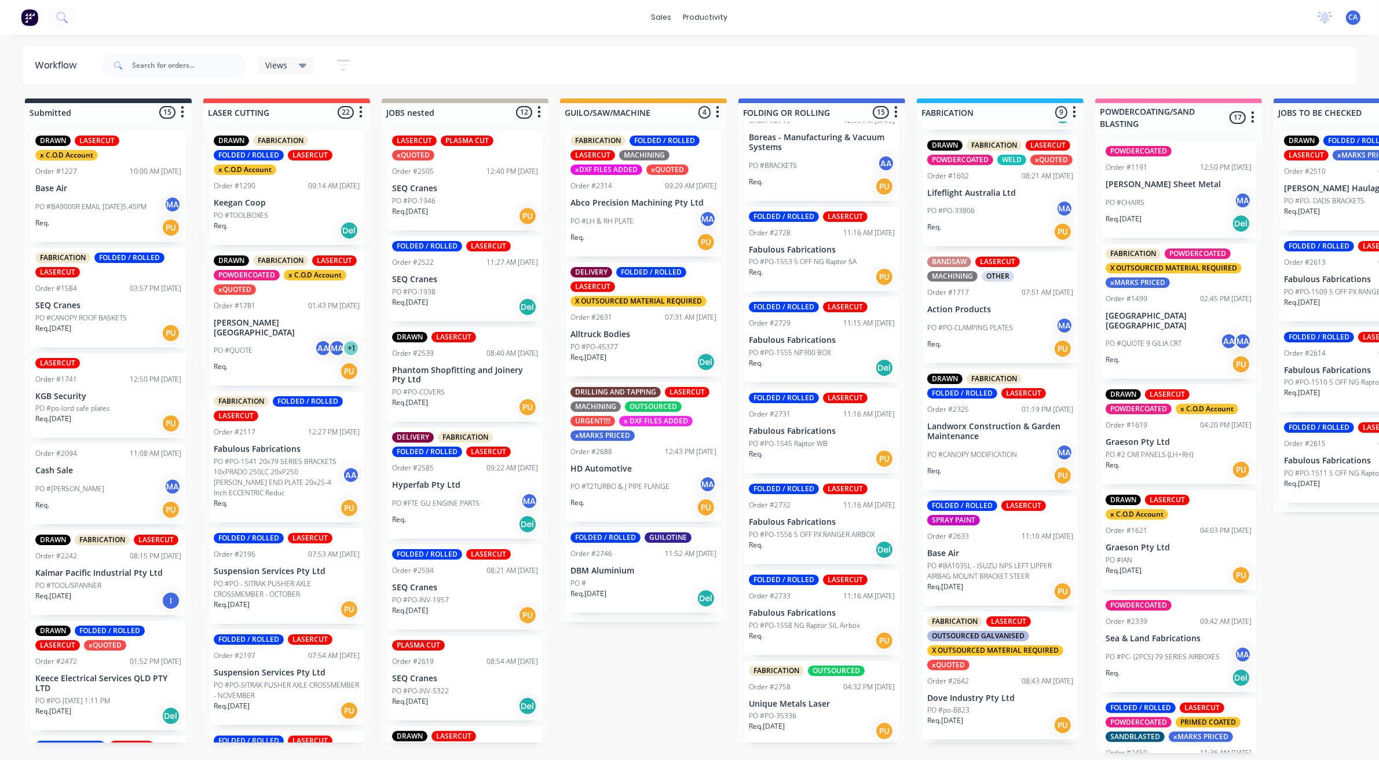
drag, startPoint x: 516, startPoint y: 644, endPoint x: 485, endPoint y: 647, distance: 31.5
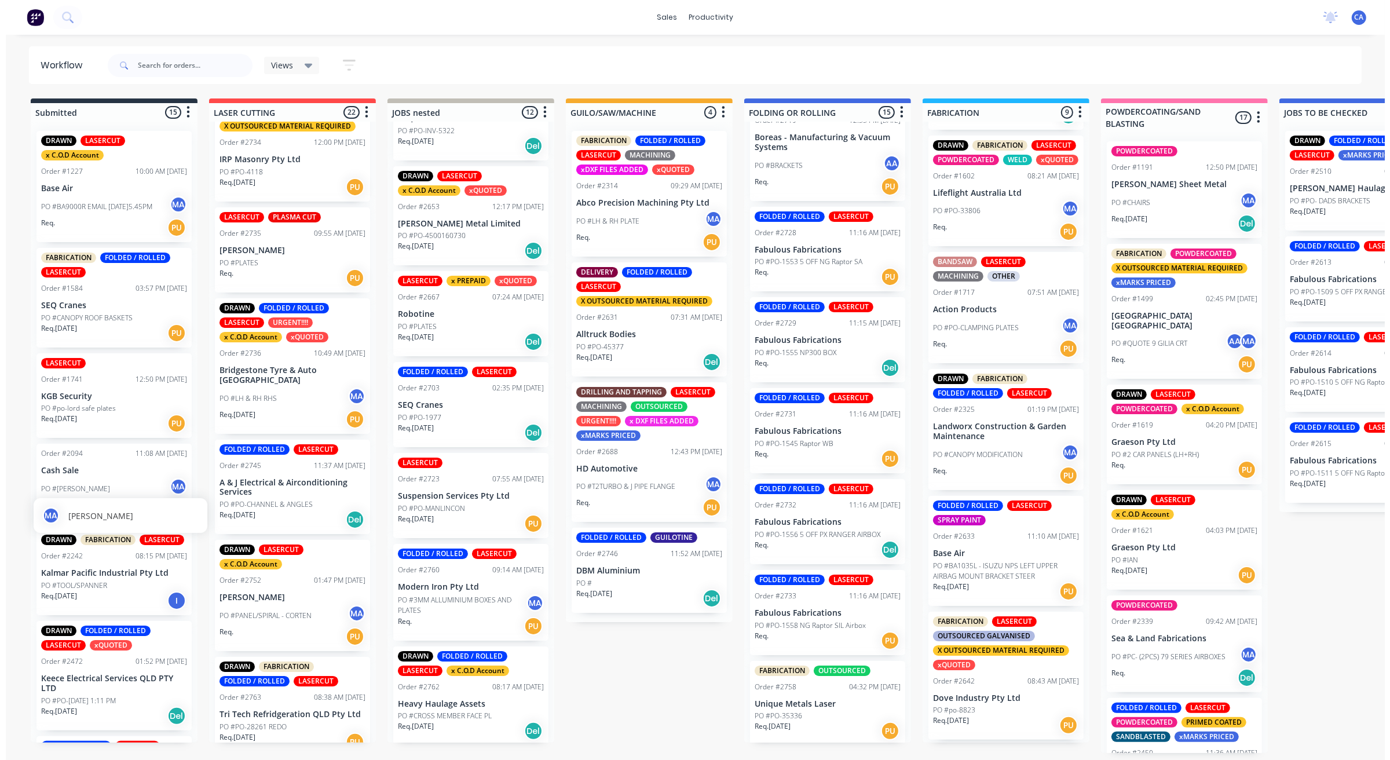
scroll to position [0, 0]
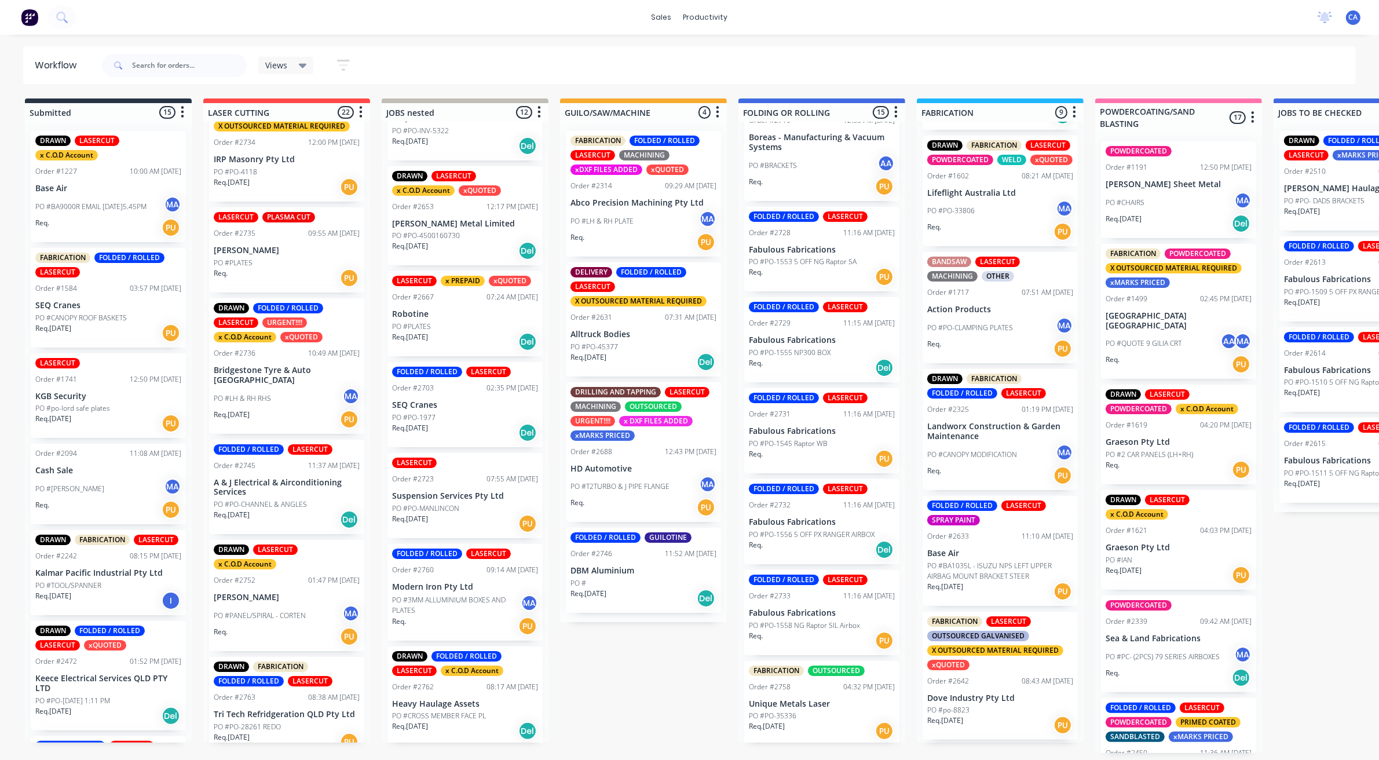
click at [423, 51] on div "Views Save new view None (Default) edit Show/Hide statuses Show line item cards…" at bounding box center [728, 65] width 1256 height 35
click at [236, 68] on input "text" at bounding box center [189, 65] width 115 height 23
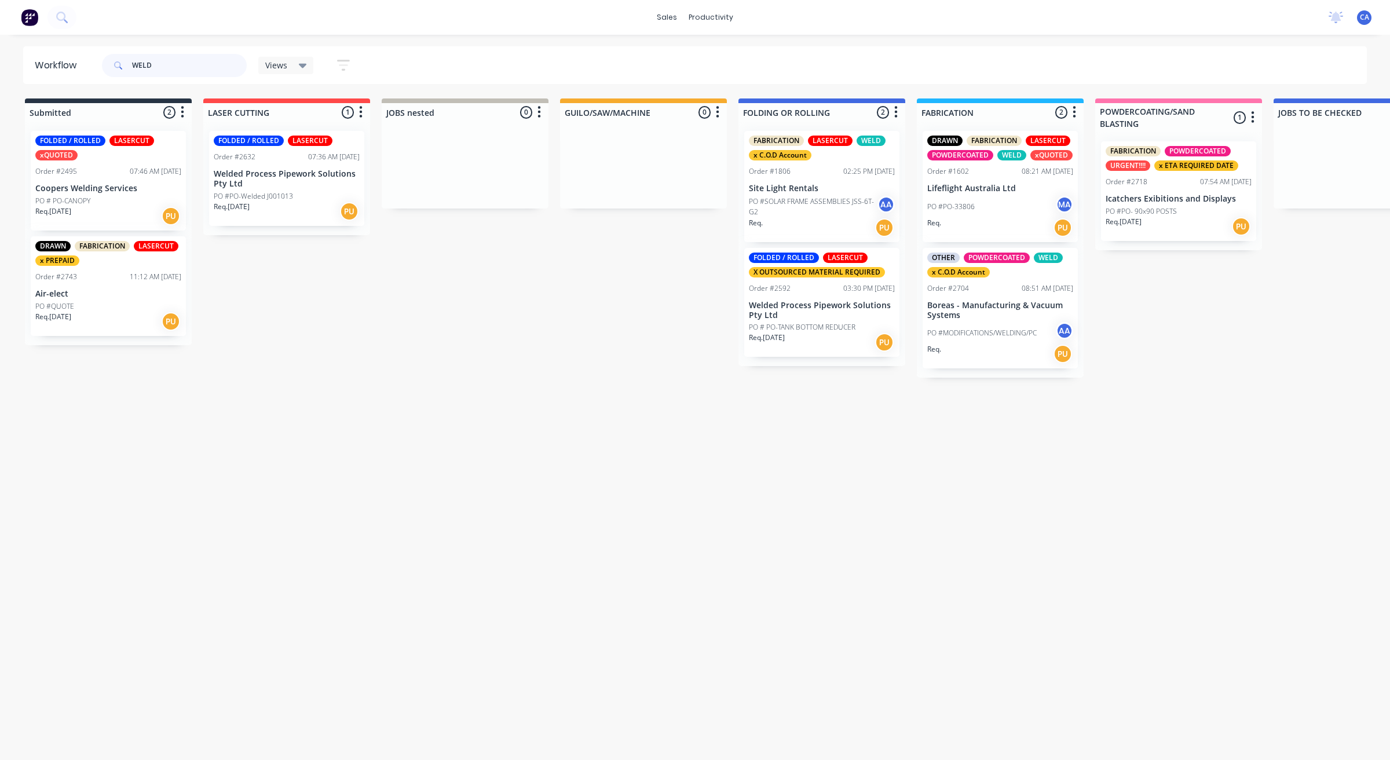
type input "WELD"
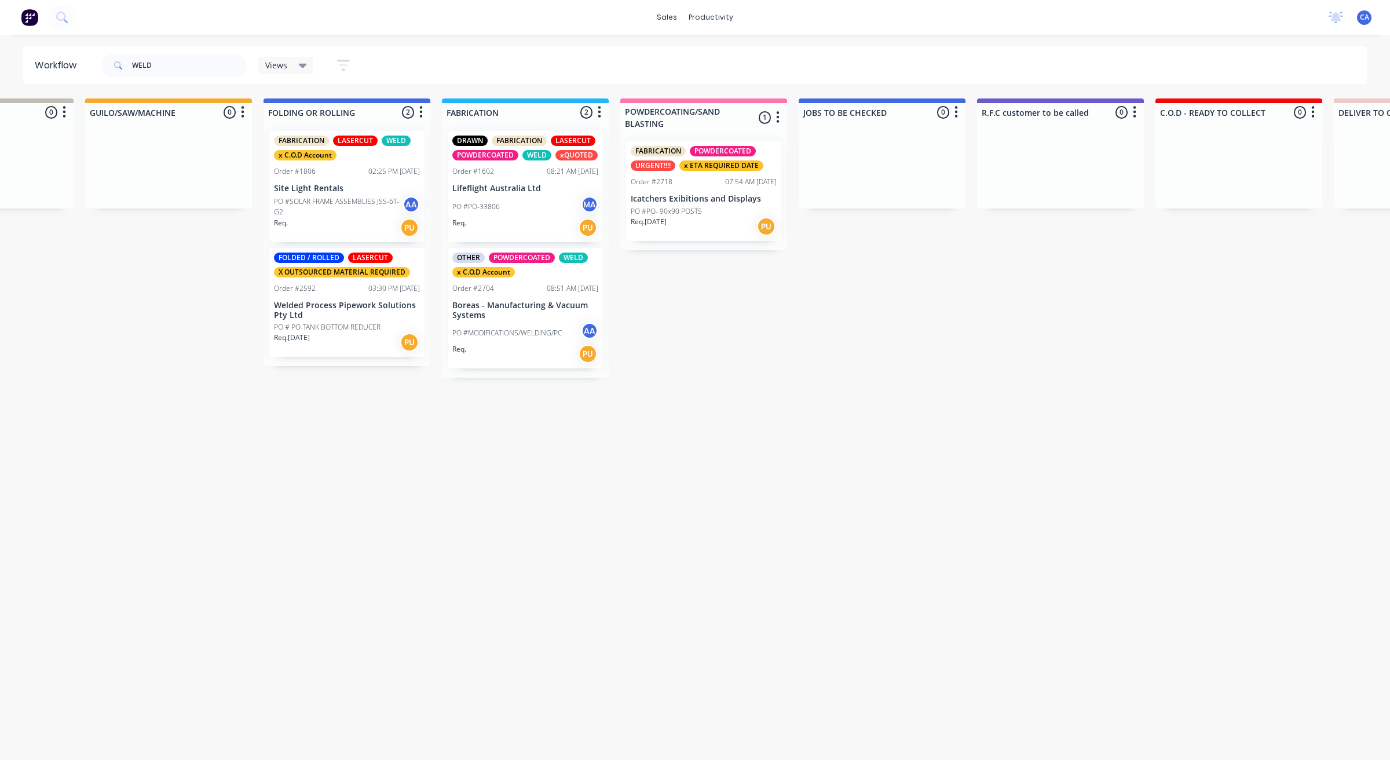
drag, startPoint x: 307, startPoint y: 496, endPoint x: 353, endPoint y: 501, distance: 46.0
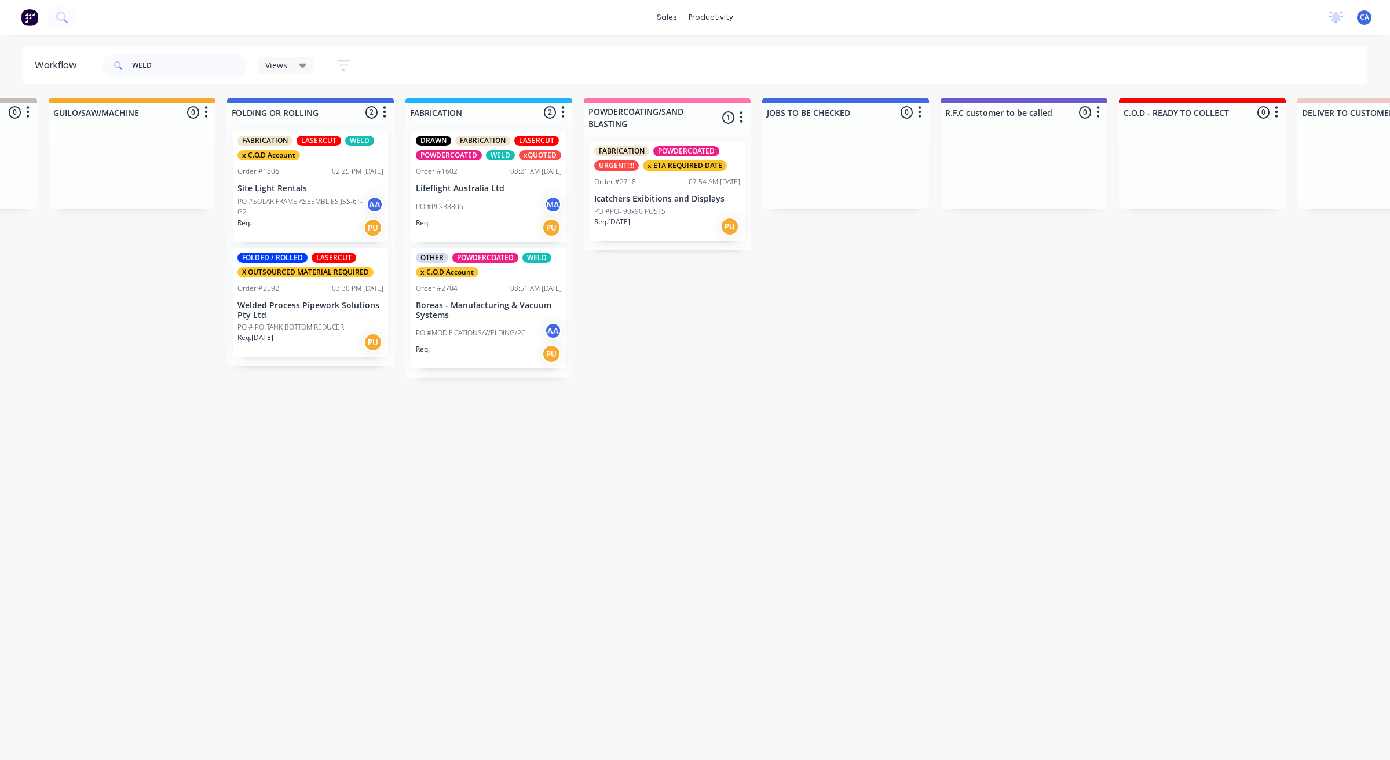
scroll to position [0, 510]
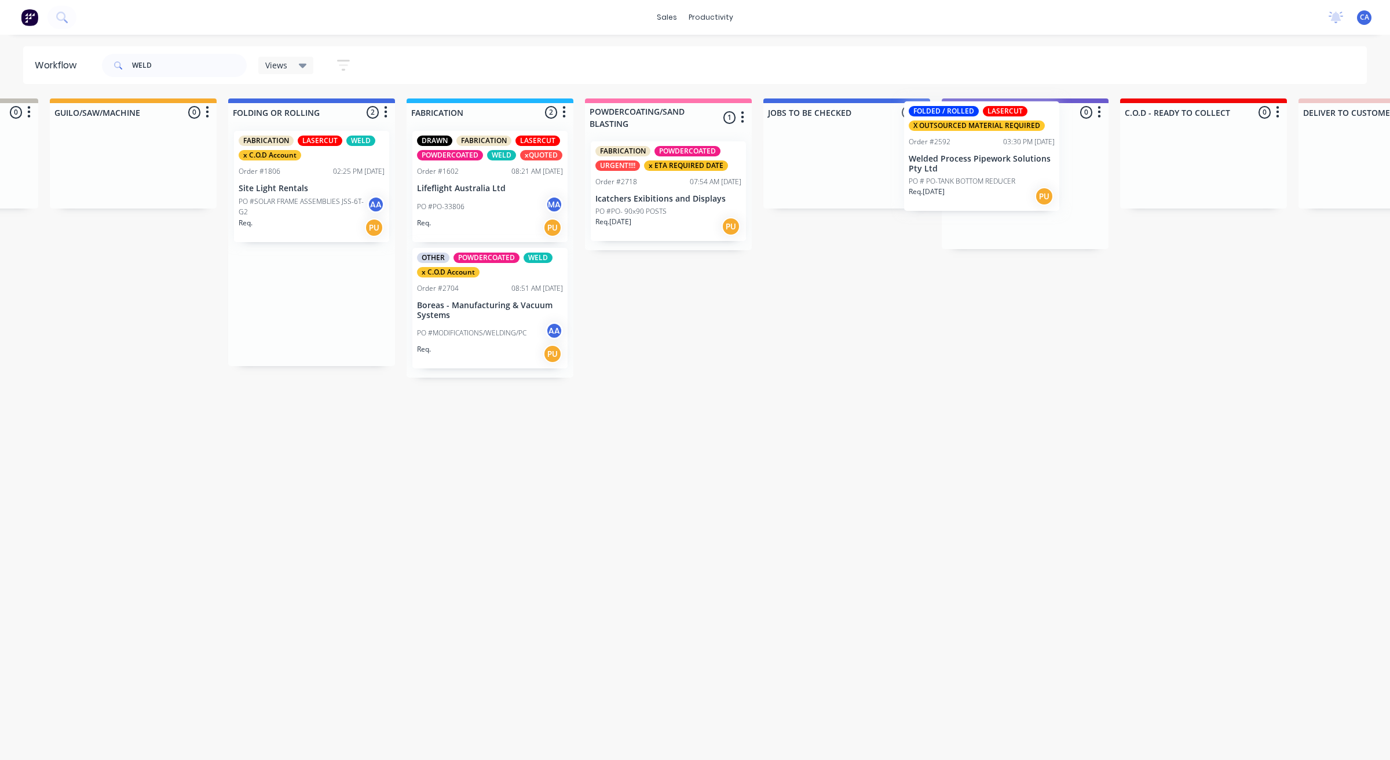
drag, startPoint x: 321, startPoint y: 305, endPoint x: 996, endPoint y: 158, distance: 690.4
click at [996, 158] on div "Submitted 2 Sort By Created date Required date Order number Customer name Most …" at bounding box center [1202, 237] width 3442 height 279
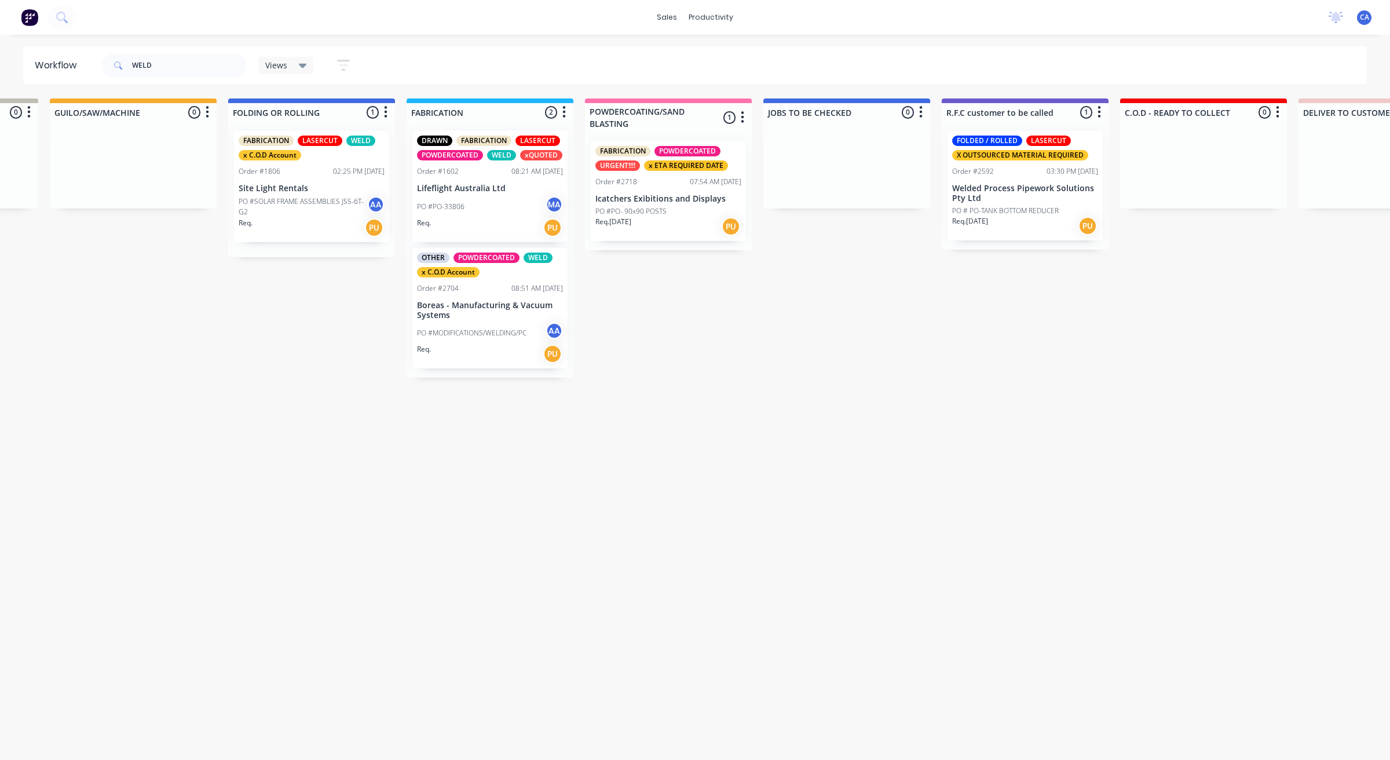
click at [999, 177] on div "FOLDED / ROLLED LASERCUT X OUTSOURCED MATERIAL REQUIRED Order #2592 03:30 PM [D…" at bounding box center [1024, 185] width 155 height 109
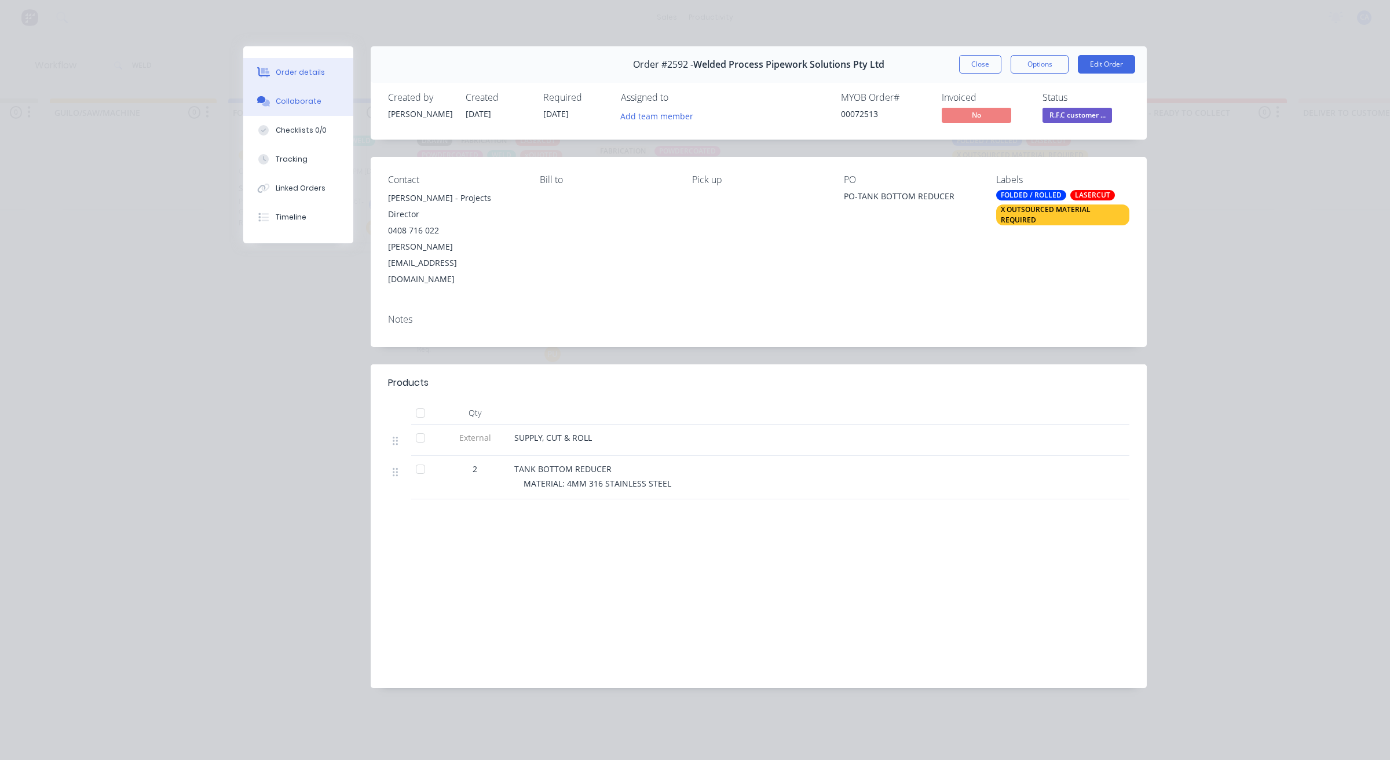
click at [313, 108] on button "Collaborate" at bounding box center [298, 101] width 110 height 29
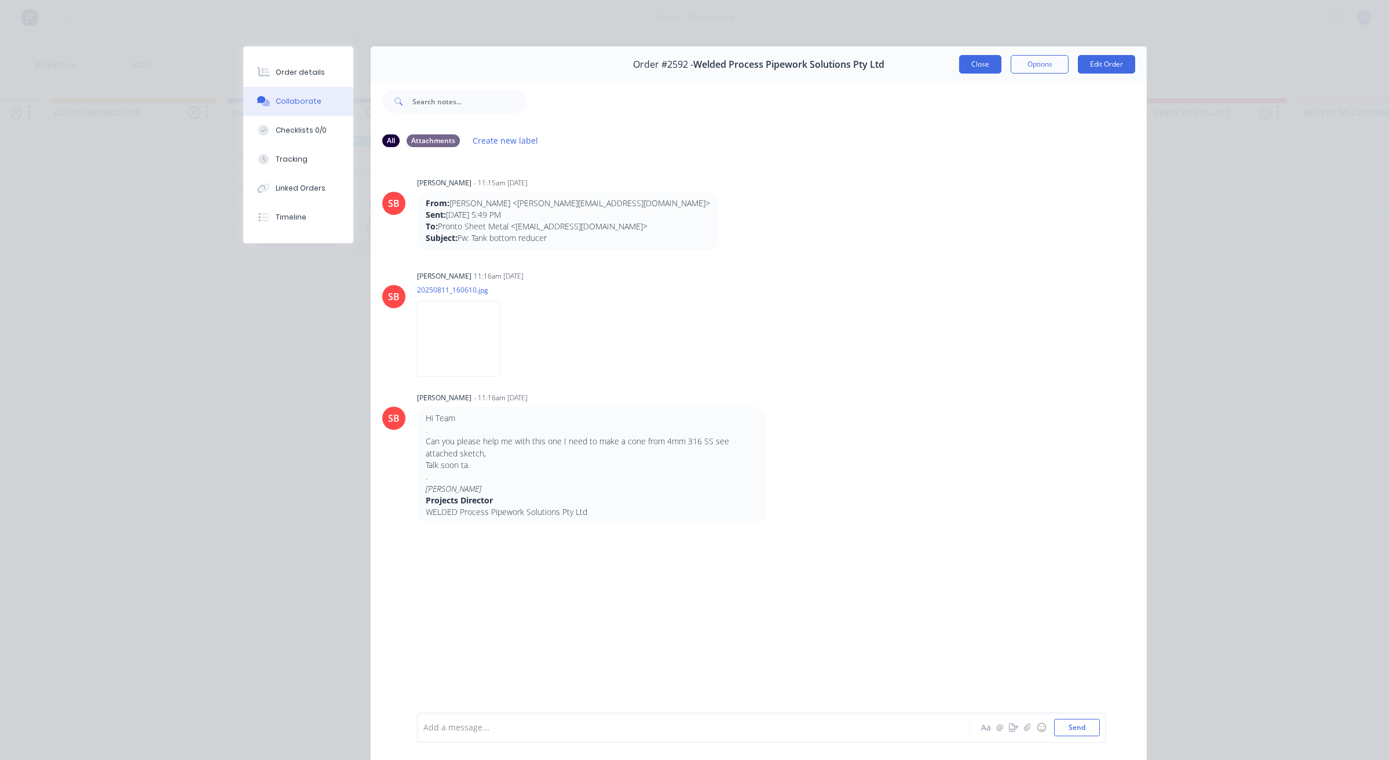
click at [970, 65] on button "Close" at bounding box center [980, 64] width 42 height 19
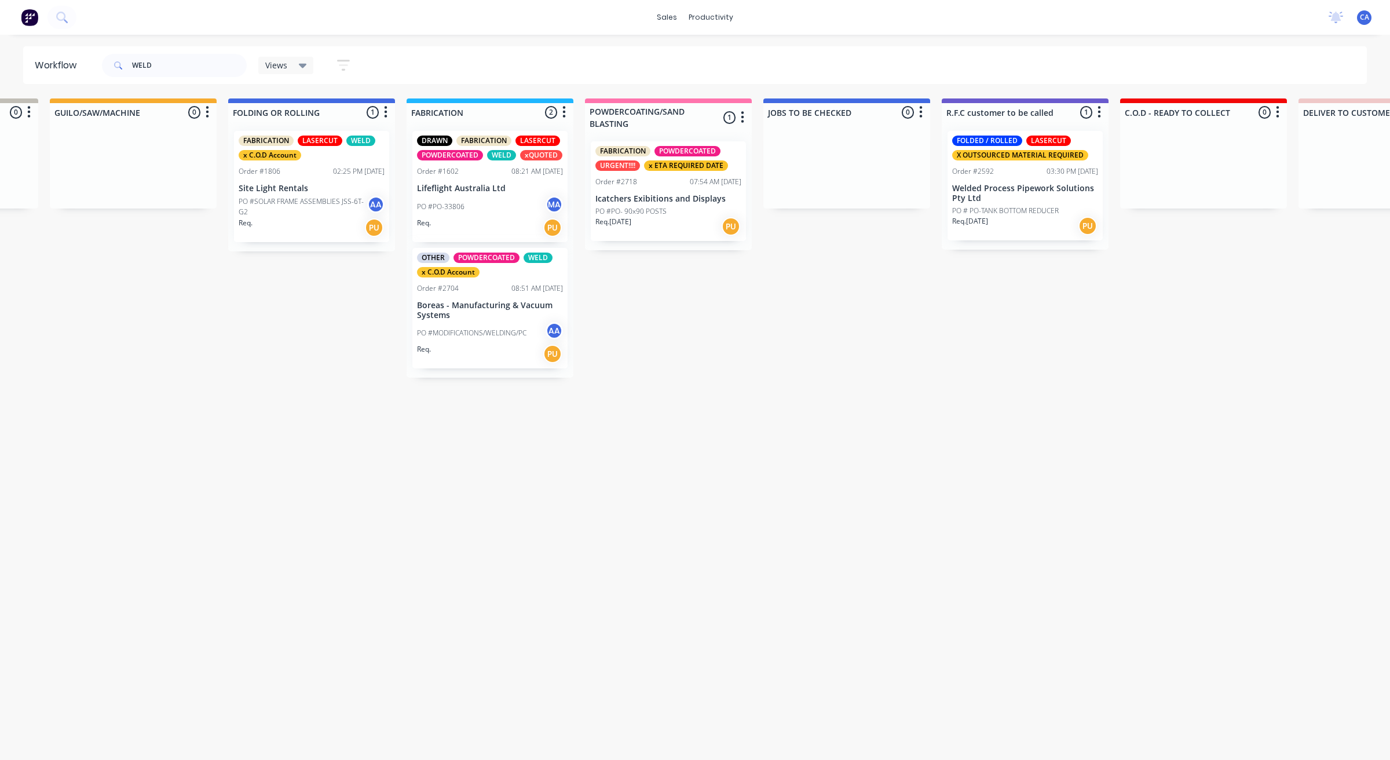
click at [1043, 198] on p "Welded Process Pipework Solutions Pty Ltd" at bounding box center [1025, 194] width 146 height 20
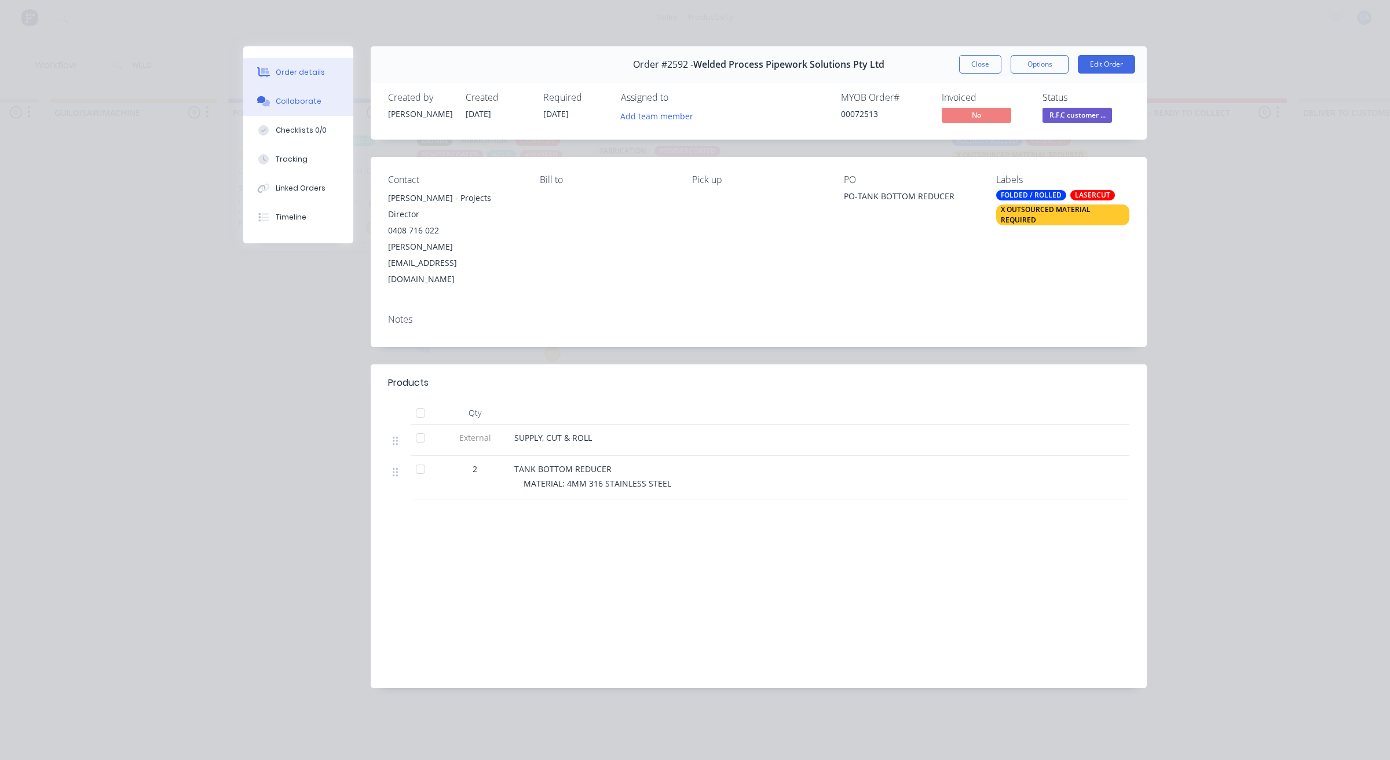
click at [316, 104] on div "Collaborate" at bounding box center [299, 101] width 46 height 10
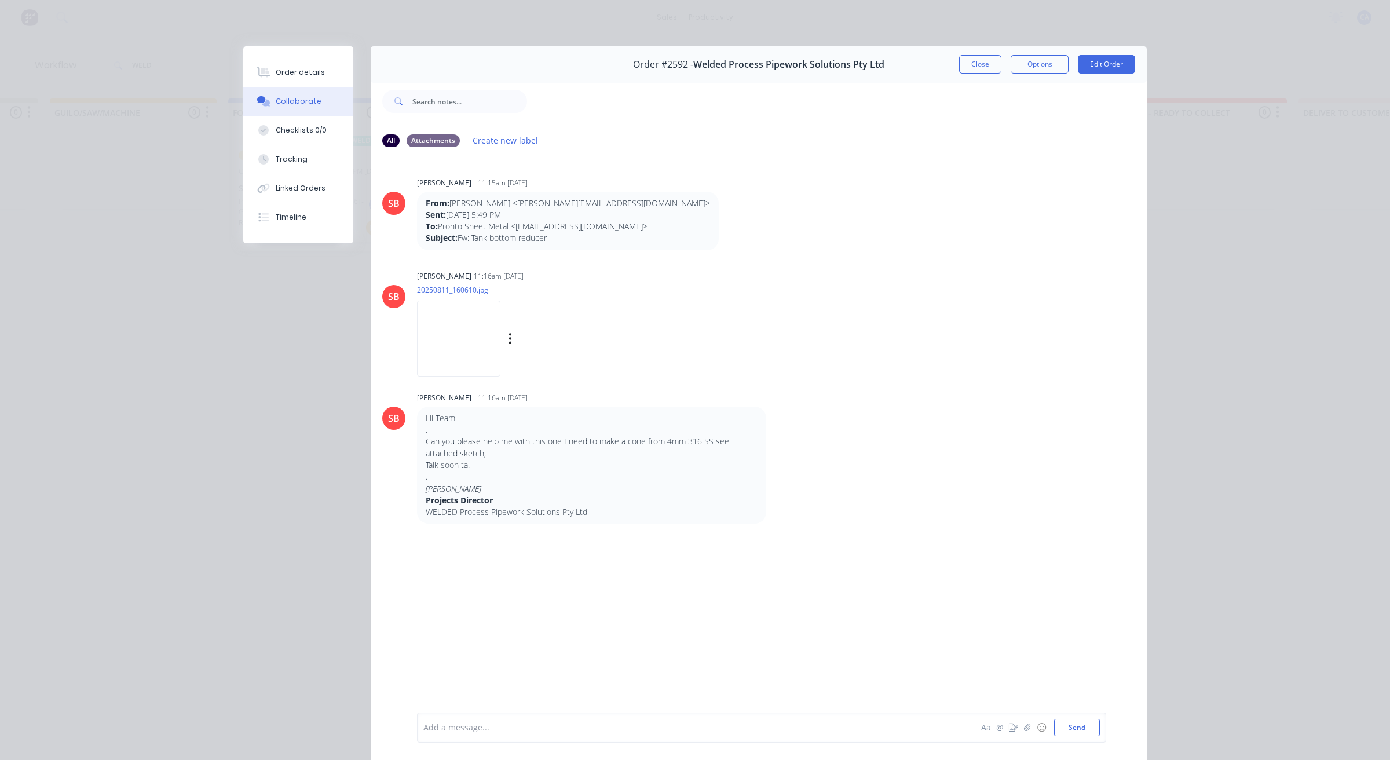
click at [455, 339] on img at bounding box center [458, 339] width 83 height 76
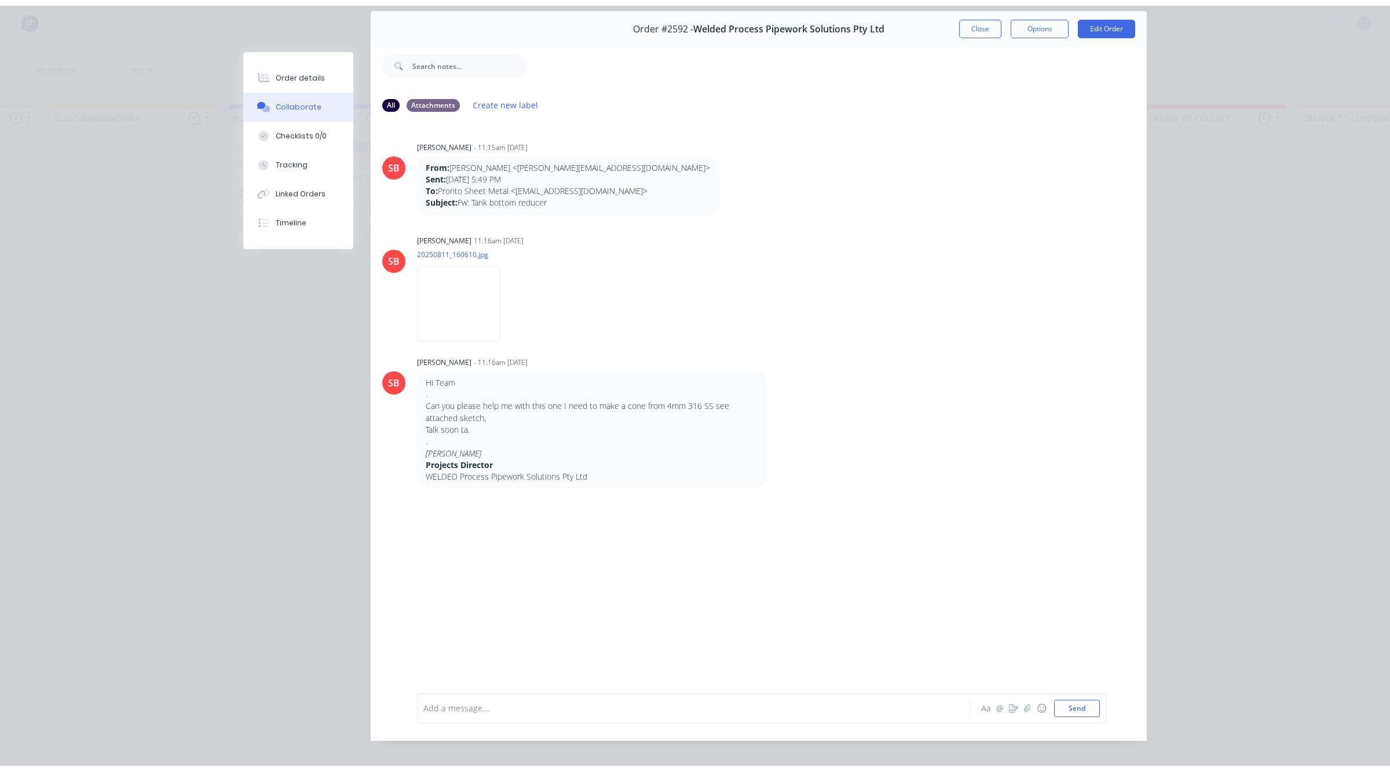
scroll to position [64, 0]
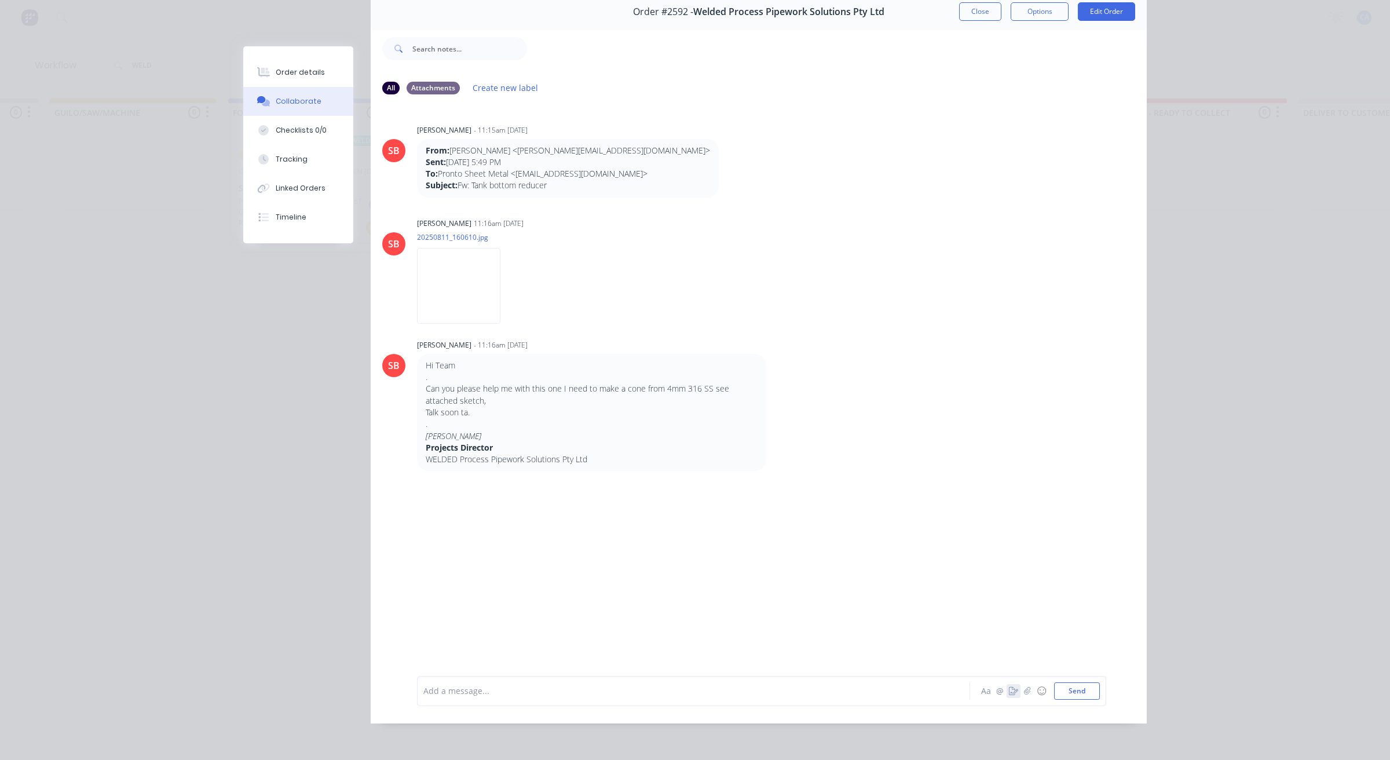
click at [1009, 690] on icon "button" at bounding box center [1013, 691] width 9 height 8
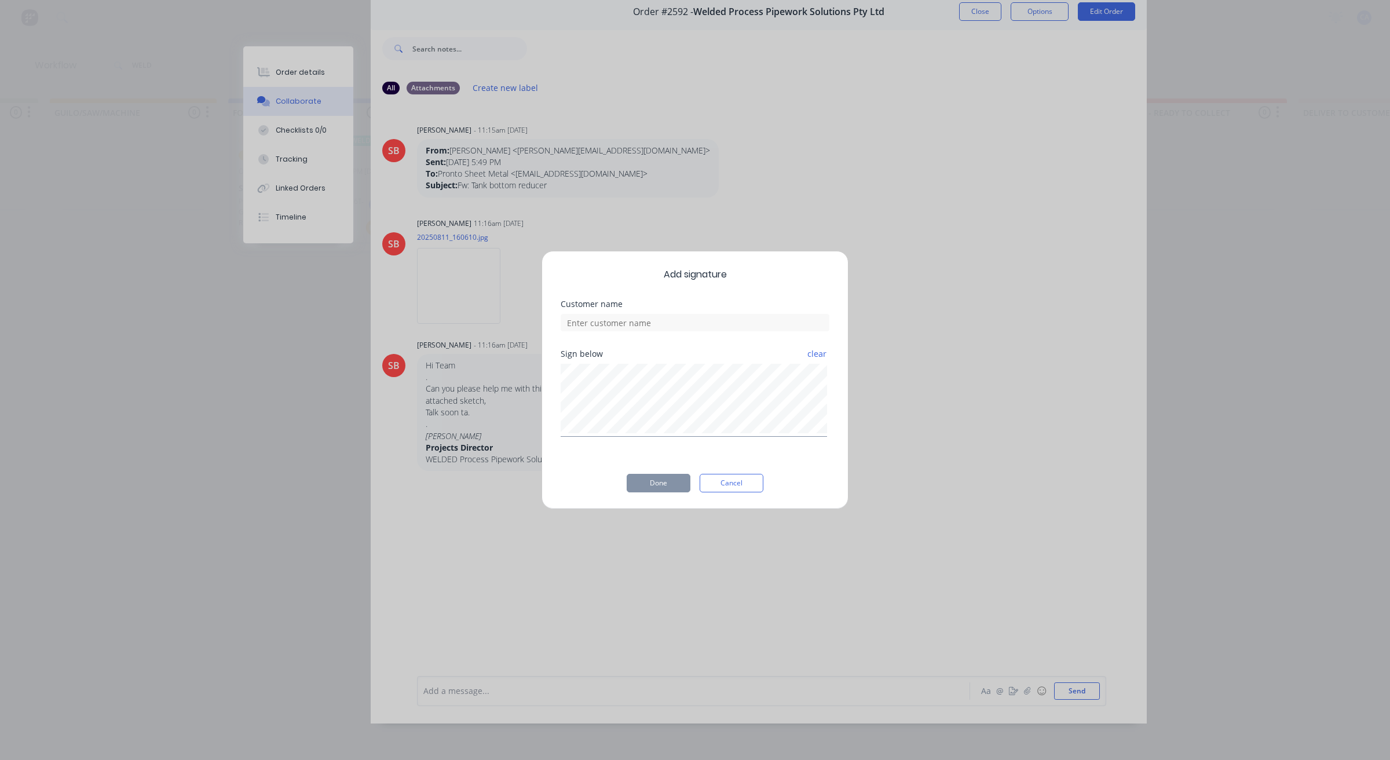
scroll to position [53, 0]
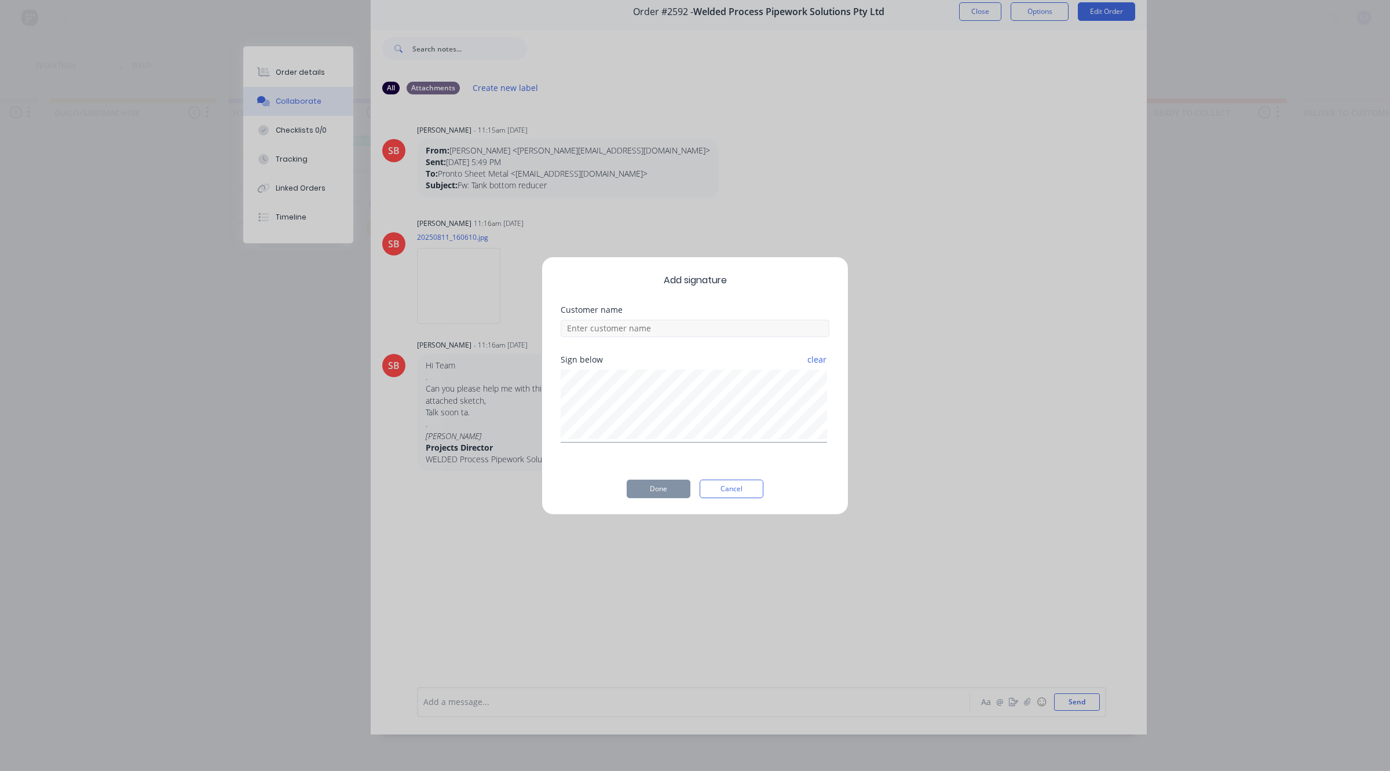
click at [753, 368] on div "clear" at bounding box center [694, 405] width 269 height 76
click at [728, 331] on input at bounding box center [694, 328] width 269 height 17
type input "[PERSON_NAME] TEXT HIM A PIC AND SAID IT WAS GOOD"
click at [649, 487] on button "Done" at bounding box center [658, 488] width 64 height 19
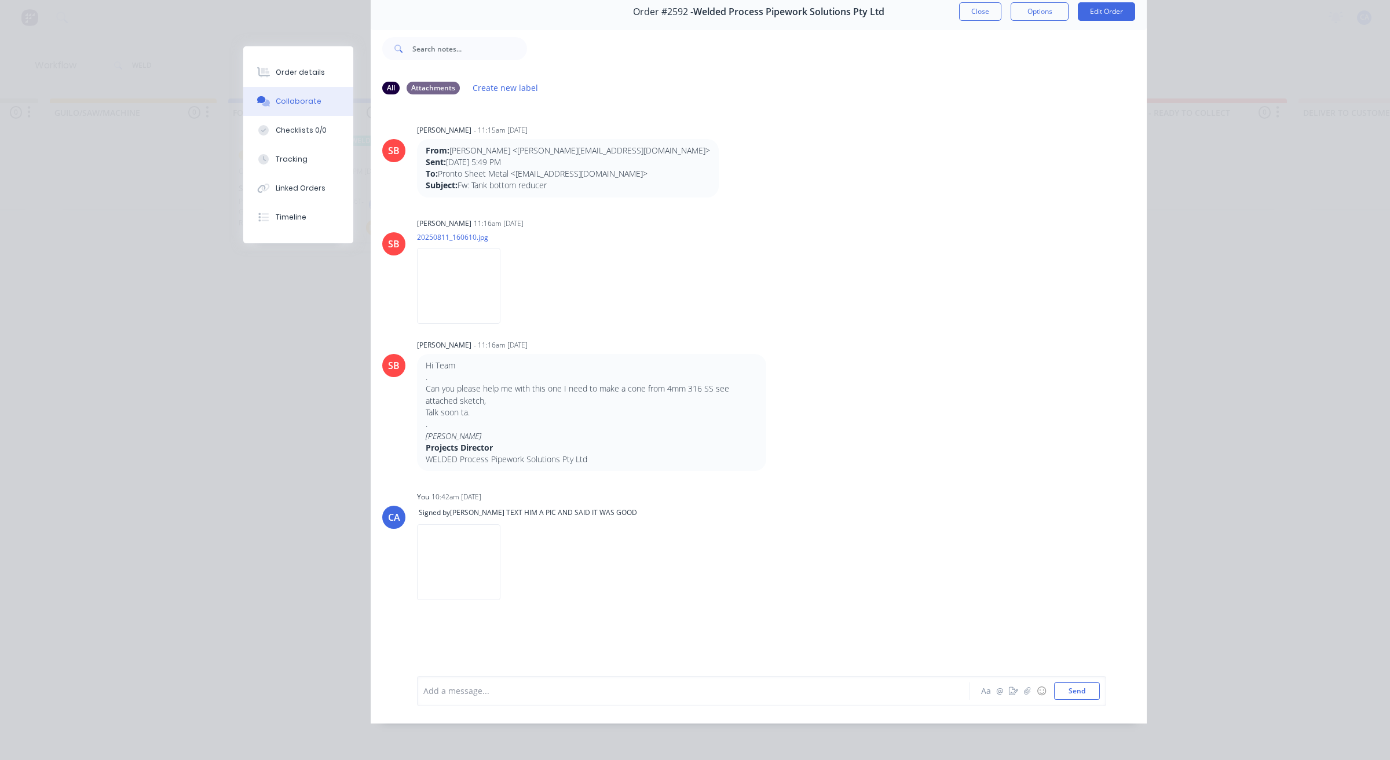
click at [951, 10] on div "Order #2592 - Welded Process Pipework Solutions Pty Ltd Close Options Edit Order" at bounding box center [759, 12] width 776 height 36
click at [985, 12] on button "Close" at bounding box center [980, 11] width 42 height 19
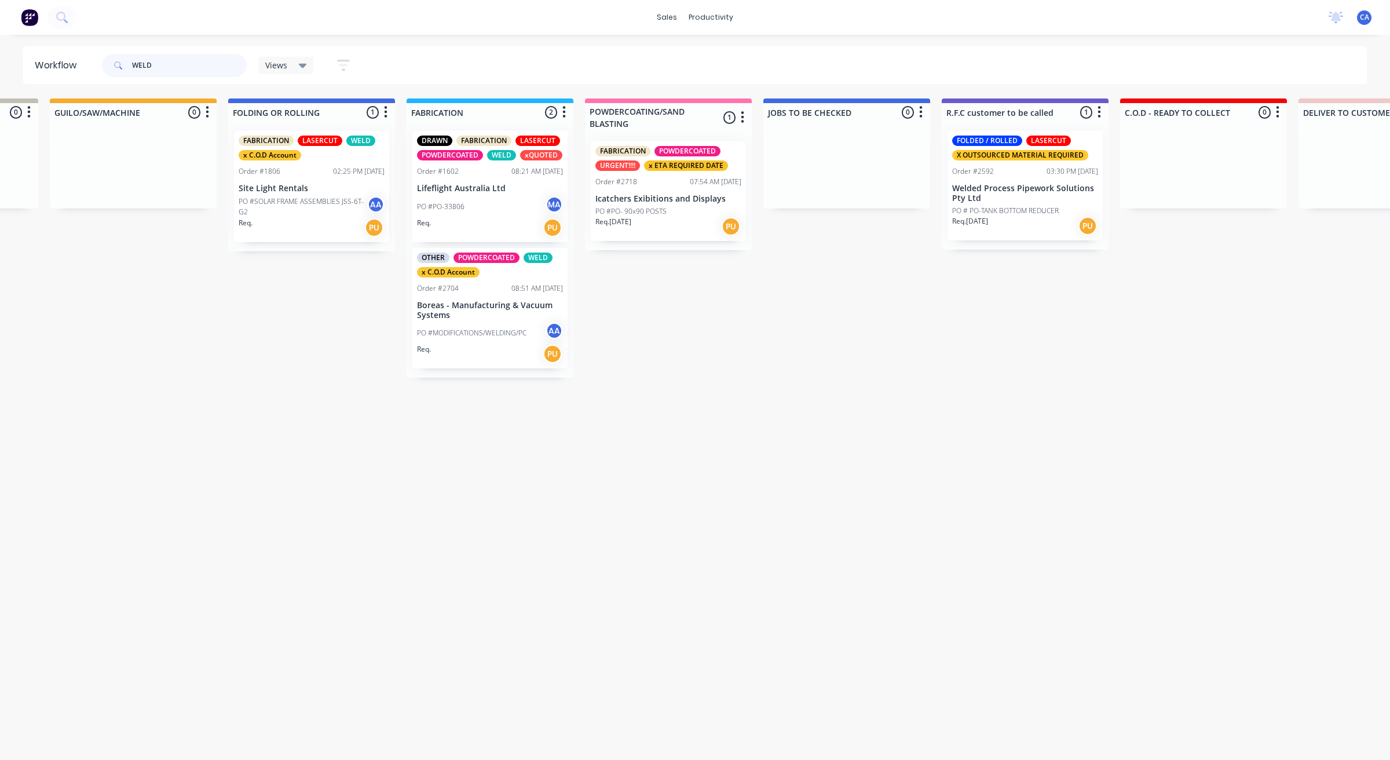
drag, startPoint x: 182, startPoint y: 67, endPoint x: 46, endPoint y: 55, distance: 136.6
click at [48, 60] on header "Workflow WELD Views Save new view None (Default) edit Show/Hide statuses Show l…" at bounding box center [695, 65] width 1344 height 38
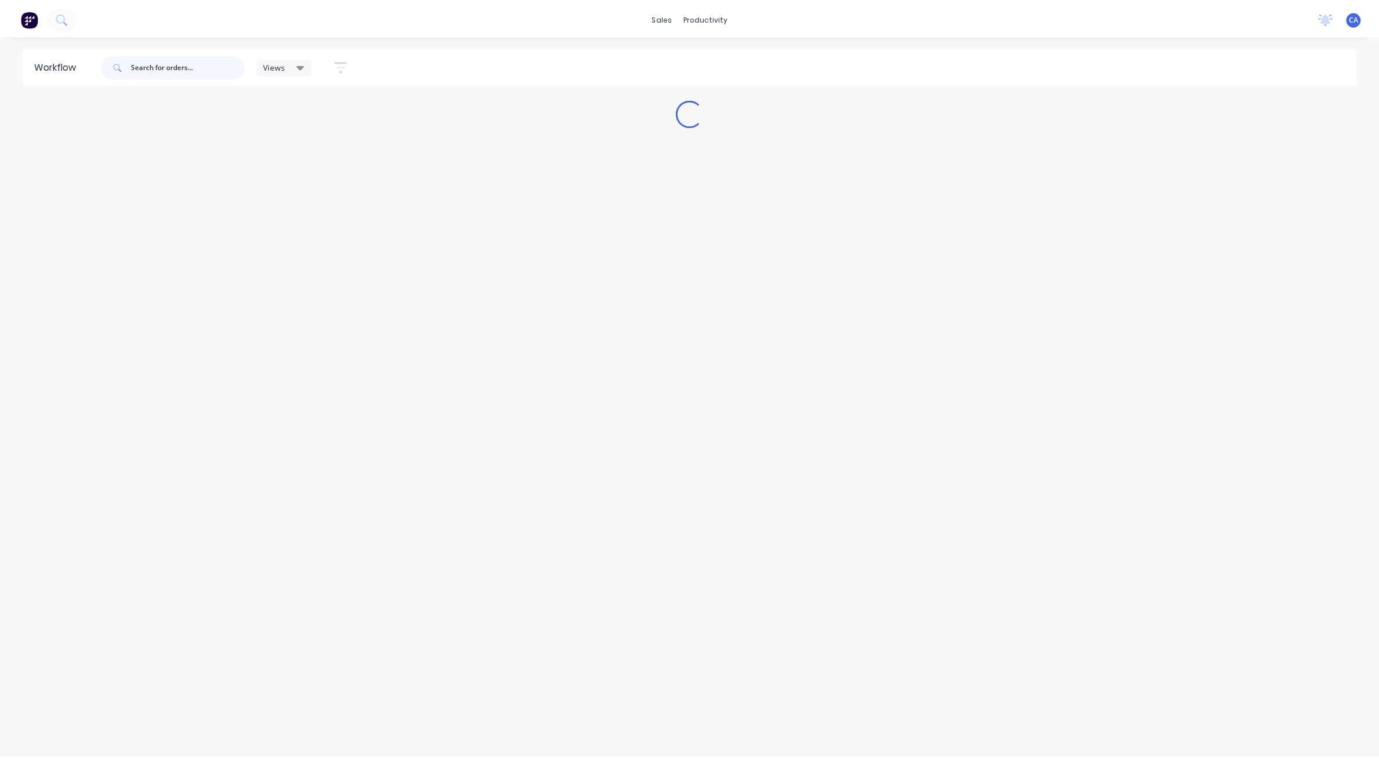
scroll to position [0, 0]
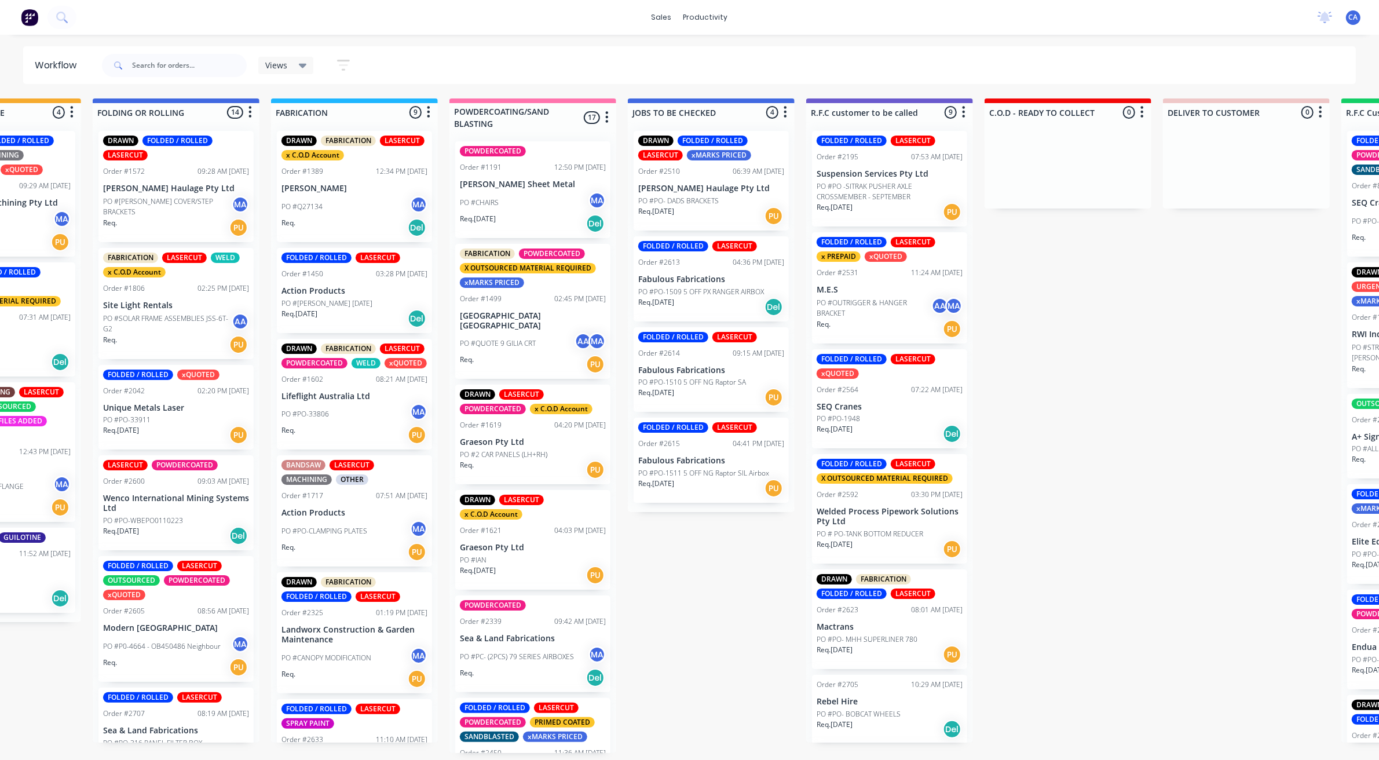
drag, startPoint x: 621, startPoint y: 414, endPoint x: 650, endPoint y: 417, distance: 28.5
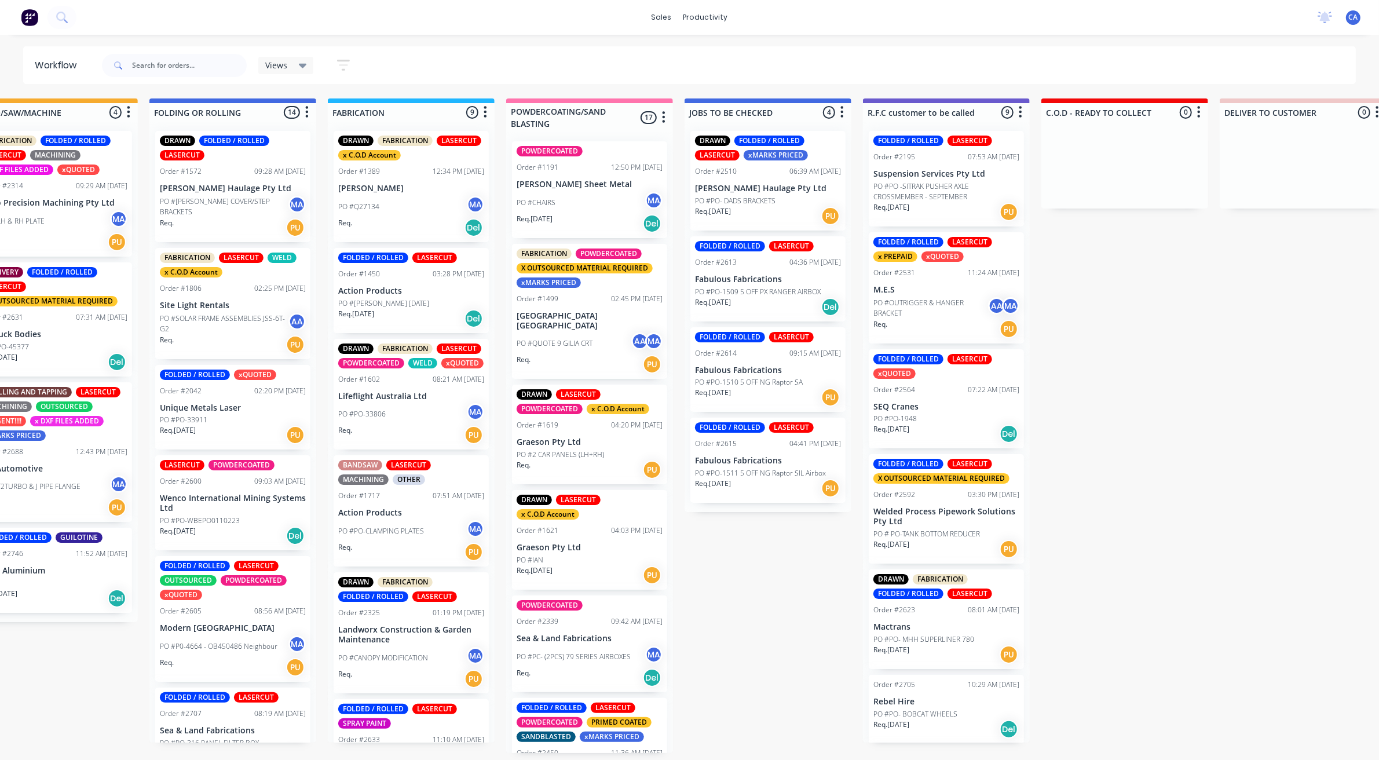
drag, startPoint x: 495, startPoint y: 412, endPoint x: 592, endPoint y: 356, distance: 111.8
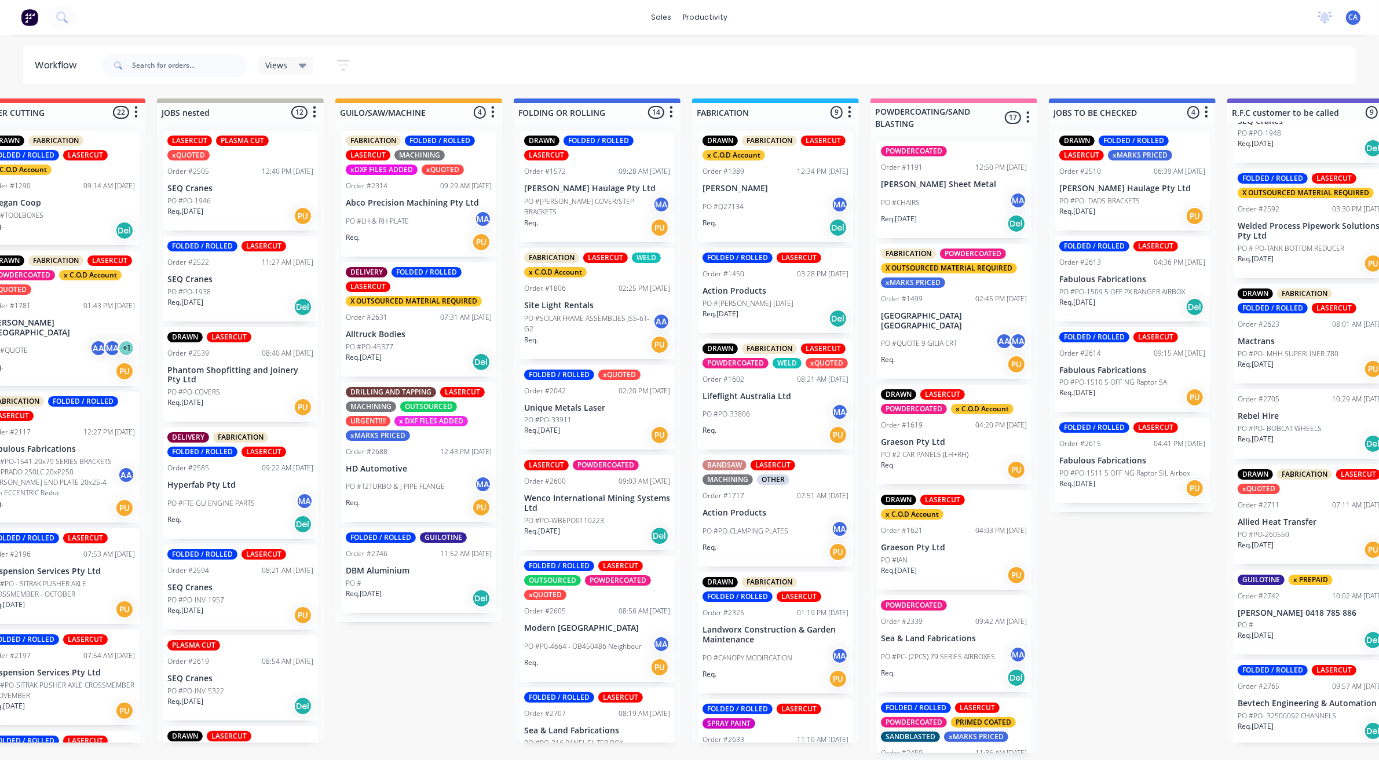
scroll to position [0, 0]
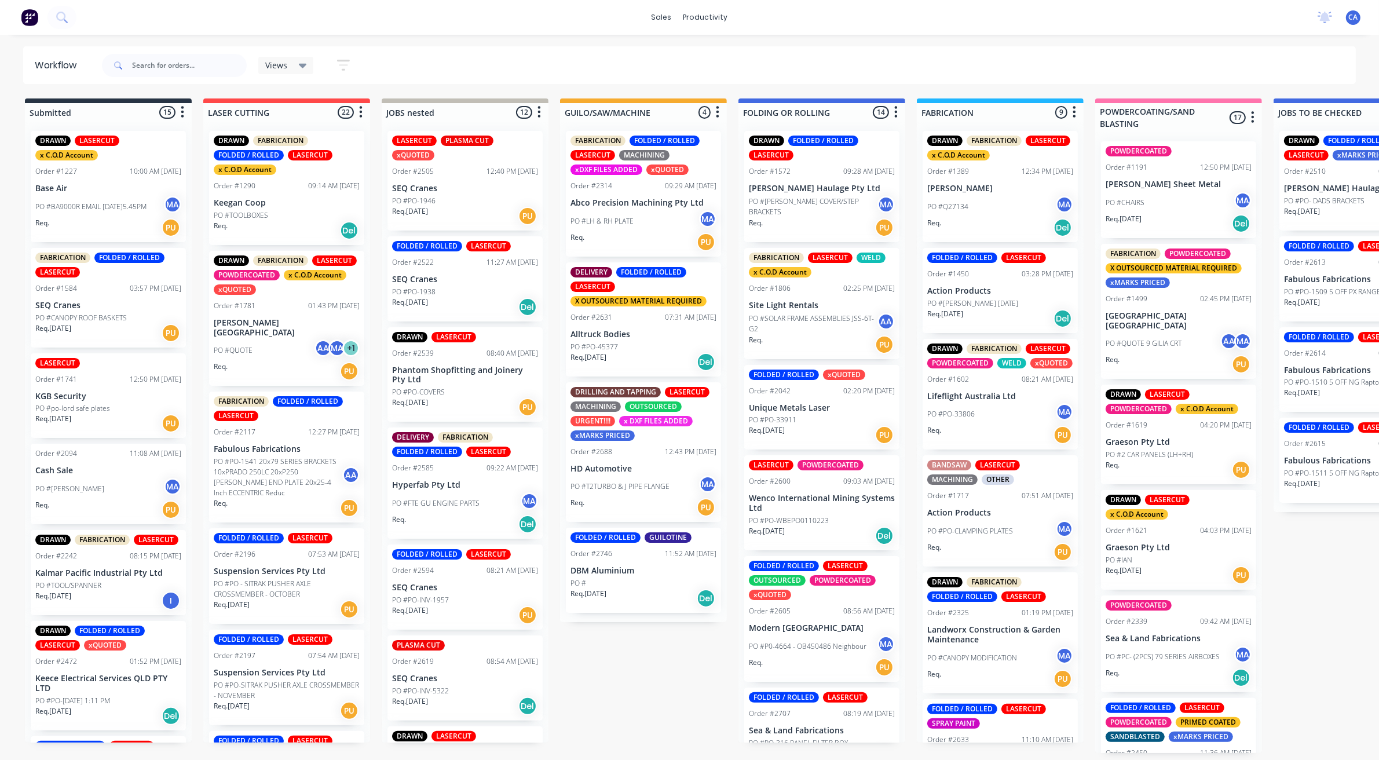
drag, startPoint x: 444, startPoint y: 403, endPoint x: 359, endPoint y: 373, distance: 89.5
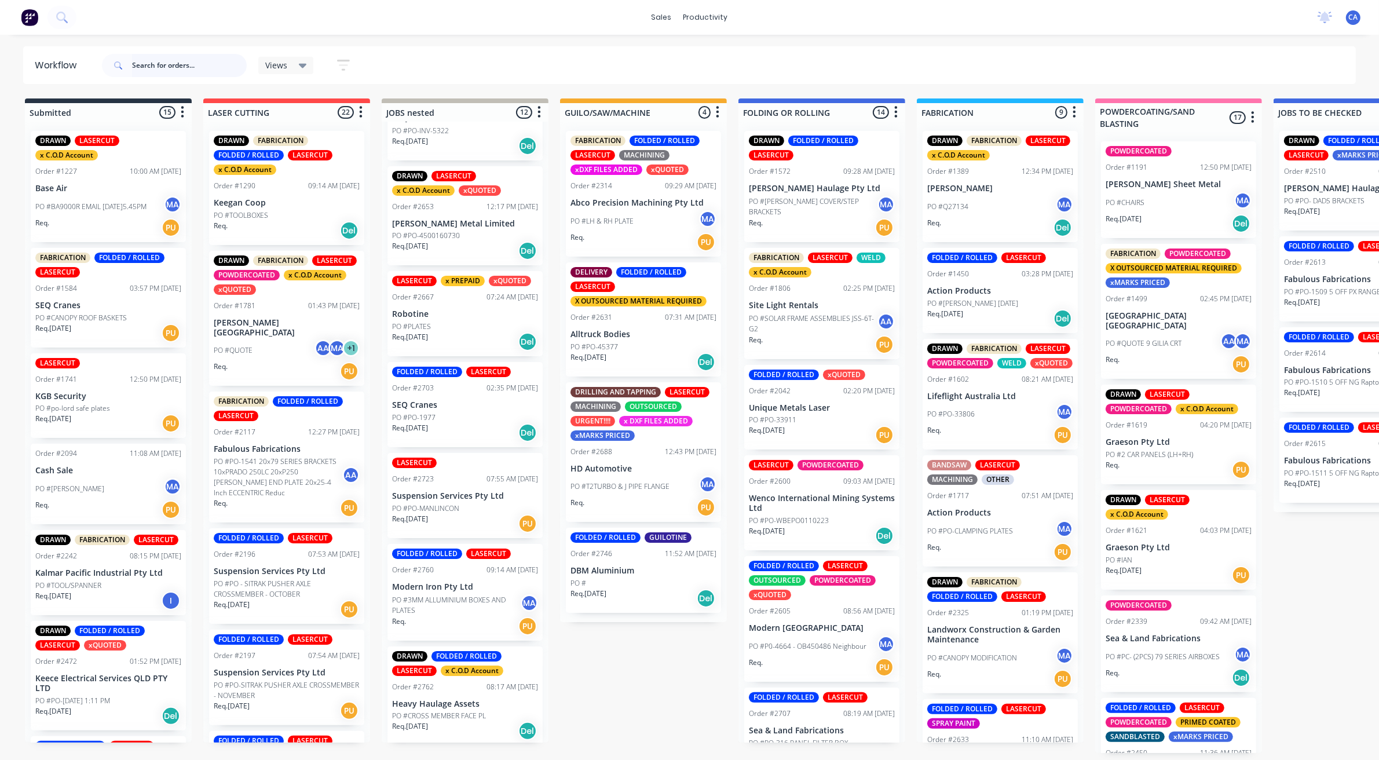
click at [143, 64] on input "text" at bounding box center [189, 65] width 115 height 23
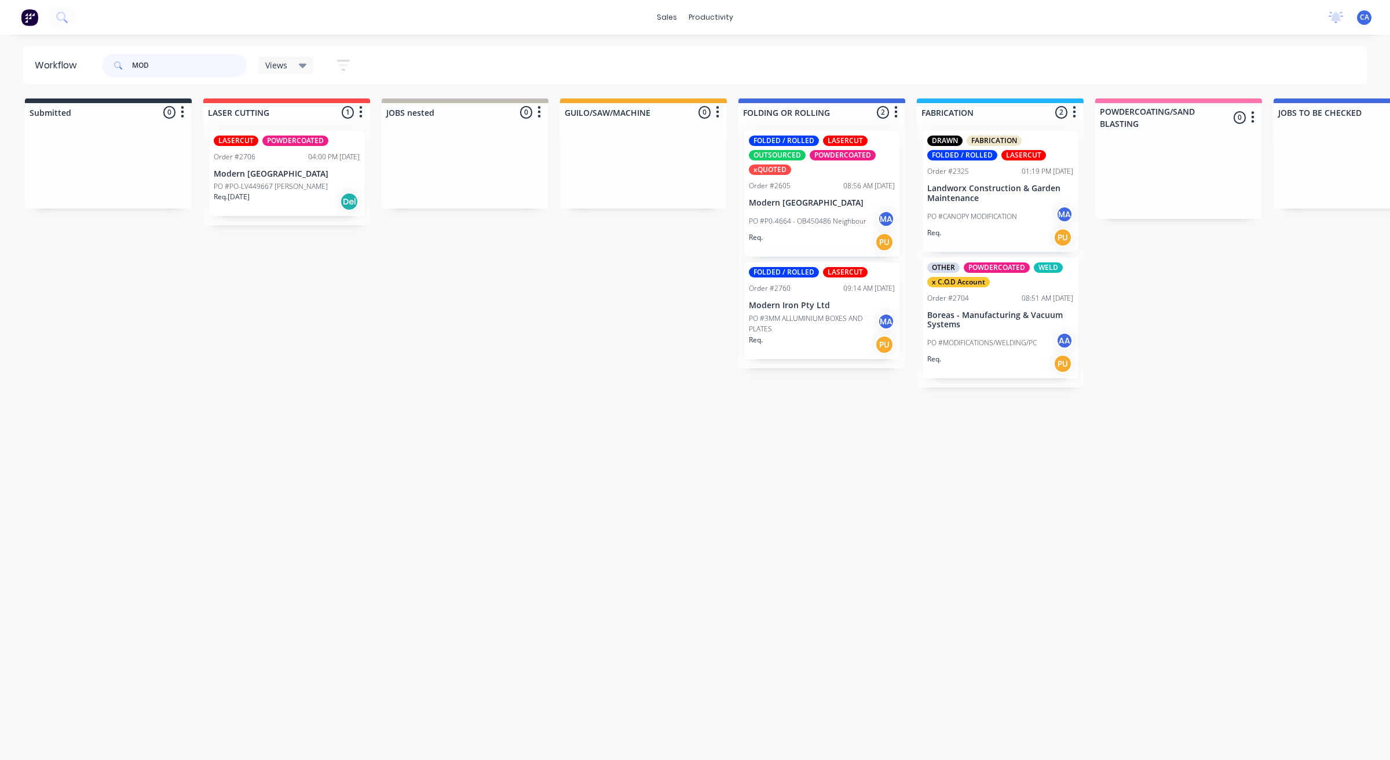
type input "MOD"
click at [828, 208] on div "FOLDED / ROLLED LASERCUT OUTSOURCED POWDERCOATED xQUOTED Order #2605 08:56 AM […" at bounding box center [821, 194] width 155 height 126
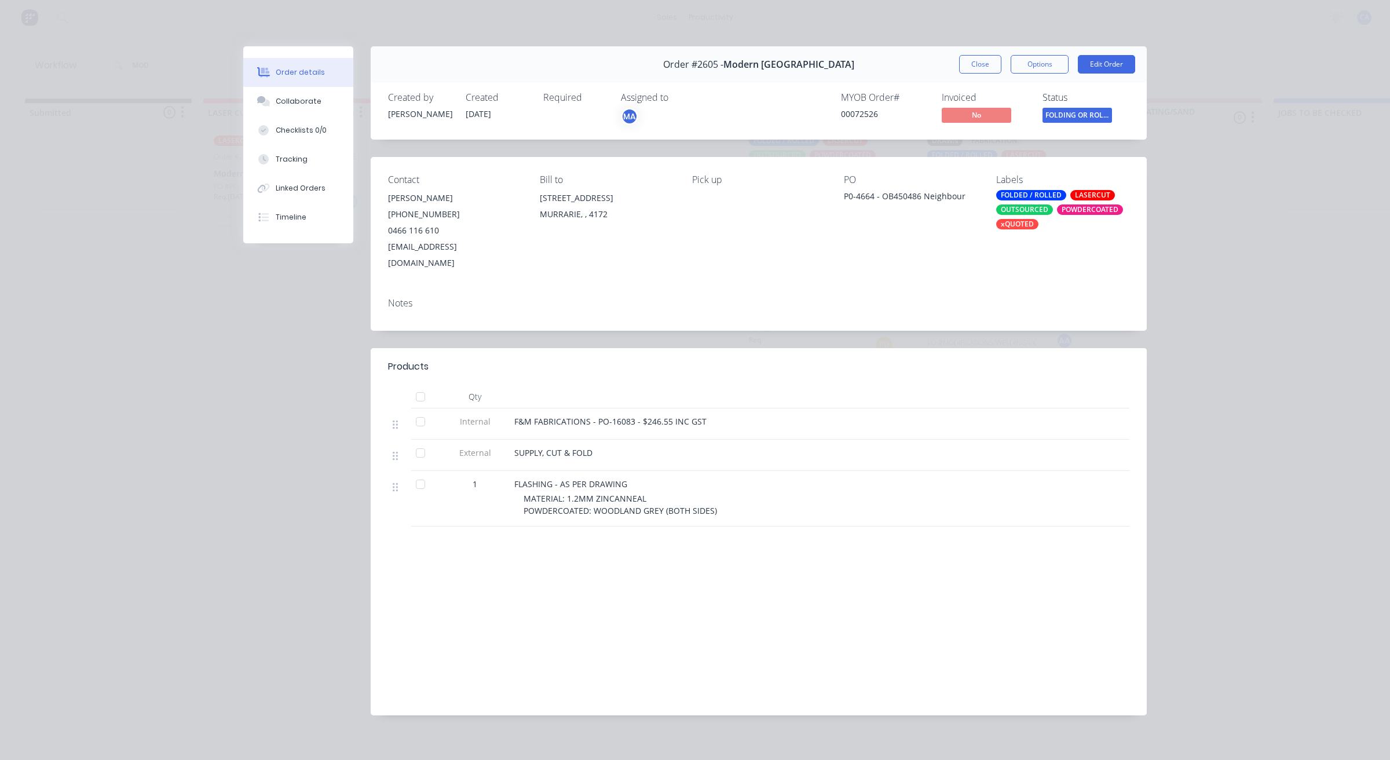
drag, startPoint x: 297, startPoint y: 93, endPoint x: 358, endPoint y: 116, distance: 65.1
click at [297, 94] on button "Collaborate" at bounding box center [298, 101] width 110 height 29
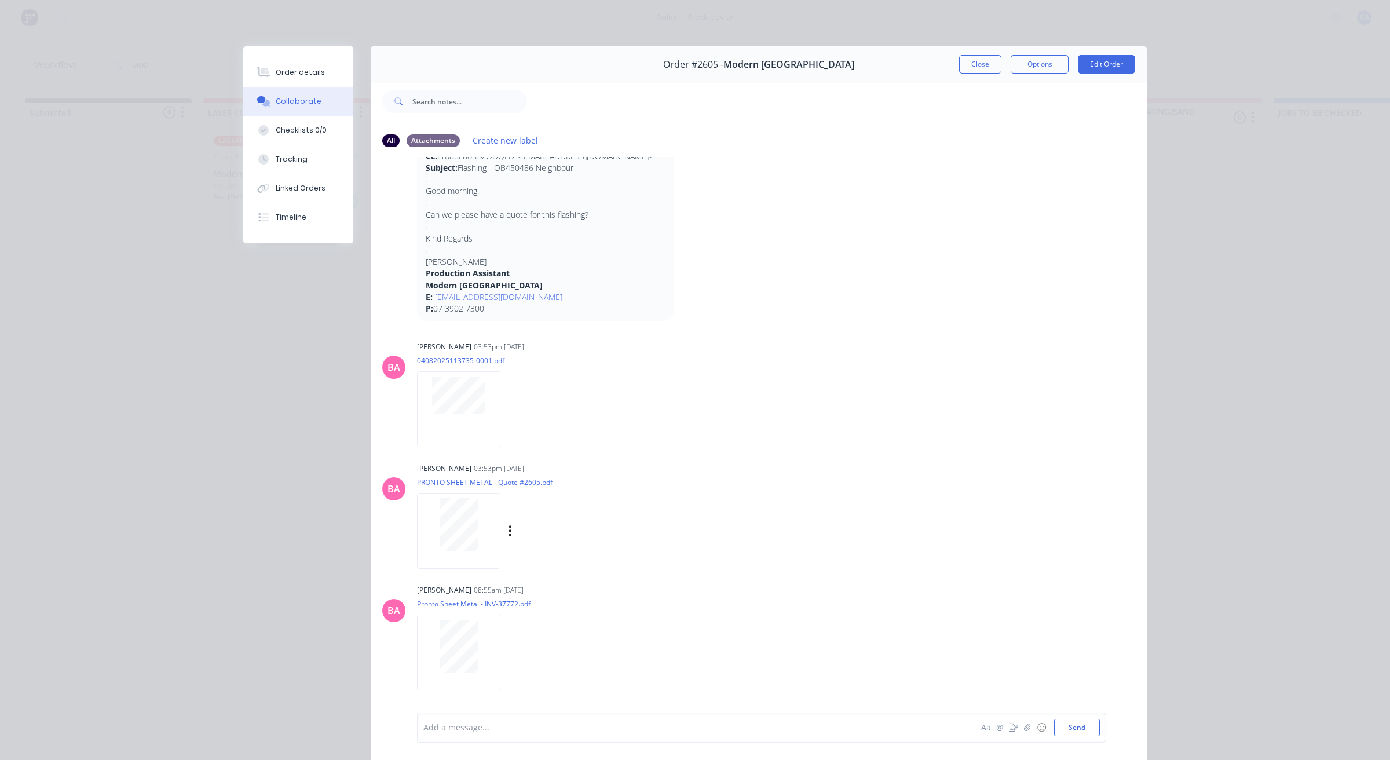
scroll to position [349, 0]
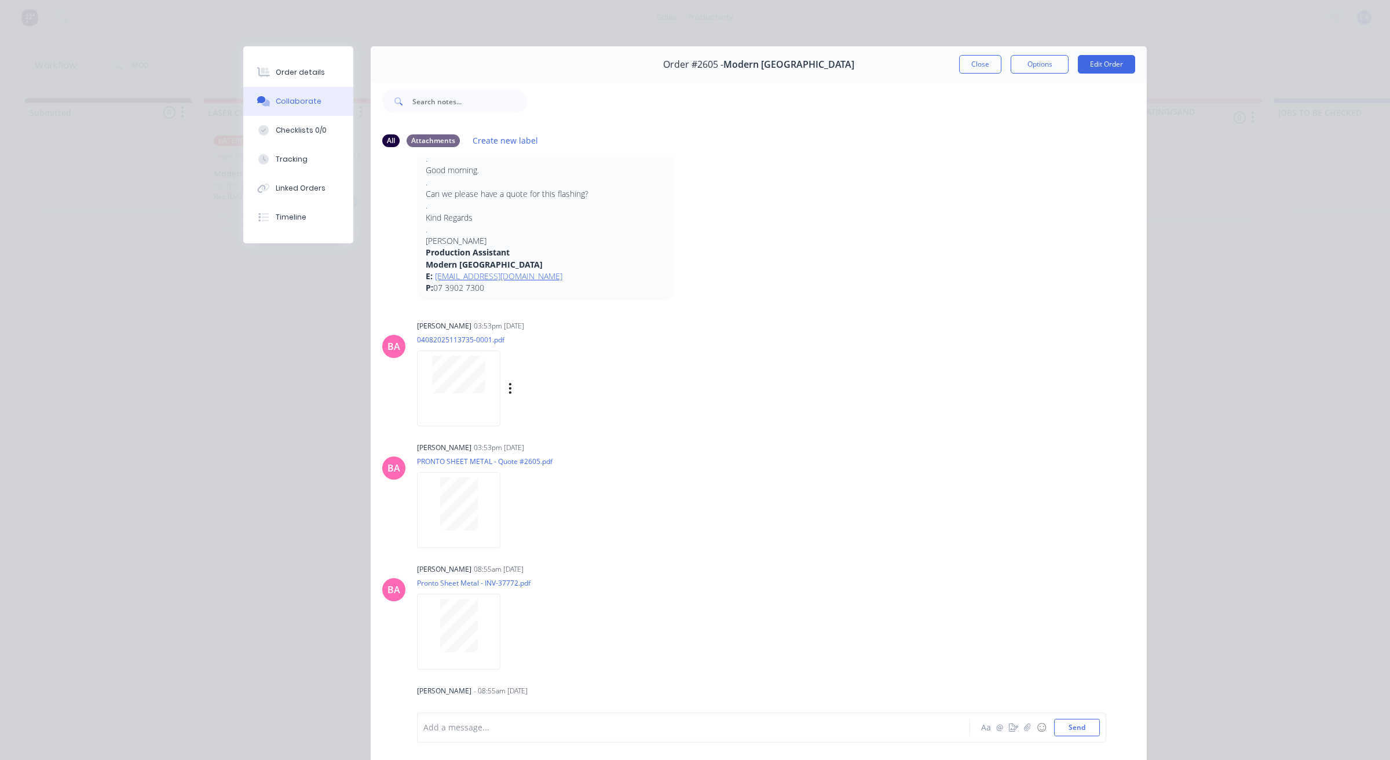
click at [463, 398] on div at bounding box center [458, 388] width 83 height 76
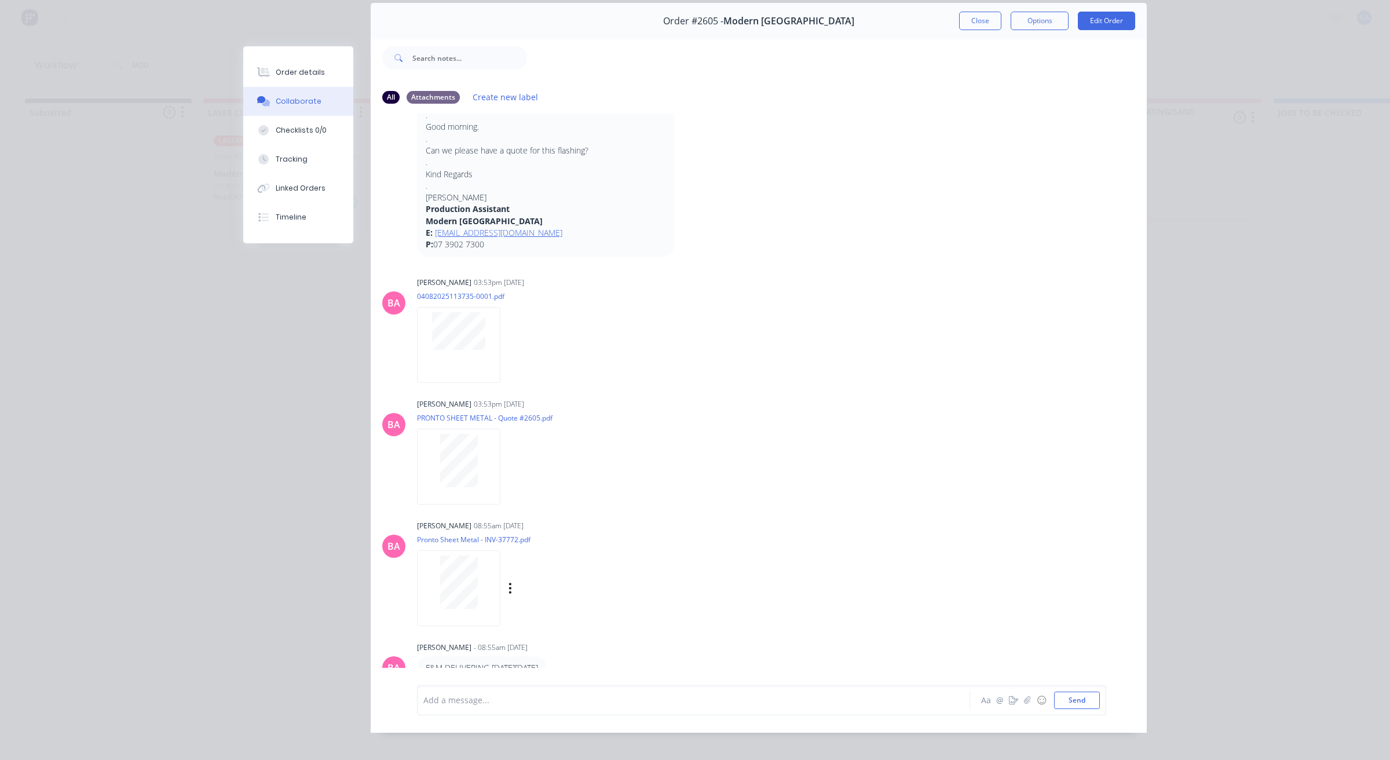
scroll to position [64, 0]
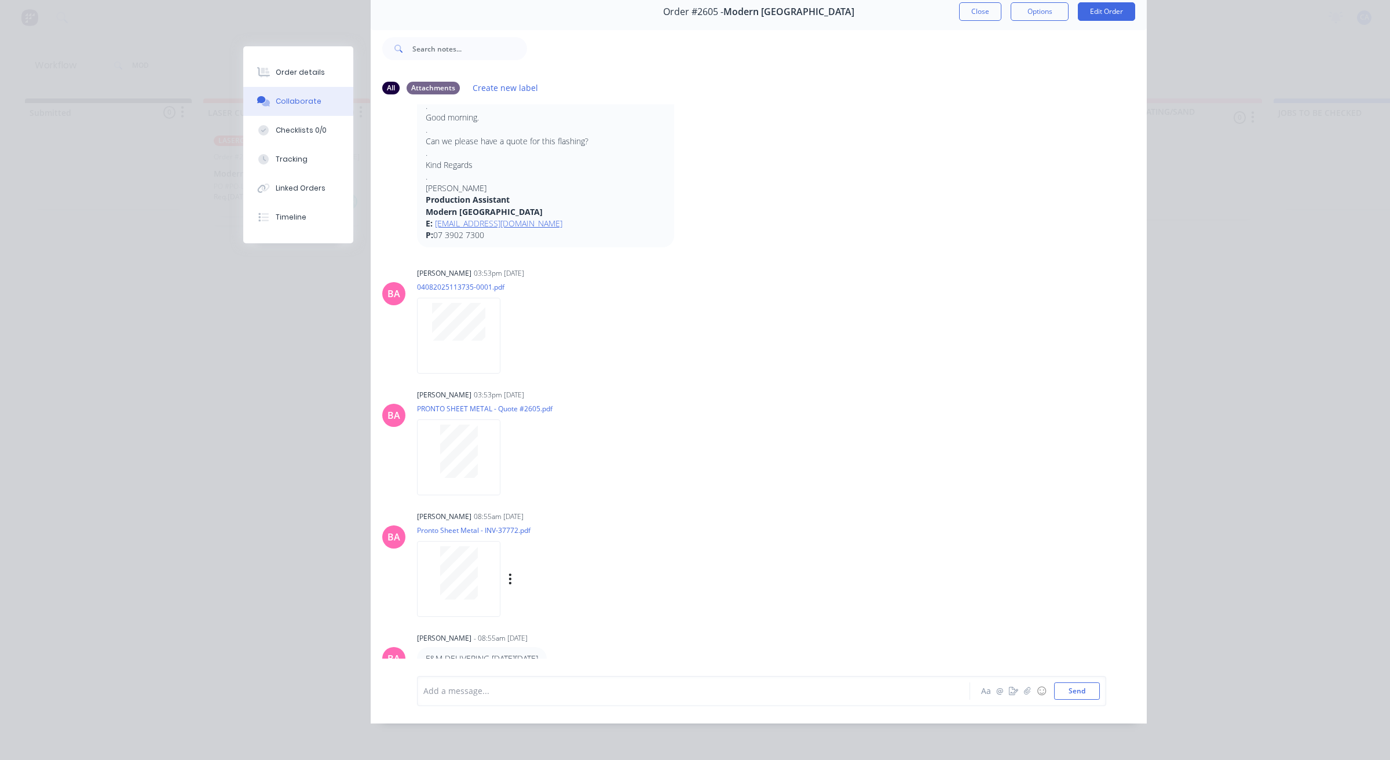
click at [476, 546] on div at bounding box center [458, 572] width 73 height 53
click at [967, 4] on button "Close" at bounding box center [980, 11] width 42 height 19
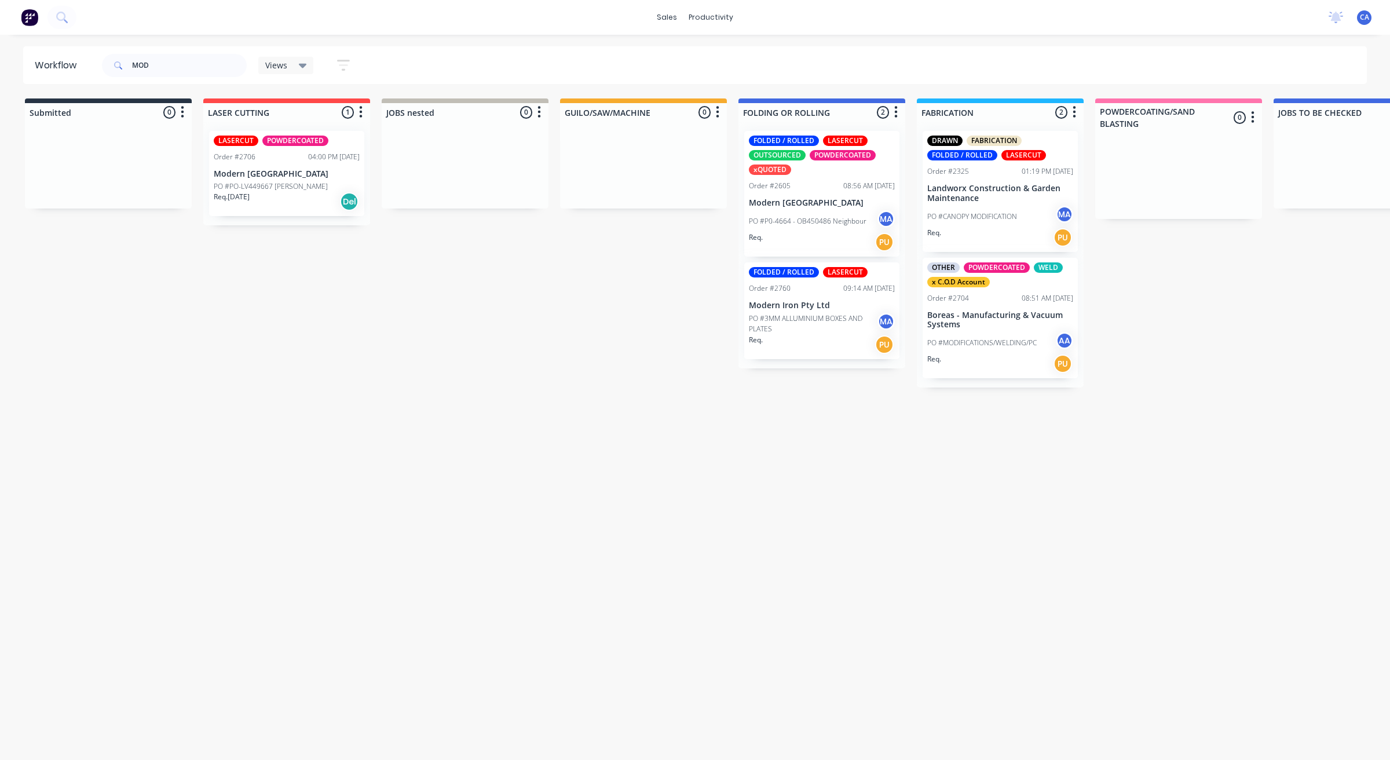
click at [794, 327] on p "PO #3MM ALLUMINIUM BOXES AND PLATES" at bounding box center [813, 323] width 129 height 21
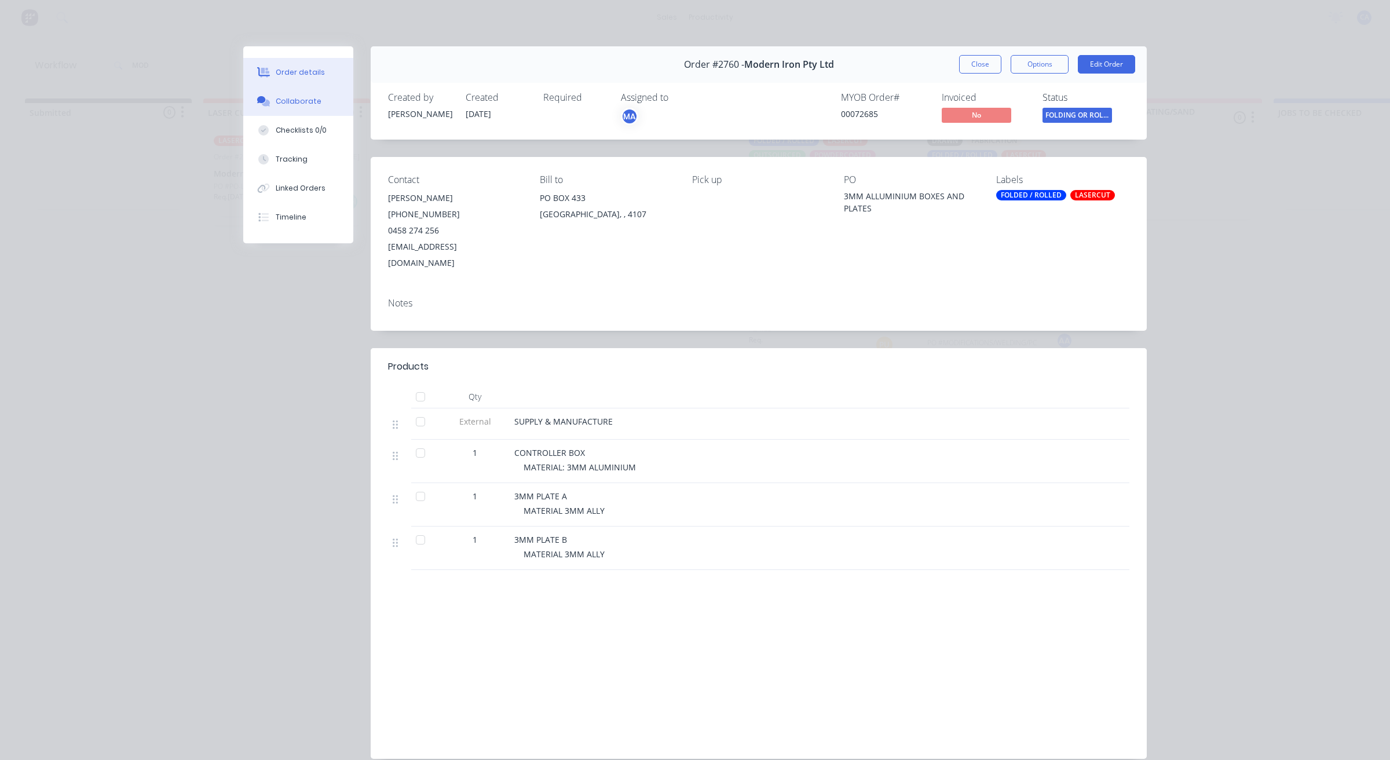
click at [302, 97] on div "Collaborate" at bounding box center [299, 101] width 46 height 10
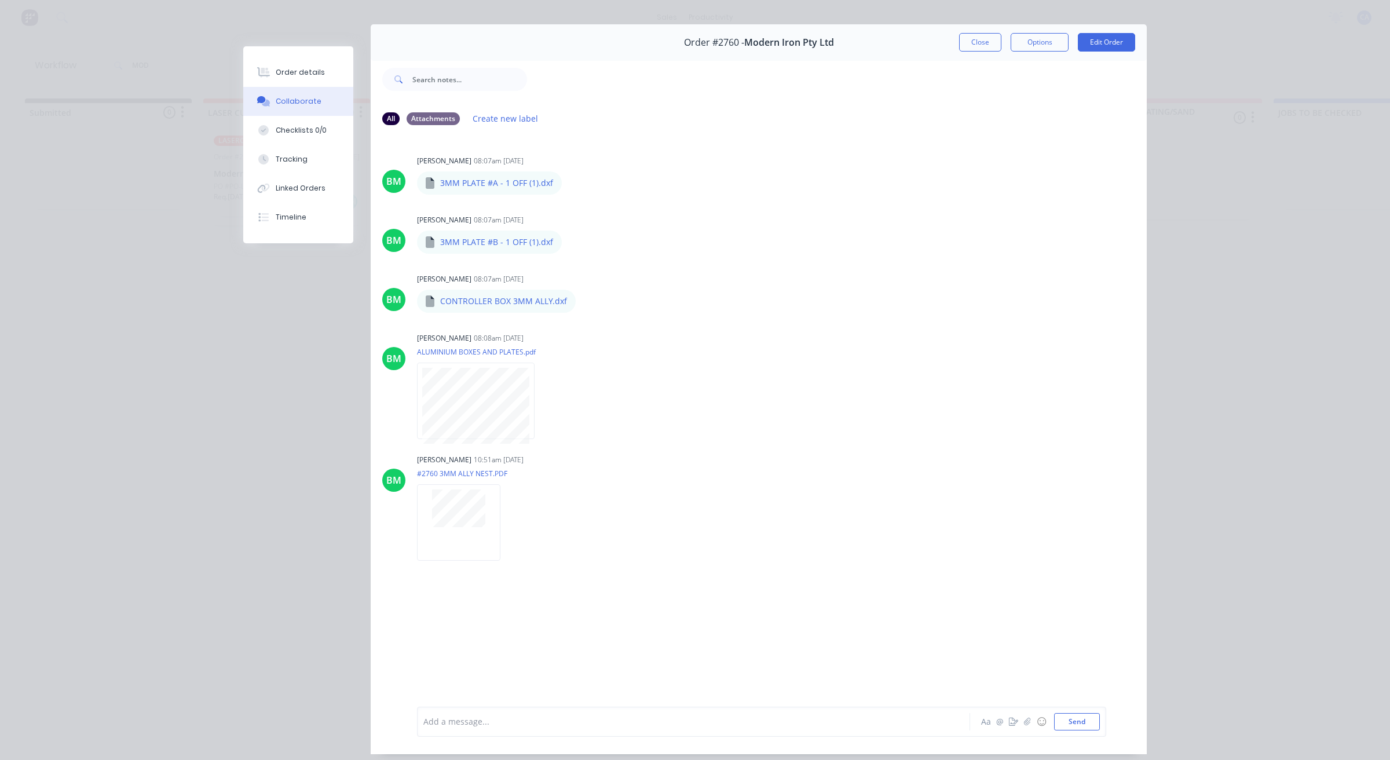
scroll to position [0, 0]
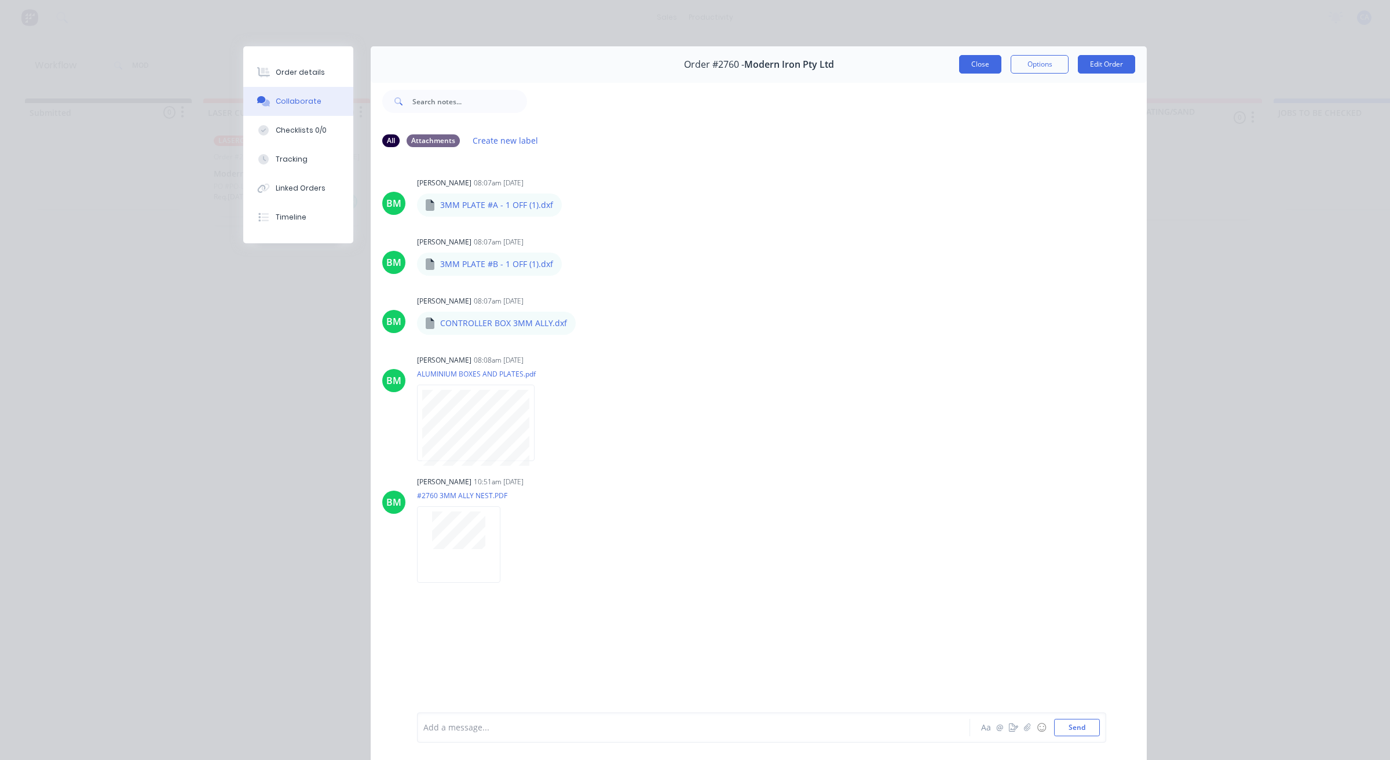
click at [970, 67] on button "Close" at bounding box center [980, 64] width 42 height 19
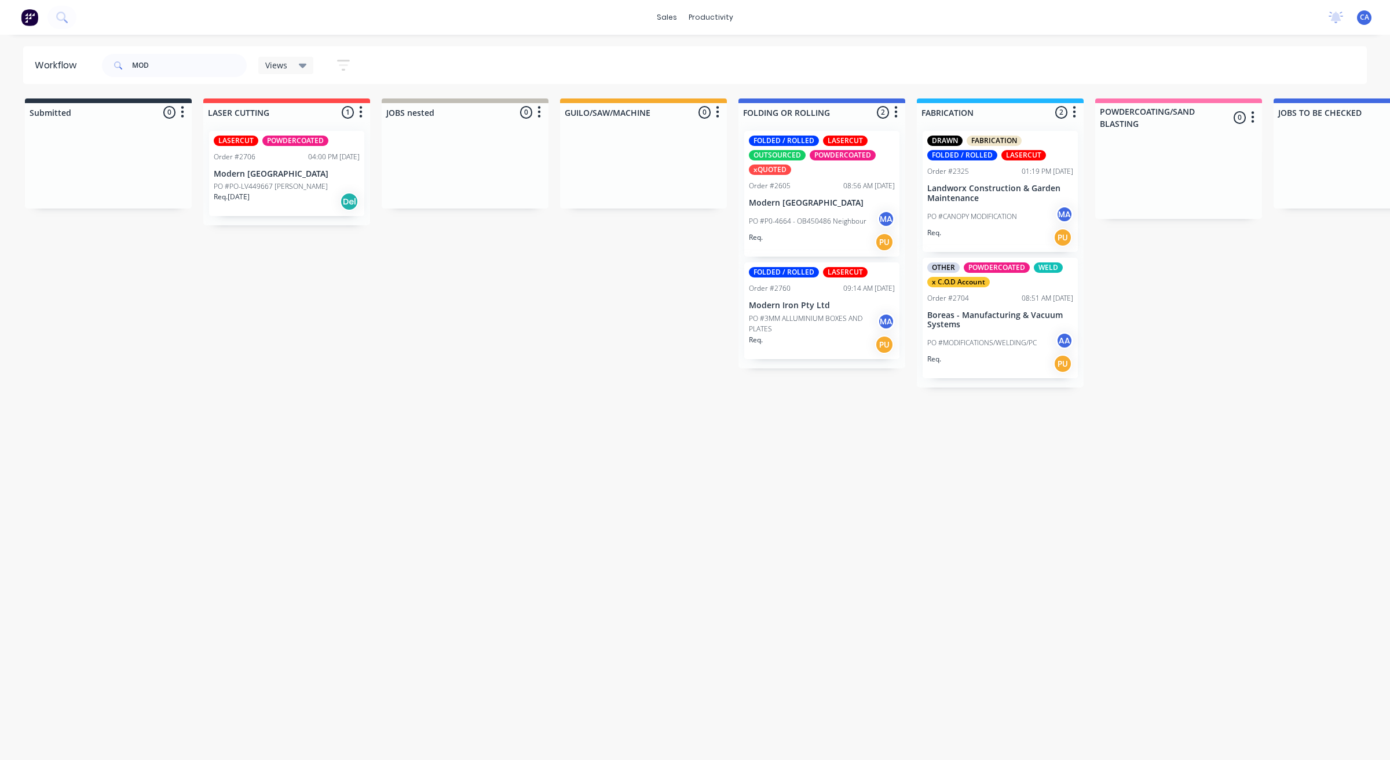
click at [271, 186] on p "PO #PO-LV449667 [PERSON_NAME]" at bounding box center [271, 186] width 114 height 10
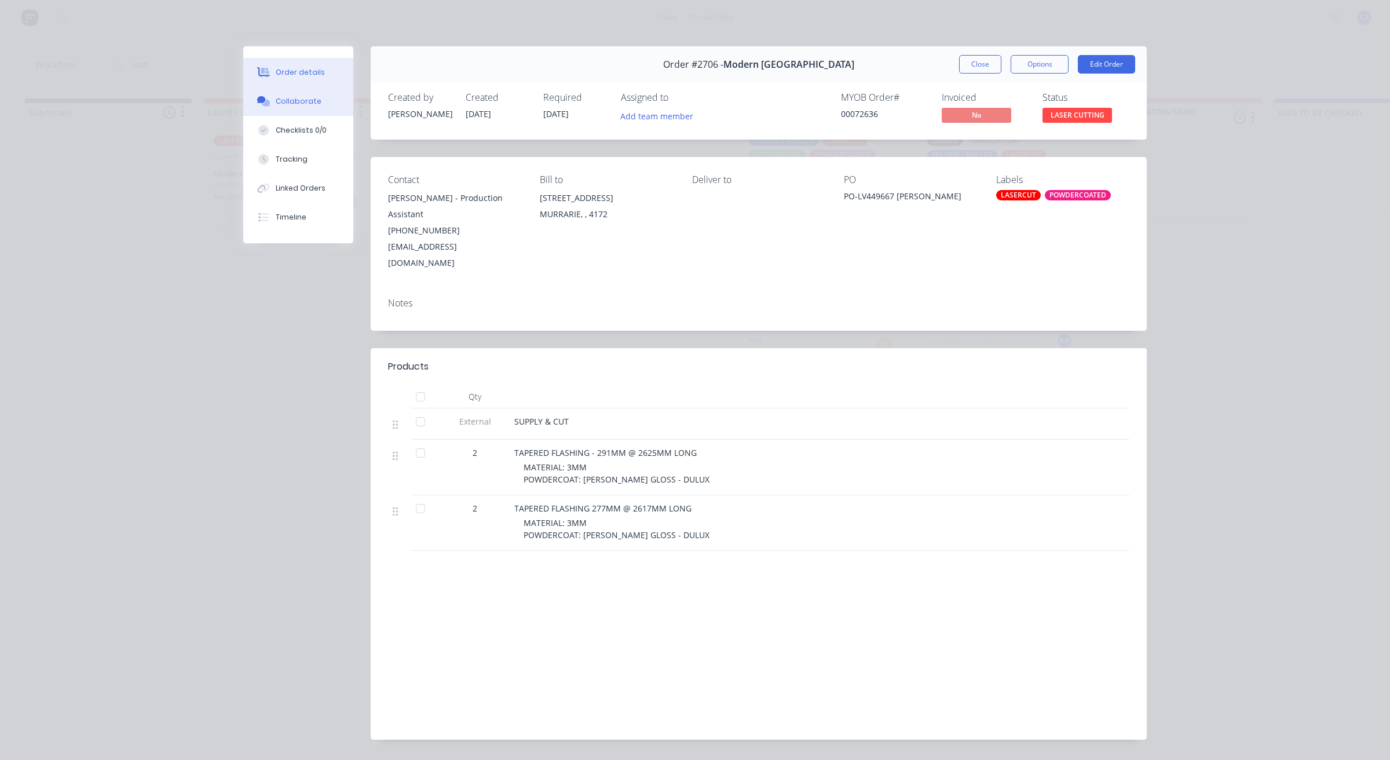
click at [288, 101] on div "Collaborate" at bounding box center [299, 101] width 46 height 10
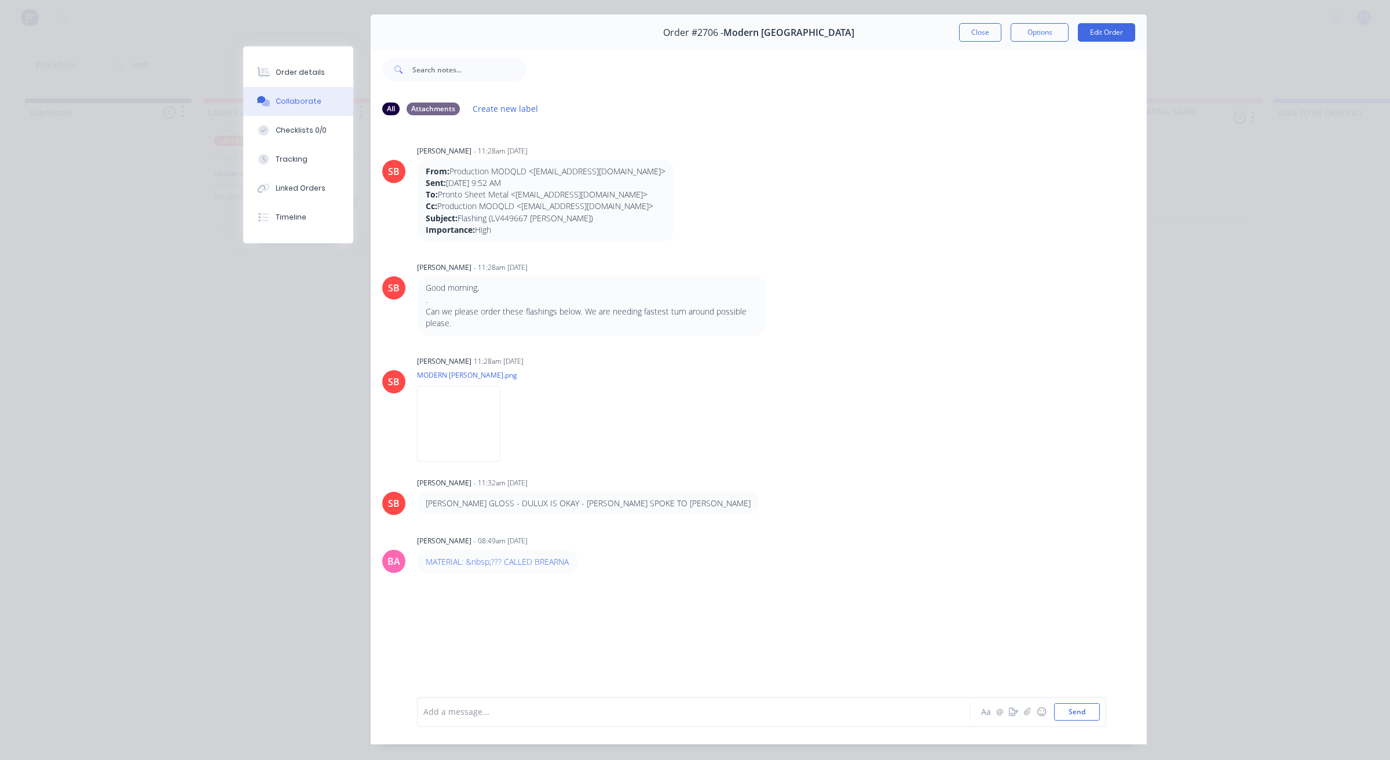
scroll to position [64, 0]
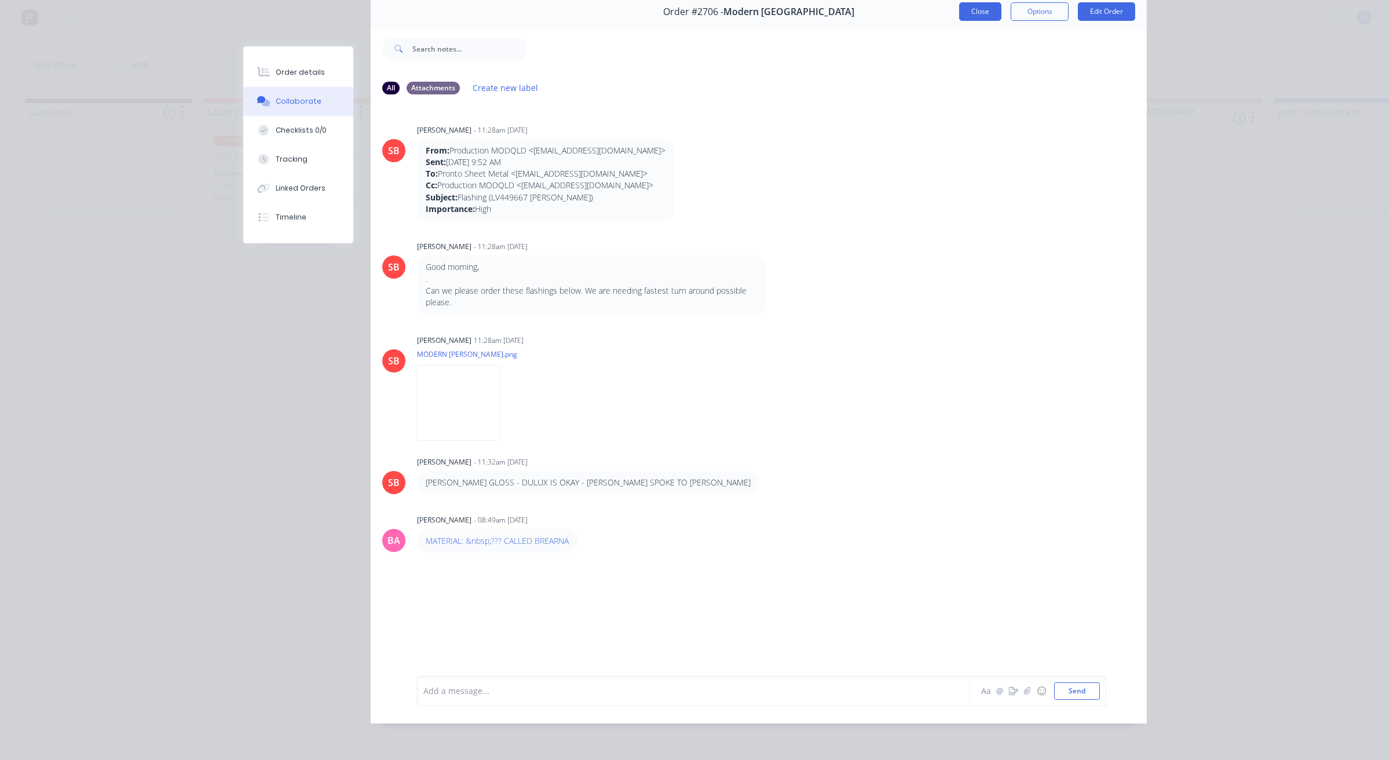
click at [986, 2] on button "Close" at bounding box center [980, 11] width 42 height 19
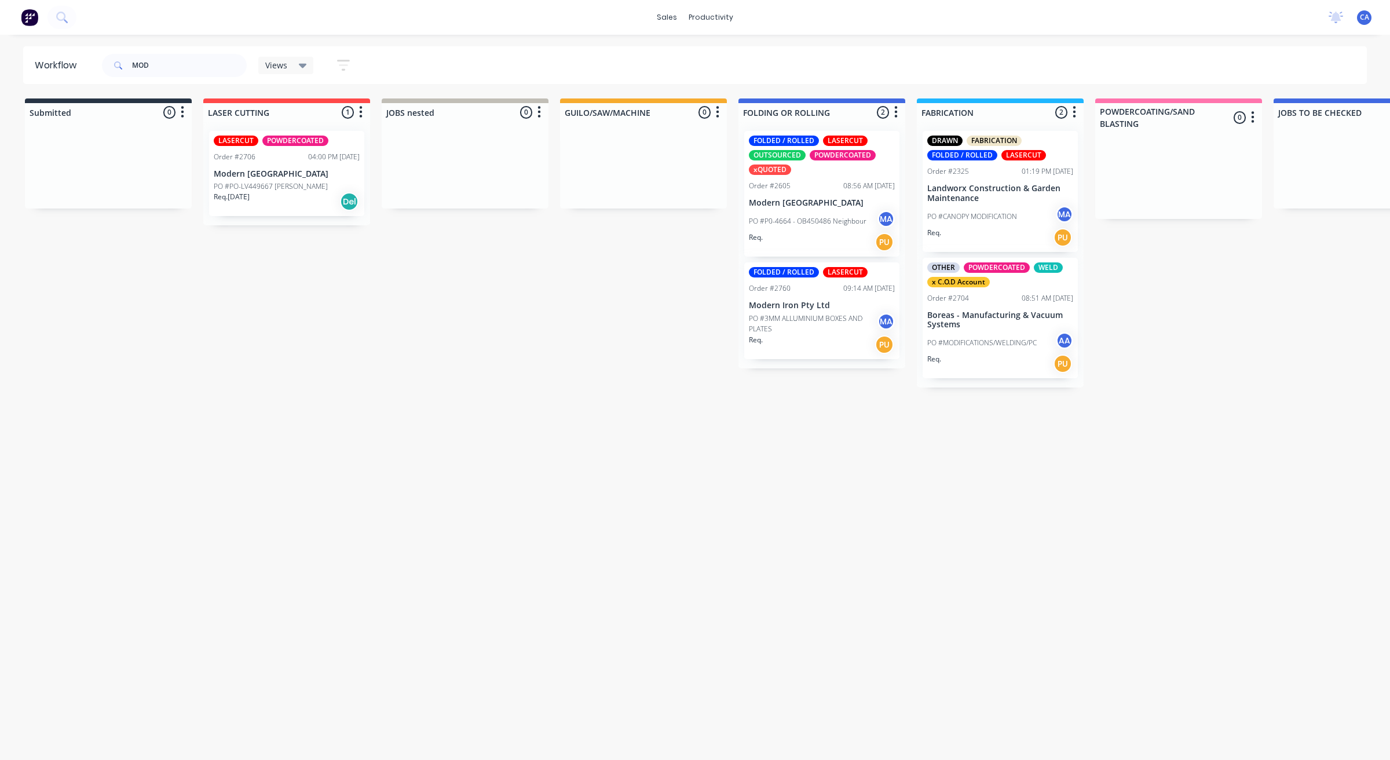
click at [822, 216] on p "PO #P0-4664 - OB450486 Neighbour" at bounding box center [808, 221] width 118 height 10
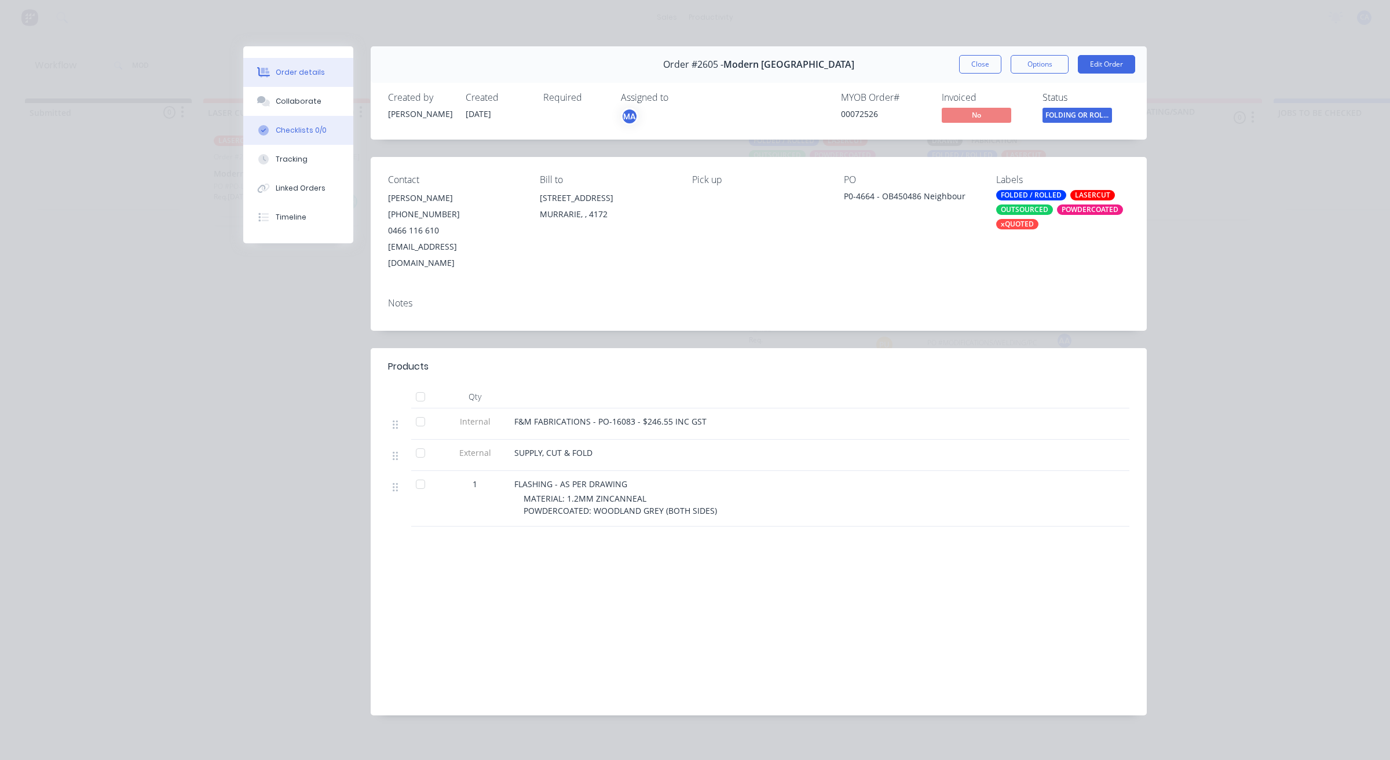
drag, startPoint x: 299, startPoint y: 116, endPoint x: 299, endPoint y: 101, distance: 15.1
click at [299, 116] on button "Checklists 0/0" at bounding box center [298, 130] width 110 height 29
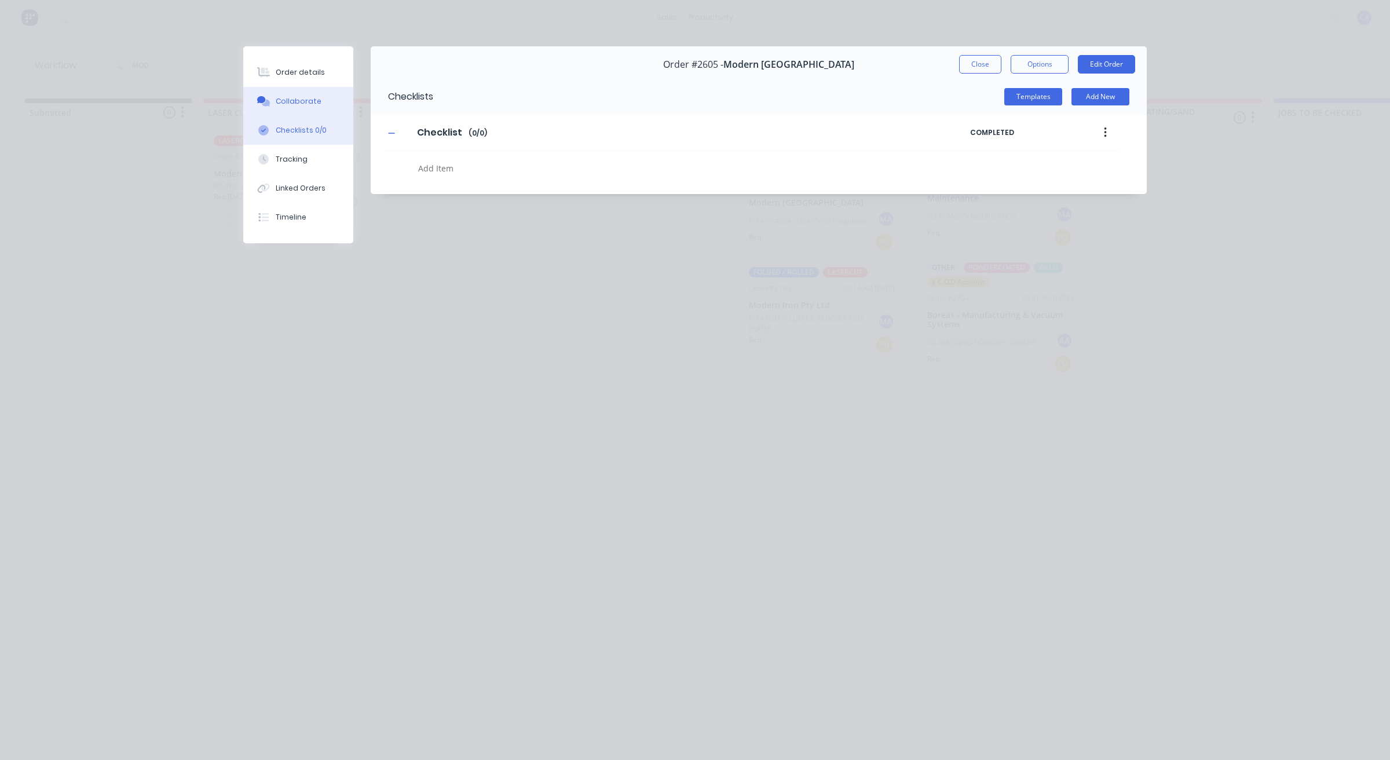
click at [301, 91] on button "Collaborate" at bounding box center [298, 101] width 110 height 29
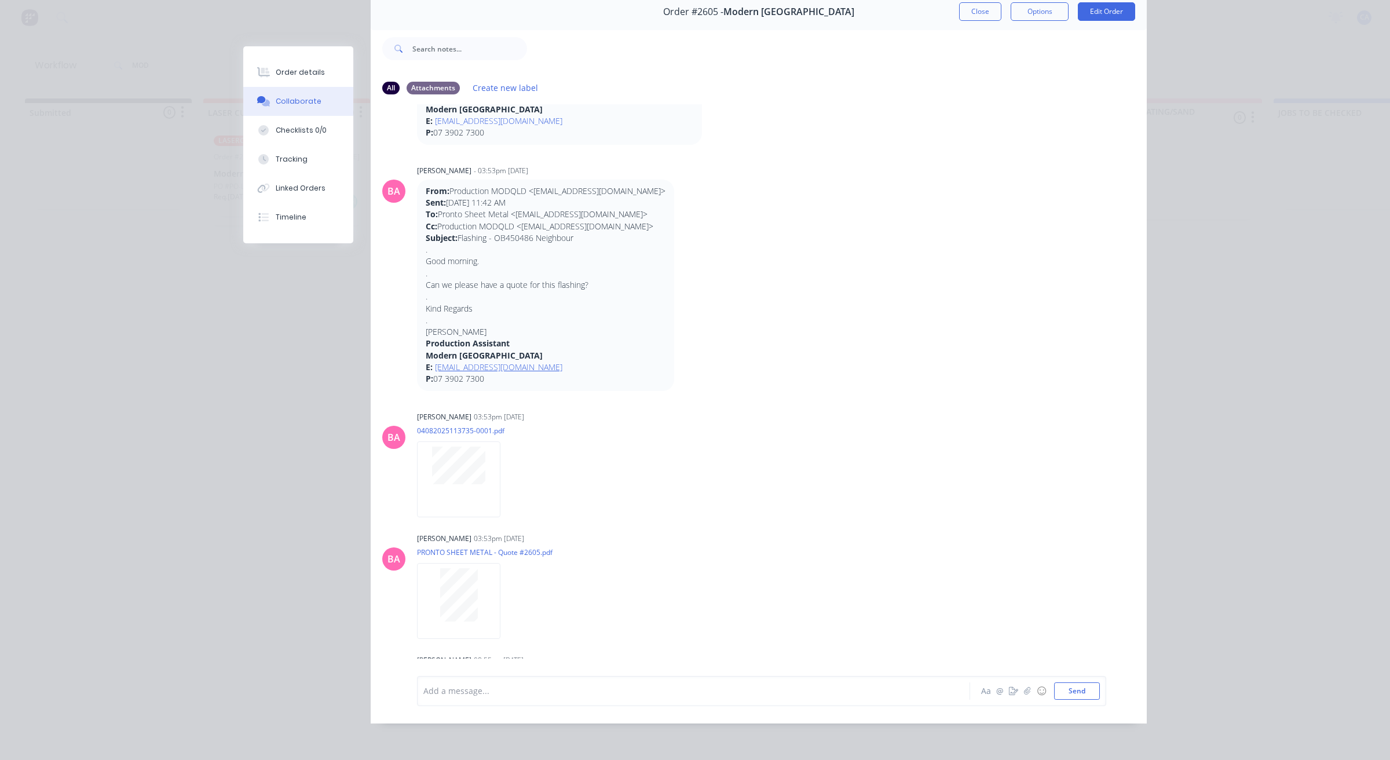
scroll to position [204, 0]
click at [976, 4] on button "Close" at bounding box center [980, 11] width 42 height 19
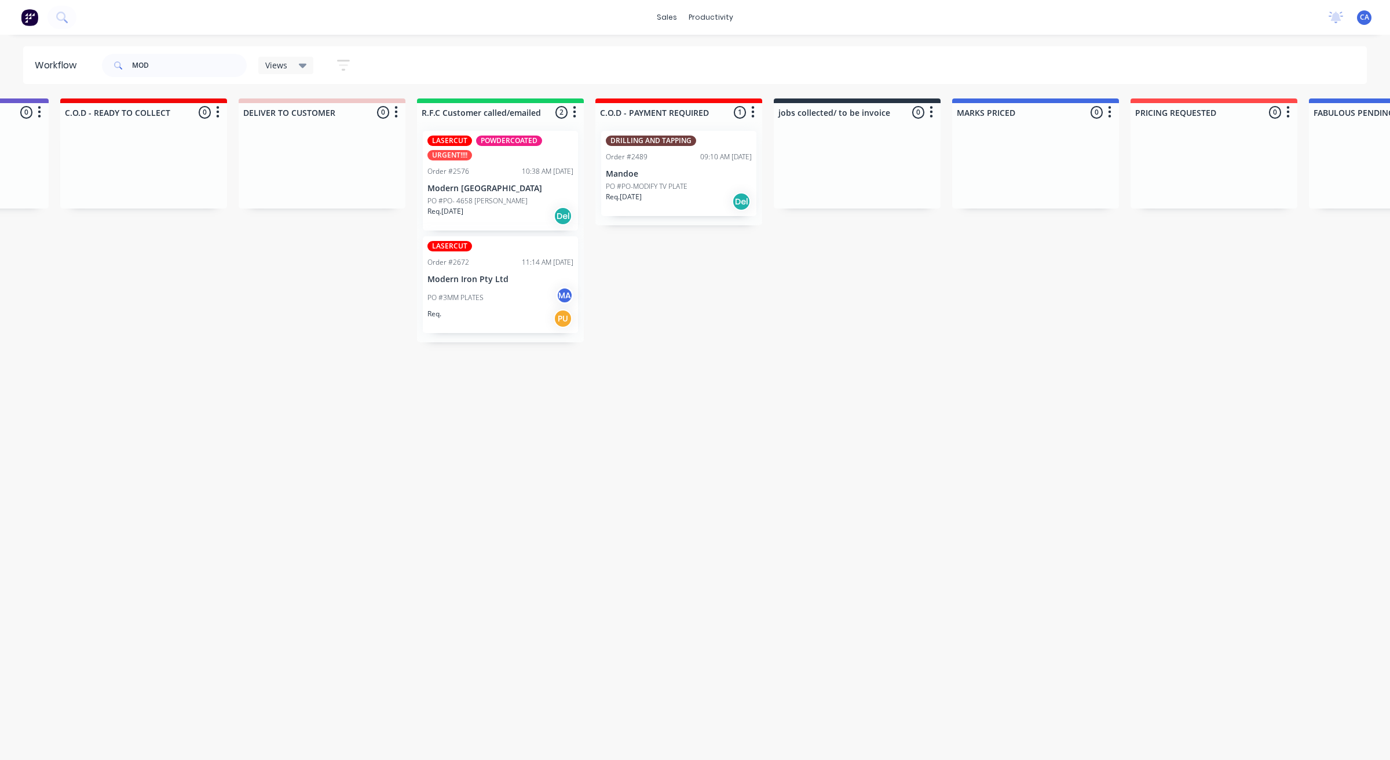
drag, startPoint x: 588, startPoint y: 321, endPoint x: 477, endPoint y: 328, distance: 111.4
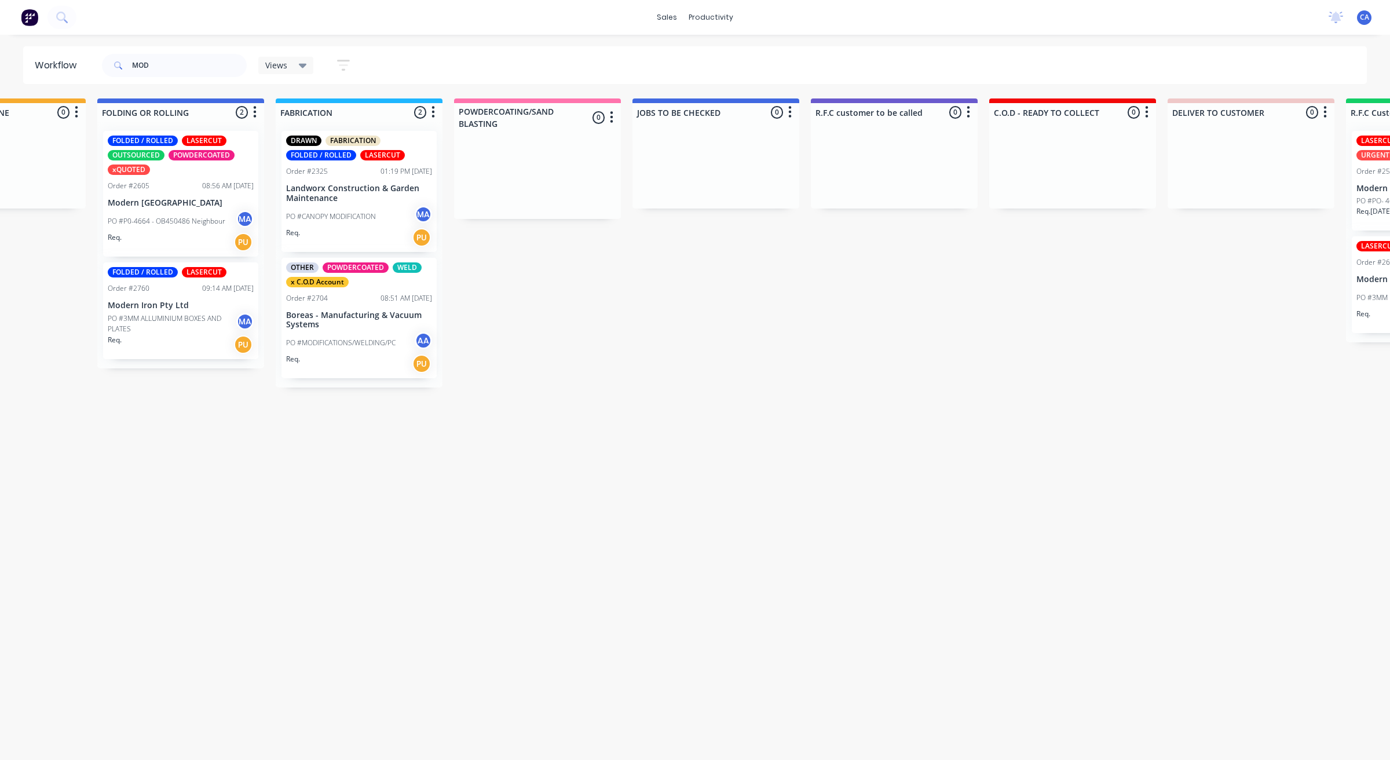
drag, startPoint x: 615, startPoint y: 352, endPoint x: 534, endPoint y: 353, distance: 81.1
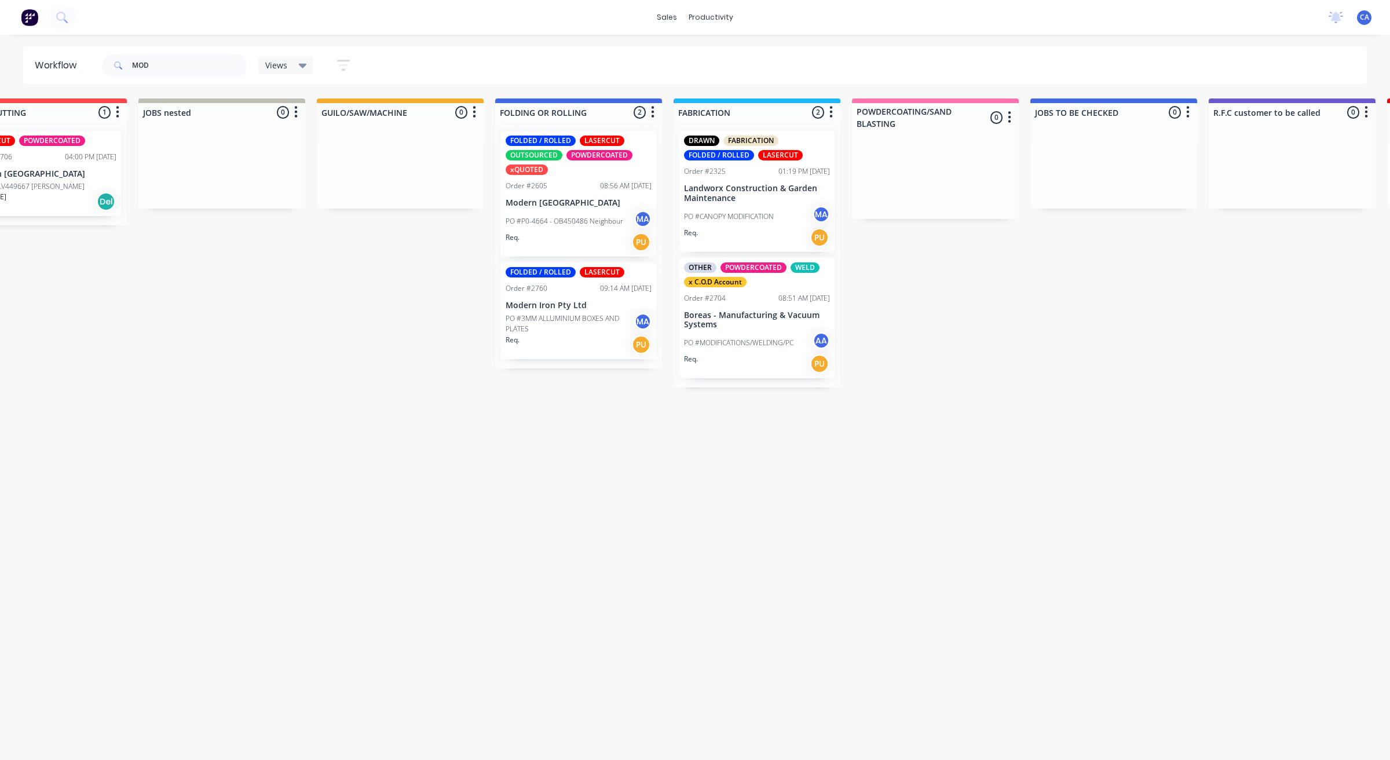
drag, startPoint x: 353, startPoint y: 386, endPoint x: 313, endPoint y: 376, distance: 41.0
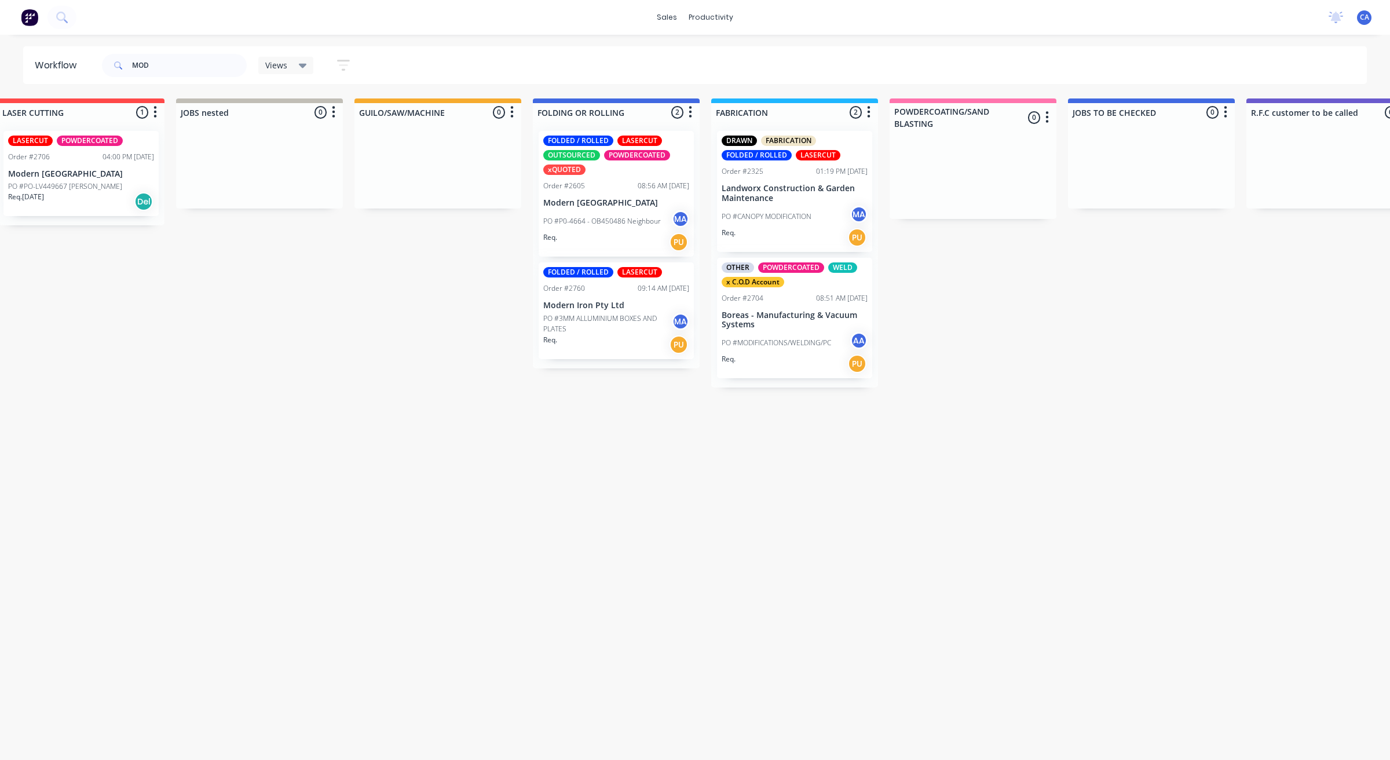
click at [598, 200] on p "Modern [GEOGRAPHIC_DATA]" at bounding box center [616, 203] width 146 height 10
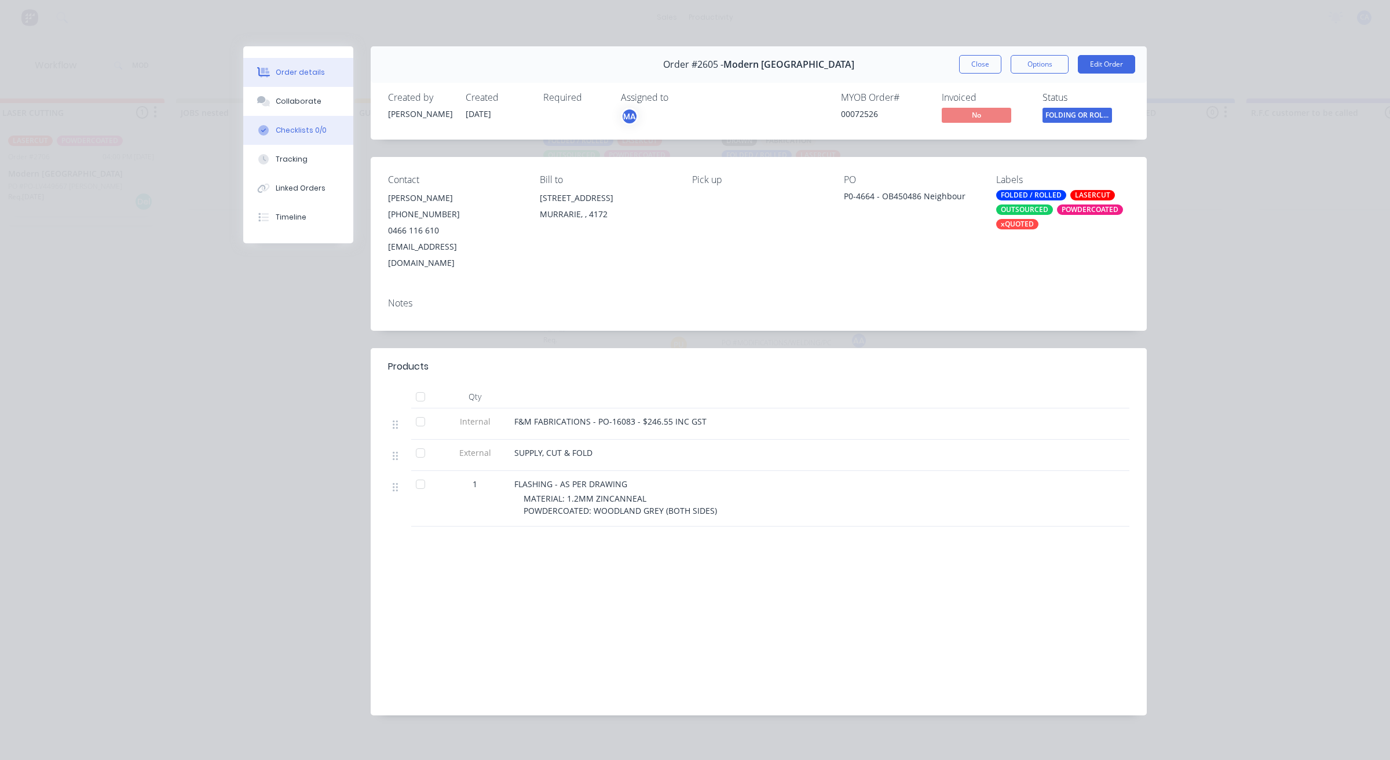
click at [323, 120] on button "Checklists 0/0" at bounding box center [298, 130] width 110 height 29
type textarea "x"
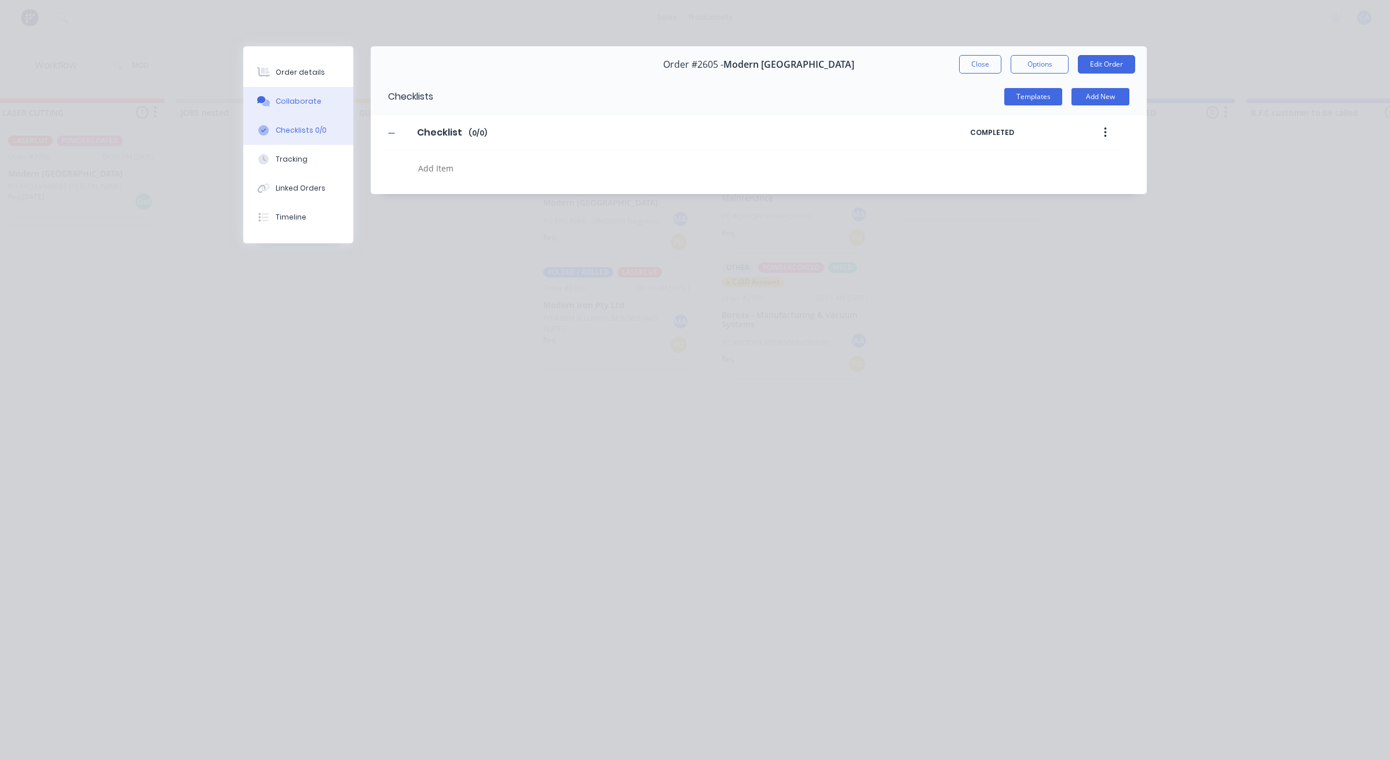
click at [324, 108] on button "Collaborate" at bounding box center [298, 101] width 110 height 29
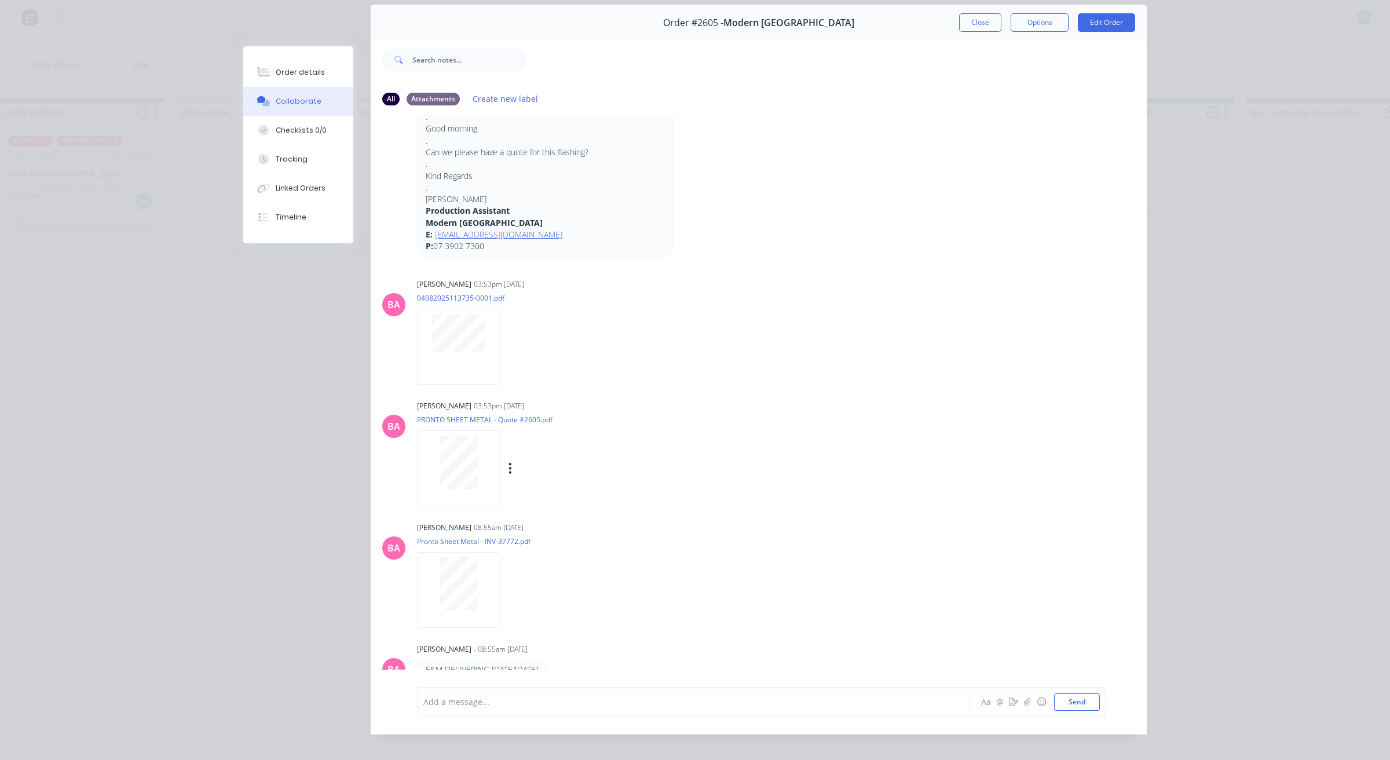
scroll to position [64, 0]
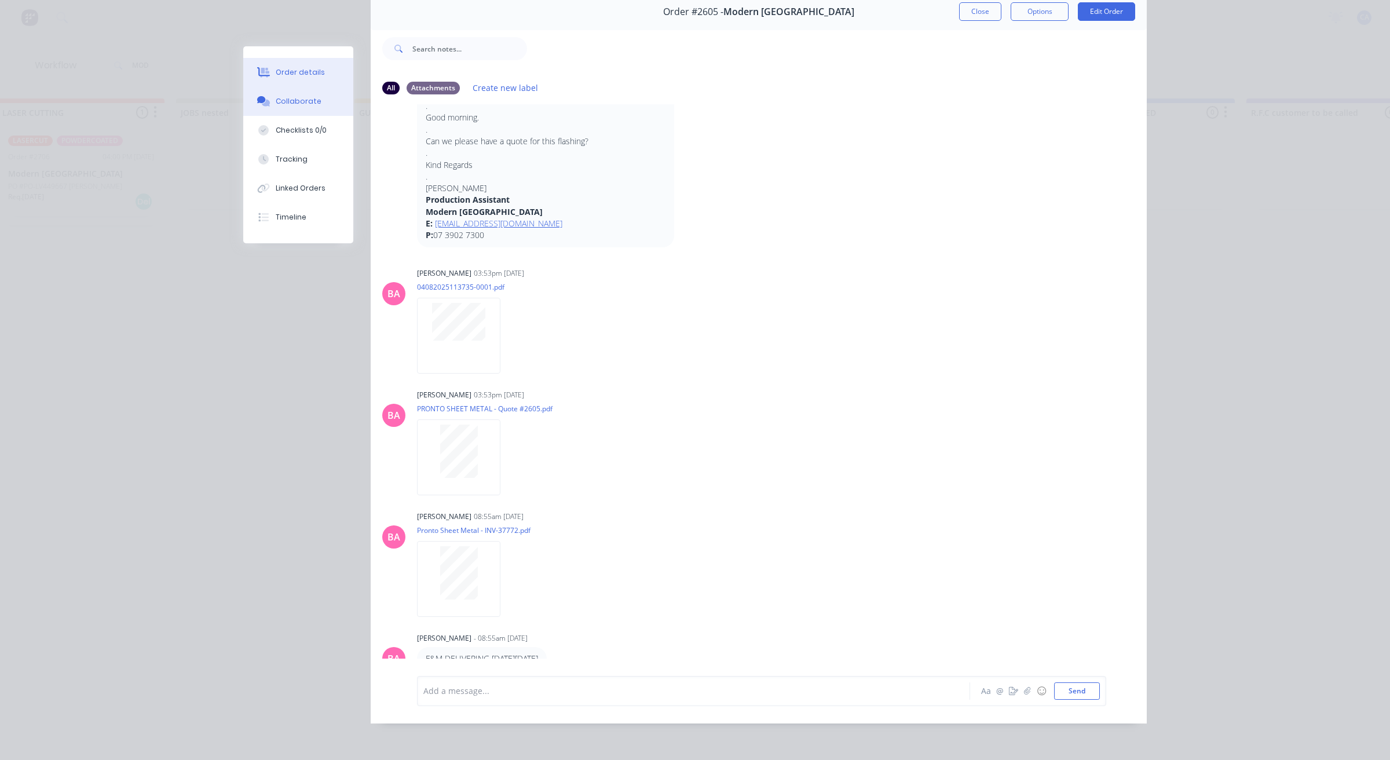
drag, startPoint x: 299, startPoint y: 72, endPoint x: 305, endPoint y: 71, distance: 5.9
click at [299, 71] on div "Order details" at bounding box center [300, 72] width 49 height 10
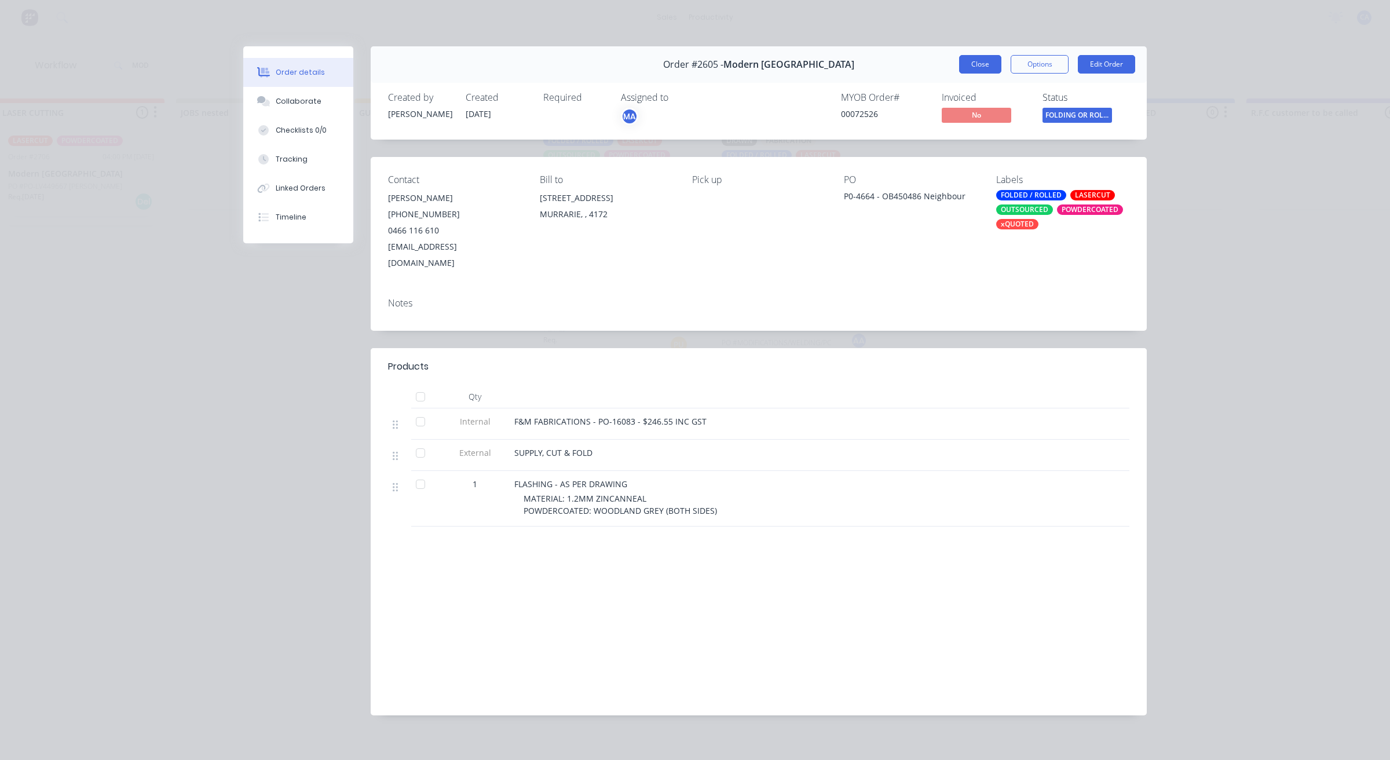
click at [988, 53] on div "Order #2605 - Modern Queensland Close Options Edit Order" at bounding box center [759, 64] width 776 height 36
click at [985, 67] on button "Close" at bounding box center [980, 64] width 42 height 19
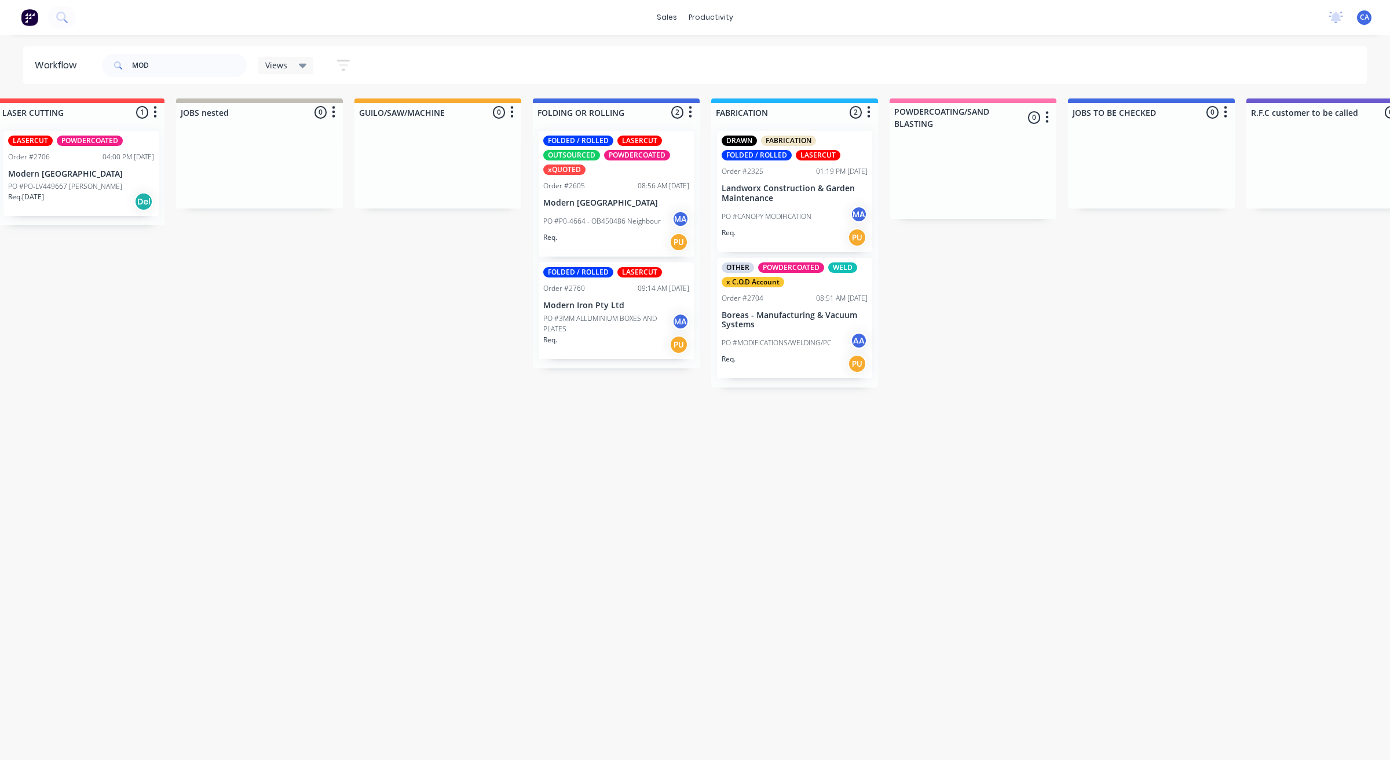
click at [609, 226] on div "PO #P0-4664 - OB450486 Neighbour MA" at bounding box center [616, 221] width 146 height 22
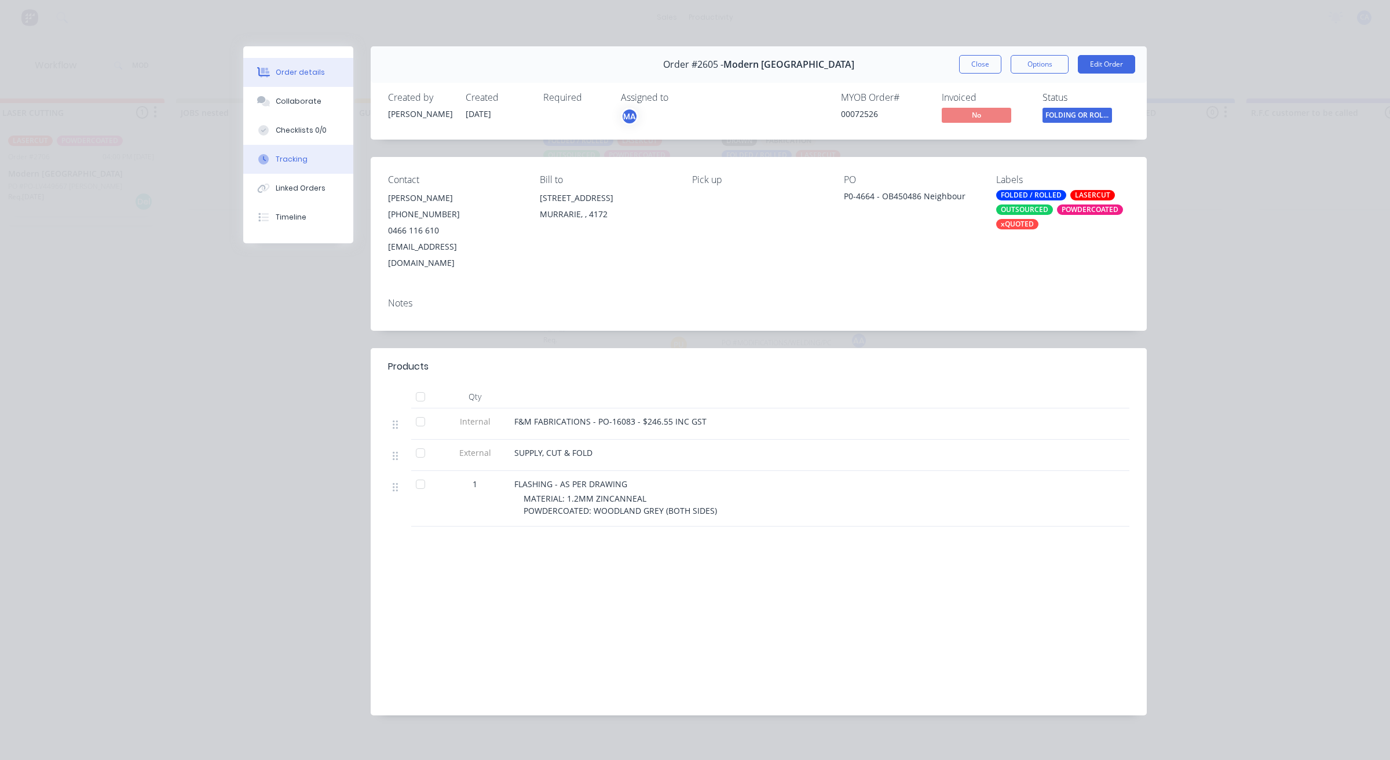
click at [316, 106] on div "Collaborate" at bounding box center [299, 101] width 46 height 10
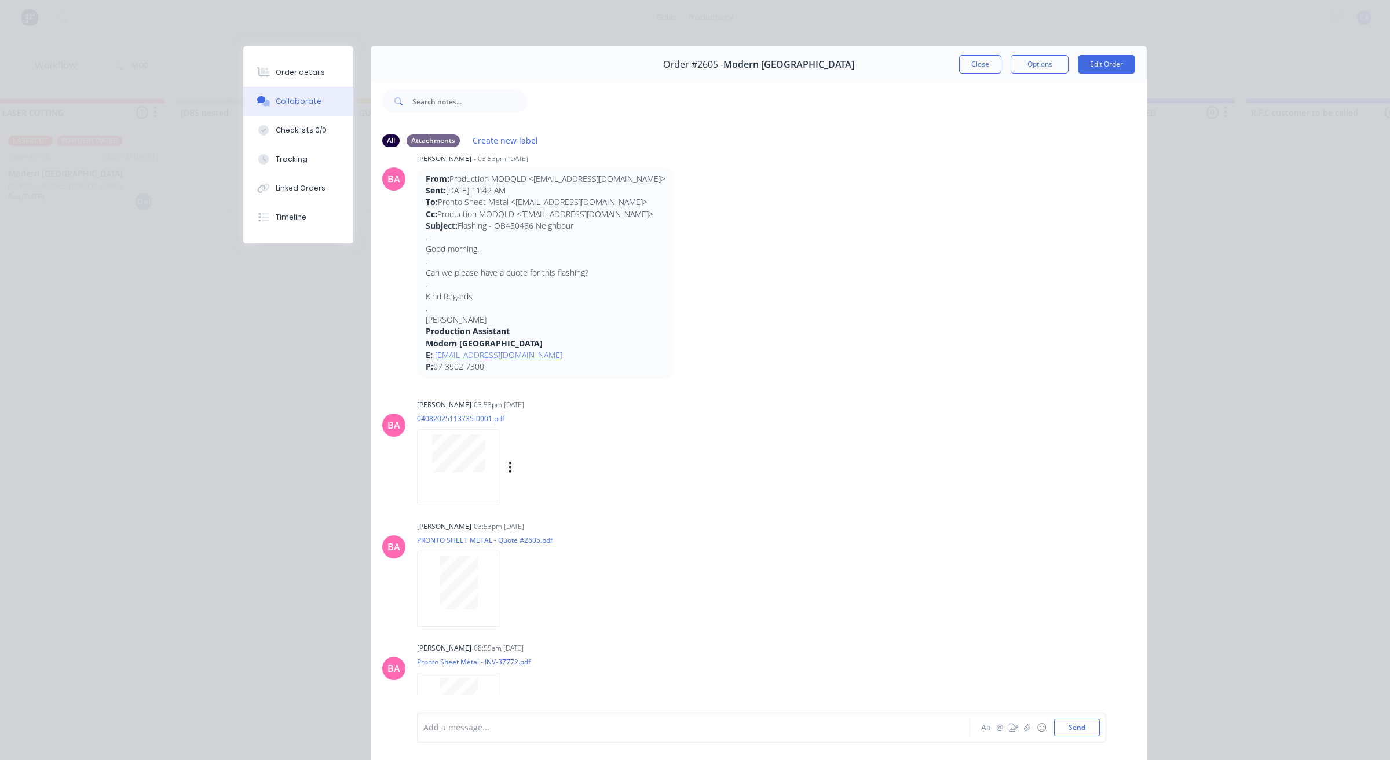
scroll to position [349, 0]
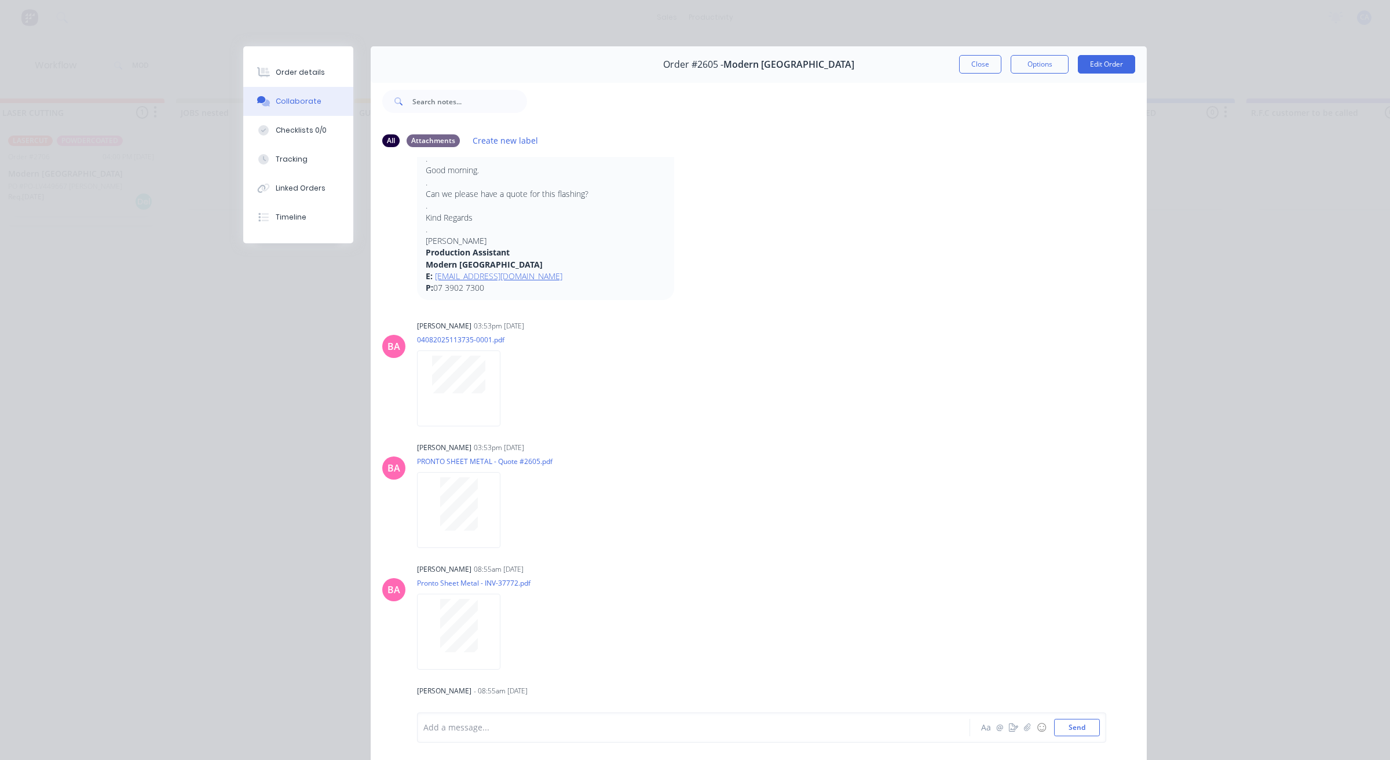
drag, startPoint x: 977, startPoint y: 70, endPoint x: 815, endPoint y: 181, distance: 196.7
click at [977, 71] on button "Close" at bounding box center [980, 64] width 42 height 19
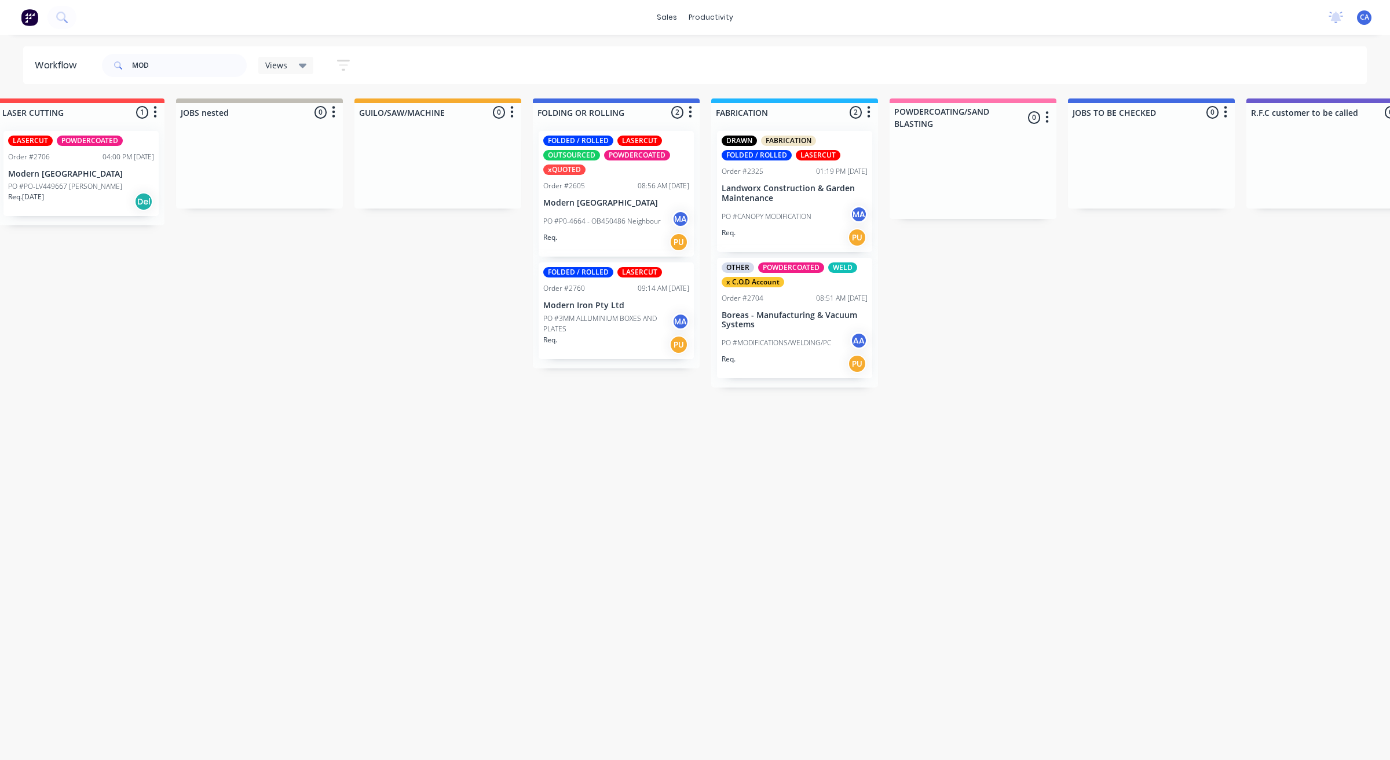
click at [647, 321] on p "PO #3MM ALLUMINIUM BOXES AND PLATES" at bounding box center [607, 323] width 129 height 21
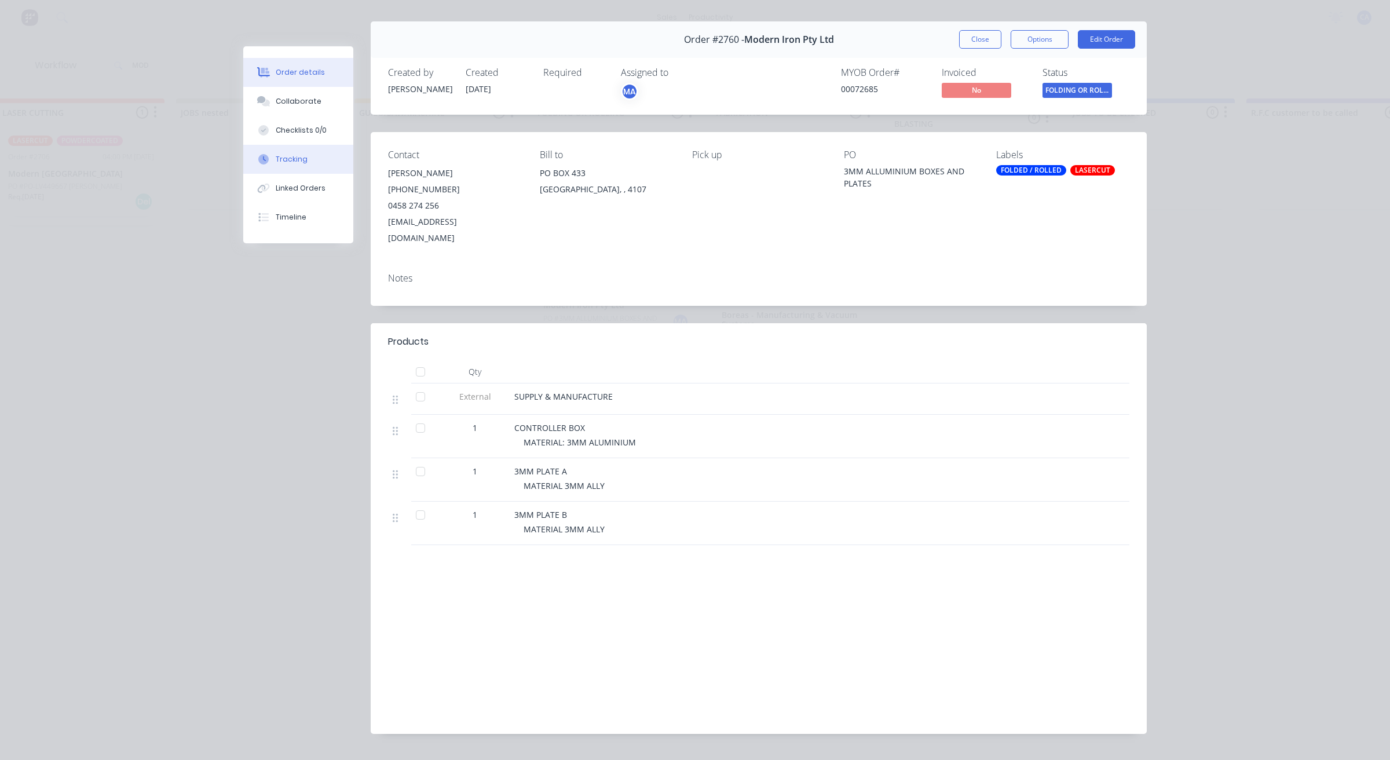
scroll to position [36, 0]
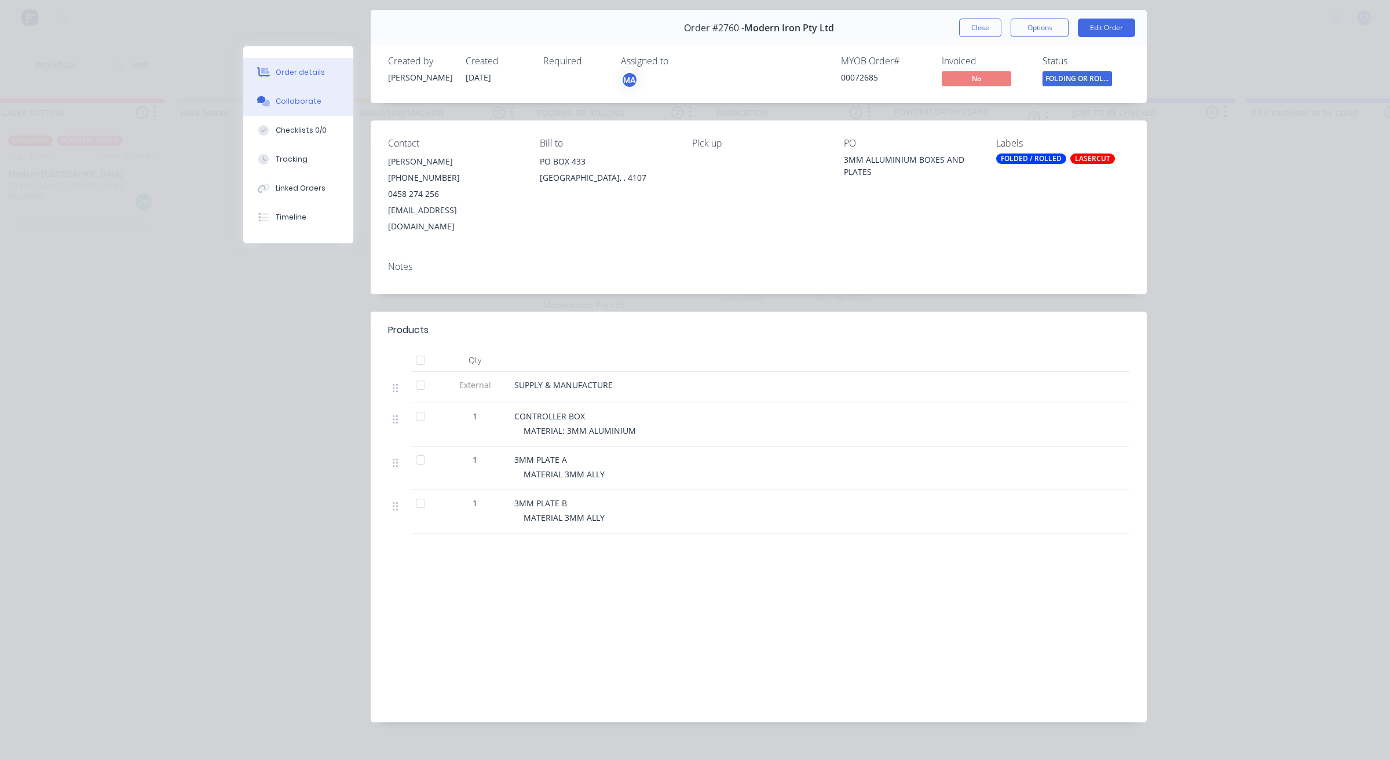
click at [316, 105] on button "Collaborate" at bounding box center [298, 101] width 110 height 29
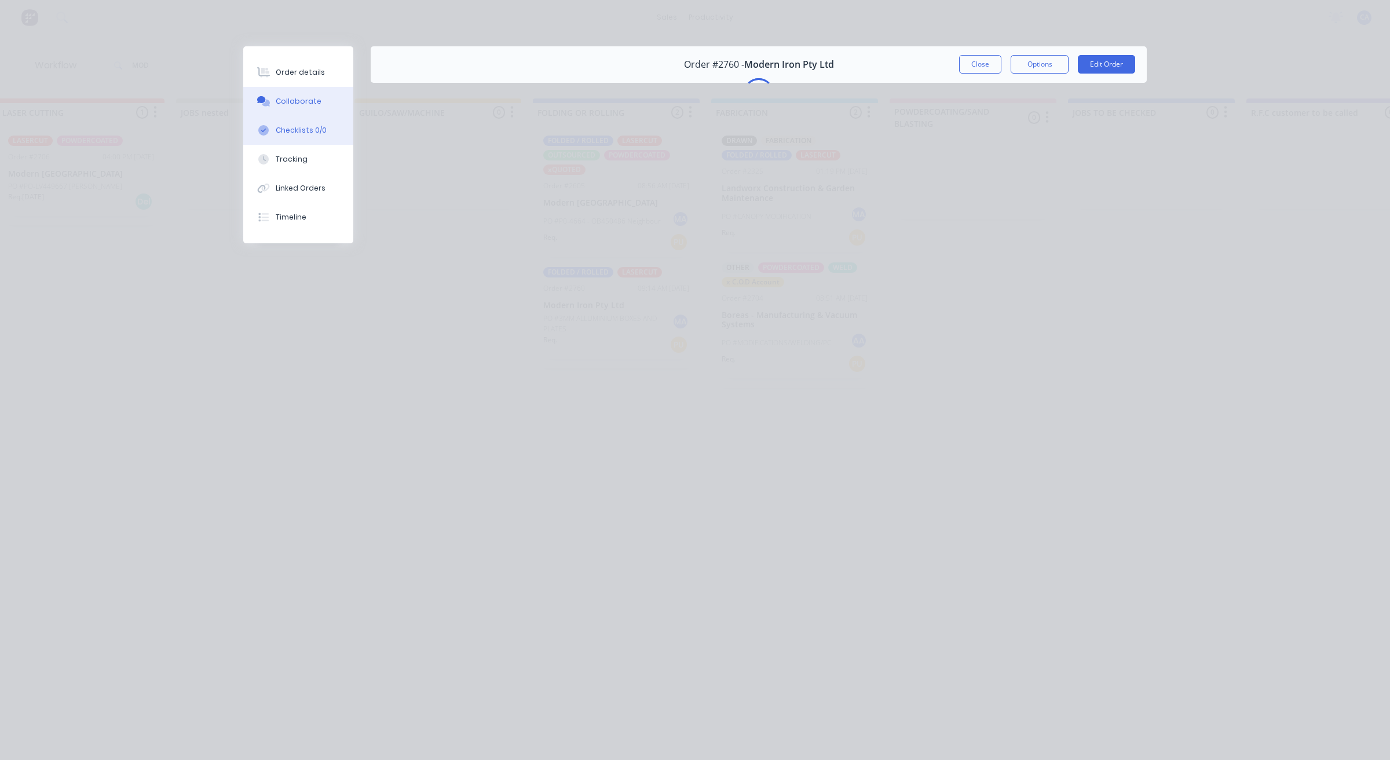
scroll to position [0, 0]
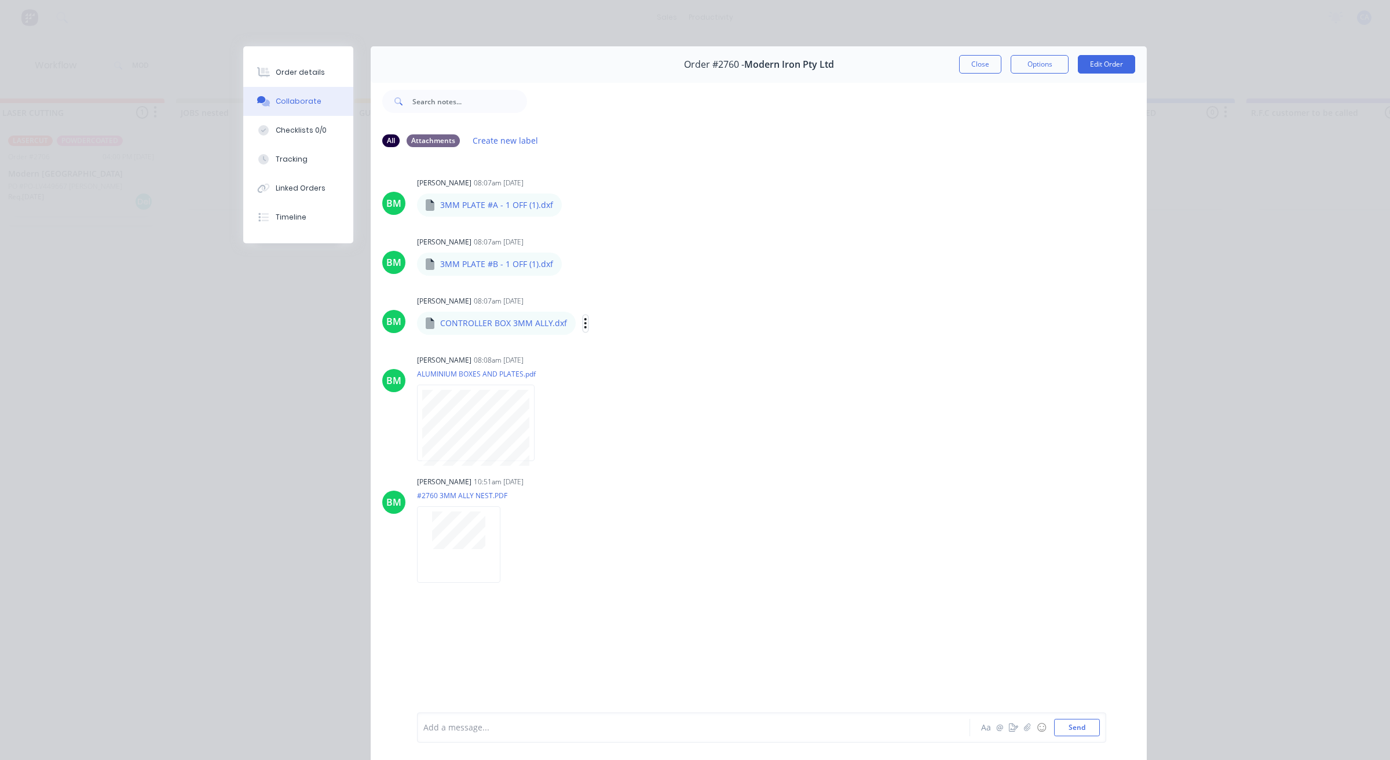
click at [584, 323] on icon "button" at bounding box center [585, 323] width 3 height 13
drag, startPoint x: 614, startPoint y: 351, endPoint x: 625, endPoint y: 354, distance: 11.9
click at [0, 0] on button "Download" at bounding box center [0, 0] width 0 height 0
drag, startPoint x: 287, startPoint y: 91, endPoint x: 302, endPoint y: 70, distance: 26.2
click at [288, 87] on button "Collaborate" at bounding box center [298, 101] width 110 height 29
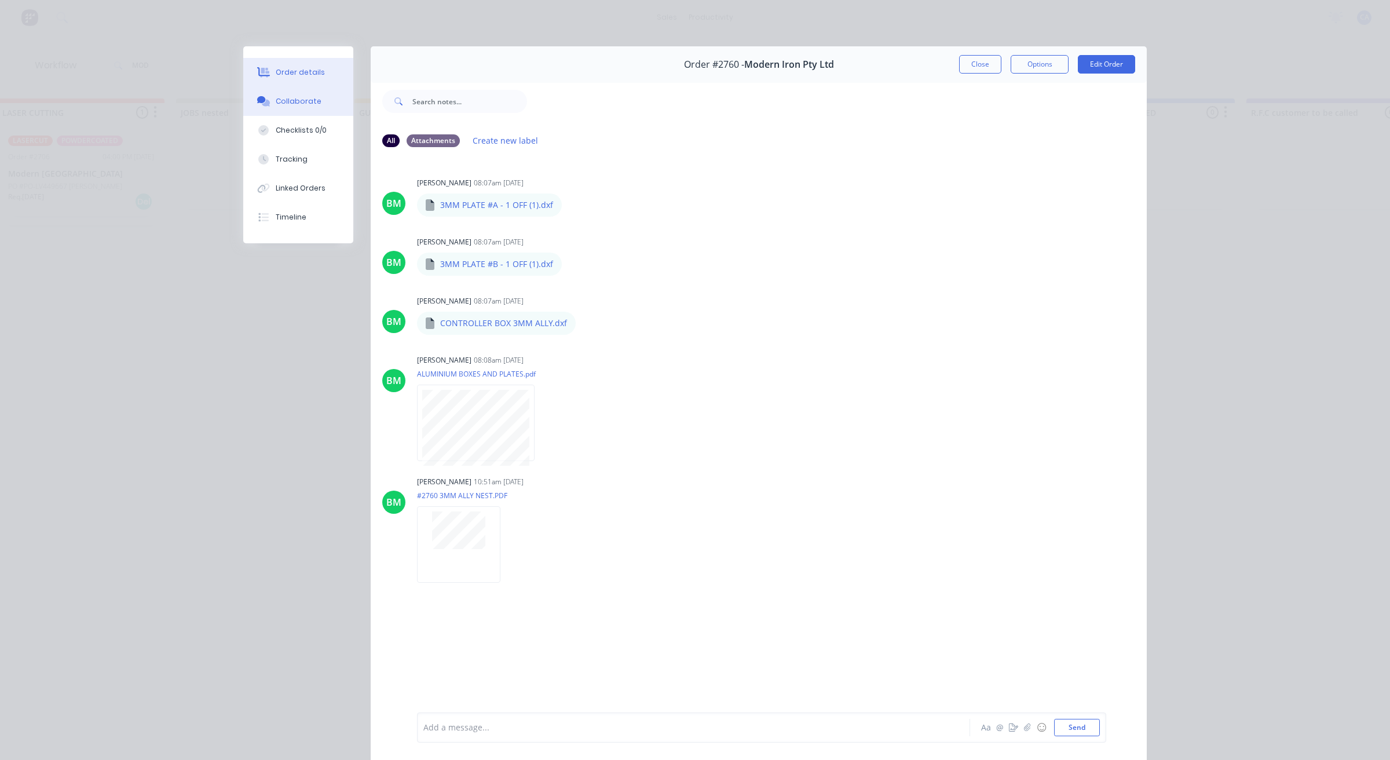
click at [302, 70] on div "Order details" at bounding box center [300, 72] width 49 height 10
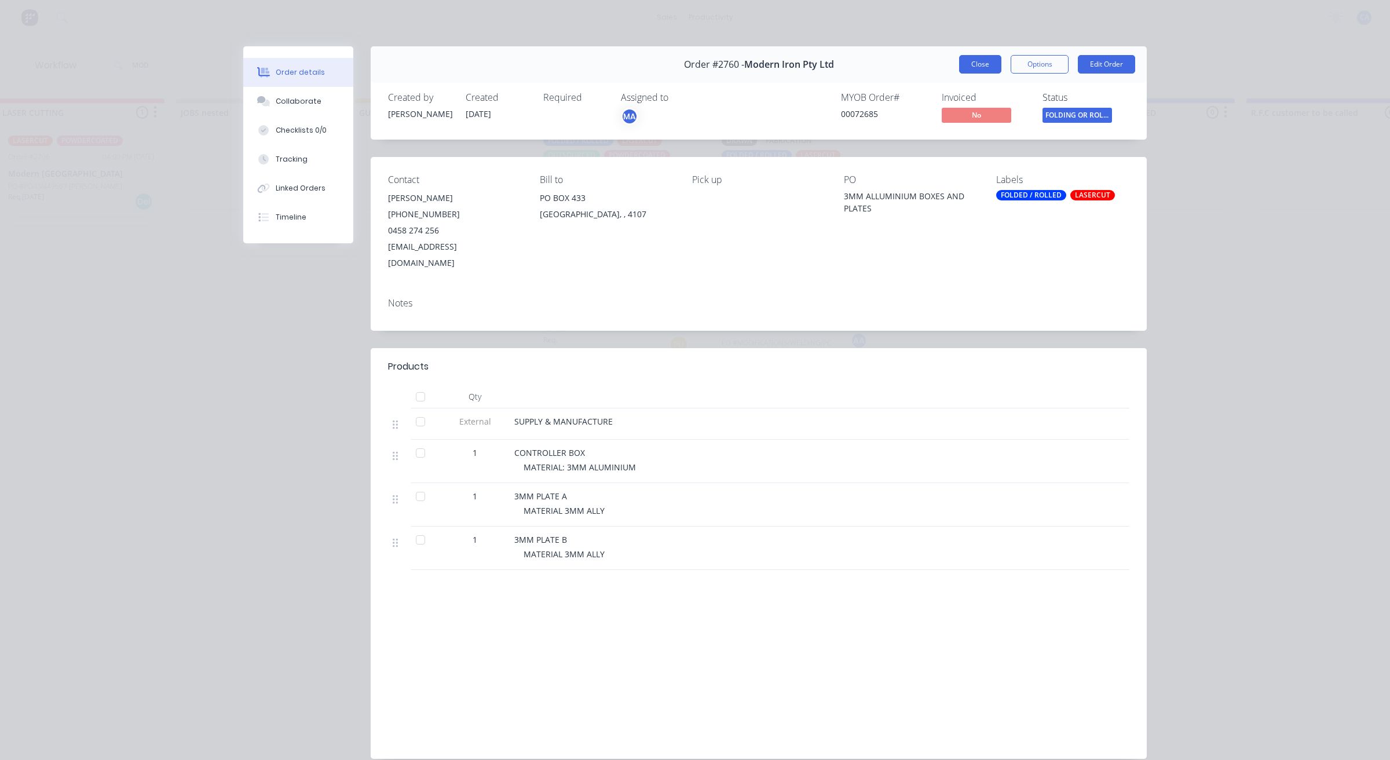
click at [989, 60] on button "Close" at bounding box center [980, 64] width 42 height 19
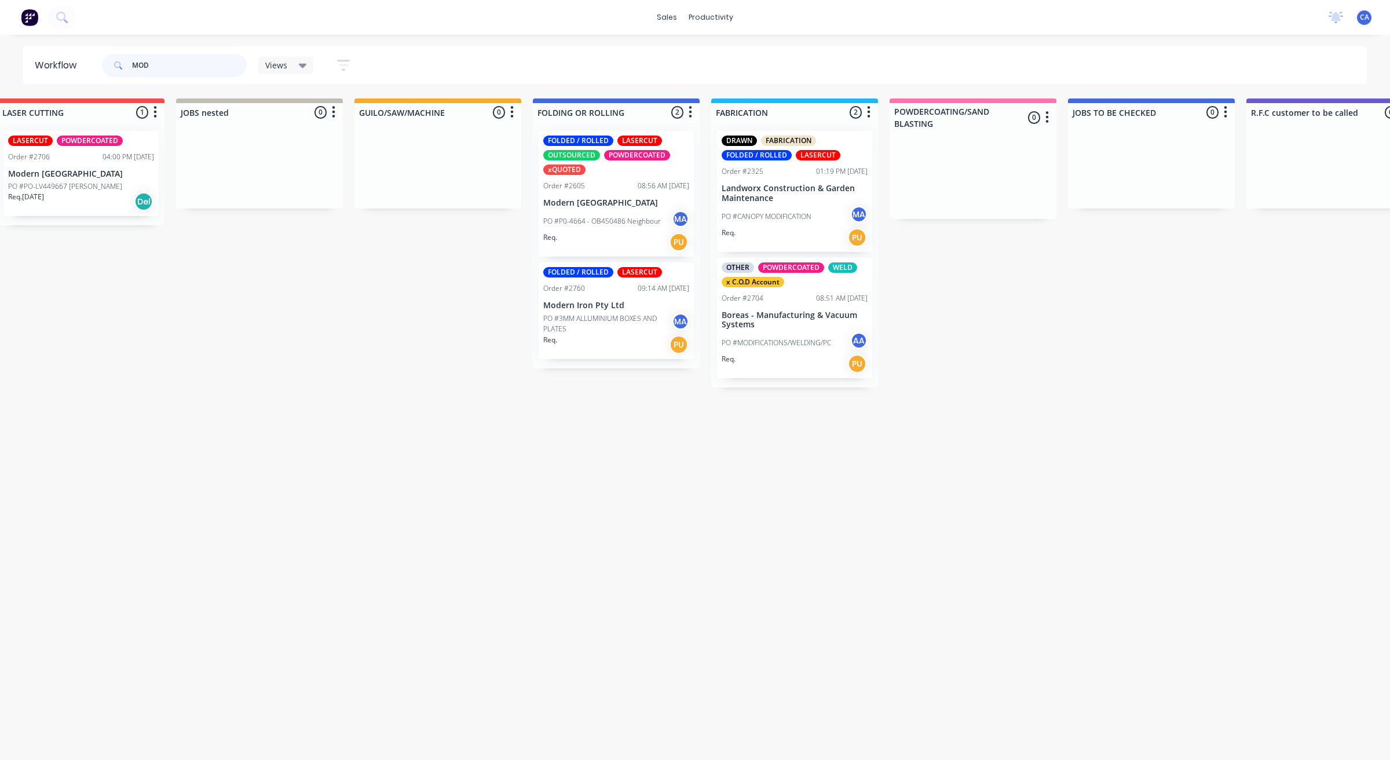
drag, startPoint x: 154, startPoint y: 67, endPoint x: 38, endPoint y: 32, distance: 120.7
click at [109, 57] on div "MOD" at bounding box center [174, 65] width 145 height 23
type input "[MEDICAL_DATA]"
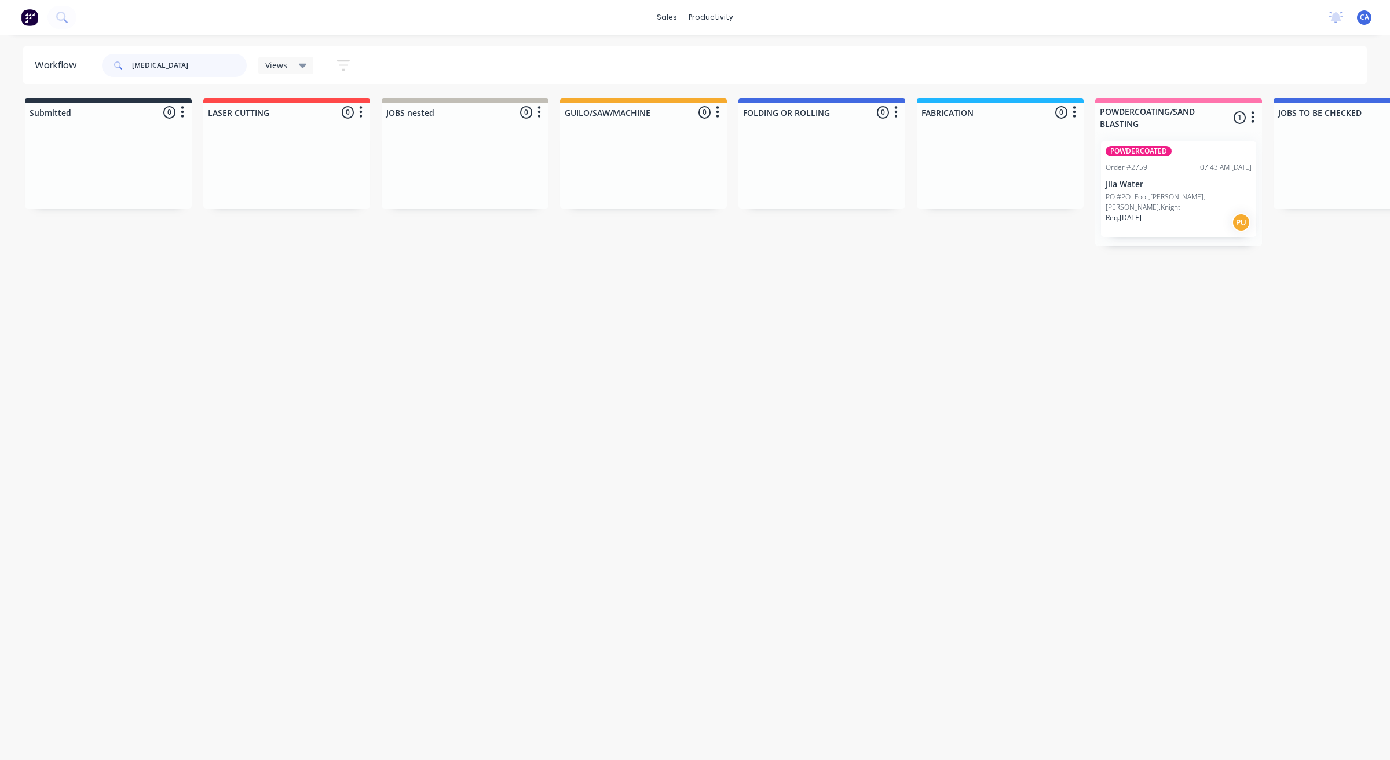
drag, startPoint x: 89, startPoint y: 53, endPoint x: 0, endPoint y: 62, distance: 89.1
click at [42, 50] on header "Workflow [MEDICAL_DATA] Views Save new view None (Default) edit Show/Hide statu…" at bounding box center [695, 65] width 1344 height 38
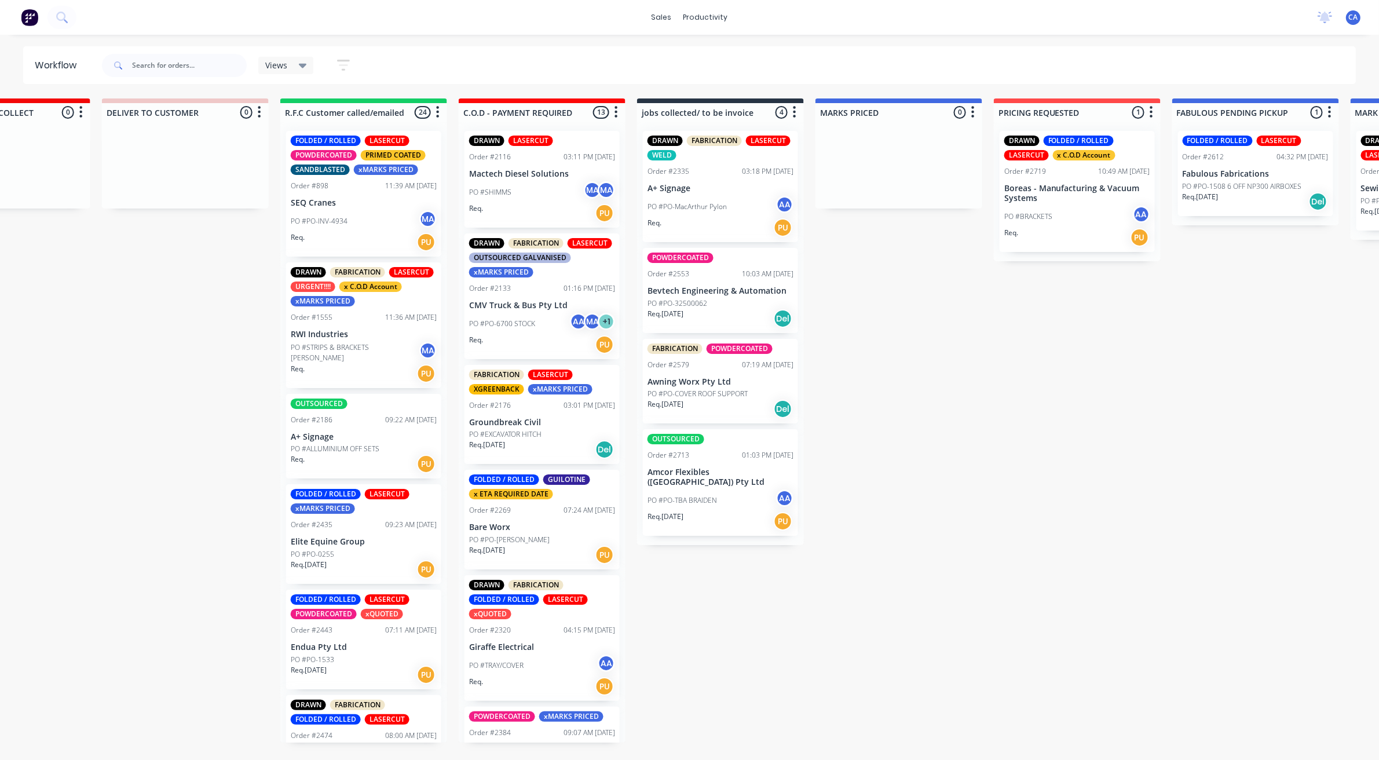
drag, startPoint x: 798, startPoint y: 374, endPoint x: 833, endPoint y: 375, distance: 34.8
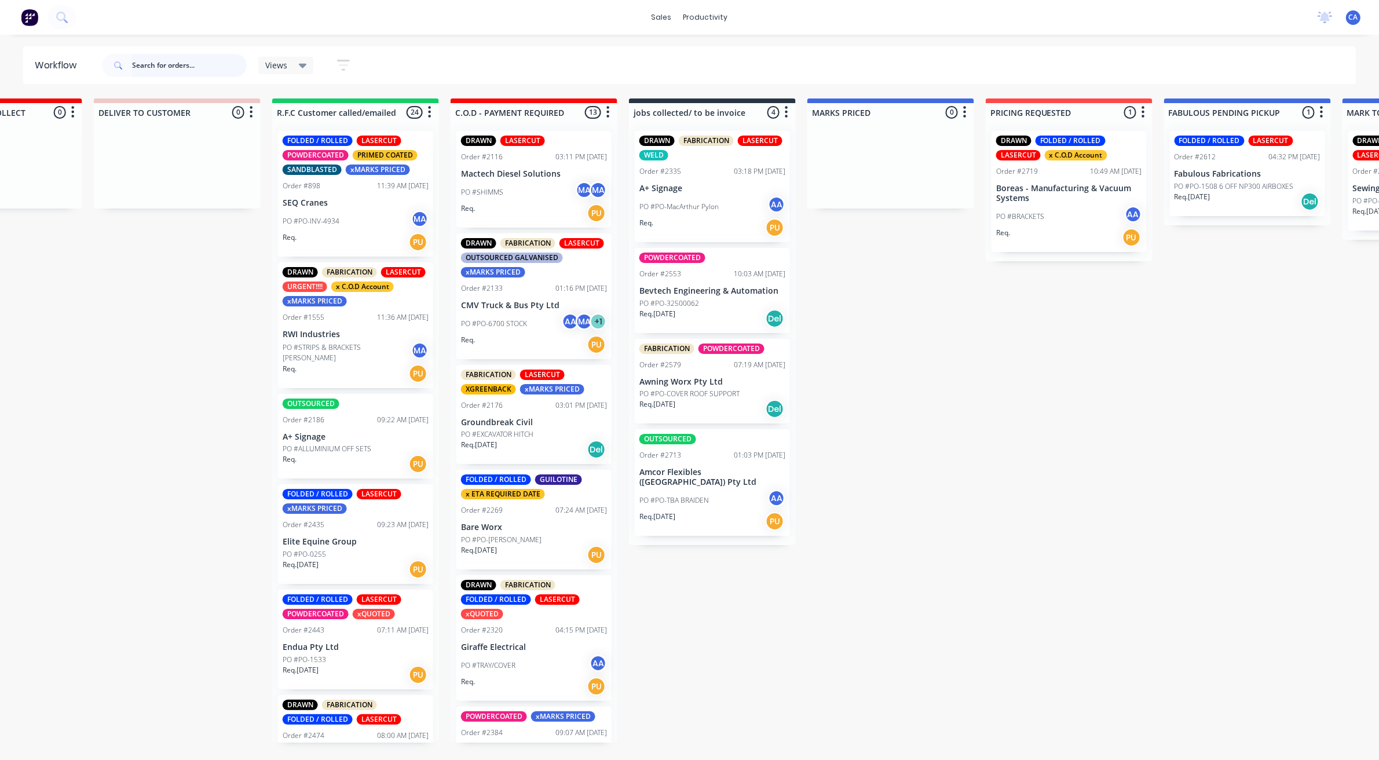
click at [153, 61] on input "text" at bounding box center [189, 65] width 115 height 23
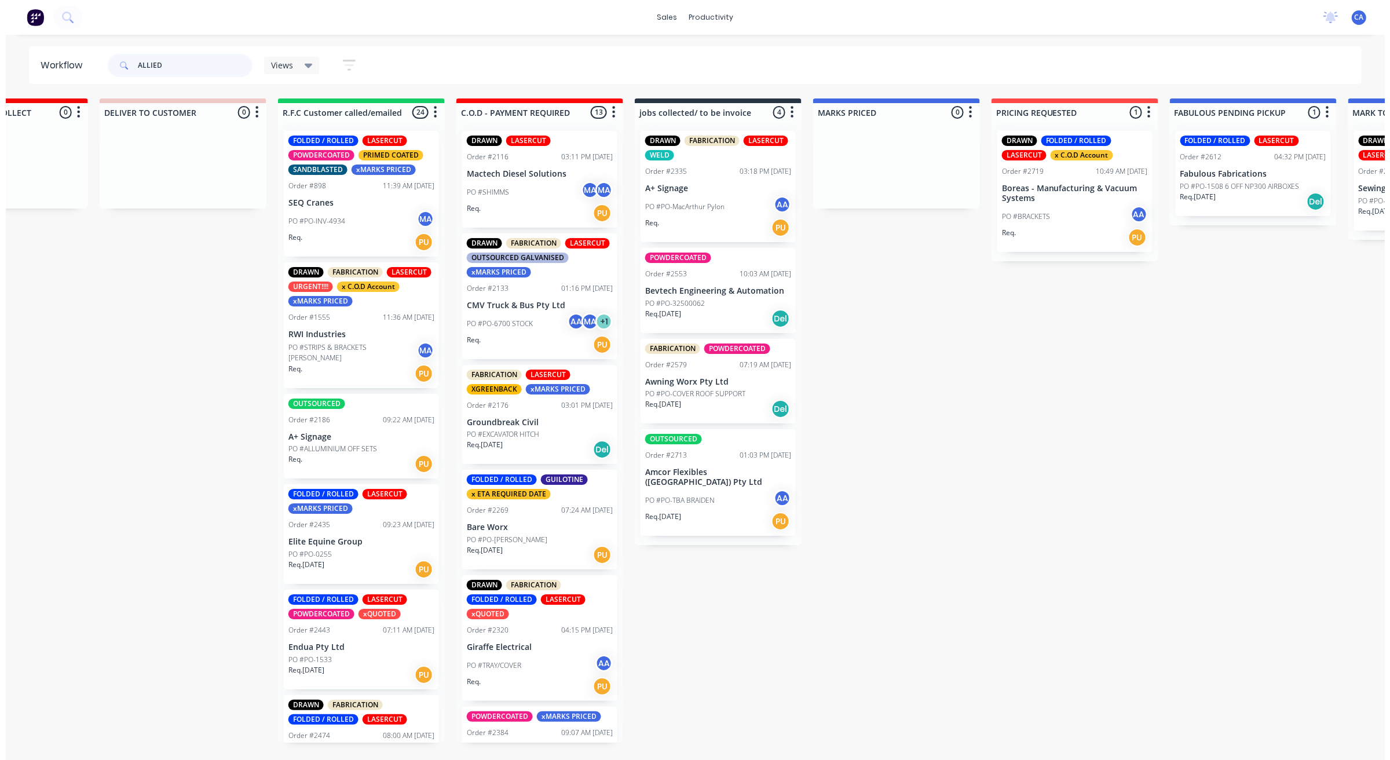
scroll to position [0, 0]
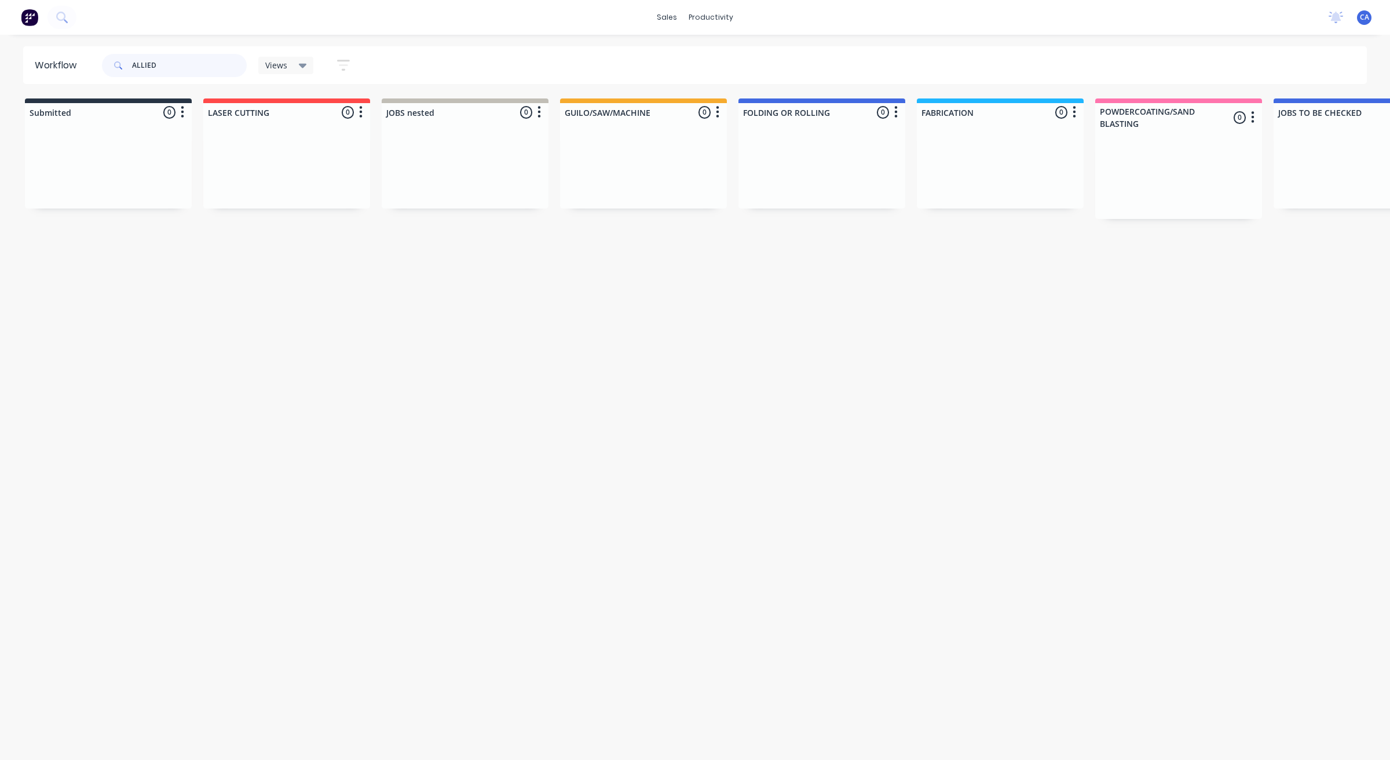
type input "ALLIED"
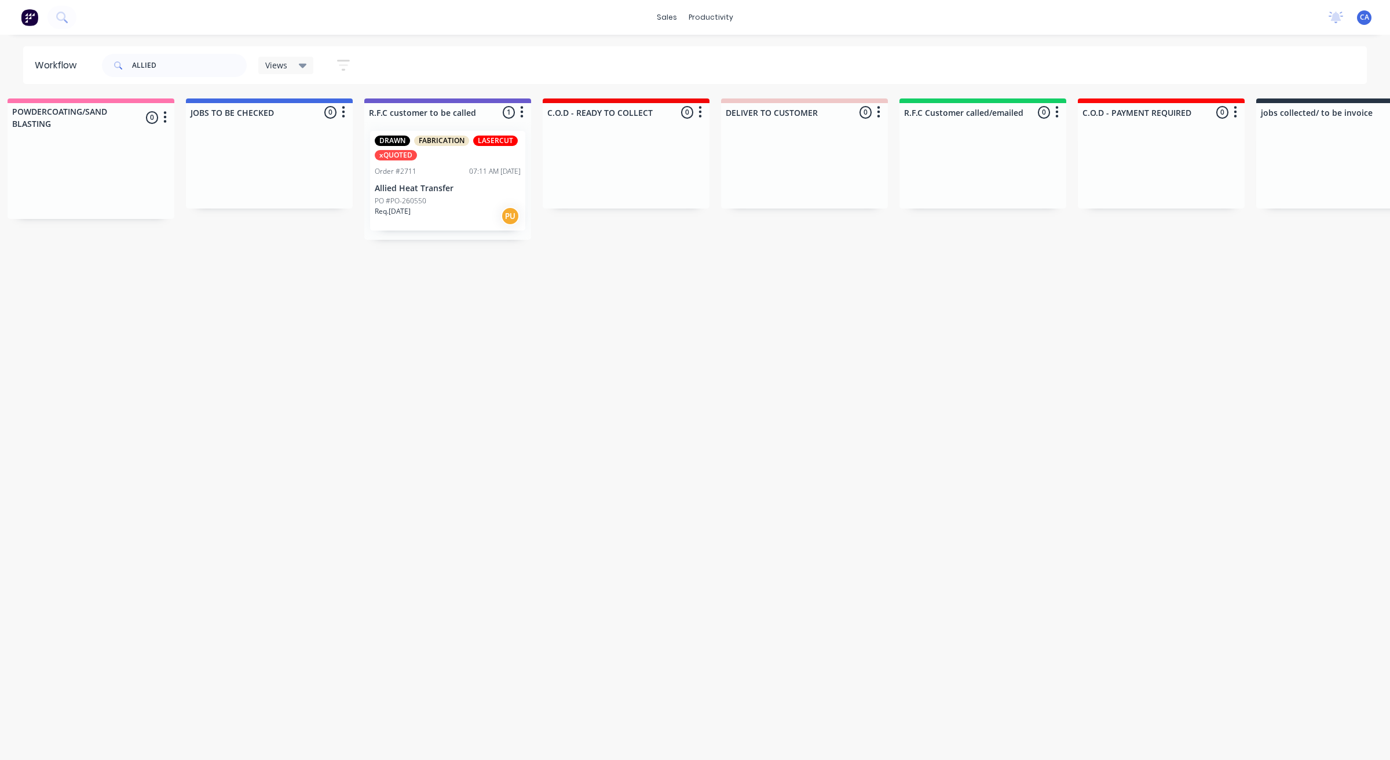
drag, startPoint x: 627, startPoint y: 236, endPoint x: 733, endPoint y: 233, distance: 106.0
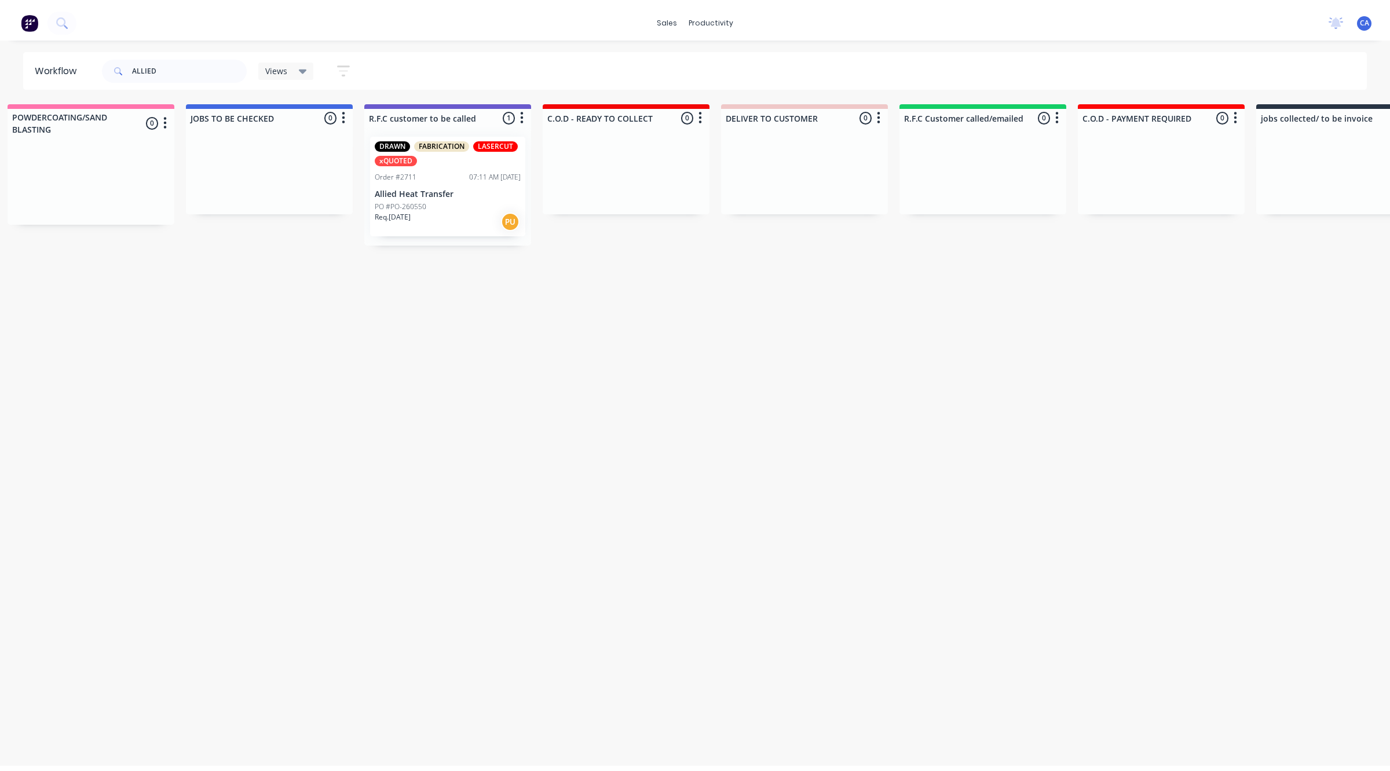
scroll to position [0, 1269]
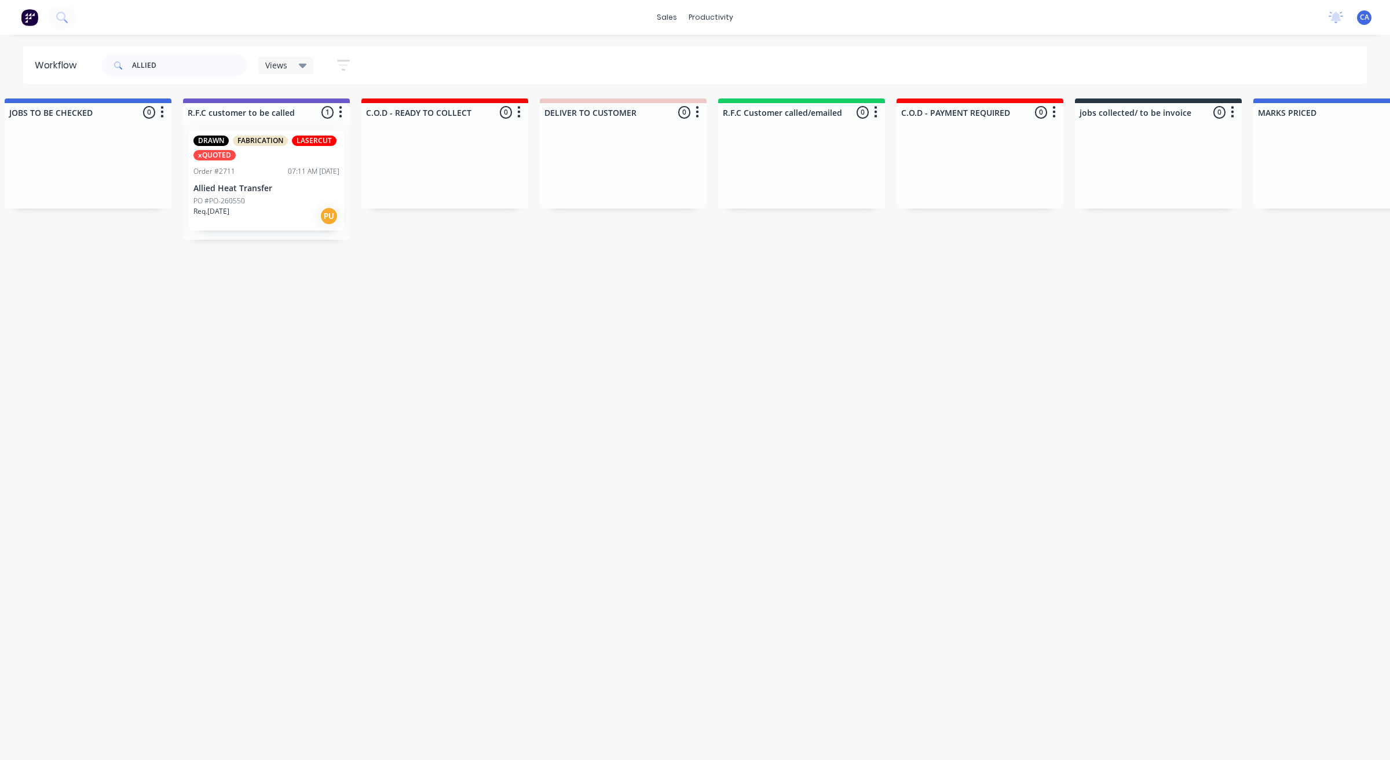
click at [261, 187] on p "Allied Heat Transfer" at bounding box center [266, 189] width 146 height 10
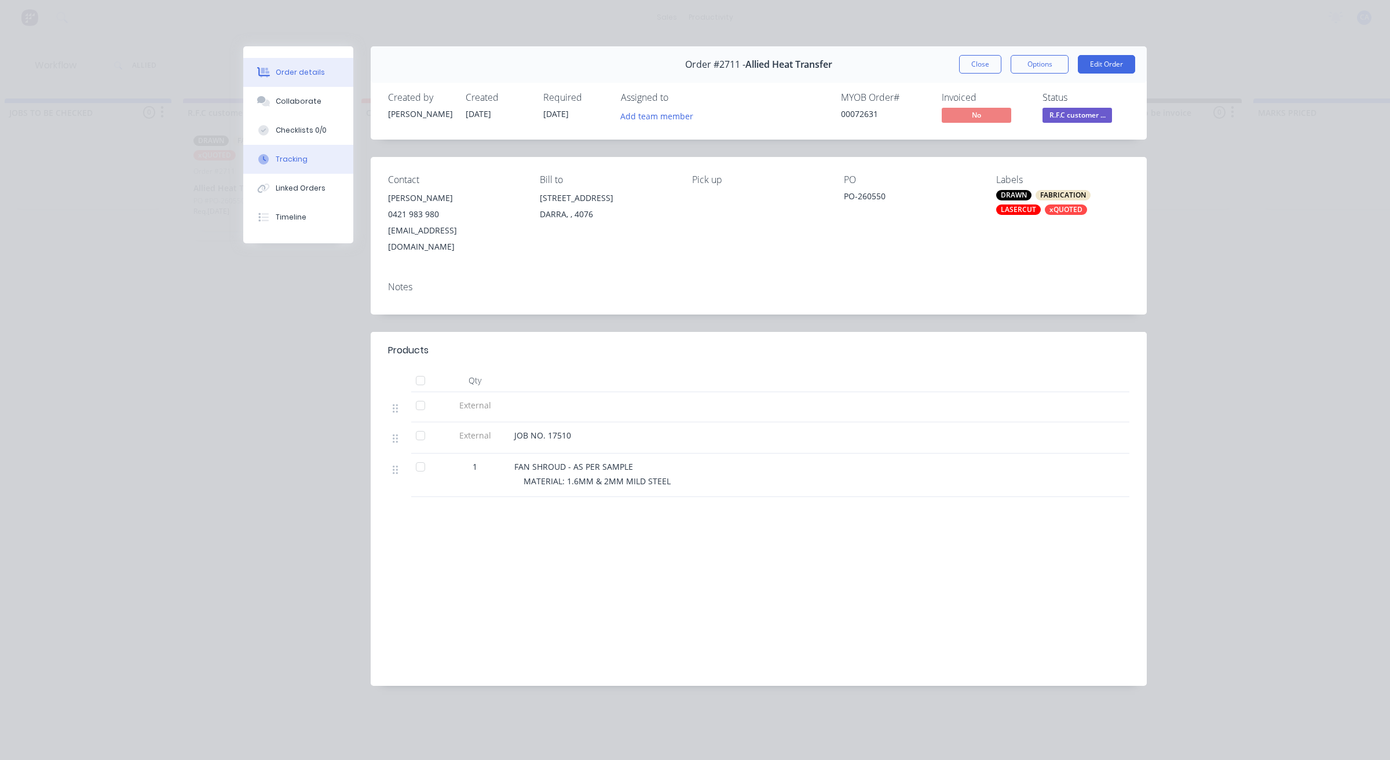
click at [295, 164] on div "Tracking" at bounding box center [292, 159] width 32 height 10
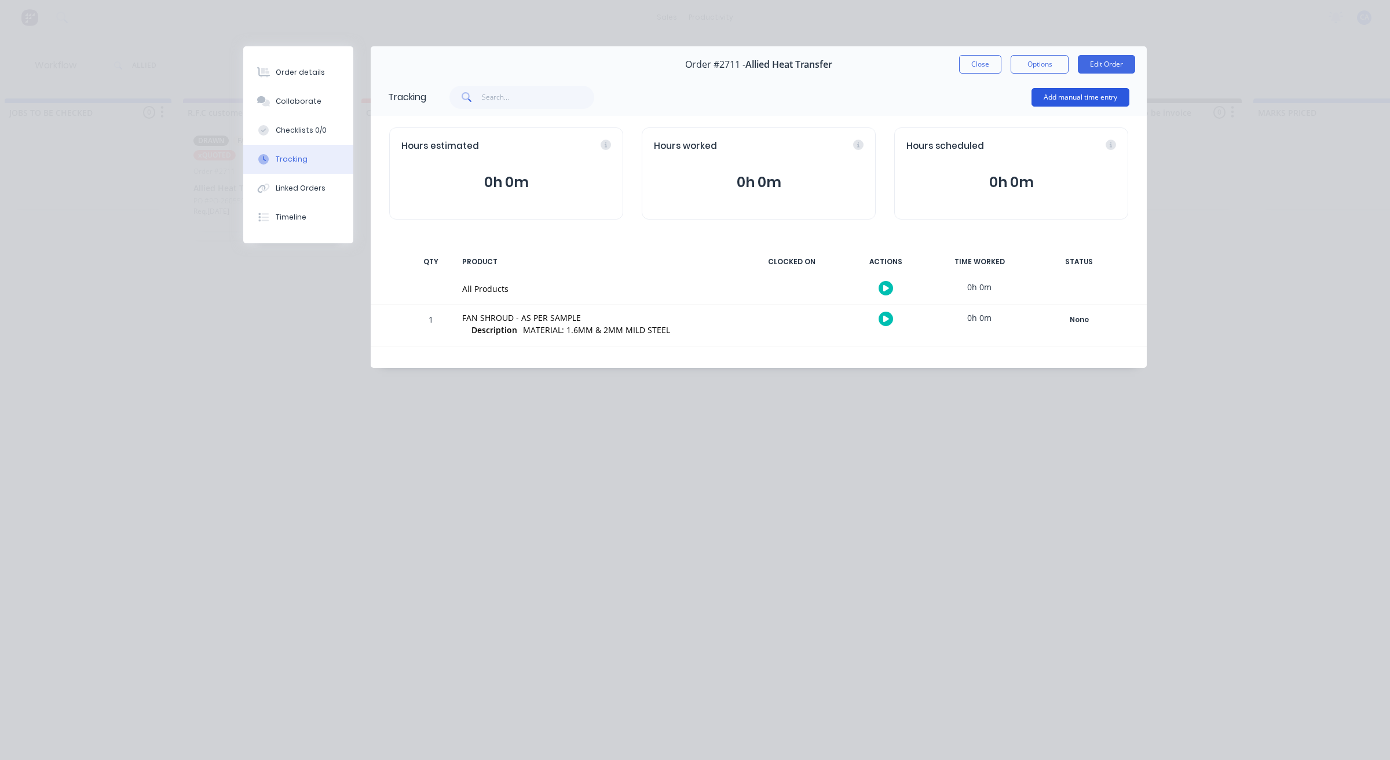
click at [1089, 101] on button "Add manual time entry" at bounding box center [1080, 97] width 98 height 19
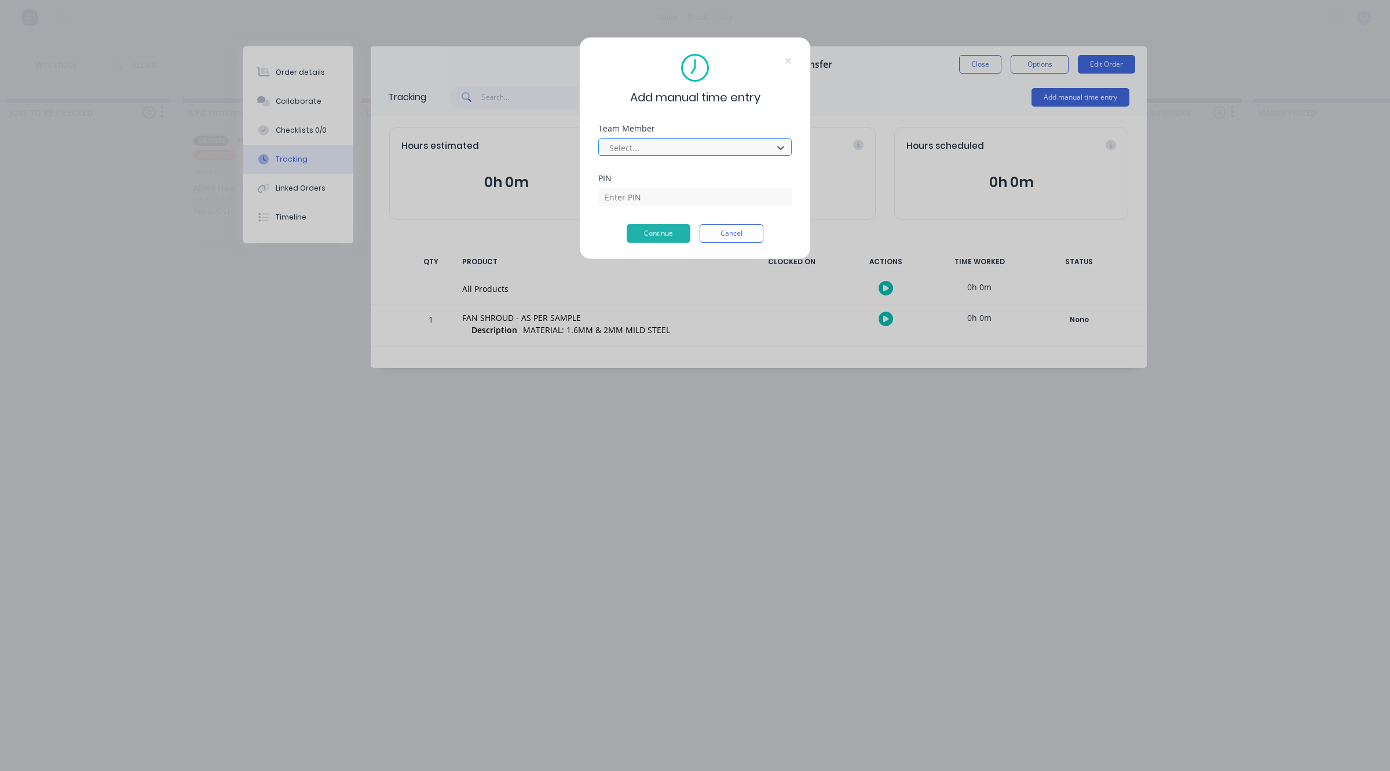
click at [639, 151] on div at bounding box center [687, 148] width 159 height 14
click at [652, 142] on div at bounding box center [687, 148] width 159 height 14
click at [651, 152] on div at bounding box center [687, 148] width 159 height 14
drag, startPoint x: 801, startPoint y: 142, endPoint x: 761, endPoint y: 152, distance: 40.7
click at [792, 146] on div "Add manual time entry Team Member 10 results available. Use Up and Down to choo…" at bounding box center [695, 148] width 232 height 222
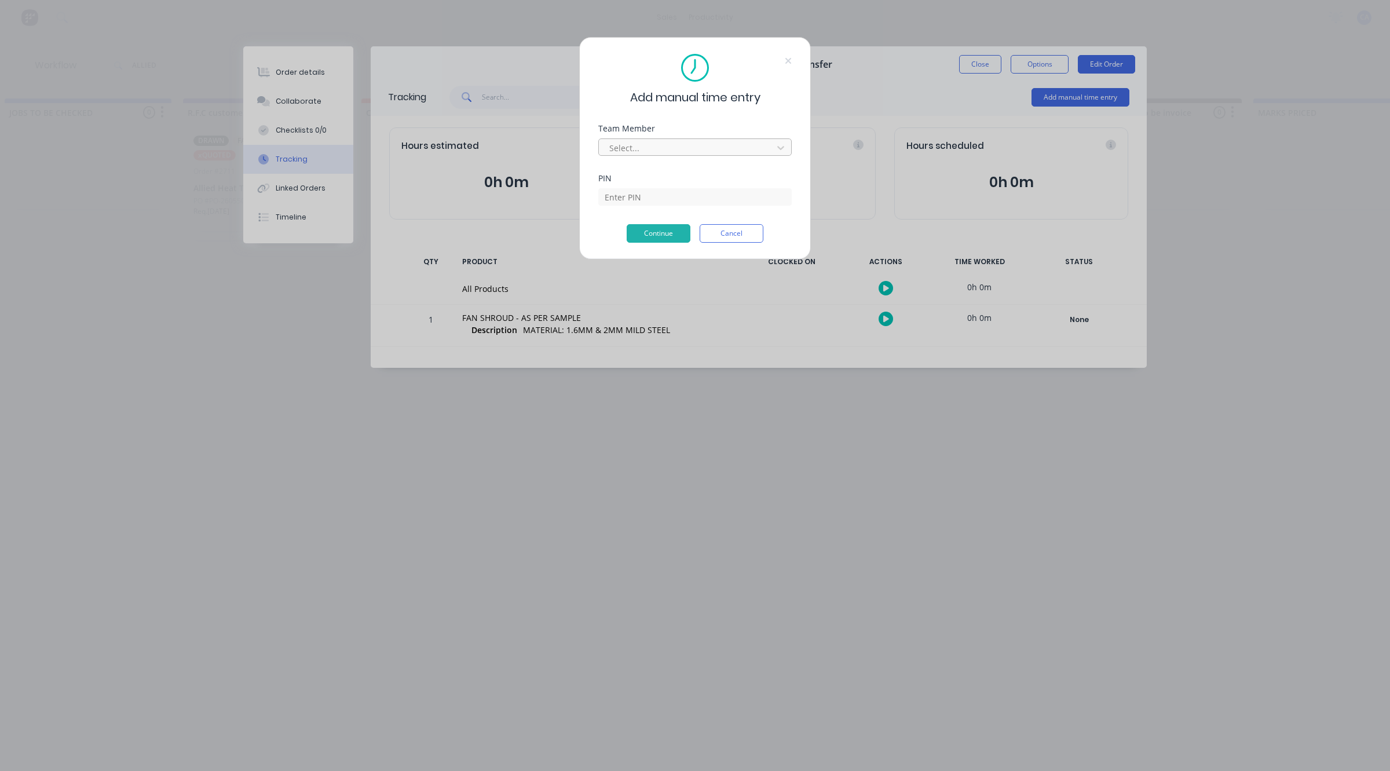
click at [767, 151] on div "Select..." at bounding box center [687, 147] width 166 height 17
click at [783, 151] on icon at bounding box center [781, 148] width 12 height 12
click at [699, 192] on input at bounding box center [694, 196] width 193 height 17
type input "3699"
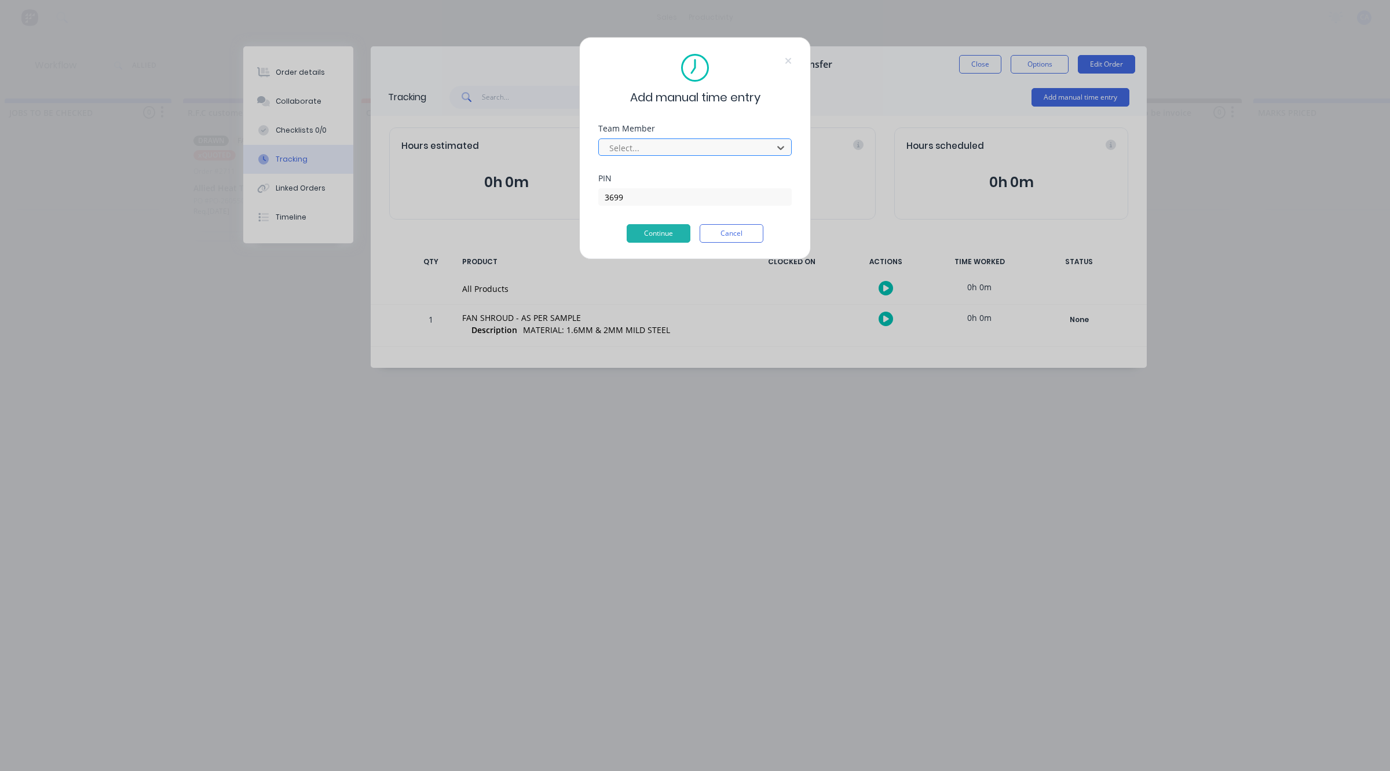
click at [692, 156] on div "Select..." at bounding box center [687, 147] width 166 height 17
type input "[PERSON_NAME]"
click at [667, 241] on button "Continue" at bounding box center [658, 233] width 64 height 19
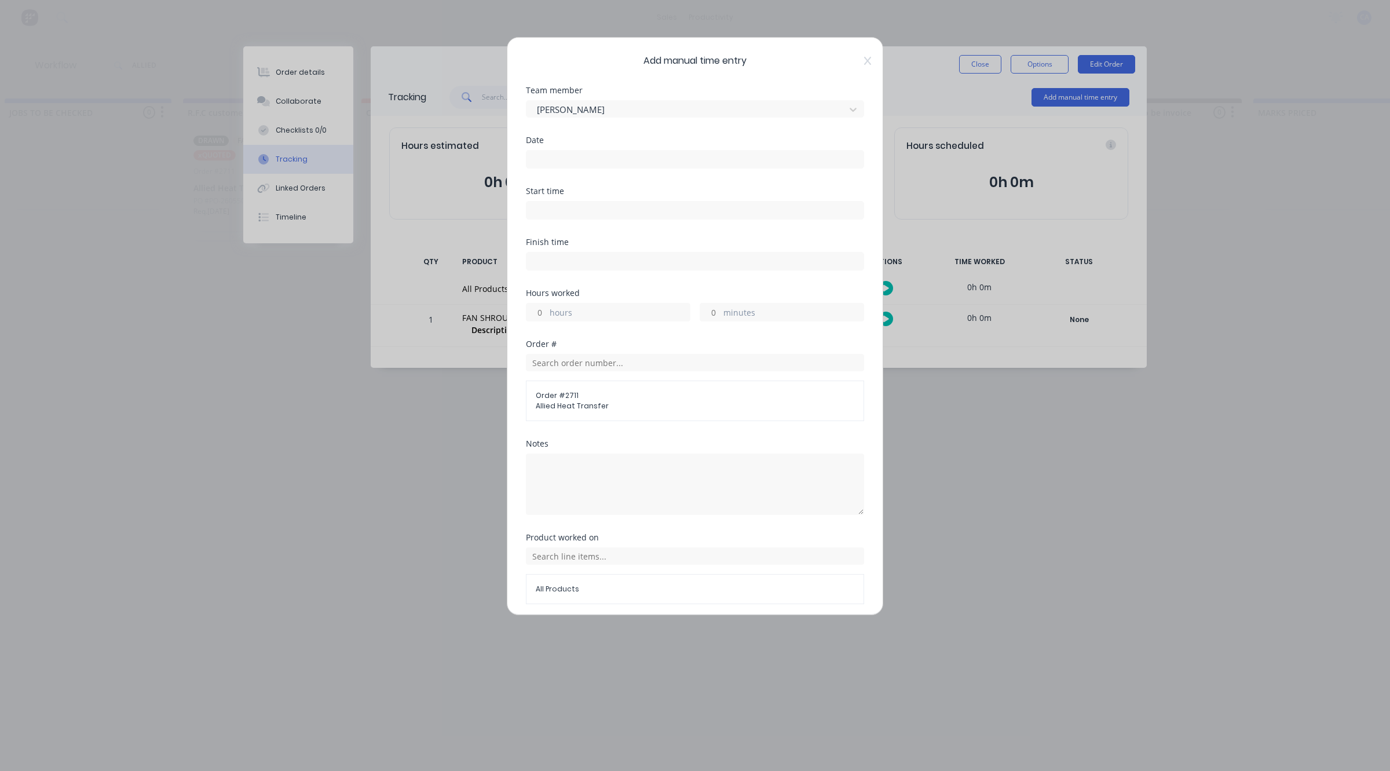
click at [571, 163] on input at bounding box center [694, 159] width 337 height 17
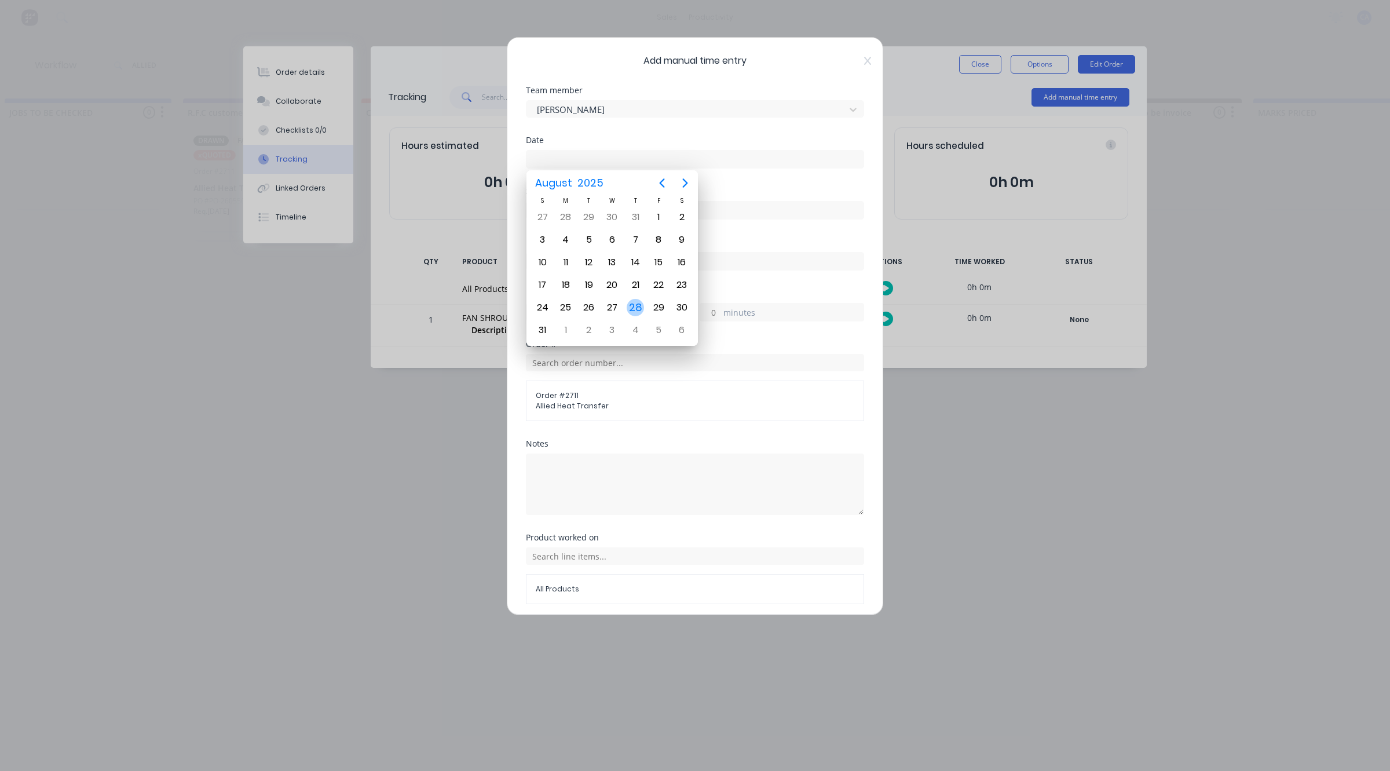
click at [631, 299] on div "28" at bounding box center [634, 307] width 17 height 17
type input "[DATE]"
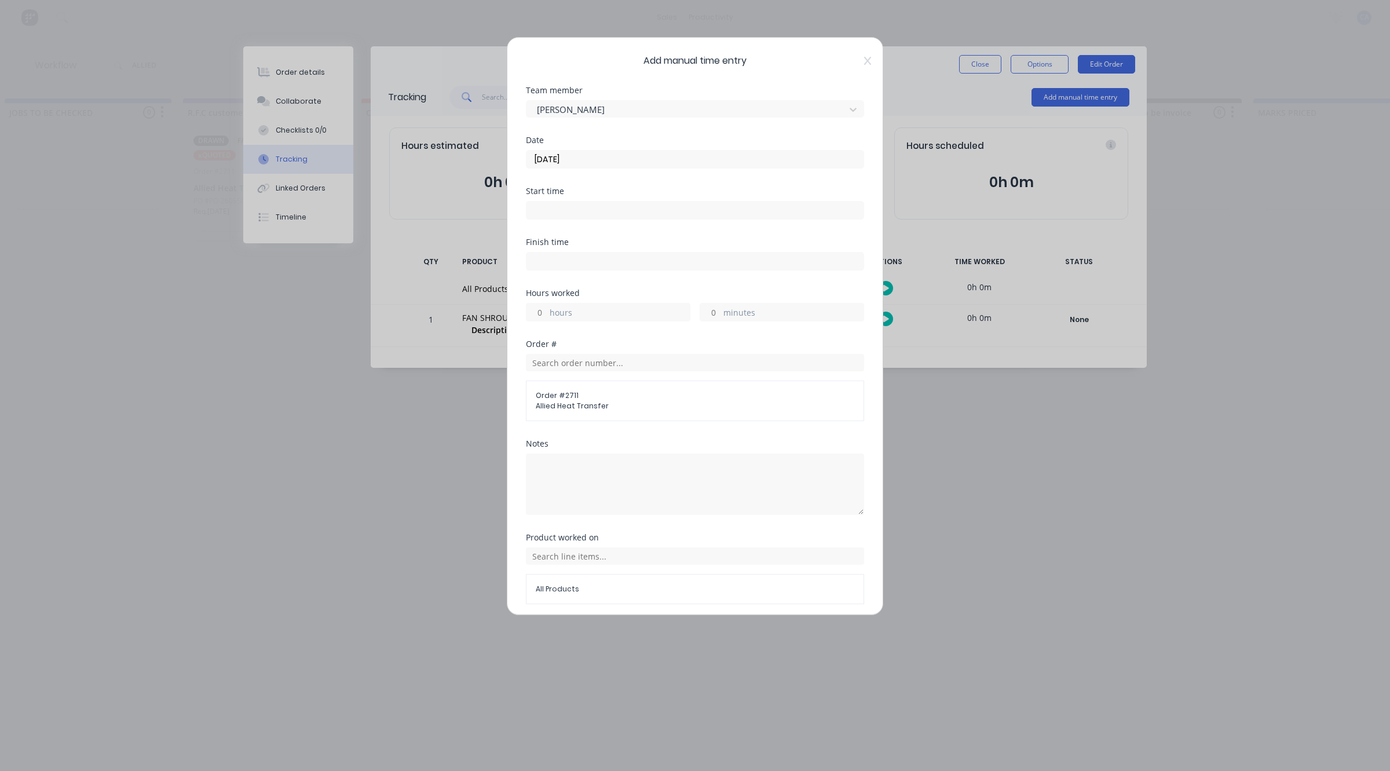
click at [713, 313] on input "minutes" at bounding box center [710, 311] width 20 height 17
type input "45"
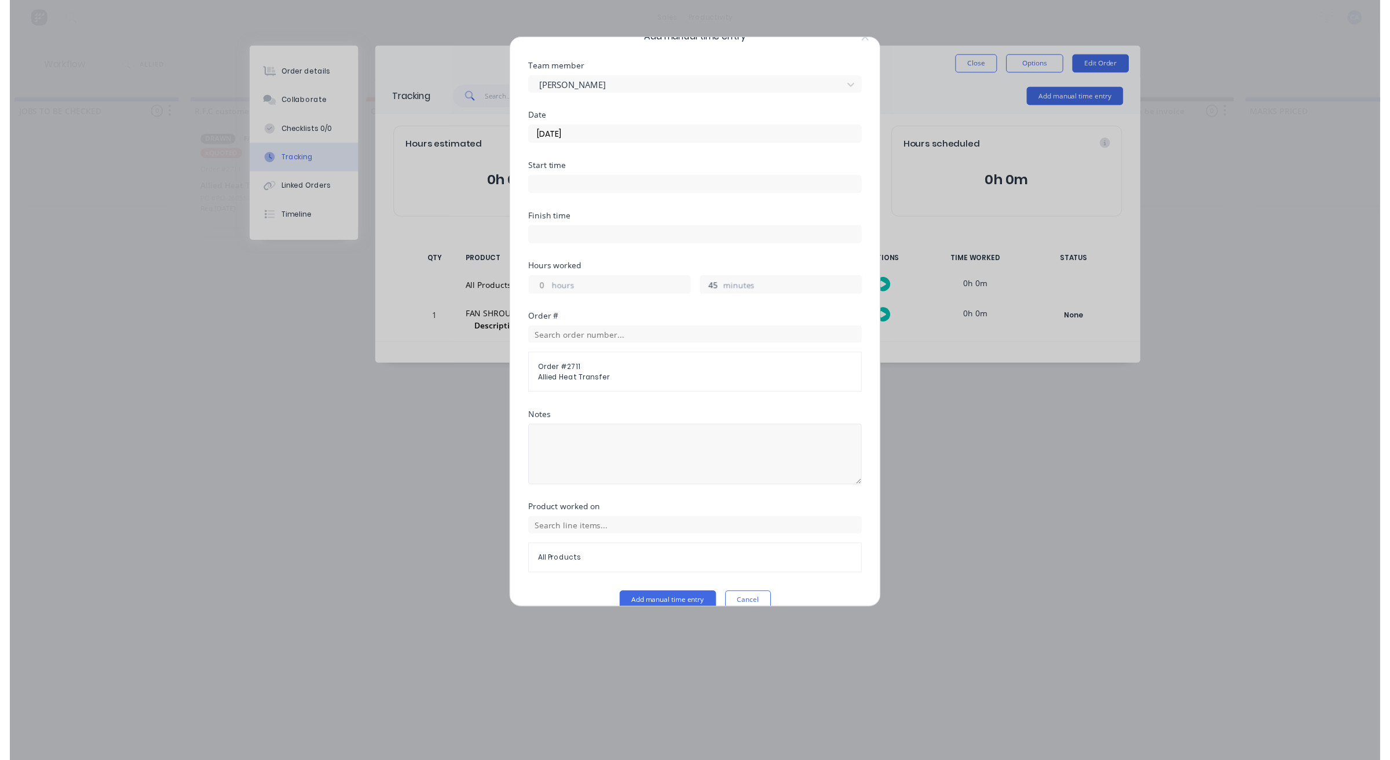
scroll to position [45, 0]
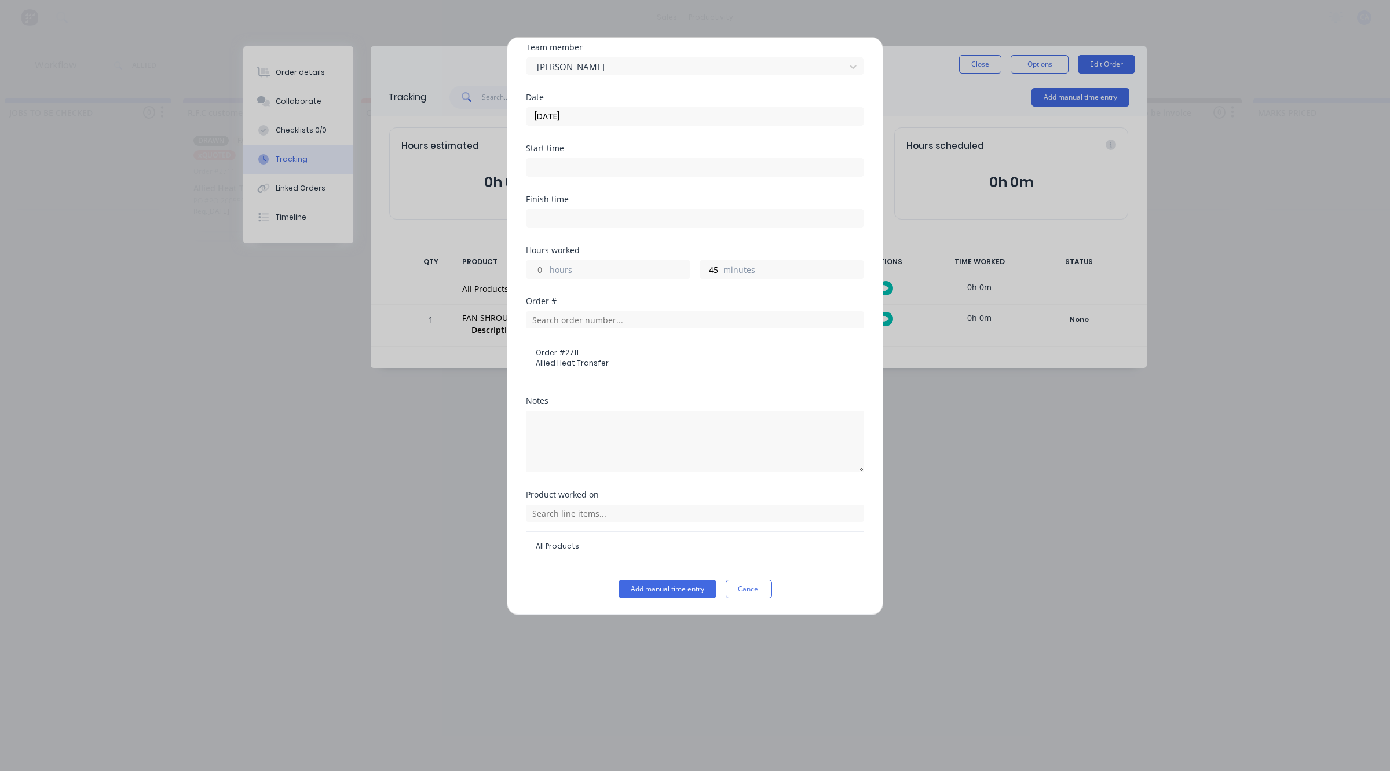
click at [698, 574] on div "Product worked on All Products" at bounding box center [695, 534] width 338 height 89
click at [698, 585] on button "Add manual time entry" at bounding box center [667, 589] width 98 height 19
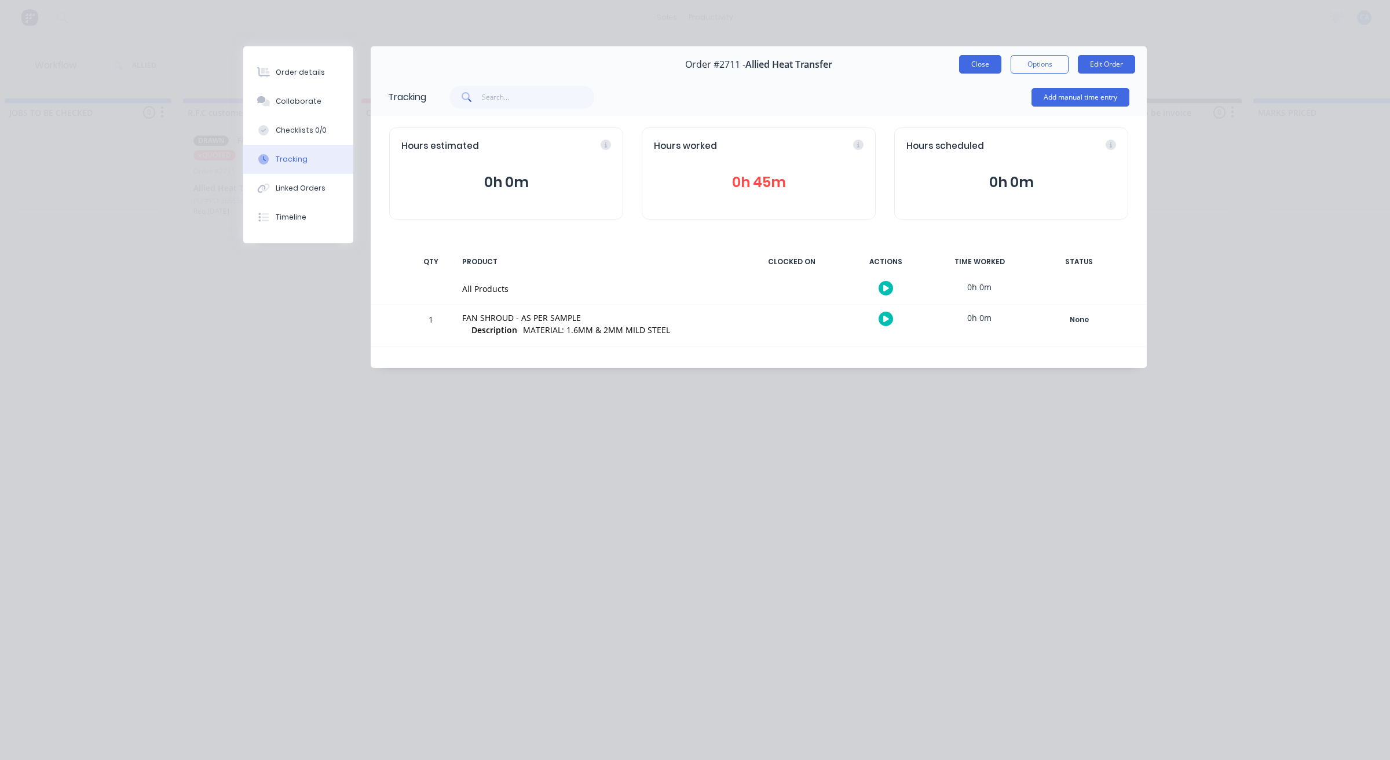
click at [977, 58] on button "Close" at bounding box center [980, 64] width 42 height 19
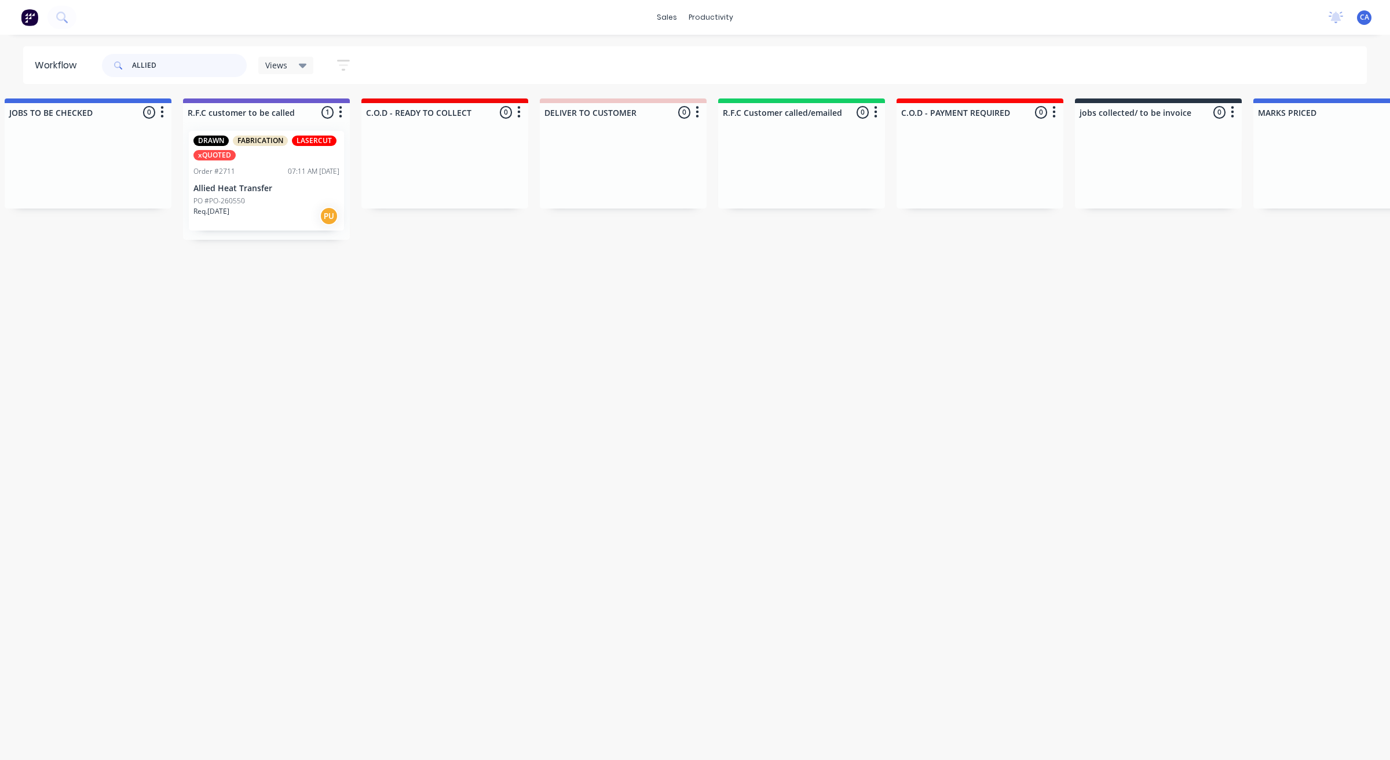
drag, startPoint x: 184, startPoint y: 59, endPoint x: 0, endPoint y: 87, distance: 185.7
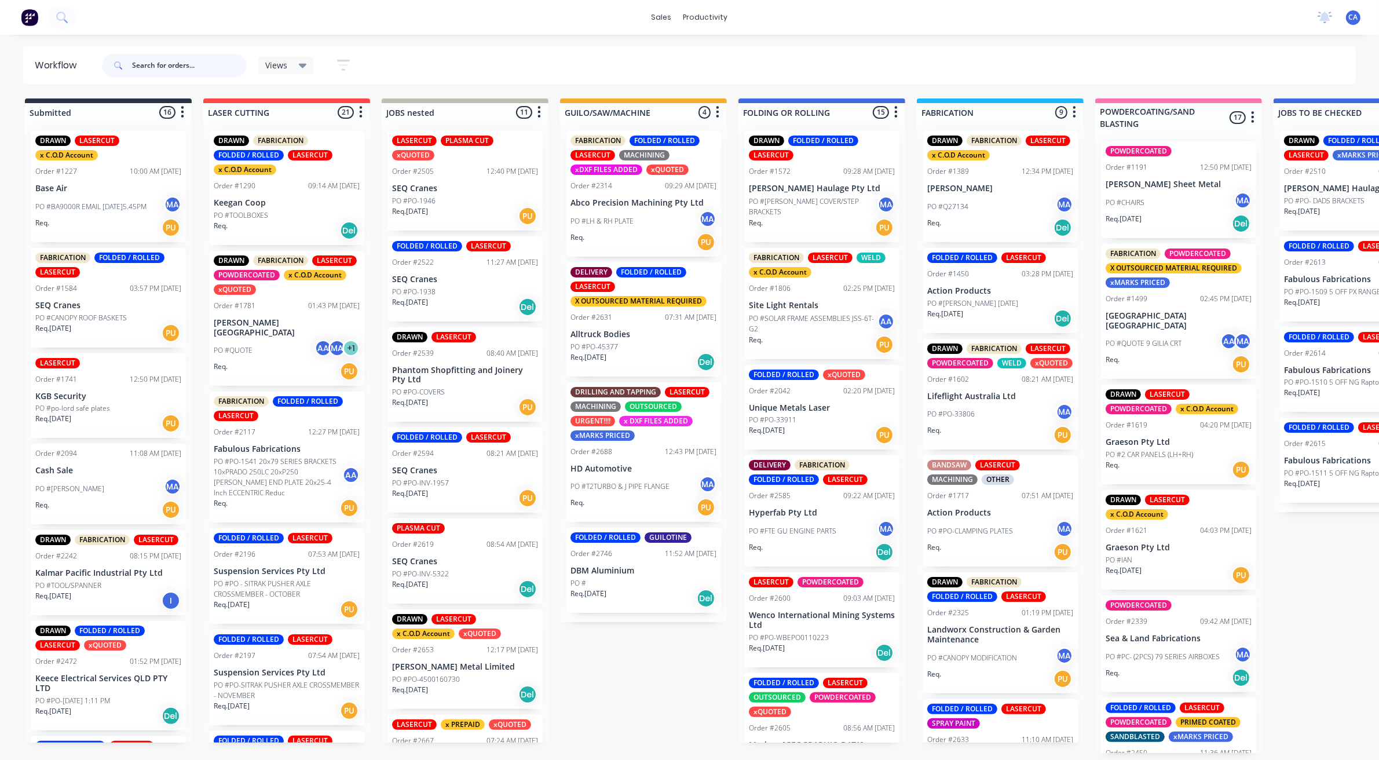
click at [184, 68] on input "text" at bounding box center [189, 65] width 115 height 23
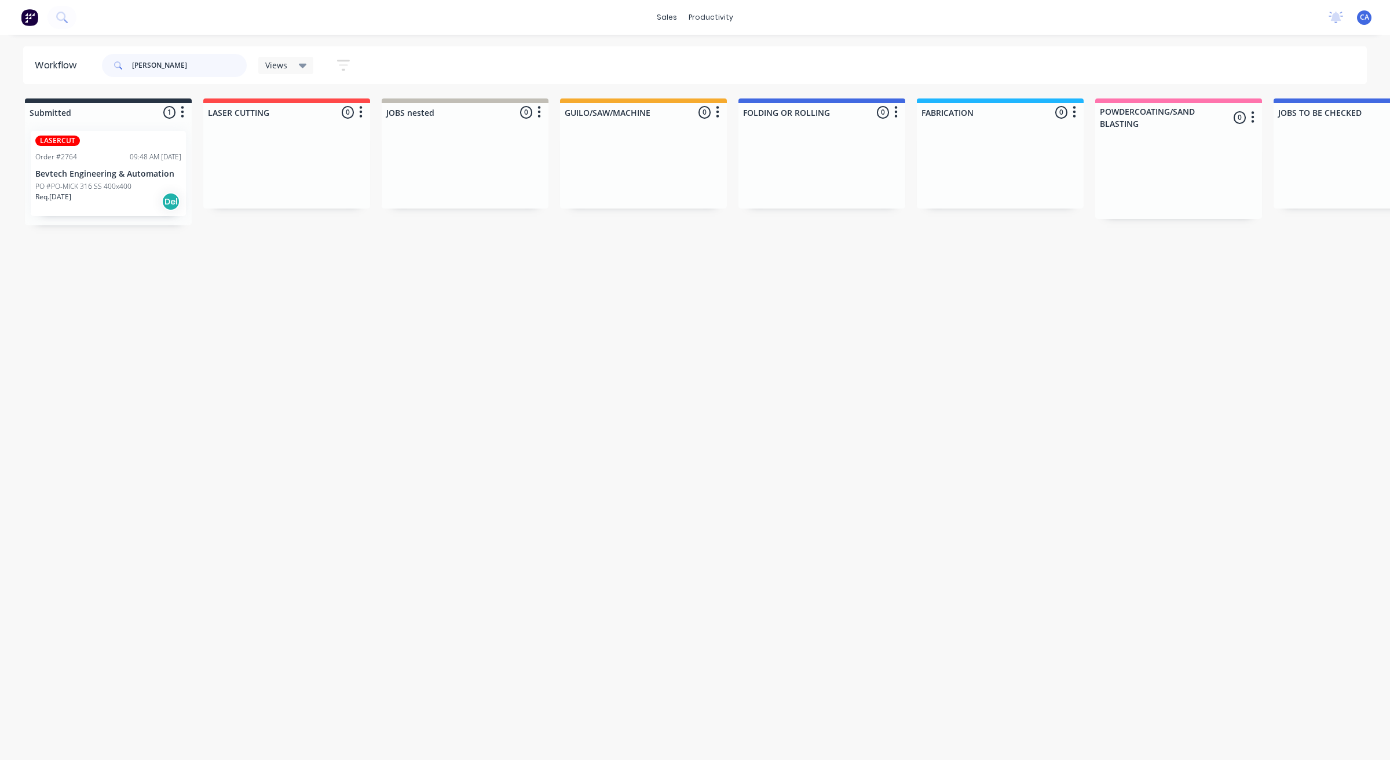
type input "[PERSON_NAME]"
click at [89, 207] on div "Req. [DATE] Del" at bounding box center [108, 202] width 146 height 20
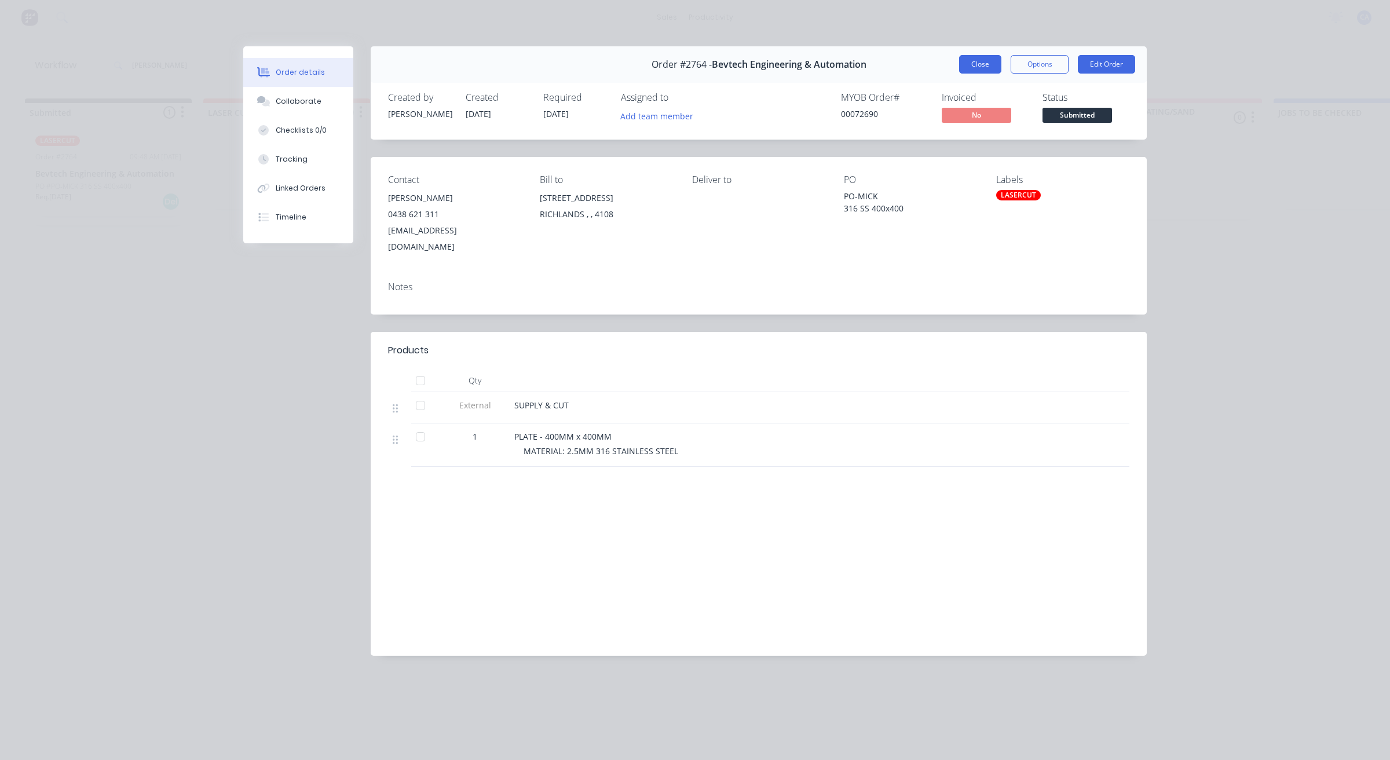
click at [983, 61] on button "Close" at bounding box center [980, 64] width 42 height 19
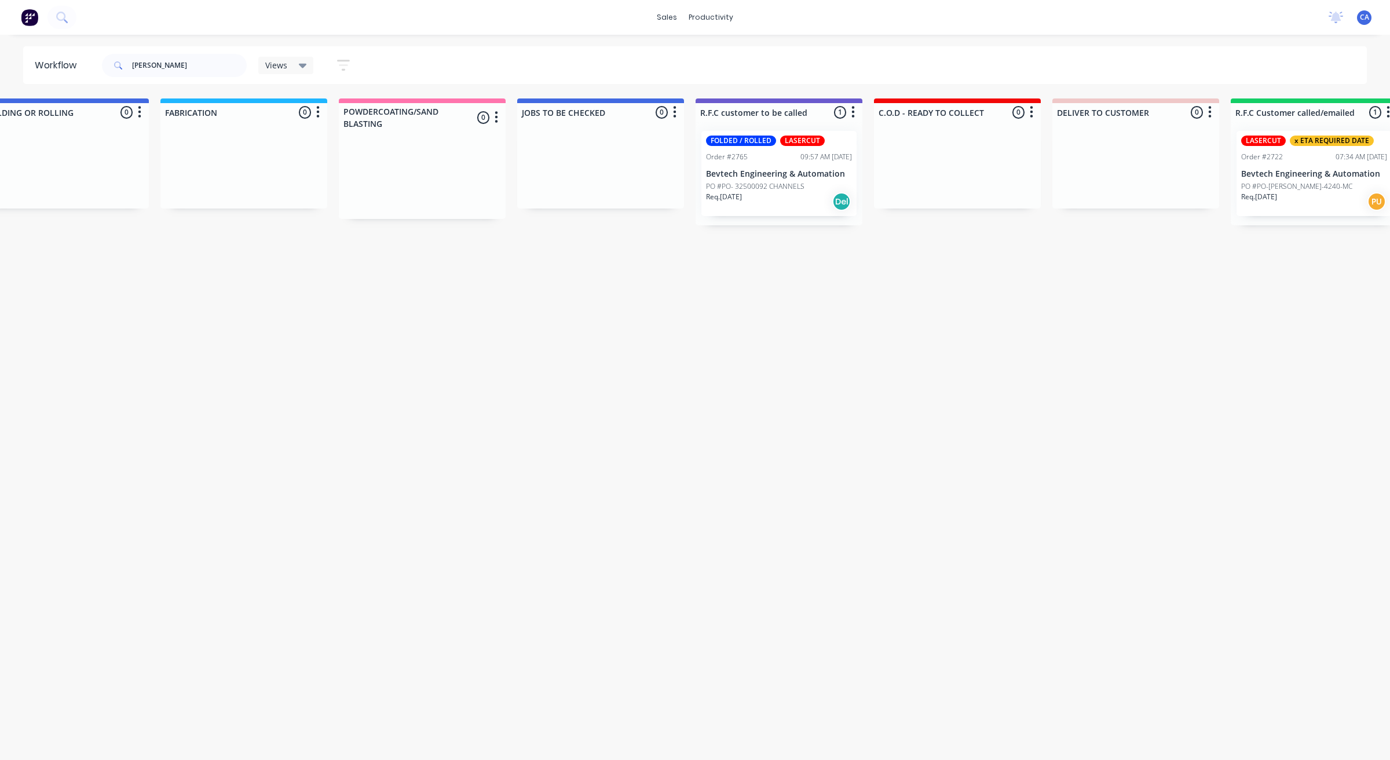
drag, startPoint x: 640, startPoint y: 380, endPoint x: 734, endPoint y: 374, distance: 94.0
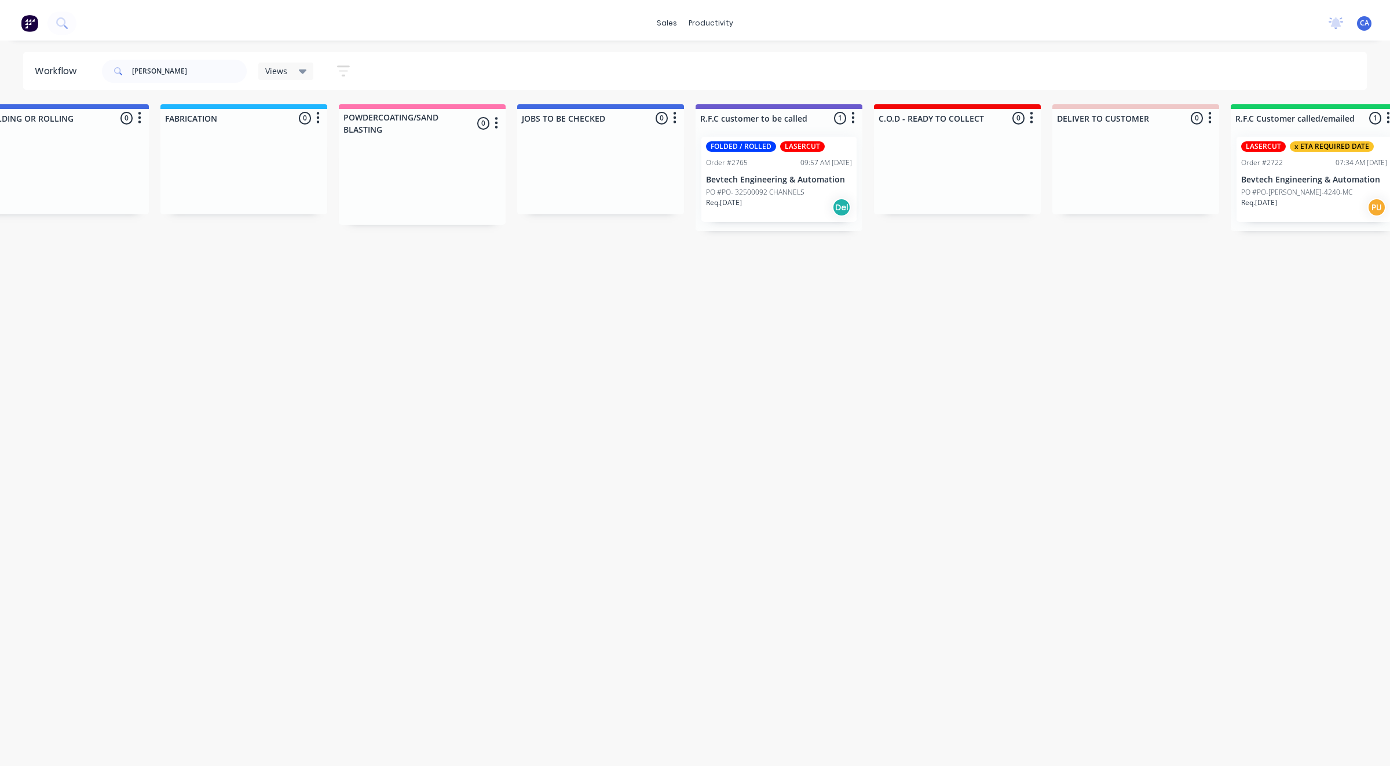
scroll to position [0, 895]
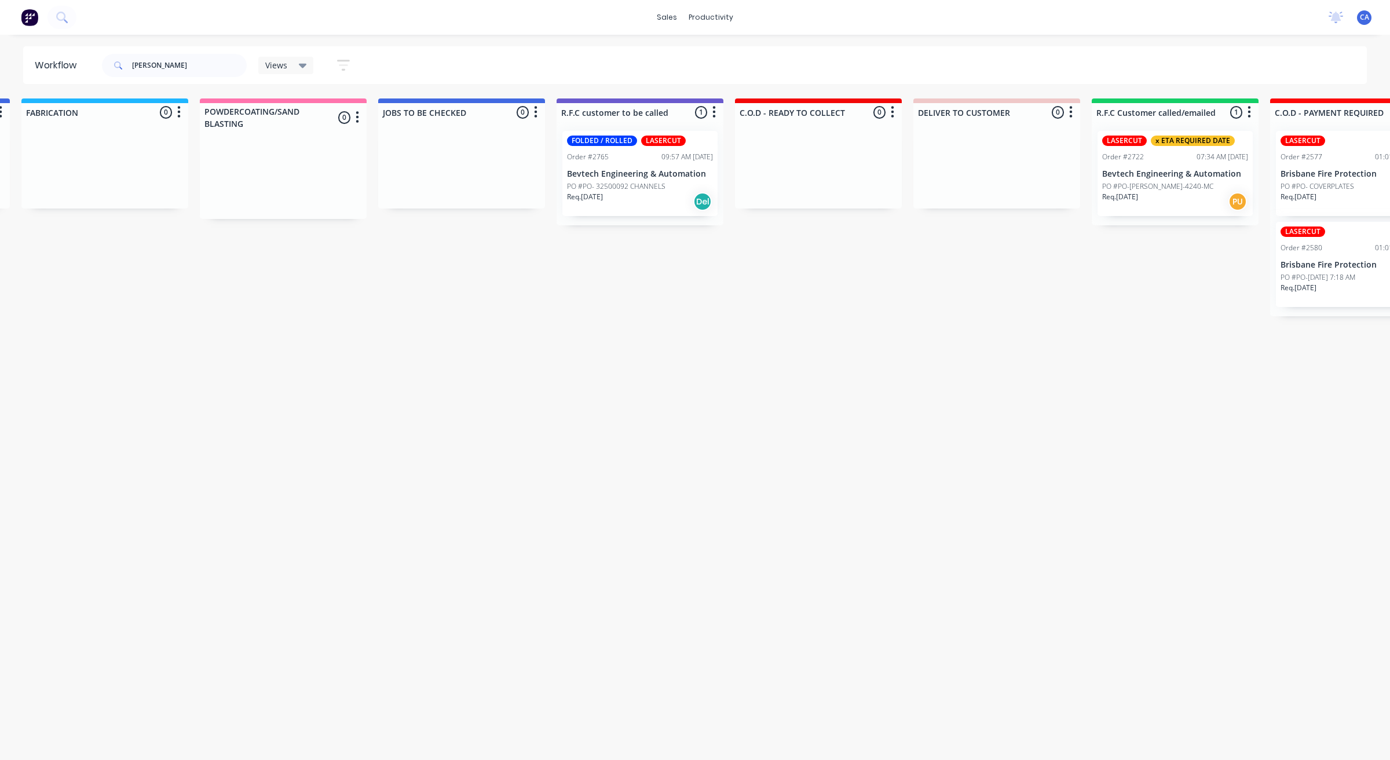
click at [625, 204] on div "Req. [DATE] Del" at bounding box center [640, 202] width 146 height 20
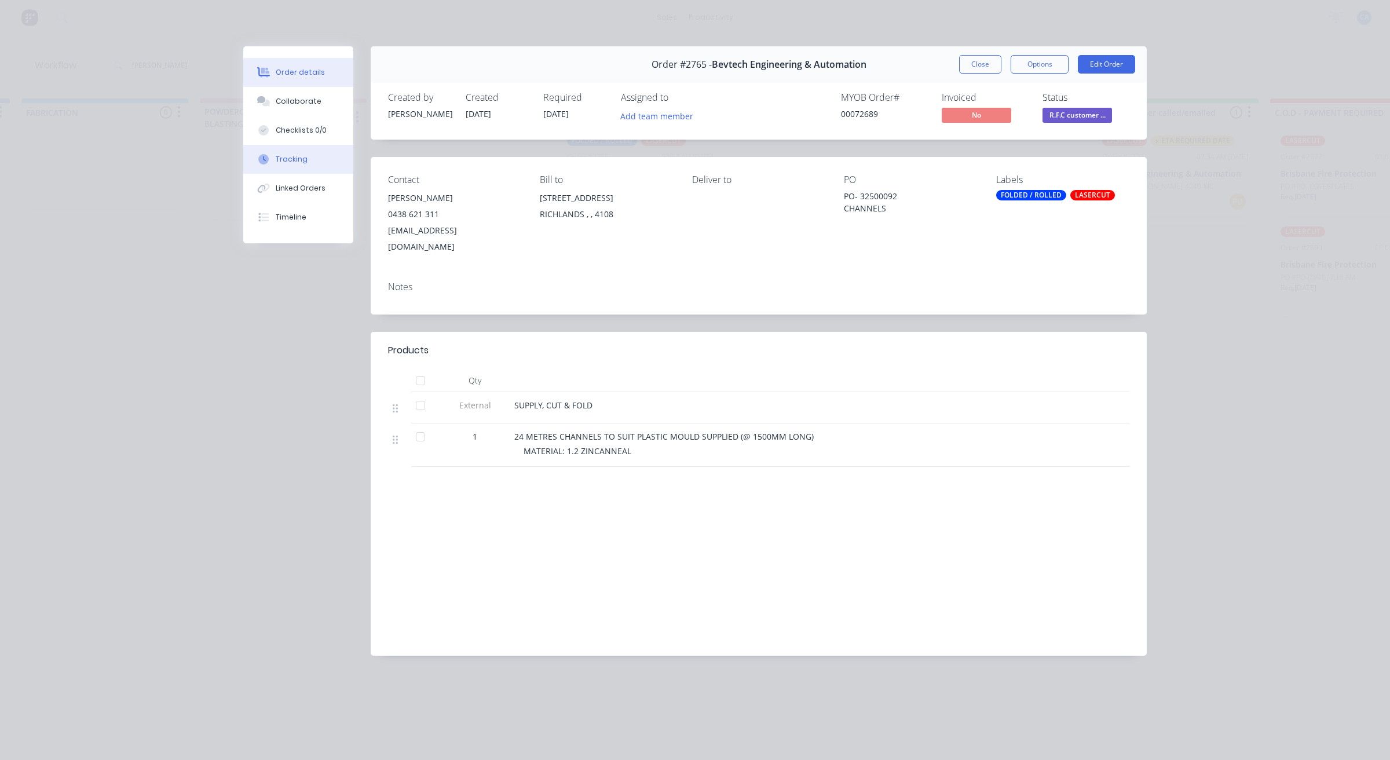
click at [292, 160] on div "Tracking" at bounding box center [292, 159] width 32 height 10
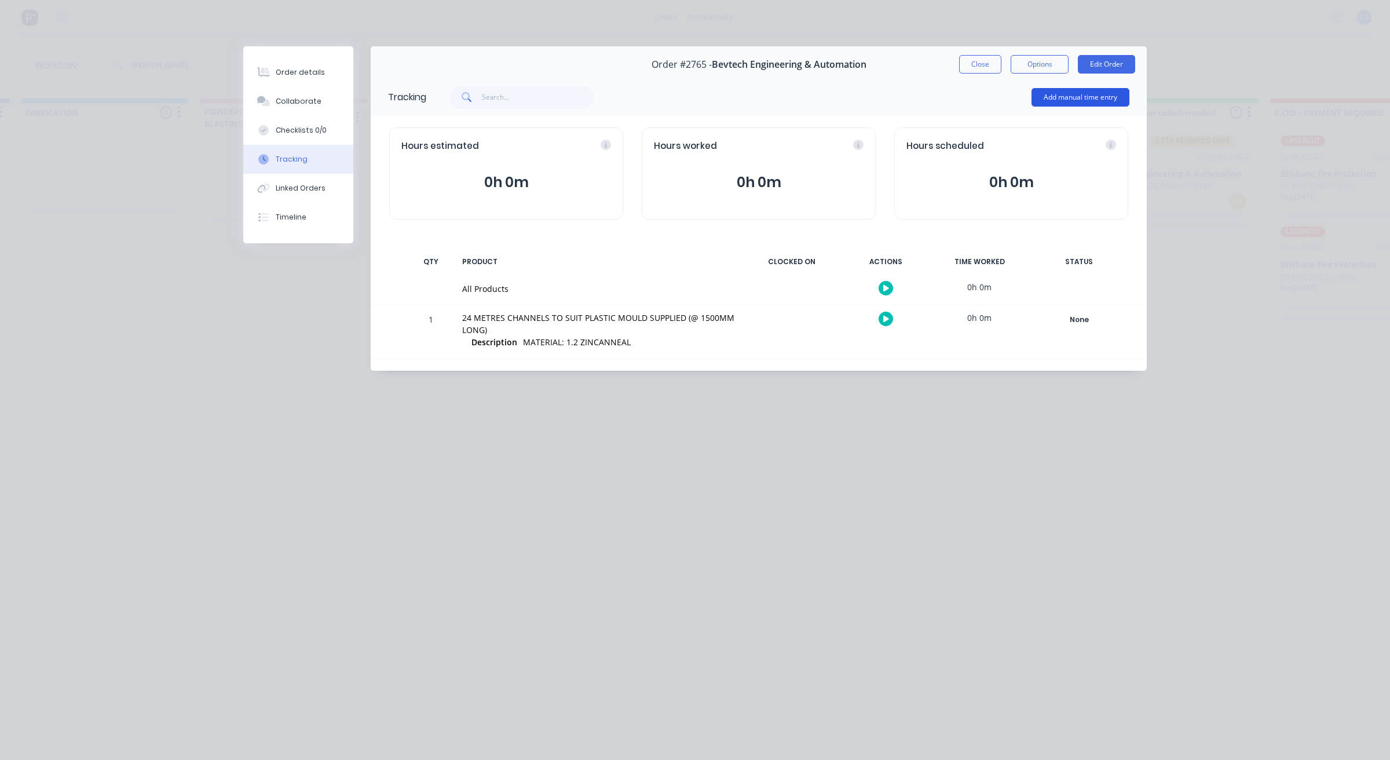
click at [1103, 102] on button "Add manual time entry" at bounding box center [1080, 97] width 98 height 19
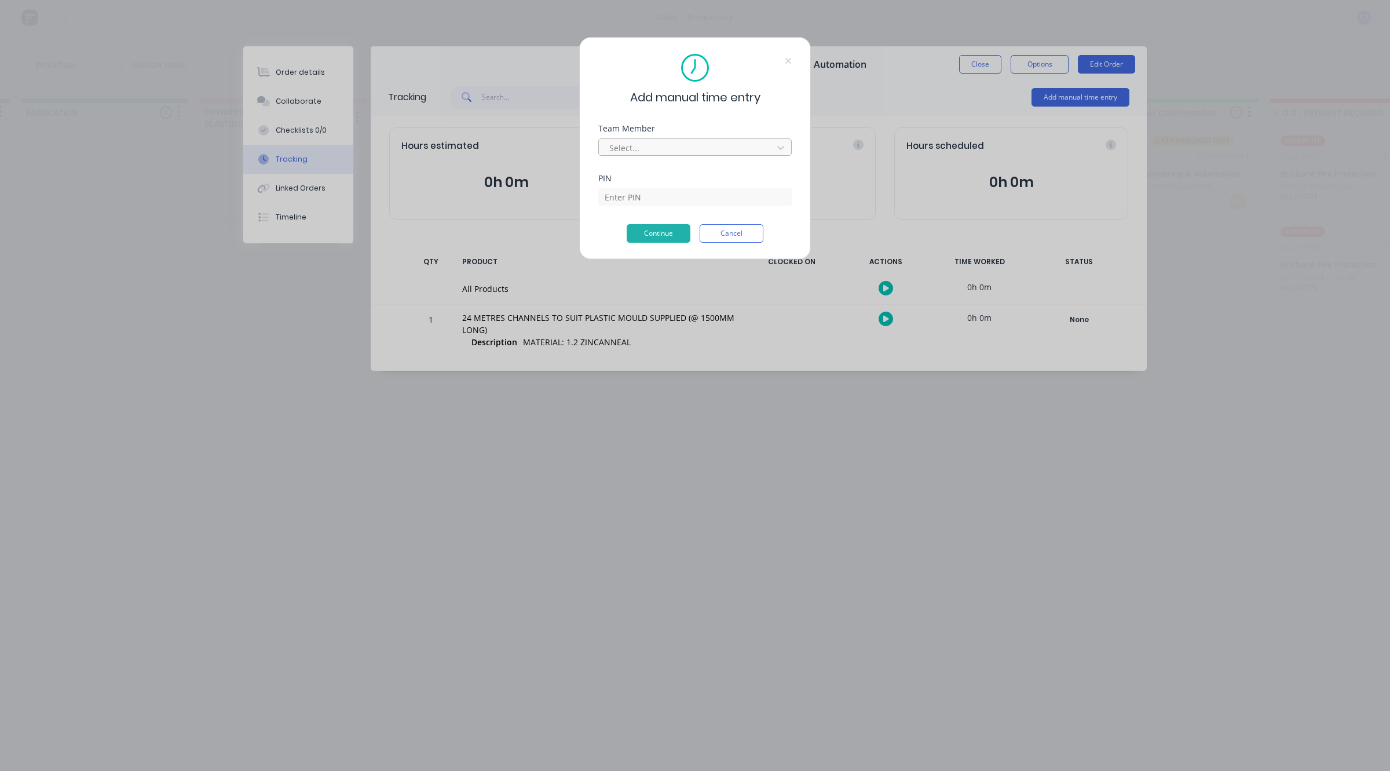
click at [672, 148] on div at bounding box center [687, 148] width 159 height 14
click at [669, 152] on div at bounding box center [687, 148] width 159 height 14
click at [649, 185] on div at bounding box center [694, 195] width 193 height 20
click at [650, 201] on input at bounding box center [694, 196] width 193 height 17
type input "3699"
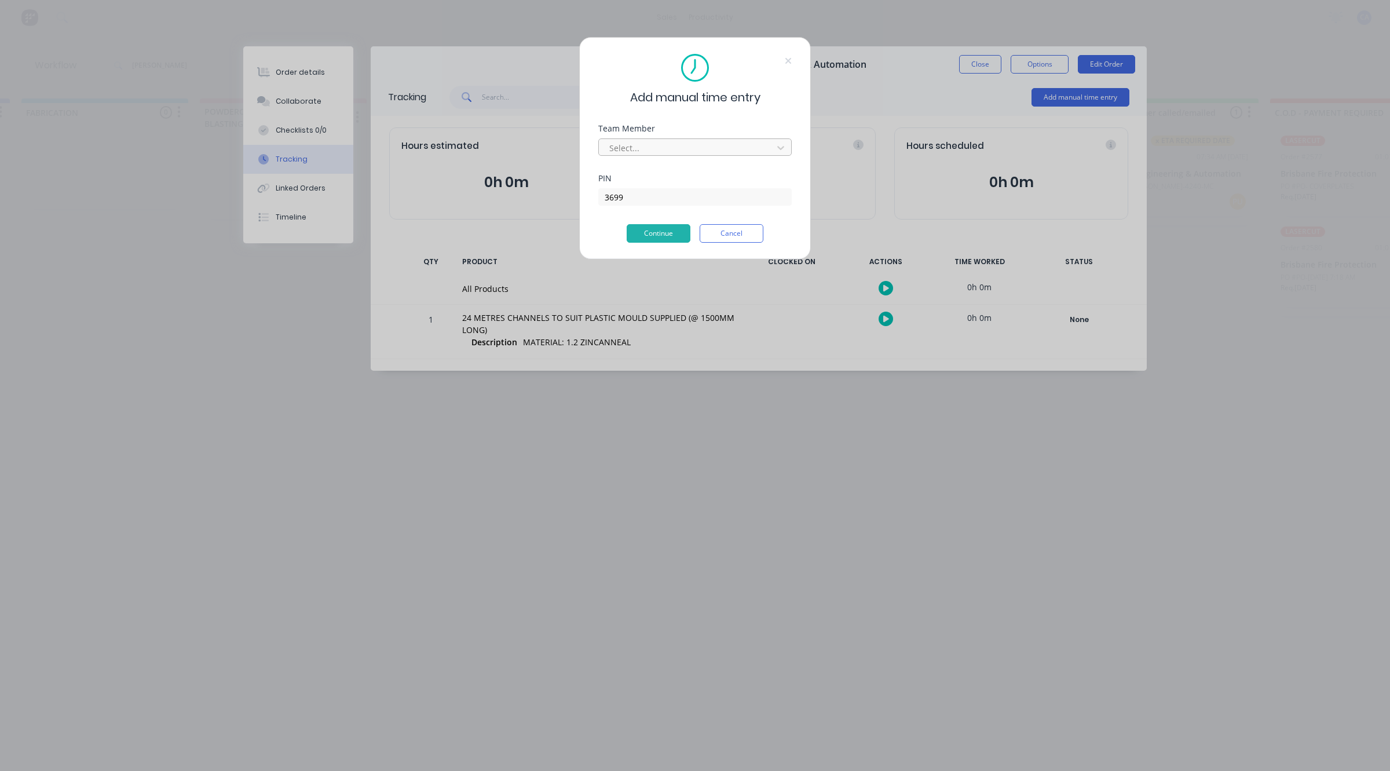
click at [641, 153] on div at bounding box center [687, 148] width 159 height 14
type input "[PERSON_NAME]"
click at [679, 223] on div "PIN 3699" at bounding box center [694, 199] width 193 height 50
click at [683, 226] on button "Continue" at bounding box center [658, 233] width 64 height 19
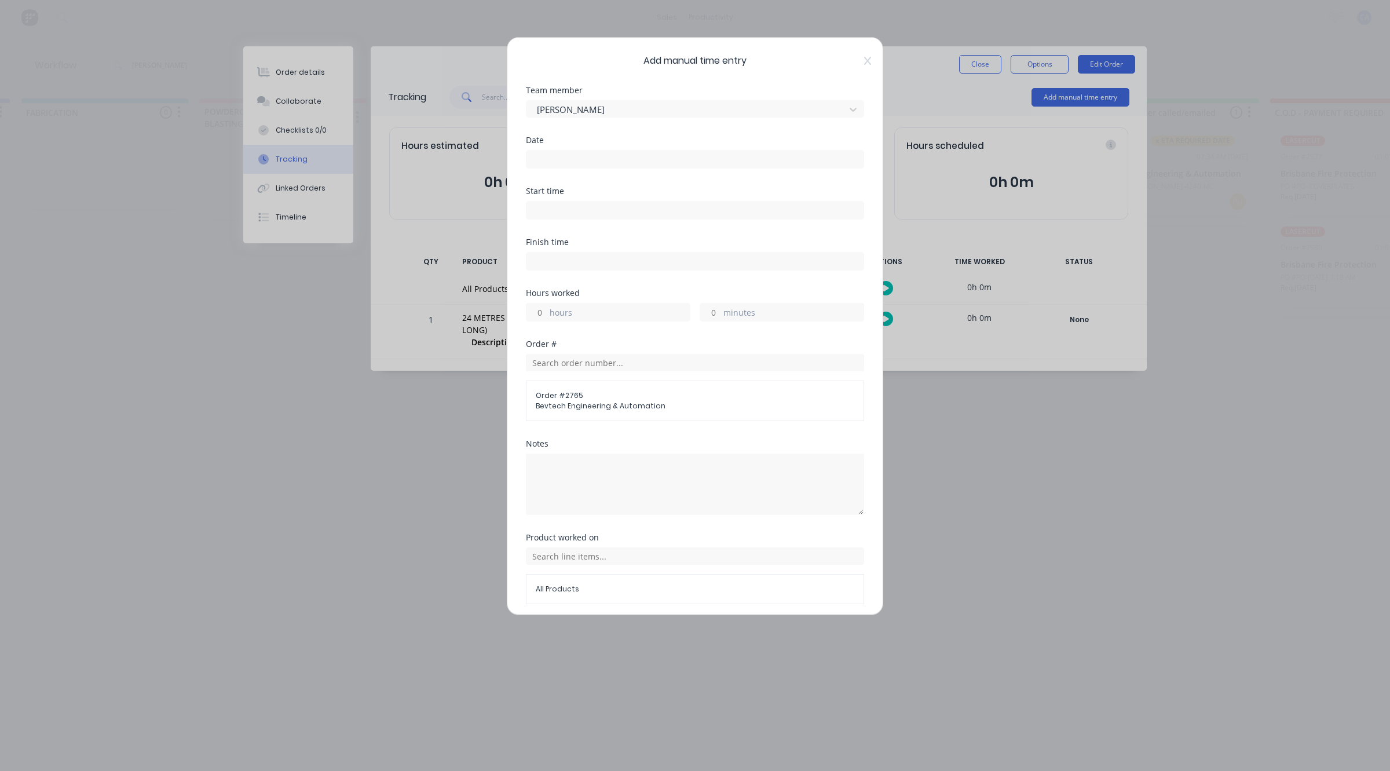
click at [644, 155] on input at bounding box center [694, 159] width 337 height 17
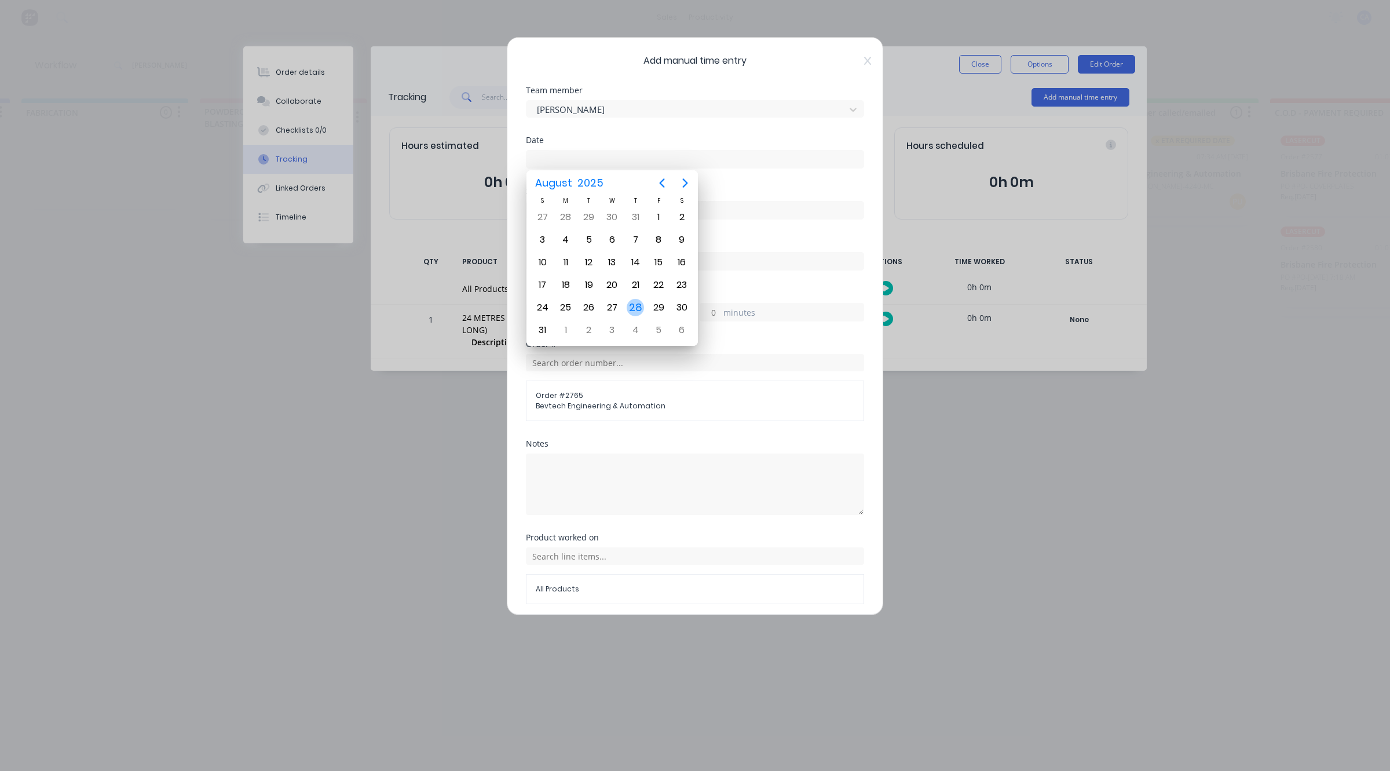
click at [632, 302] on div "28" at bounding box center [634, 307] width 17 height 17
type input "[DATE]"
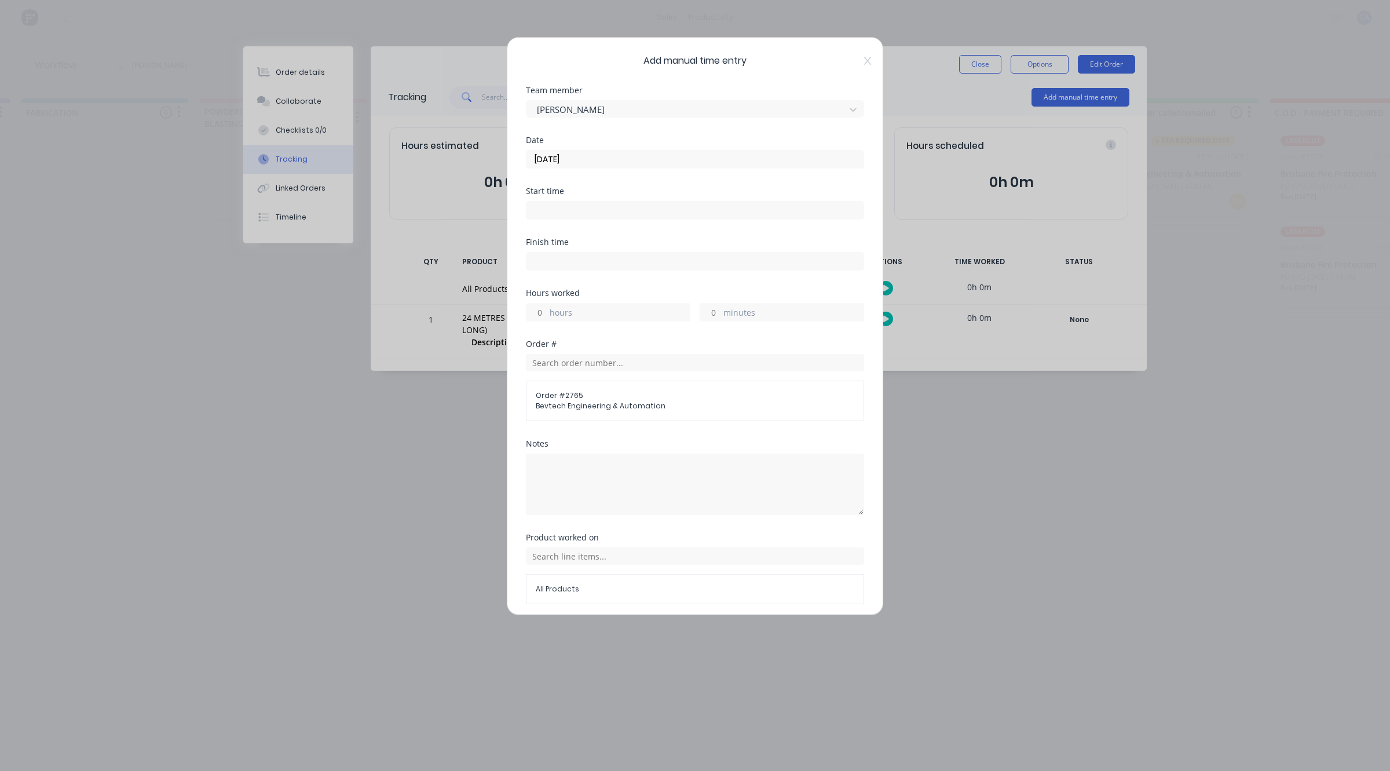
click at [521, 309] on div "Add manual time entry Team member [PERSON_NAME] Date [DATE] Start time Finish t…" at bounding box center [695, 326] width 376 height 578
click at [548, 309] on div "hours" at bounding box center [608, 312] width 164 height 19
click at [539, 317] on input "hours" at bounding box center [536, 311] width 20 height 17
type input "1"
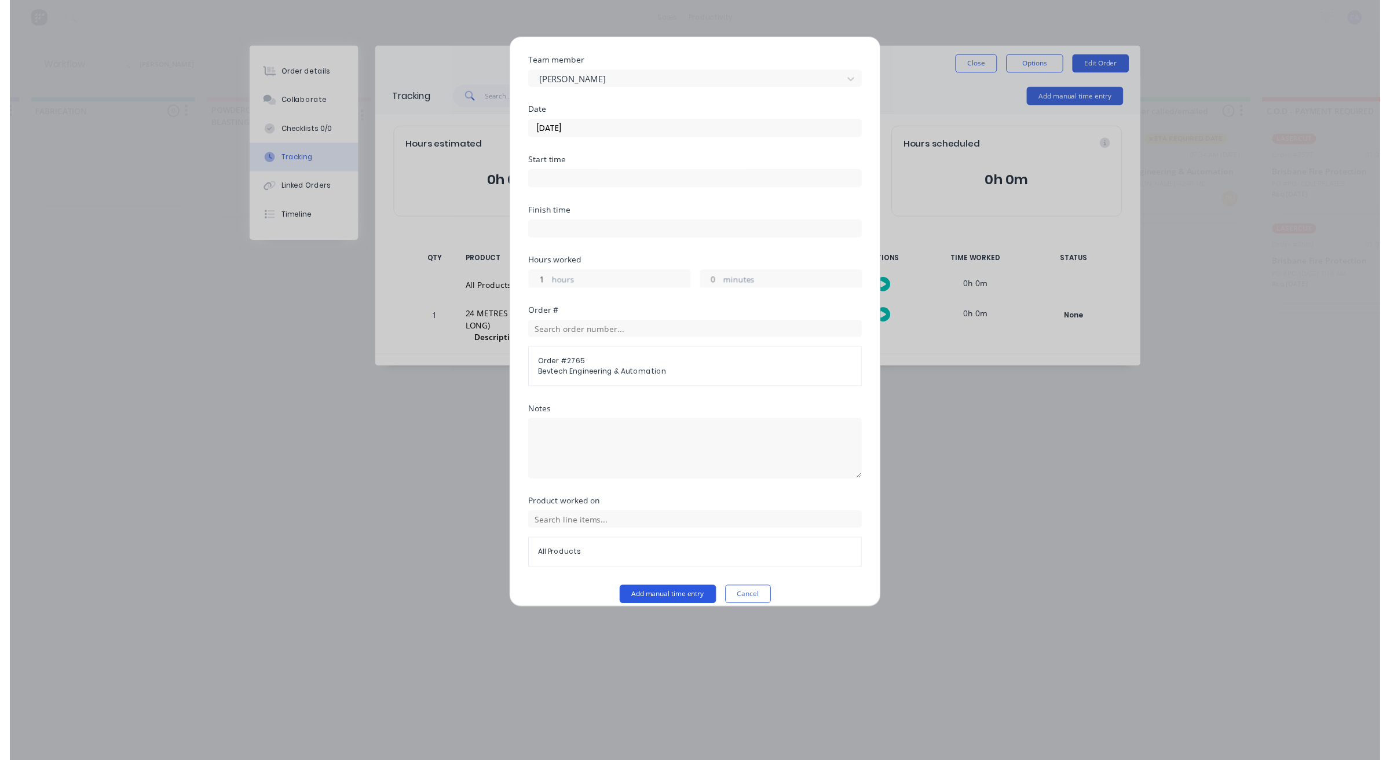
scroll to position [45, 0]
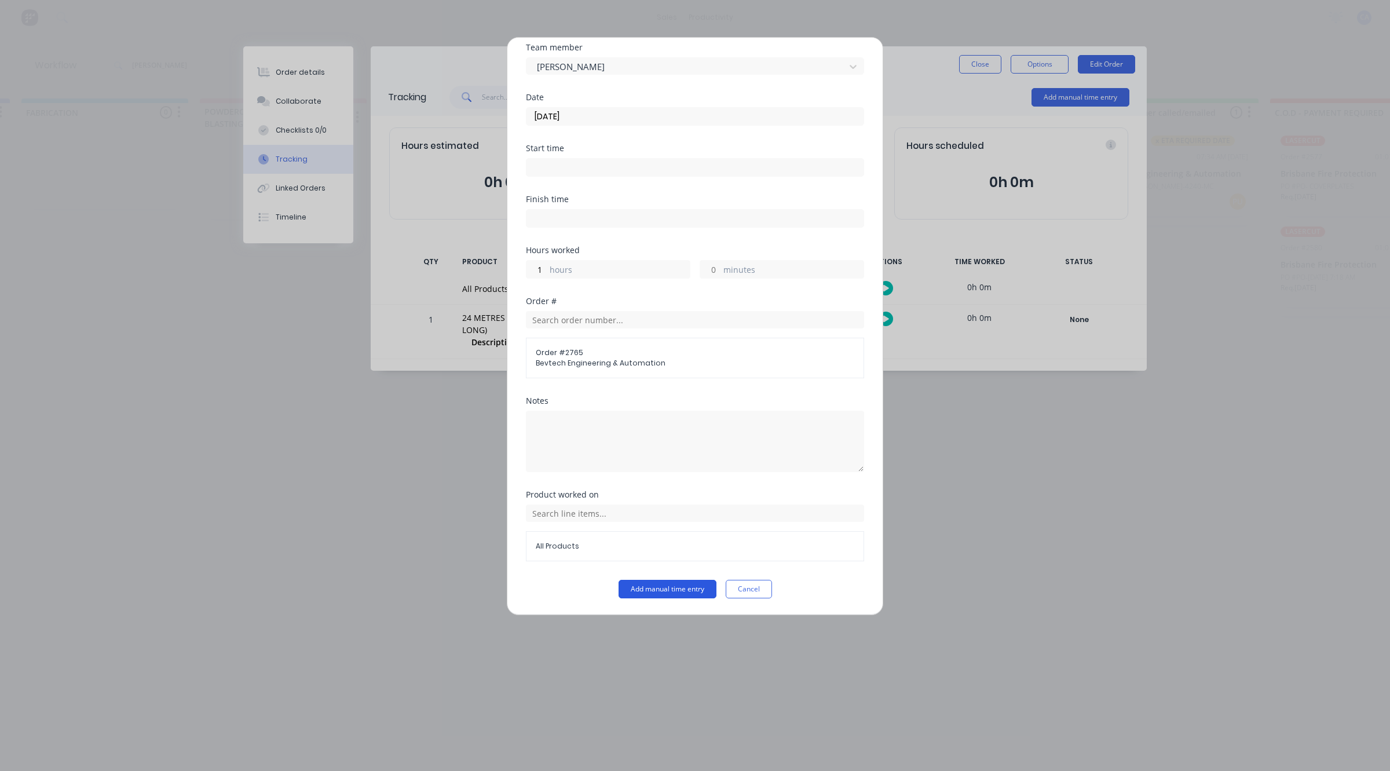
click at [665, 589] on button "Add manual time entry" at bounding box center [667, 589] width 98 height 19
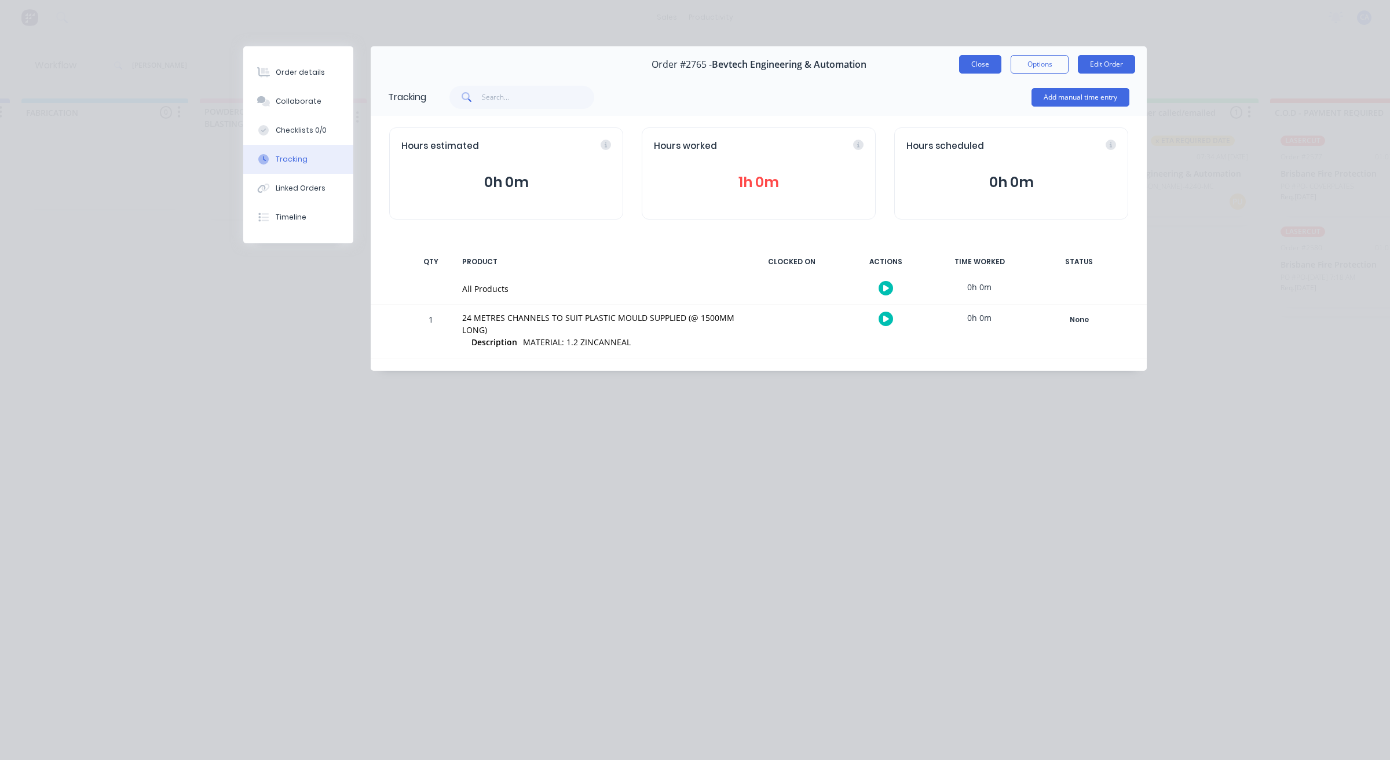
click at [979, 62] on button "Close" at bounding box center [980, 64] width 42 height 19
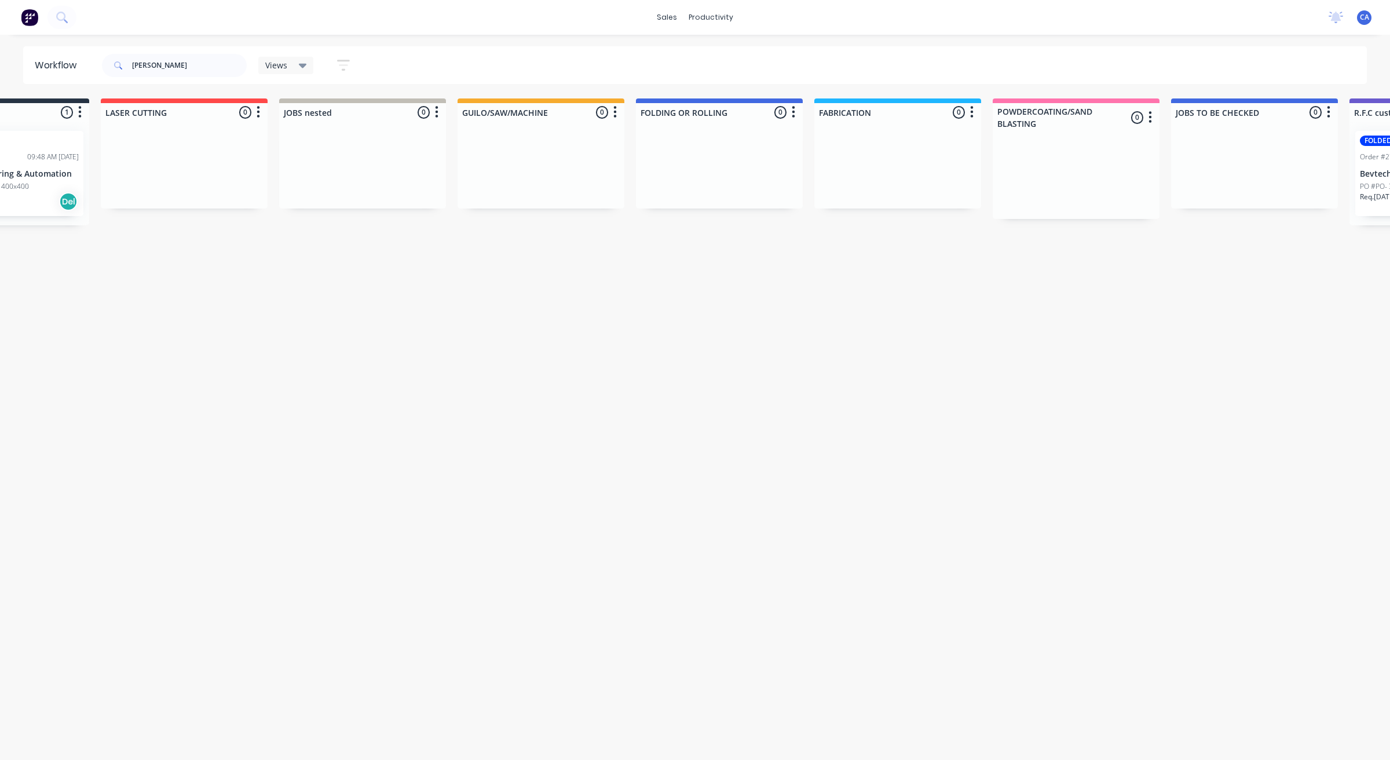
scroll to position [0, 0]
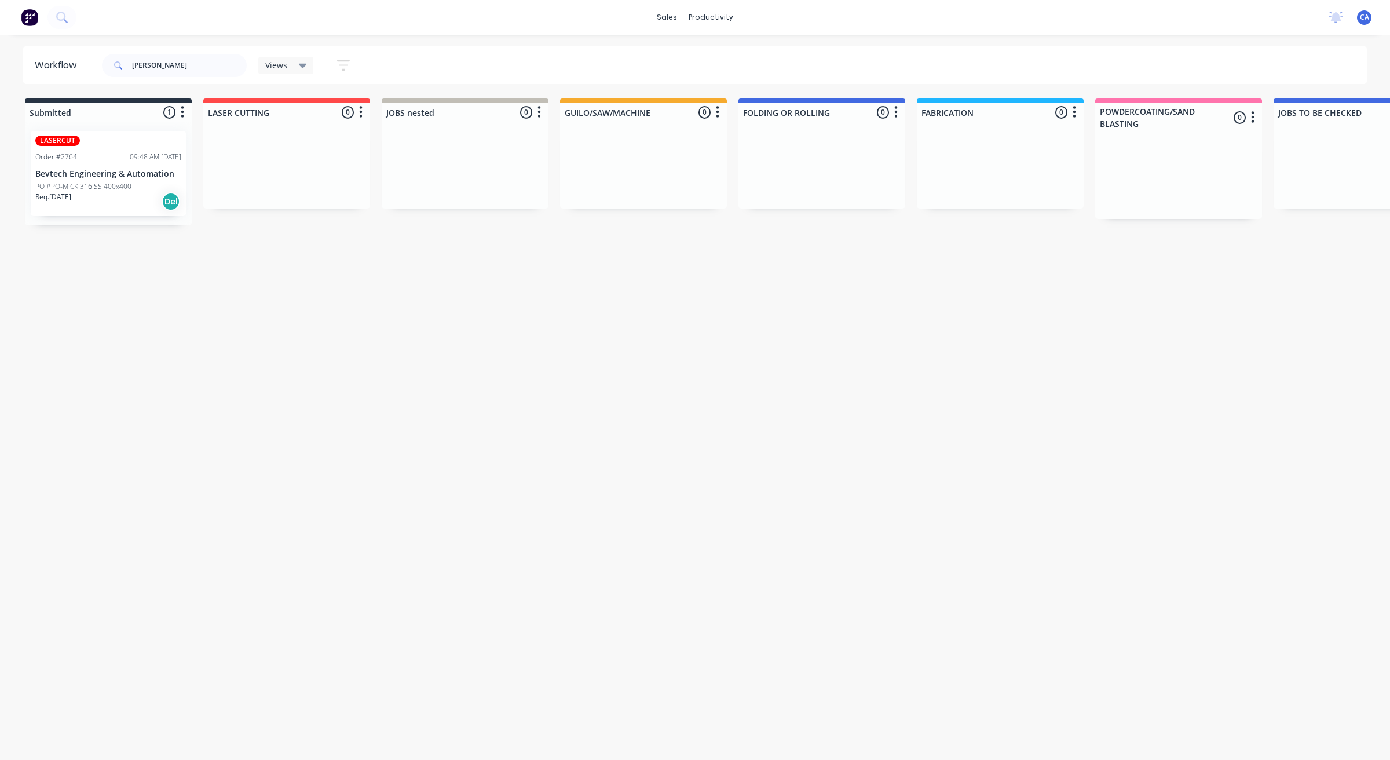
drag, startPoint x: 395, startPoint y: 304, endPoint x: 156, endPoint y: 197, distance: 261.8
click at [16, 79] on div "Workflow [PERSON_NAME] Views Save new view None (Default) edit Show/Hide status…" at bounding box center [695, 65] width 1390 height 38
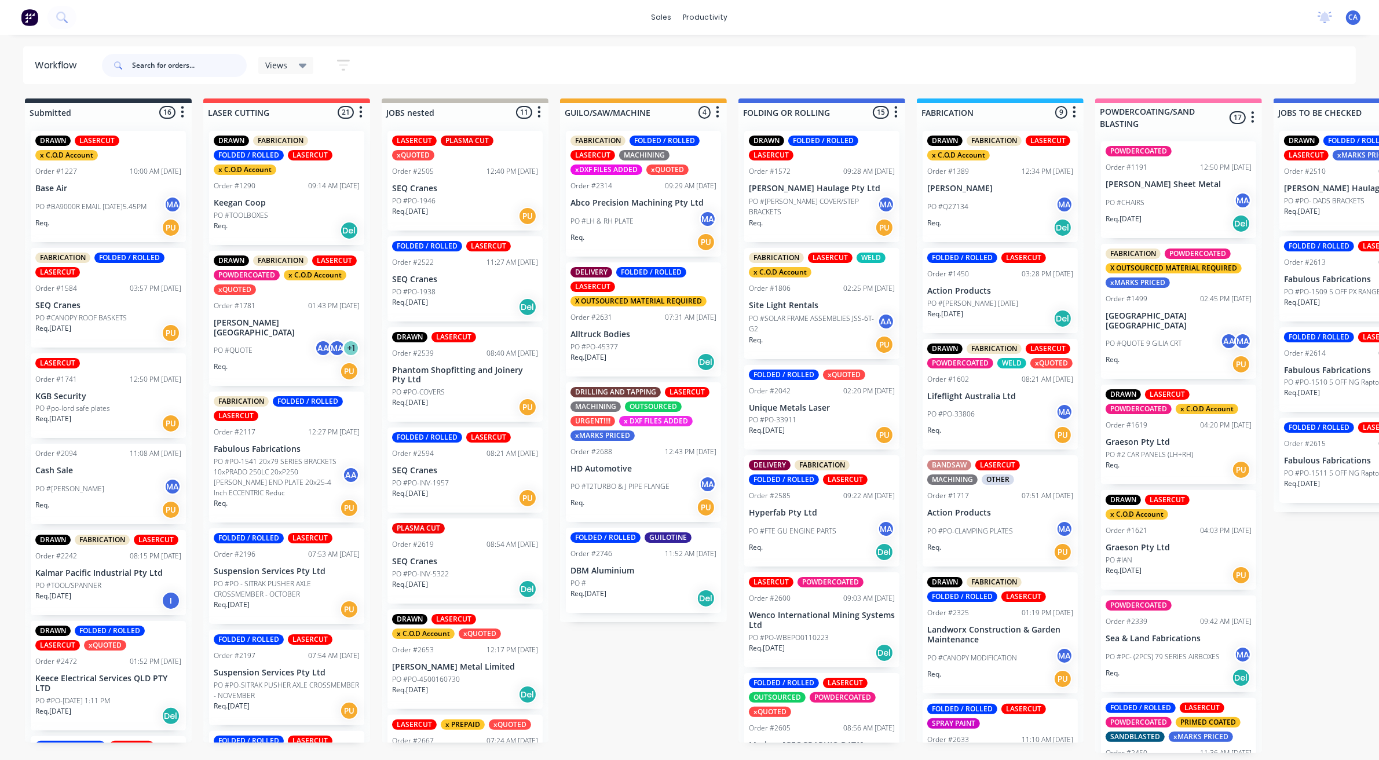
click at [145, 69] on input "text" at bounding box center [189, 65] width 115 height 23
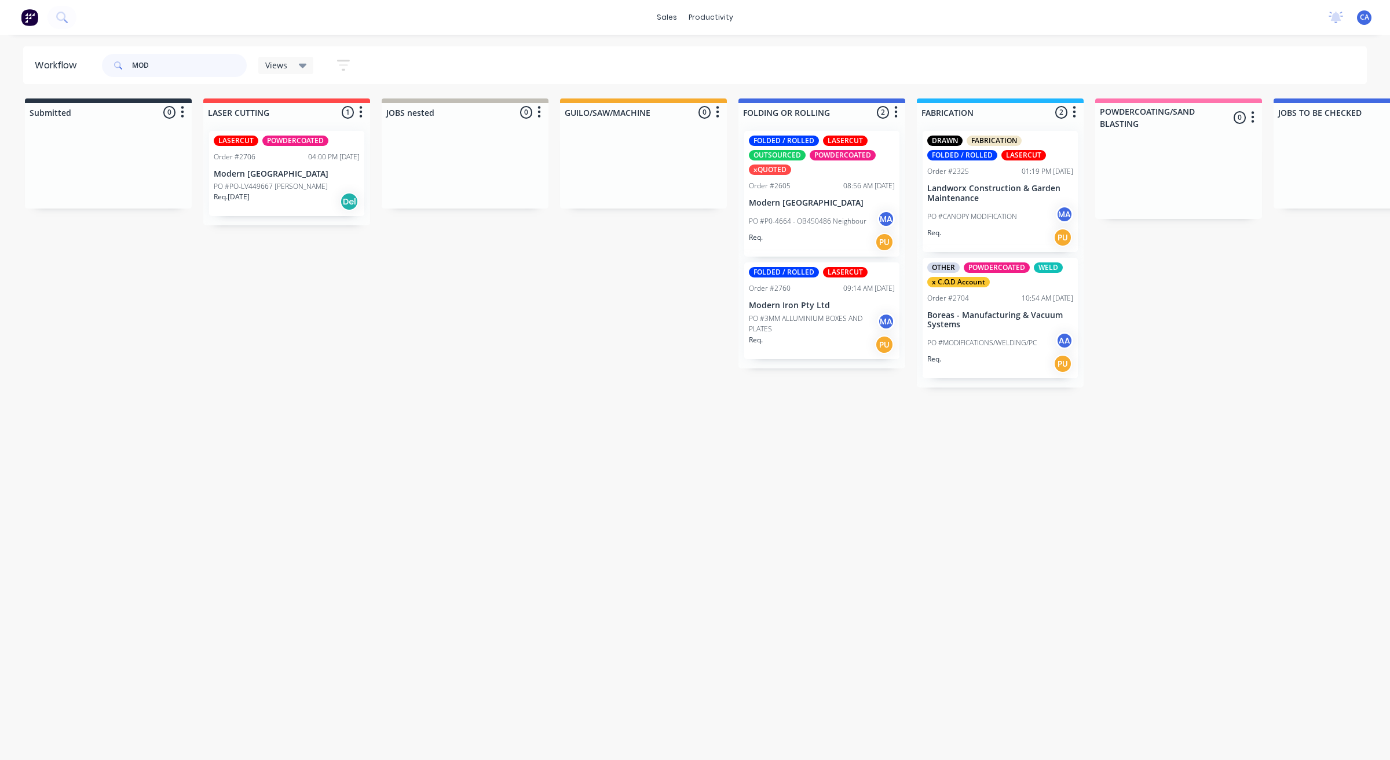
type input "MOD"
click at [795, 326] on p "PO #3MM ALLUMINIUM BOXES AND PLATES" at bounding box center [813, 323] width 129 height 21
